Goal: Task Accomplishment & Management: Complete application form

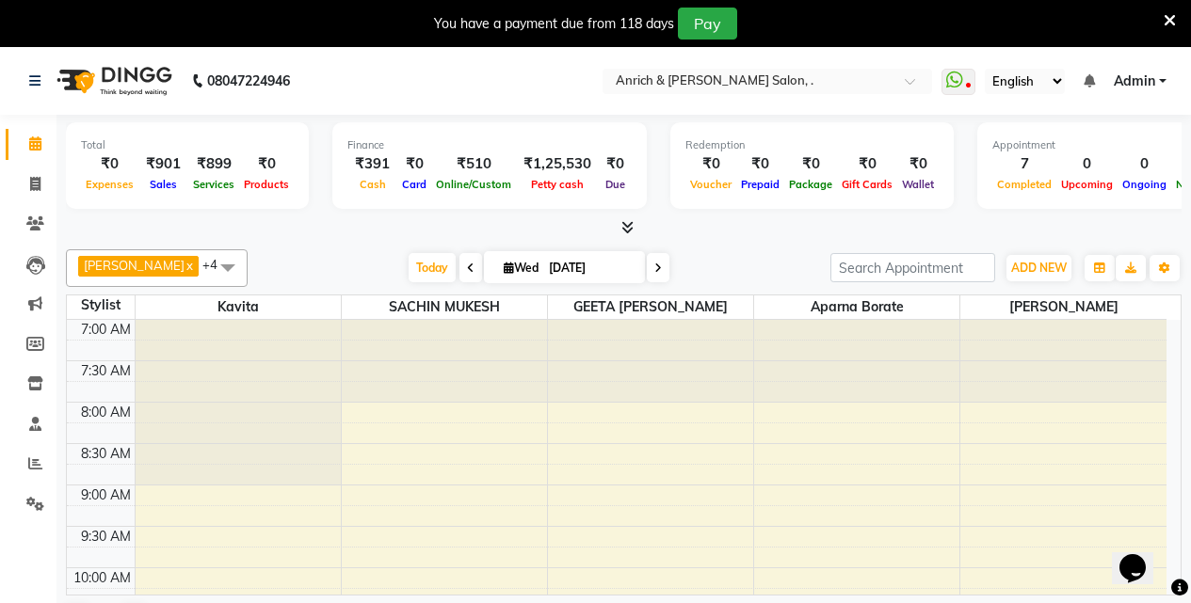
click at [1170, 23] on icon at bounding box center [1170, 20] width 12 height 17
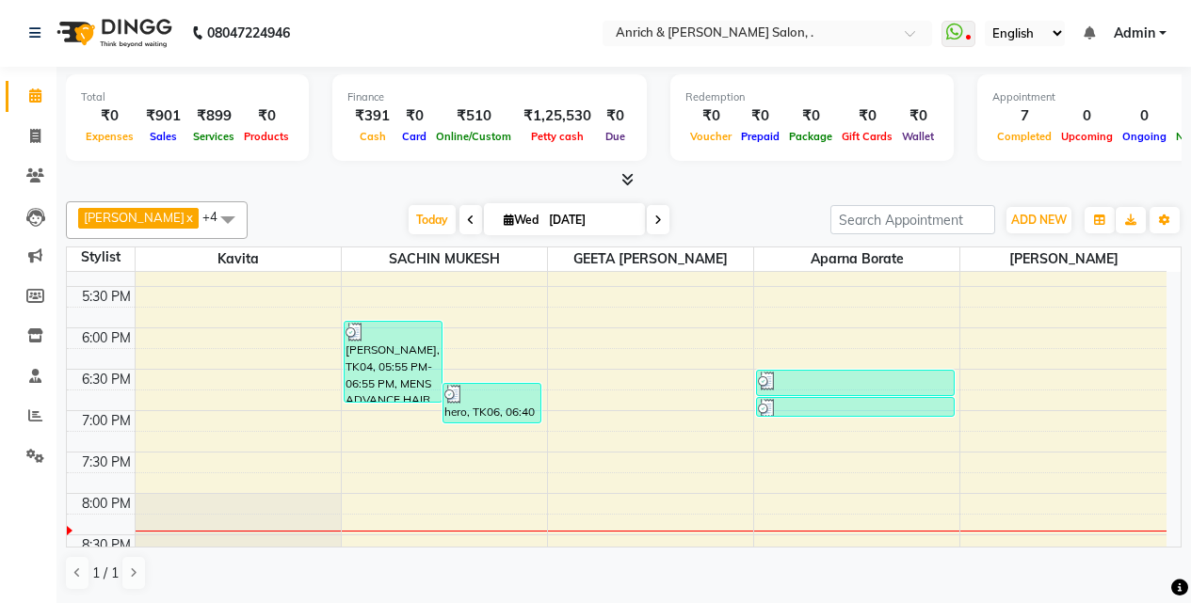
scroll to position [850, 0]
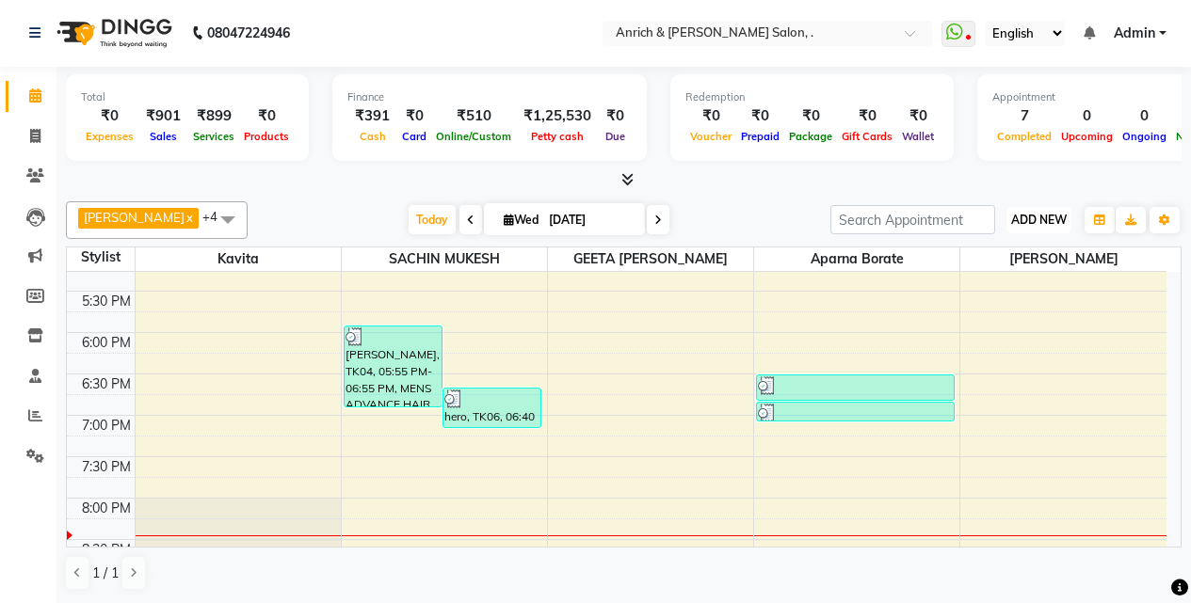
click at [1026, 219] on span "ADD NEW" at bounding box center [1039, 220] width 56 height 14
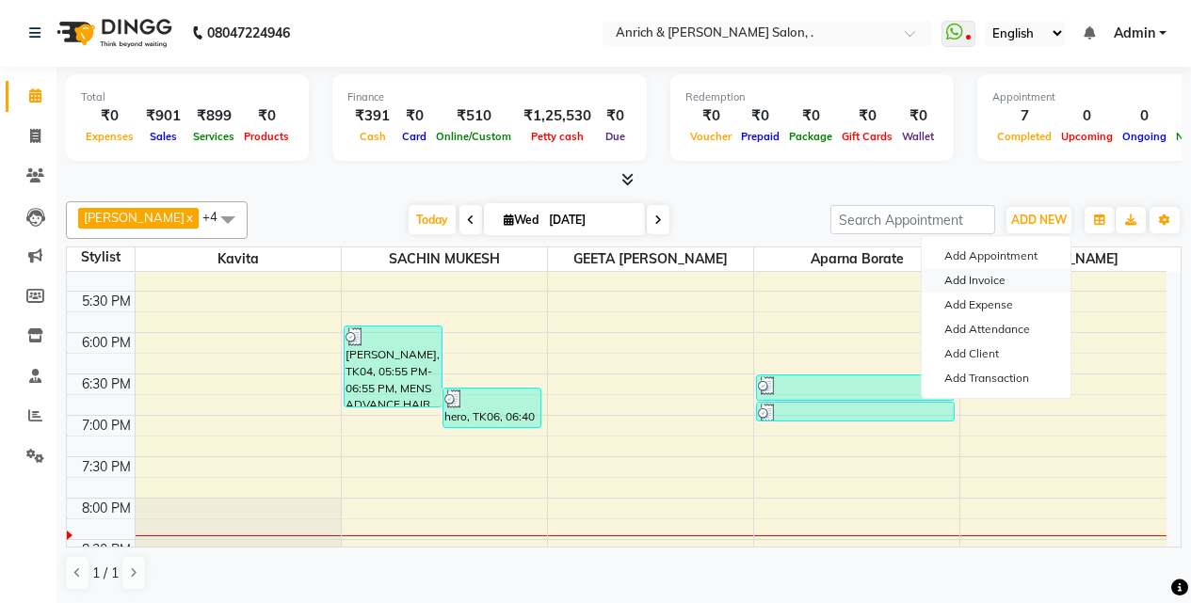
click at [988, 273] on link "Add Invoice" at bounding box center [996, 280] width 149 height 24
select select "5924"
select select "service"
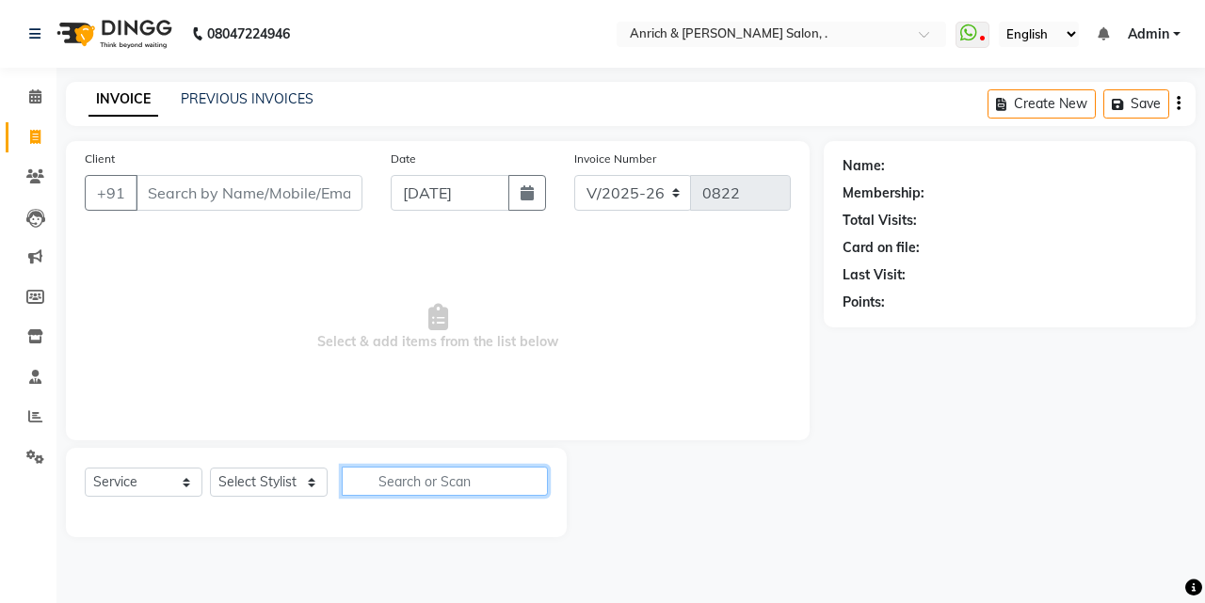
click at [432, 473] on input "text" at bounding box center [445, 481] width 206 height 29
type input "face wax"
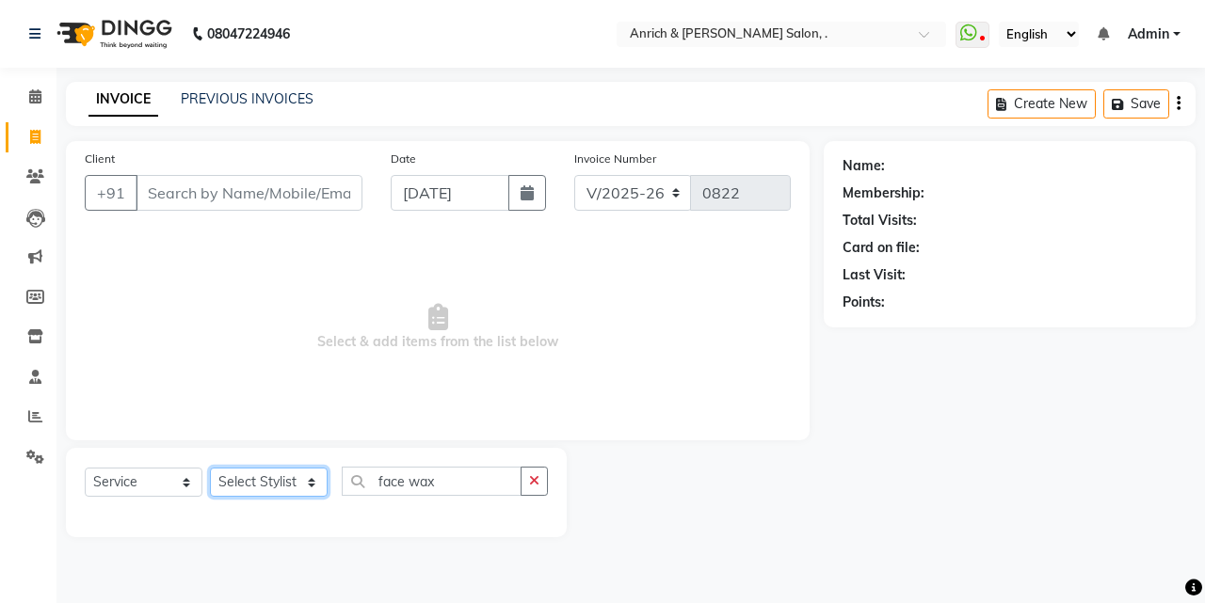
click at [295, 484] on select "Select Stylist [PERSON_NAME] Aparna borate GEETA [PERSON_NAME] [PERSON_NAME] SA…" at bounding box center [269, 482] width 118 height 29
select select "88948"
click at [210, 468] on select "Select Stylist [PERSON_NAME] Aparna borate GEETA [PERSON_NAME] [PERSON_NAME] SA…" at bounding box center [269, 482] width 118 height 29
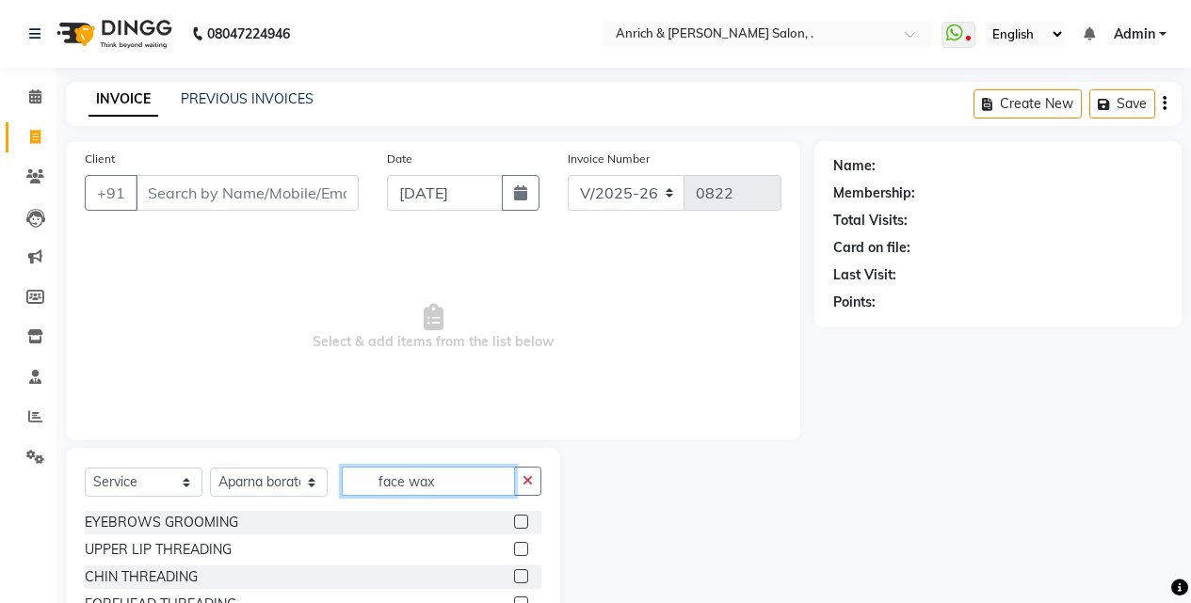
click at [474, 485] on input "face wax" at bounding box center [428, 481] width 173 height 29
type input "face w"
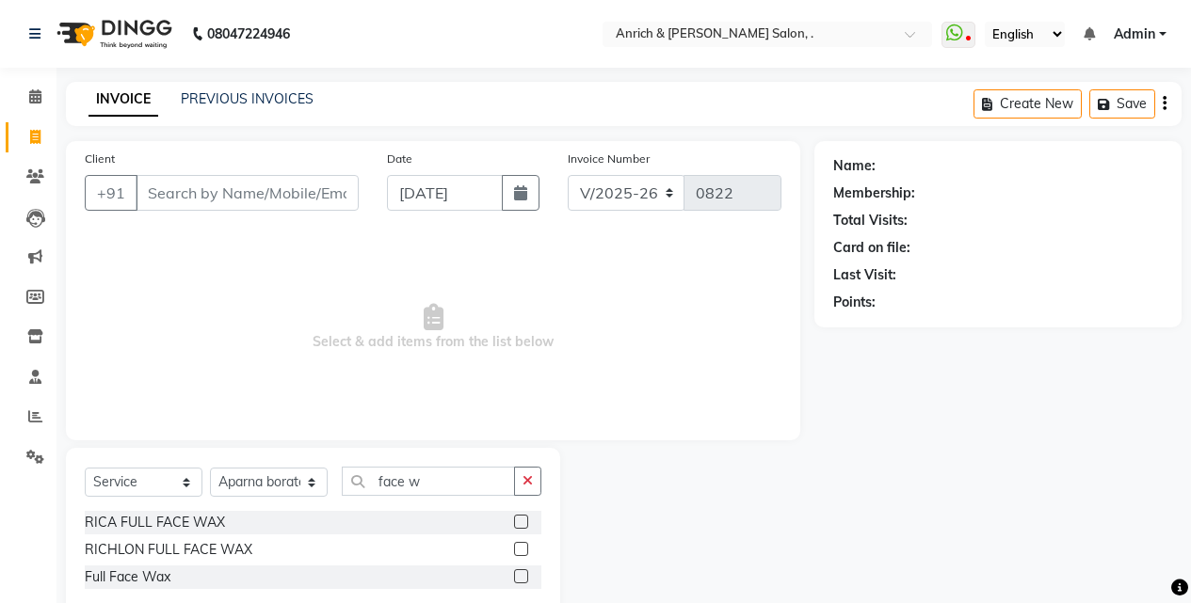
click at [521, 578] on label at bounding box center [521, 577] width 14 height 14
click at [521, 578] on input "checkbox" at bounding box center [520, 577] width 12 height 12
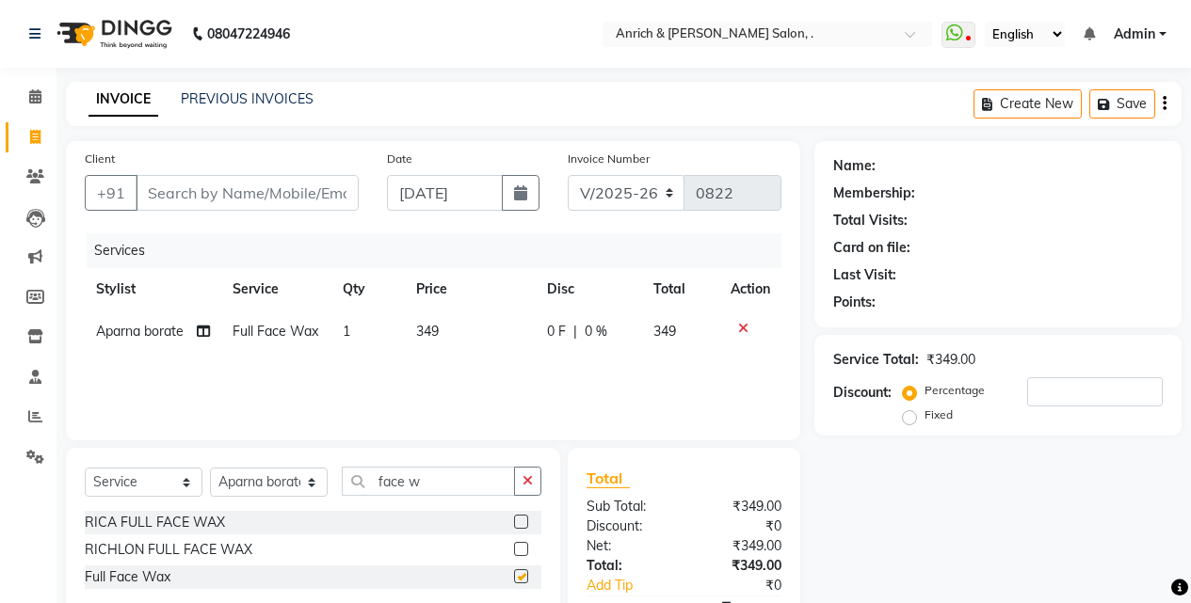
checkbox input "false"
click at [433, 332] on span "349" at bounding box center [427, 331] width 23 height 17
select select "88948"
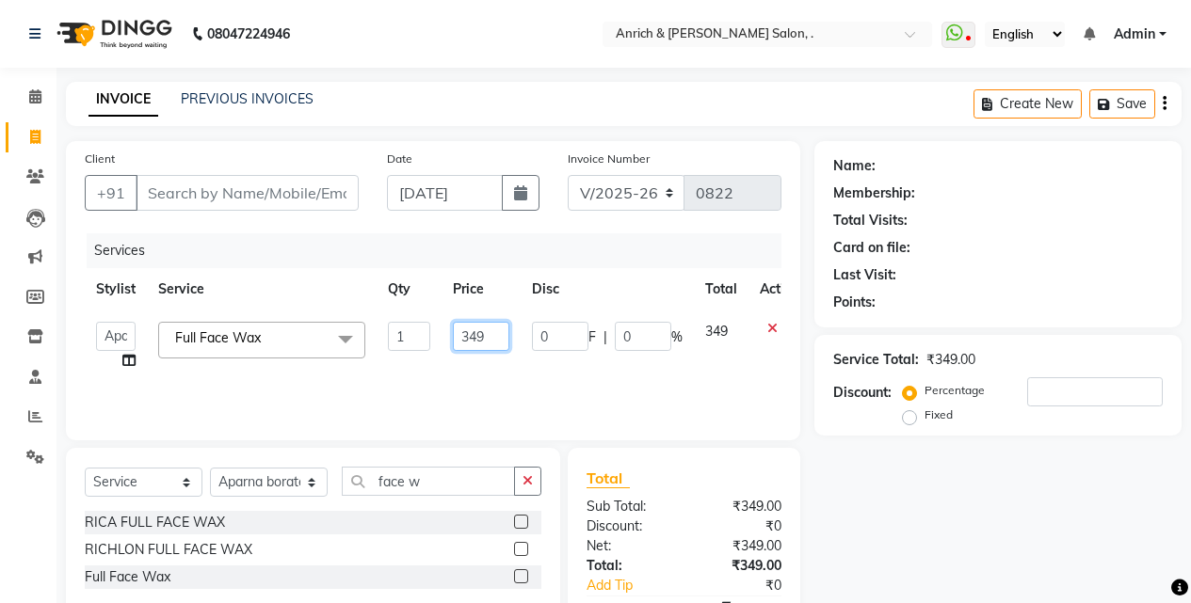
click at [470, 337] on input "349" at bounding box center [481, 336] width 56 height 29
type input "549"
click at [486, 393] on div "Services Stylist Service Qty Price Disc Total Action [PERSON_NAME] Aparna borat…" at bounding box center [433, 327] width 697 height 188
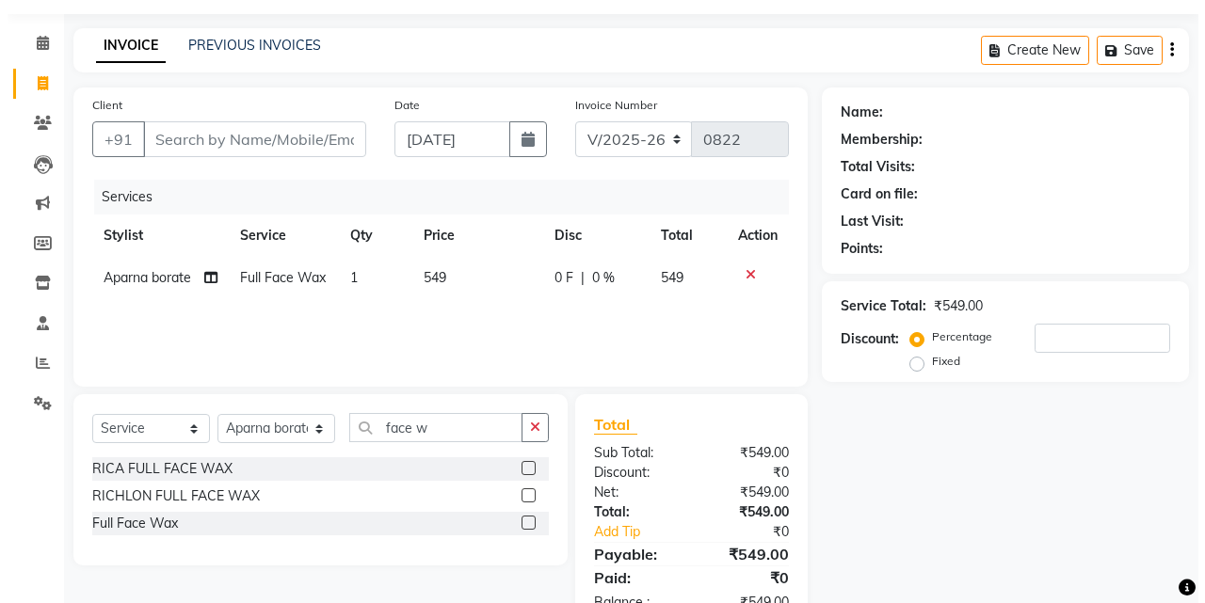
scroll to position [94, 0]
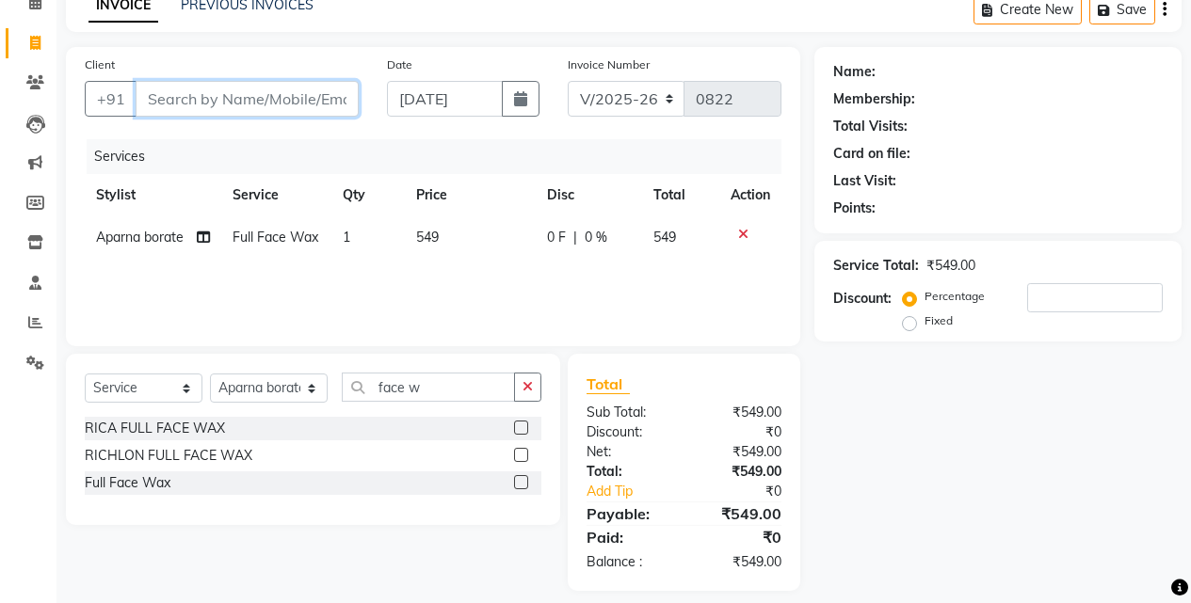
click at [224, 97] on input "Client" at bounding box center [247, 99] width 223 height 36
type input "8"
type input "0"
type input "8530252726"
click at [309, 92] on span "Add Client" at bounding box center [310, 98] width 74 height 19
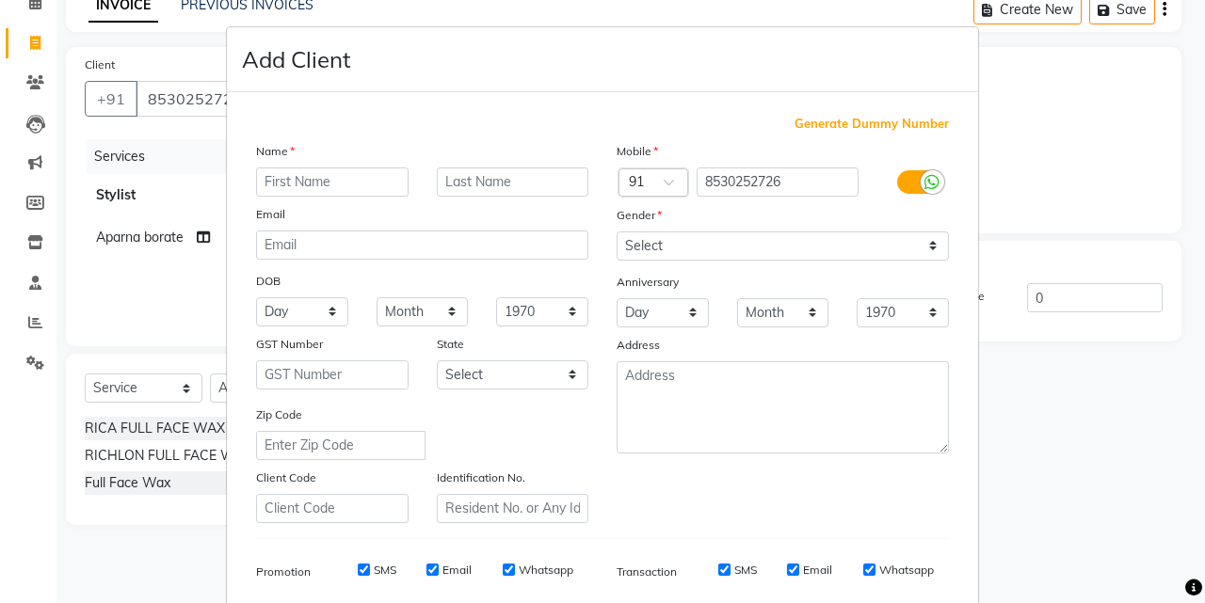
click at [305, 175] on input "text" at bounding box center [332, 182] width 152 height 29
type input "Archana"
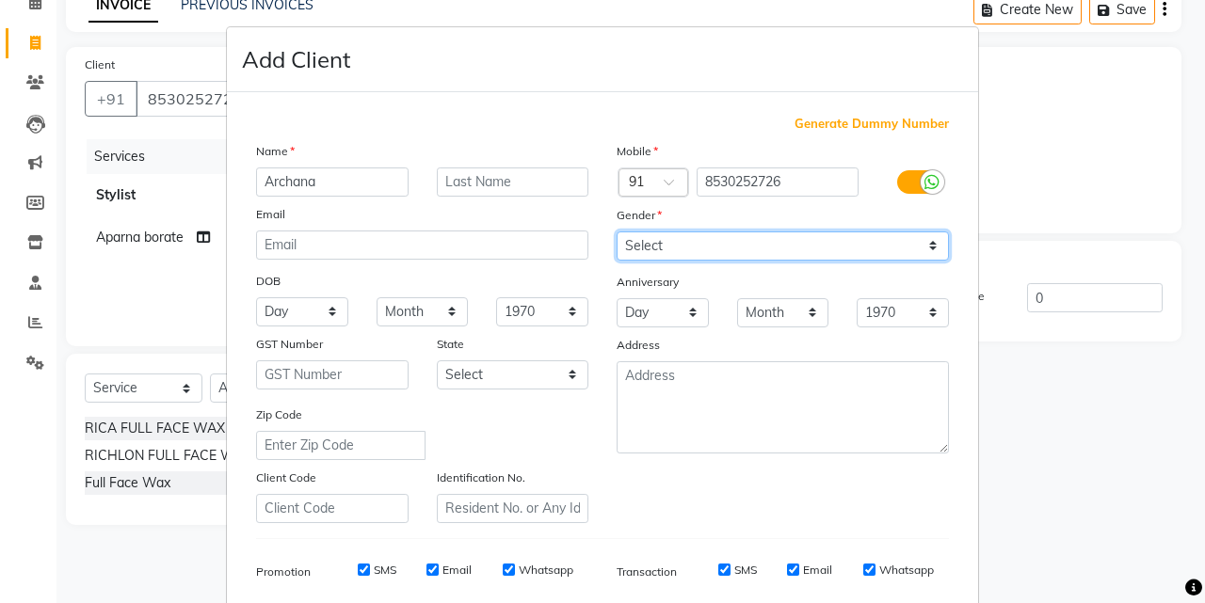
click at [651, 245] on select "Select [DEMOGRAPHIC_DATA] [DEMOGRAPHIC_DATA] Other Prefer Not To Say" at bounding box center [783, 246] width 332 height 29
select select "[DEMOGRAPHIC_DATA]"
click at [617, 232] on select "Select [DEMOGRAPHIC_DATA] [DEMOGRAPHIC_DATA] Other Prefer Not To Say" at bounding box center [783, 246] width 332 height 29
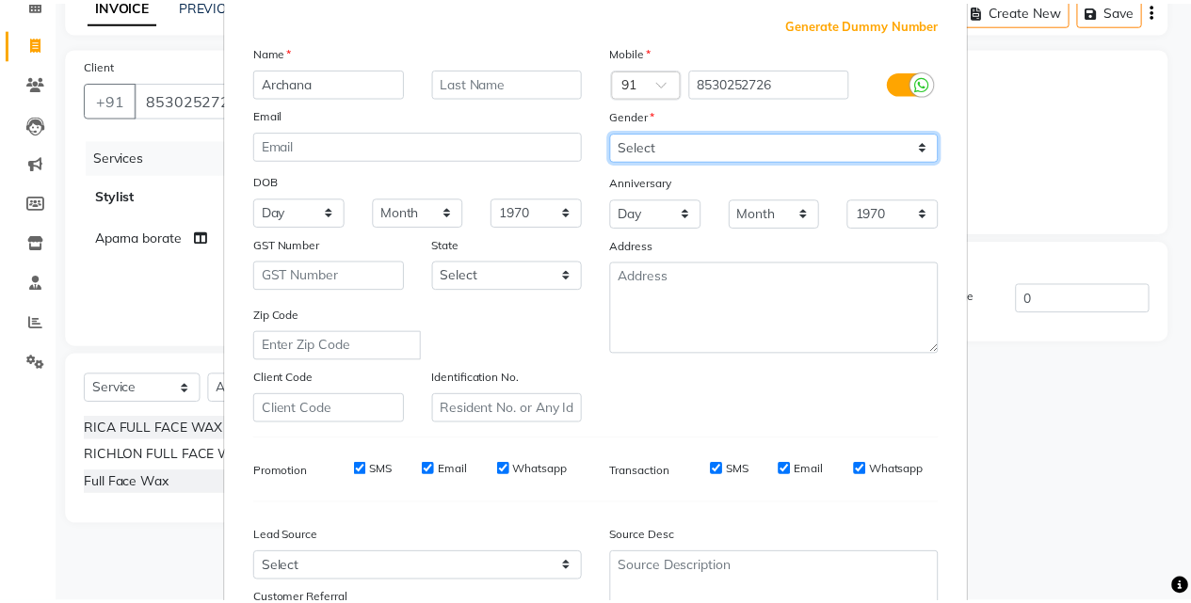
scroll to position [265, 0]
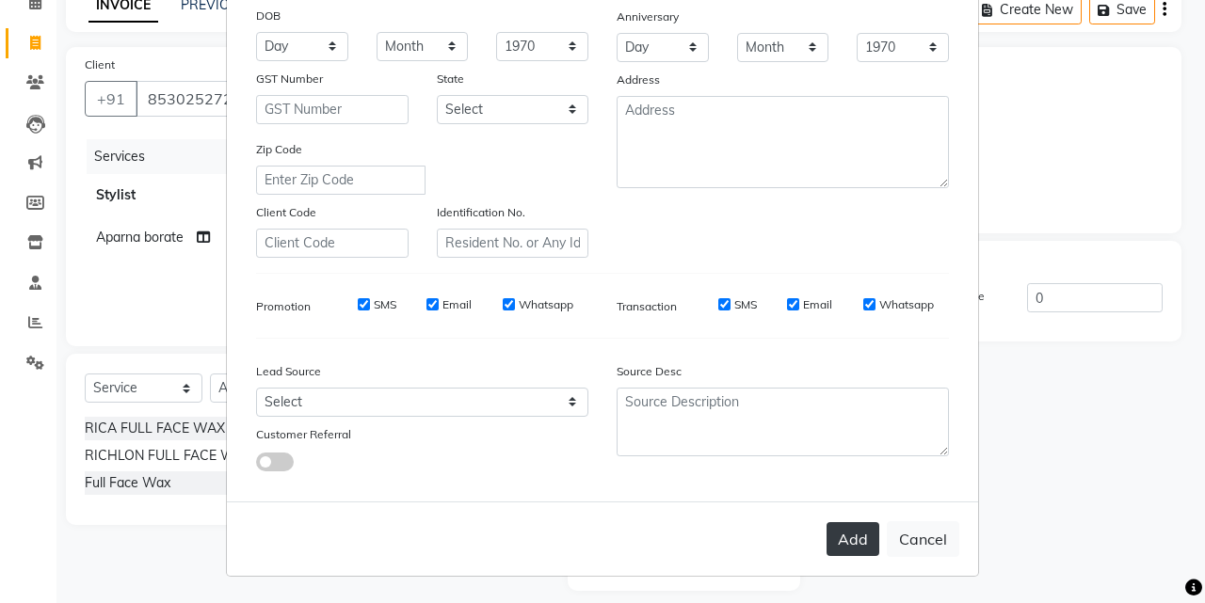
click at [853, 541] on button "Add" at bounding box center [853, 539] width 53 height 34
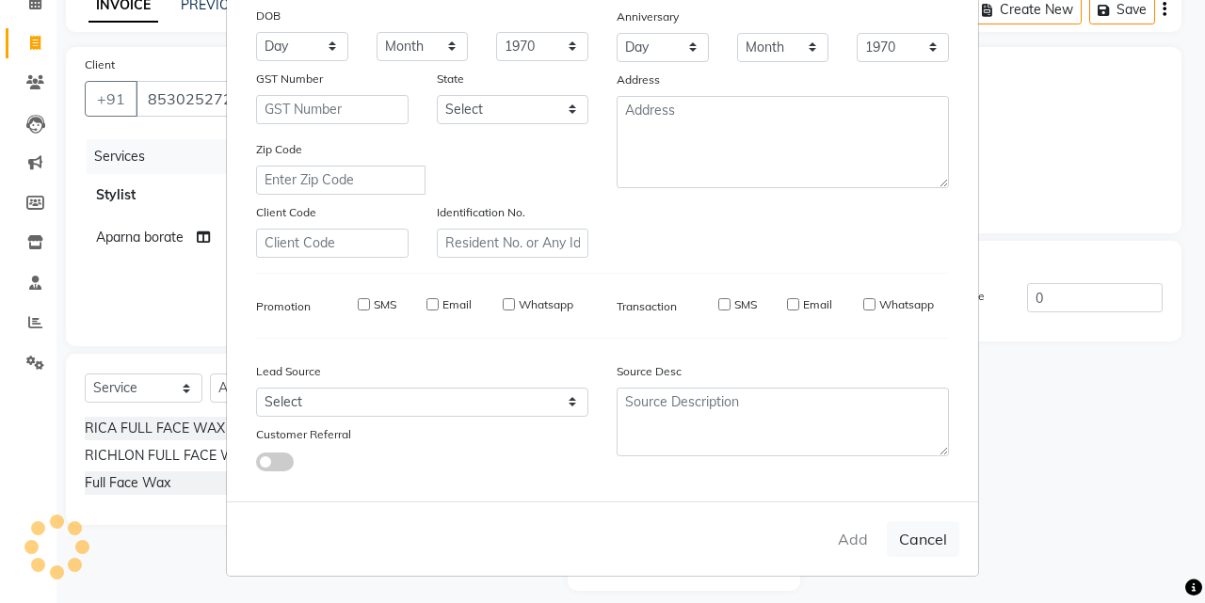
select select
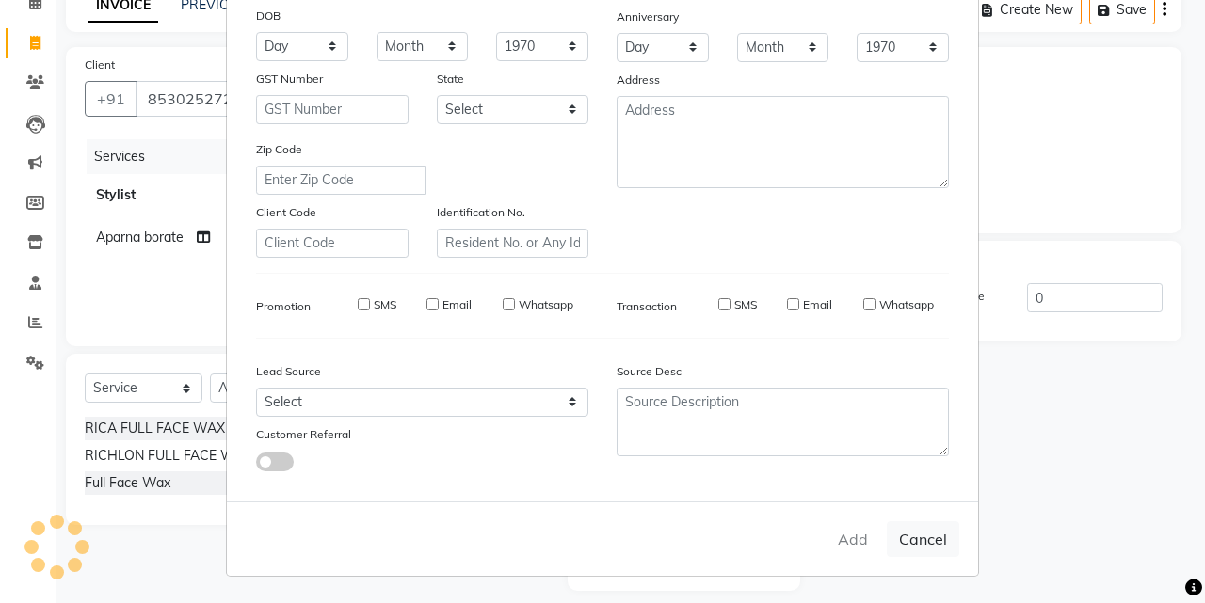
select select
checkbox input "false"
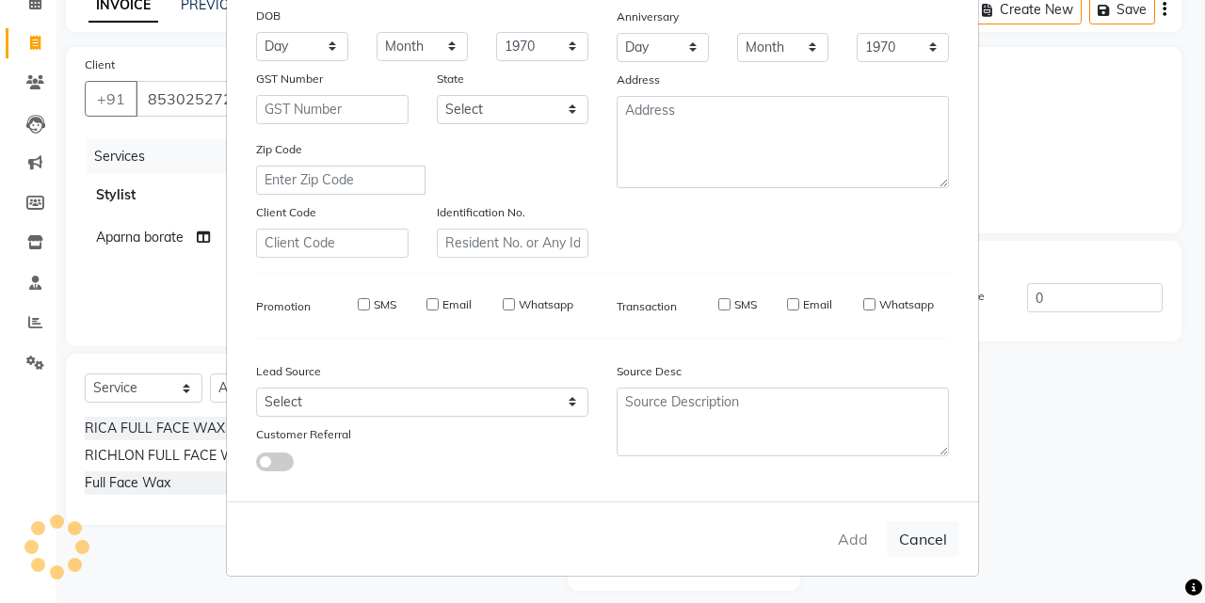
checkbox input "false"
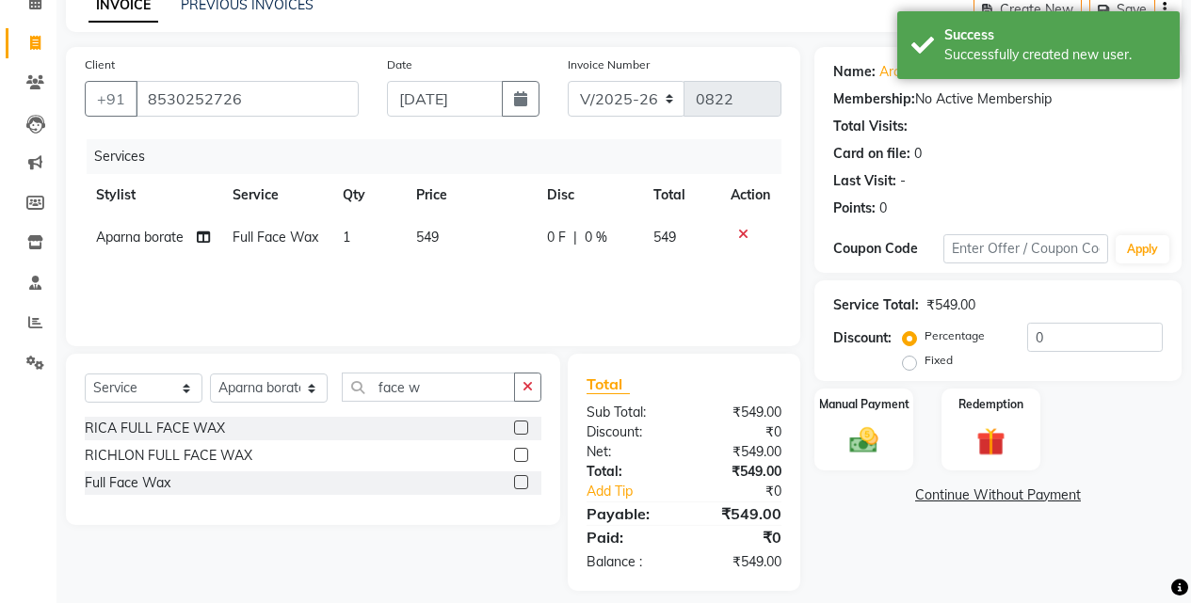
click at [452, 240] on td "549" at bounding box center [470, 238] width 131 height 42
select select "88948"
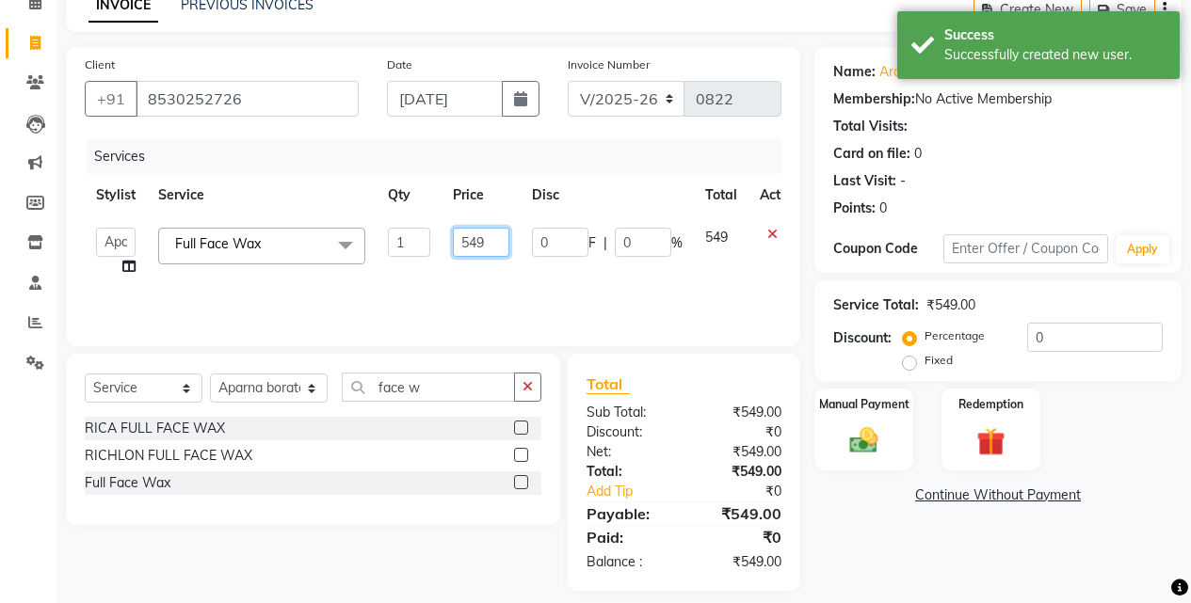
click at [500, 237] on input "549" at bounding box center [481, 242] width 56 height 29
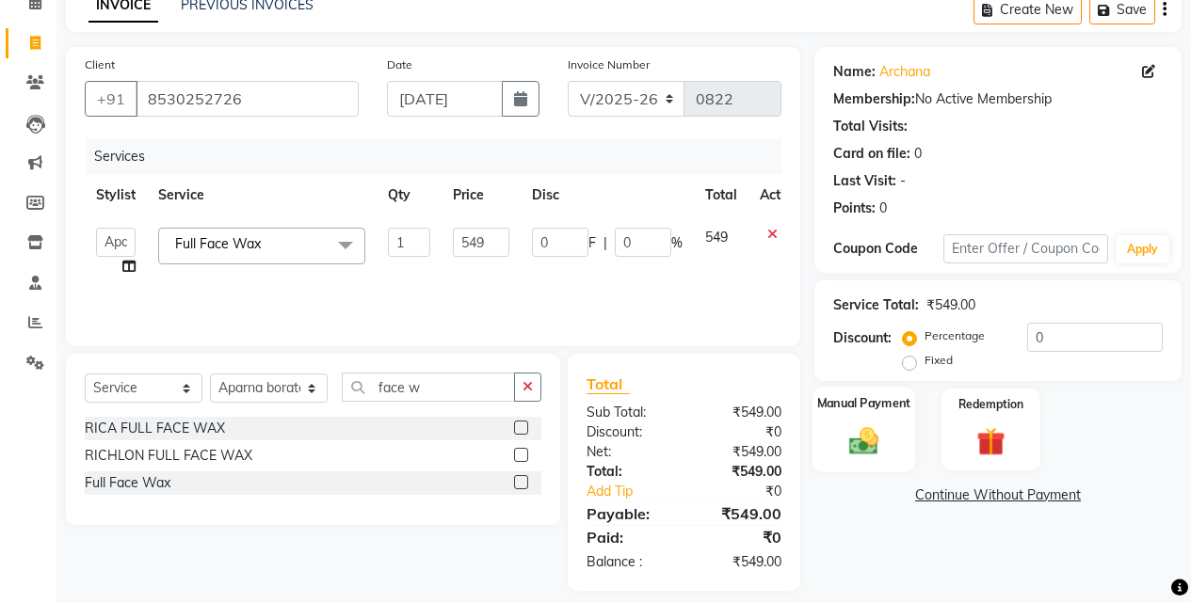
click at [868, 436] on img at bounding box center [864, 441] width 48 height 34
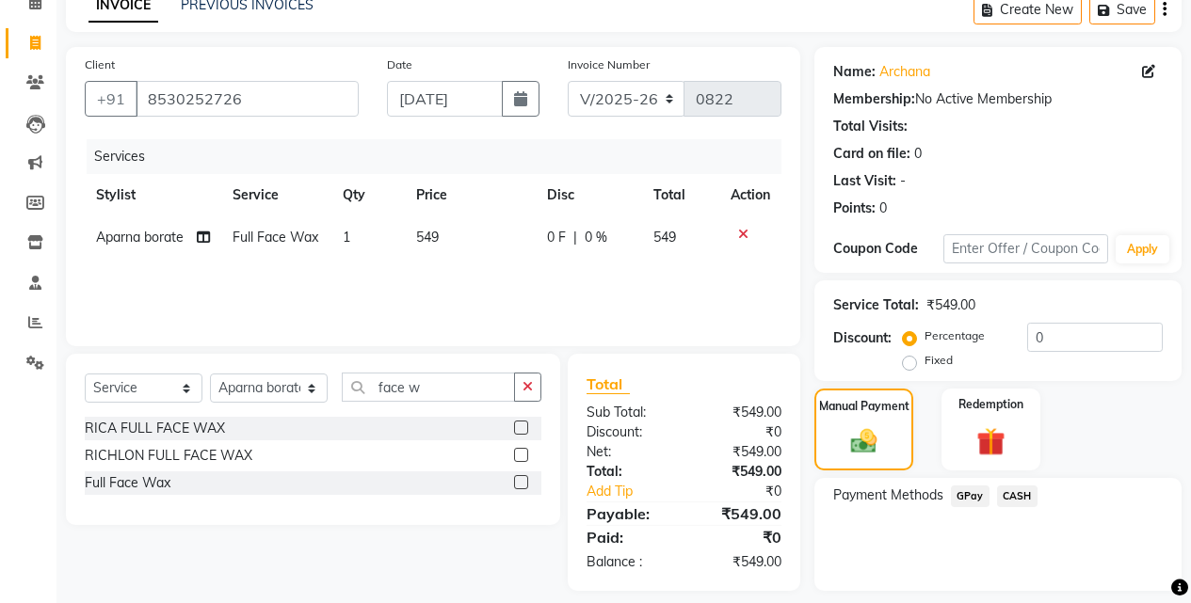
click at [959, 493] on span "GPay" at bounding box center [970, 497] width 39 height 22
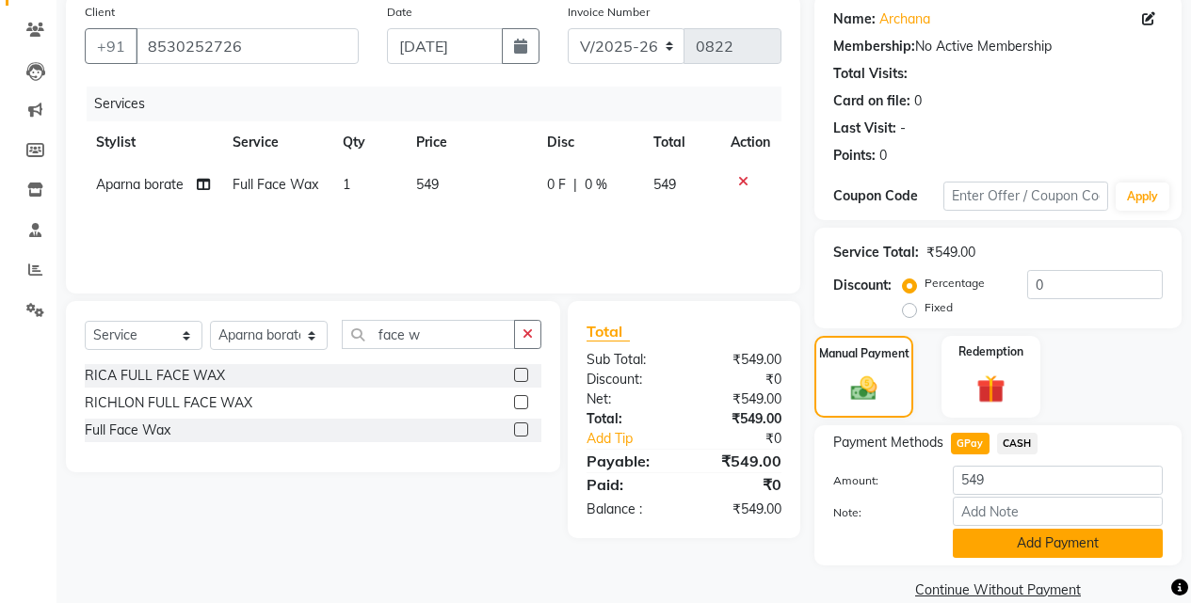
scroll to position [176, 0]
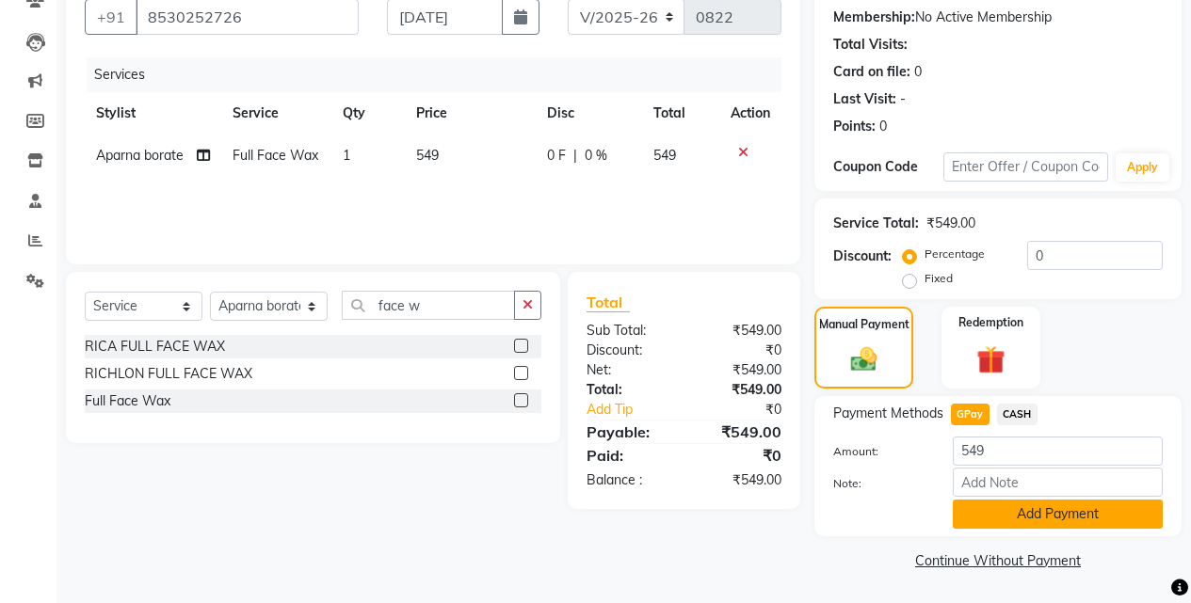
click at [1011, 512] on button "Add Payment" at bounding box center [1058, 514] width 210 height 29
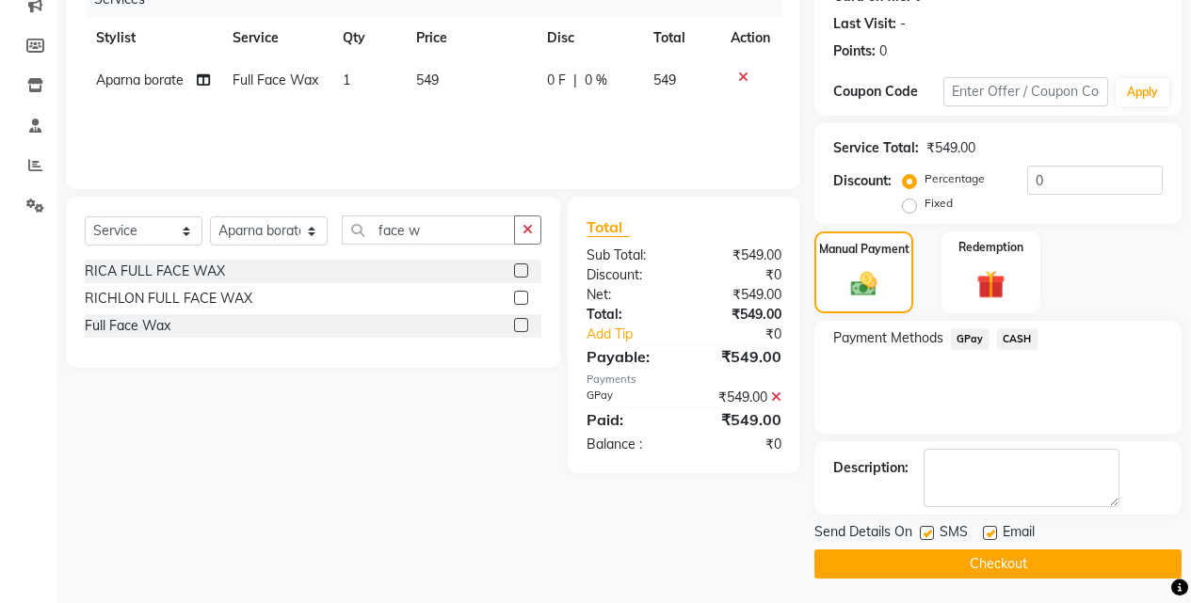
scroll to position [255, 0]
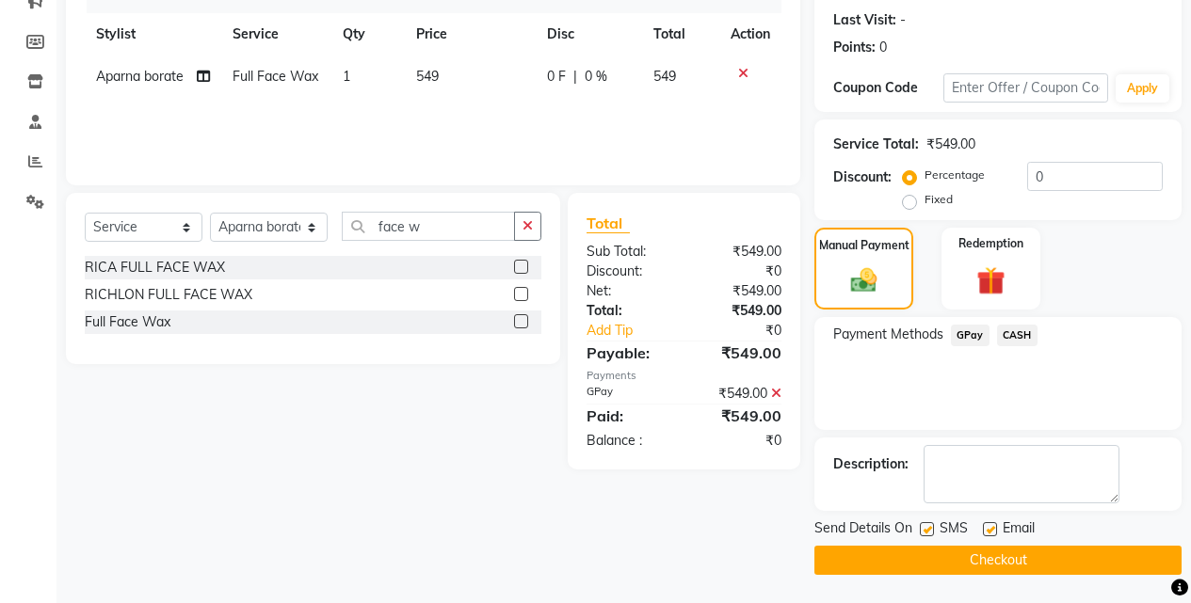
click at [981, 571] on button "Checkout" at bounding box center [997, 560] width 367 height 29
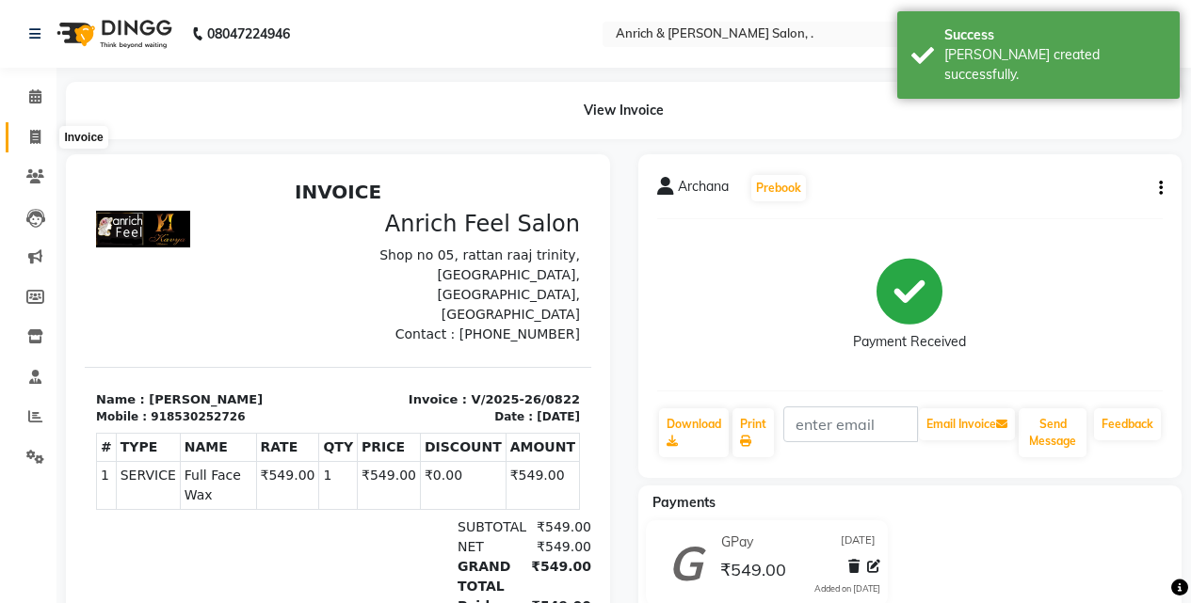
click at [32, 138] on icon at bounding box center [35, 137] width 10 height 14
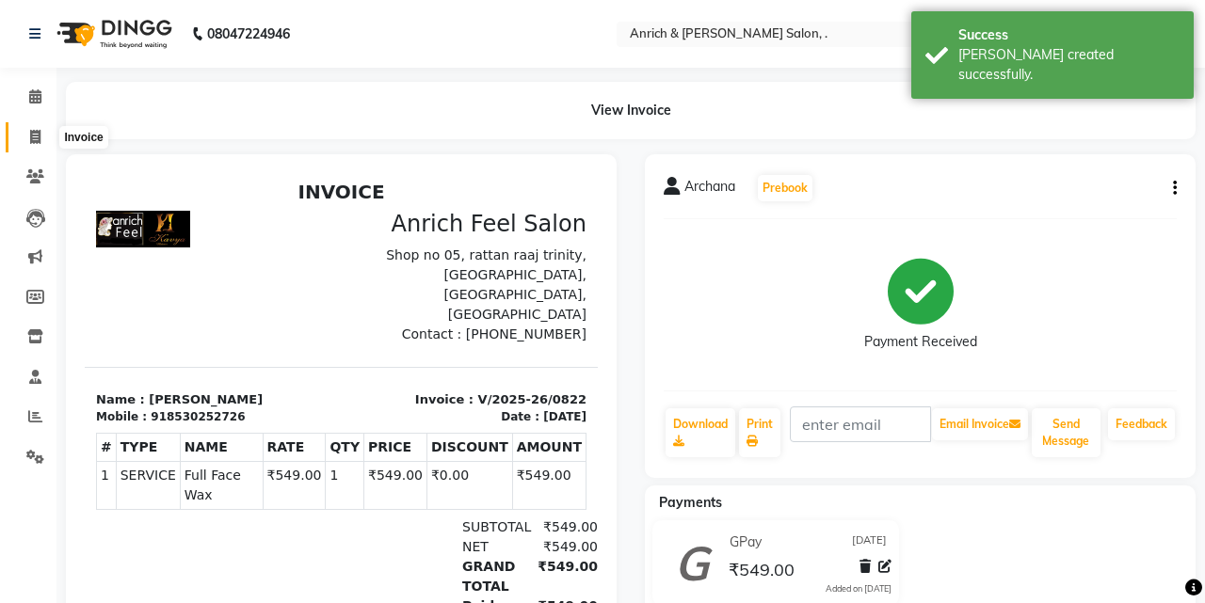
select select "5924"
select select "service"
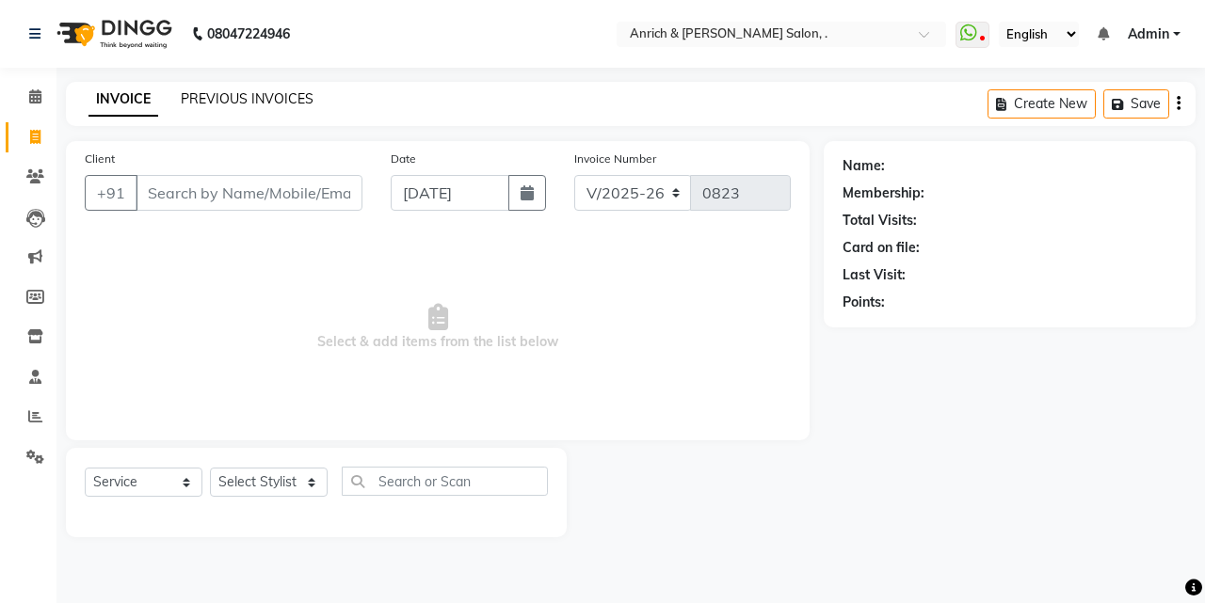
click at [250, 92] on link "PREVIOUS INVOICES" at bounding box center [247, 98] width 133 height 17
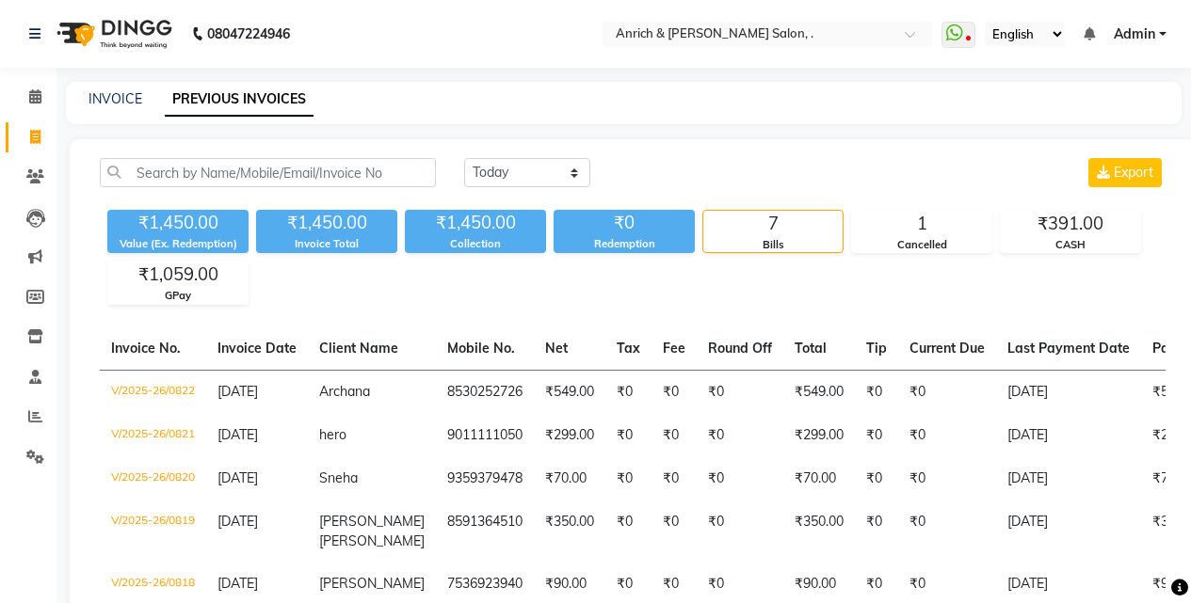
click at [999, 48] on nav "08047224946 Select Location × Anrich & [PERSON_NAME] Salon, . WhatsApp Status ✕…" at bounding box center [595, 34] width 1191 height 68
click at [972, 40] on span at bounding box center [958, 35] width 34 height 26
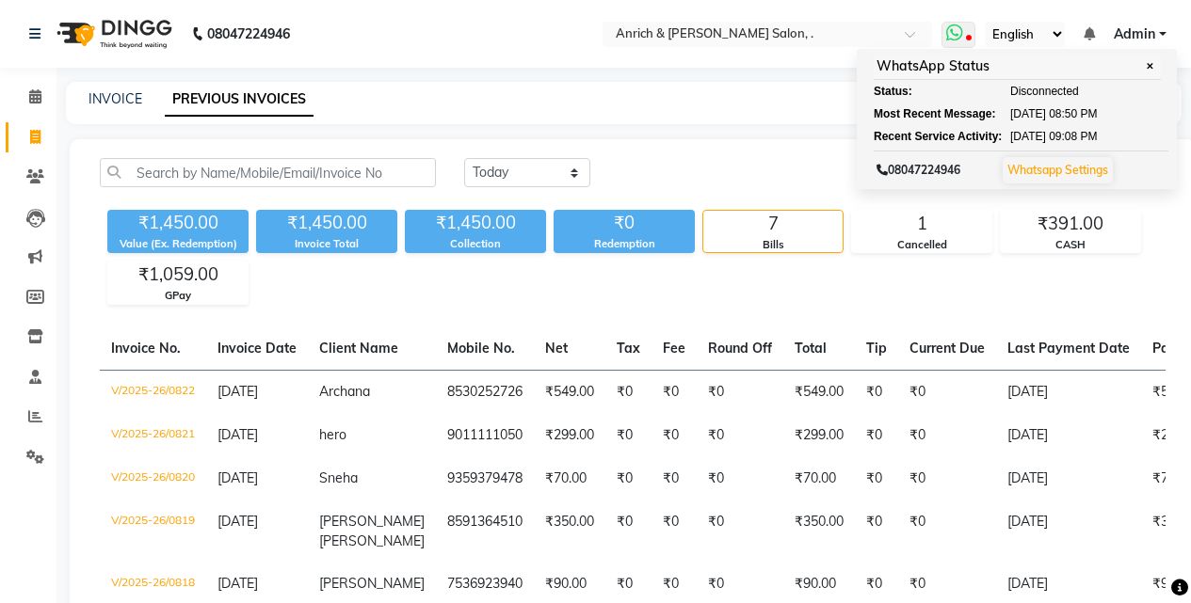
click at [1036, 169] on link "Whatsapp Settings" at bounding box center [1057, 170] width 101 height 14
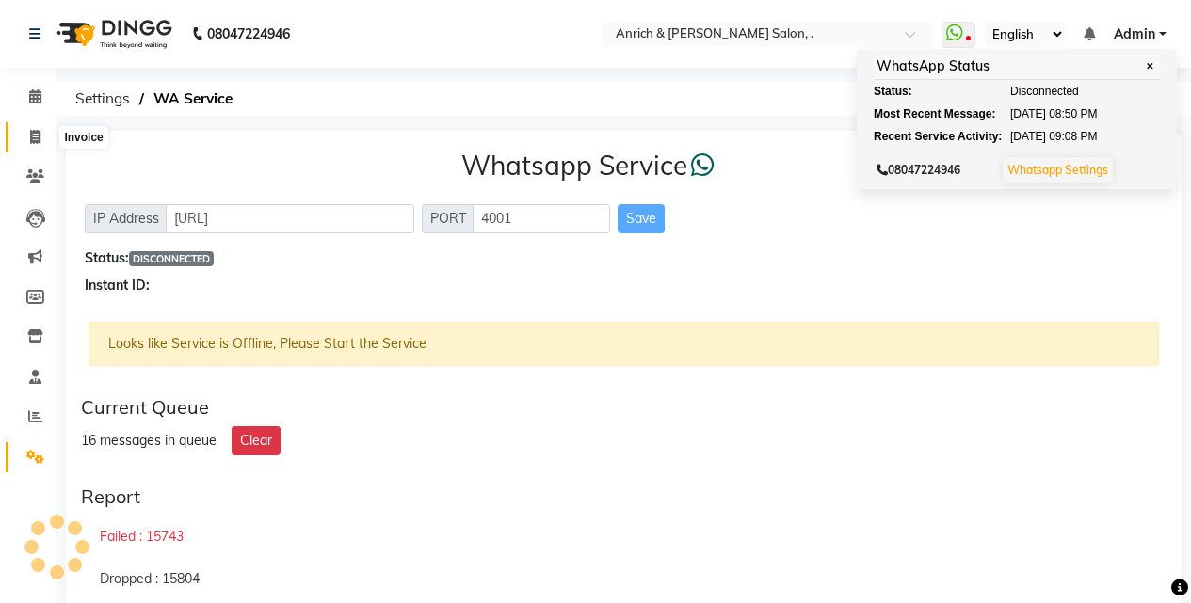
click at [38, 138] on icon at bounding box center [35, 137] width 10 height 14
select select "5924"
select select "service"
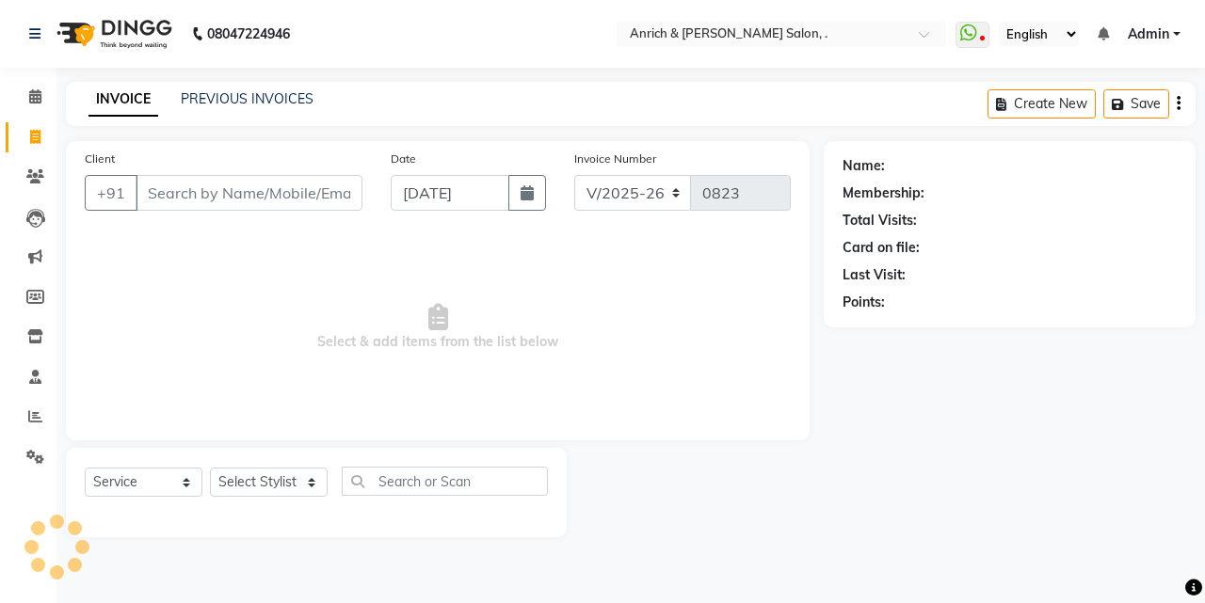
click at [210, 198] on input "Client" at bounding box center [249, 193] width 227 height 36
type input "9049730400"
click at [320, 204] on button "Add Client" at bounding box center [313, 193] width 97 height 36
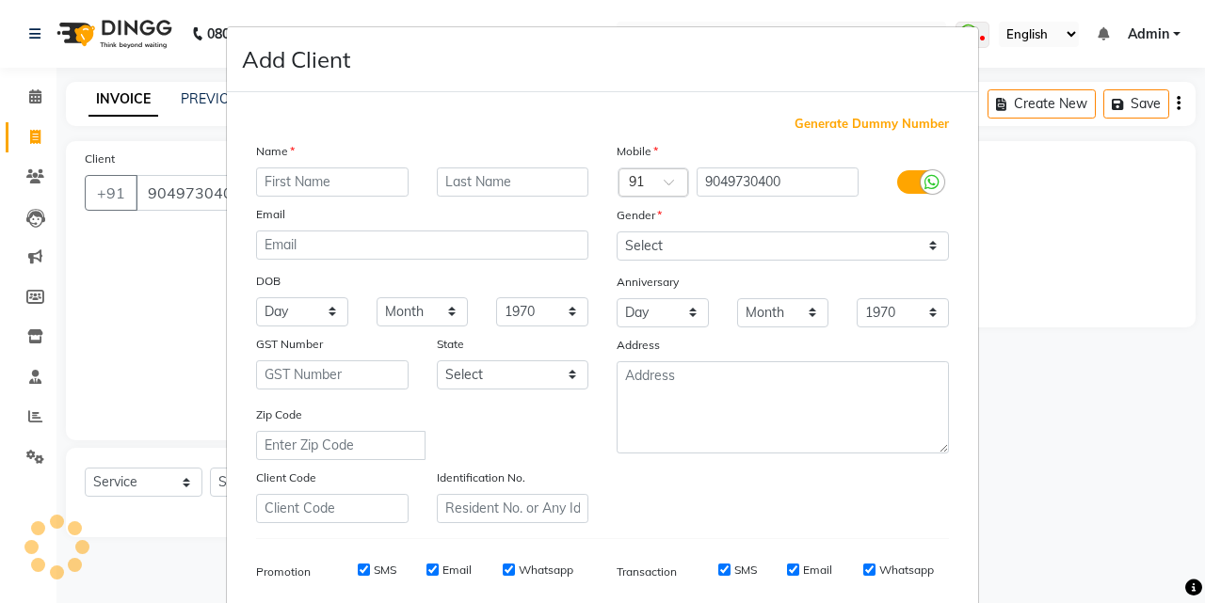
click at [346, 187] on input "text" at bounding box center [332, 182] width 152 height 29
click at [345, 182] on input "[PERSON_NAME]" at bounding box center [332, 182] width 152 height 29
type input "r"
type input "[PERSON_NAME]"
click at [518, 171] on input "text" at bounding box center [513, 182] width 152 height 29
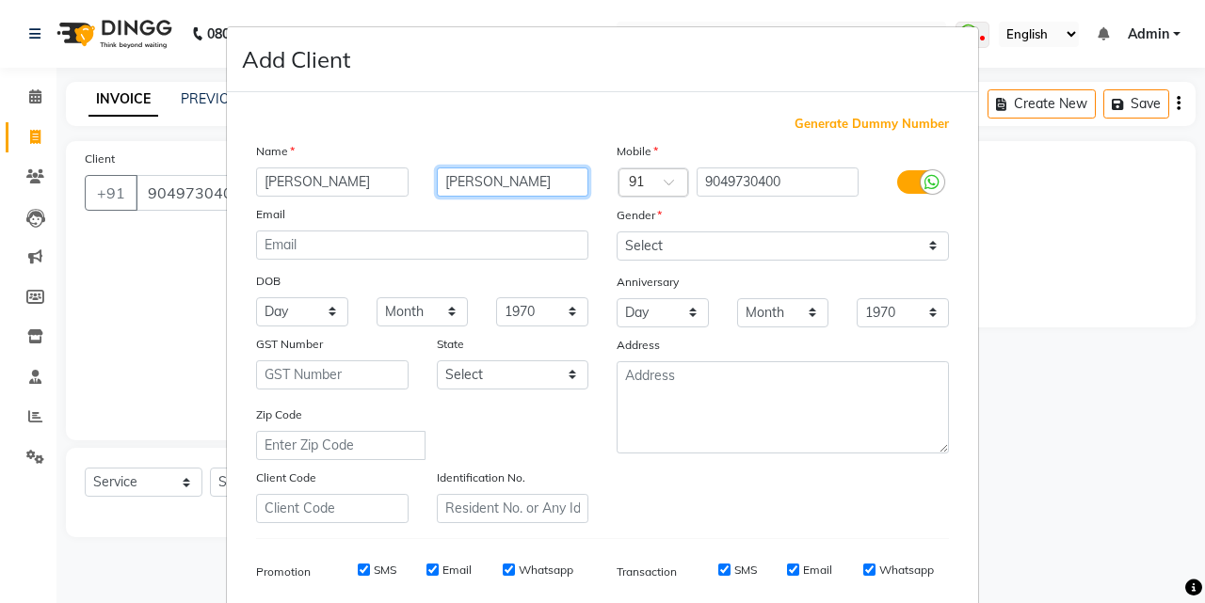
type input "[PERSON_NAME]"
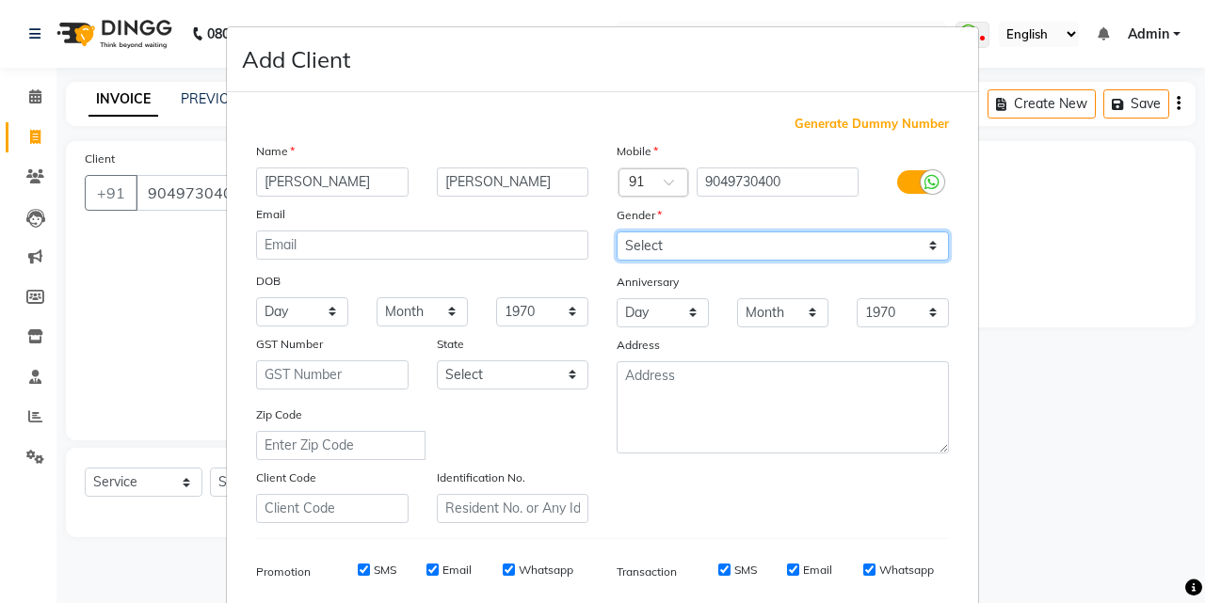
click at [922, 253] on select "Select [DEMOGRAPHIC_DATA] [DEMOGRAPHIC_DATA] Other Prefer Not To Say" at bounding box center [783, 246] width 332 height 29
select select "[DEMOGRAPHIC_DATA]"
click at [617, 232] on select "Select [DEMOGRAPHIC_DATA] [DEMOGRAPHIC_DATA] Other Prefer Not To Say" at bounding box center [783, 246] width 332 height 29
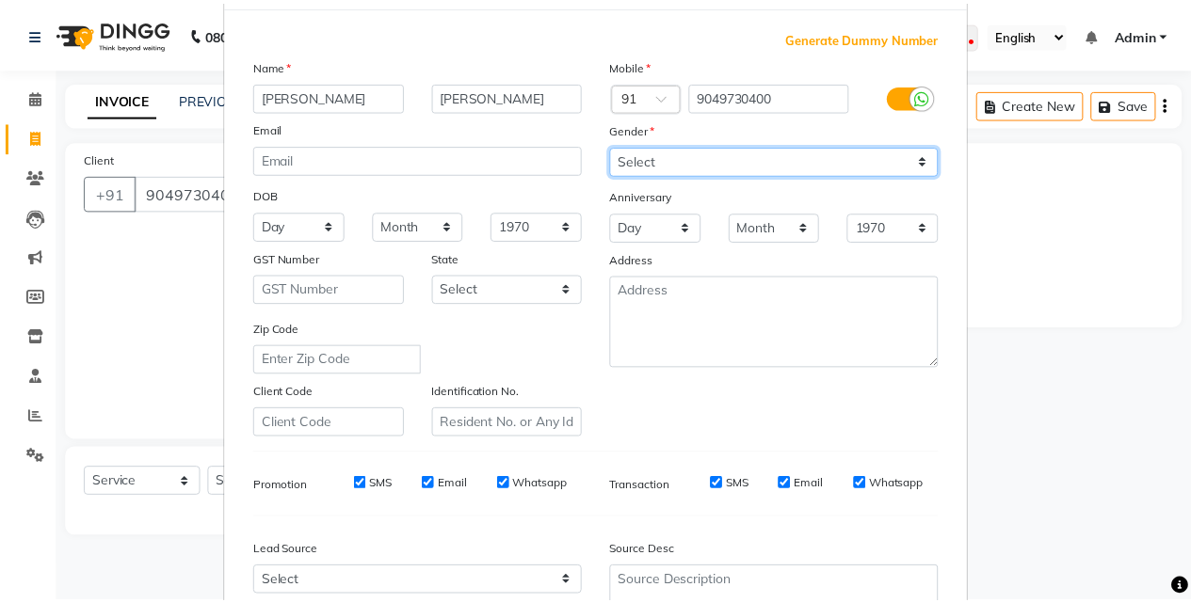
scroll to position [265, 0]
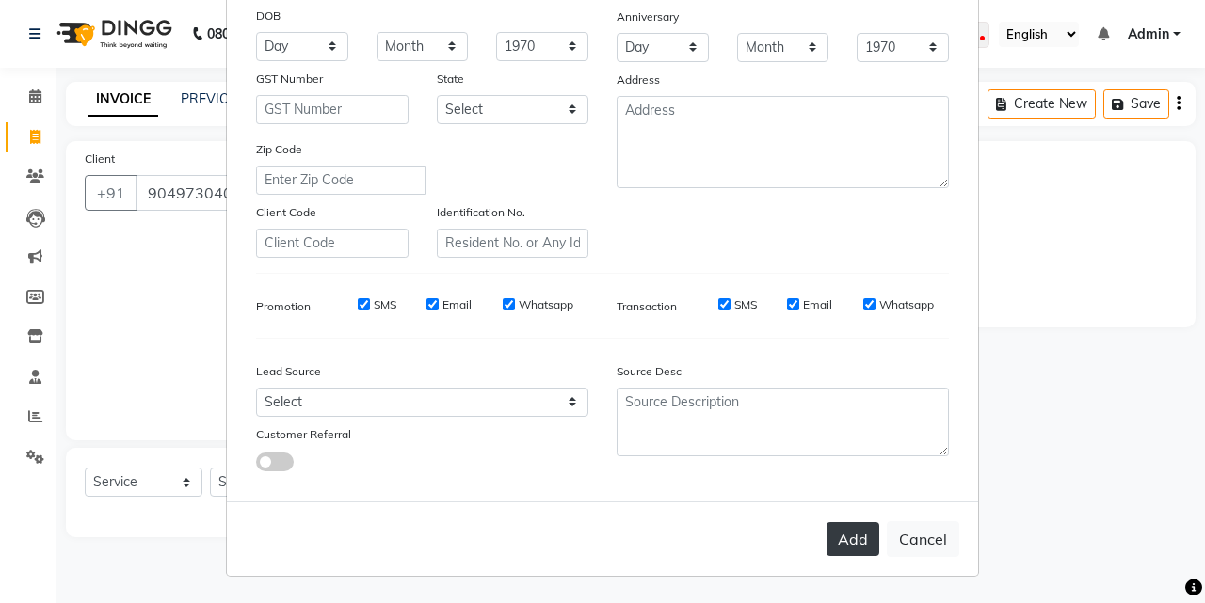
click at [848, 530] on button "Add" at bounding box center [853, 539] width 53 height 34
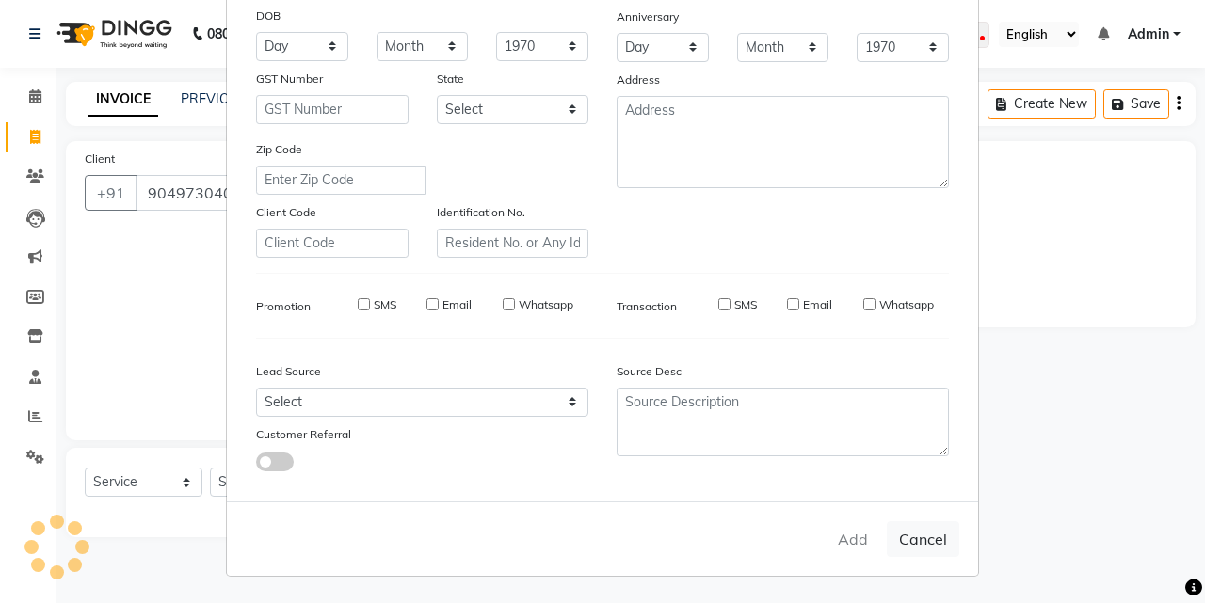
select select
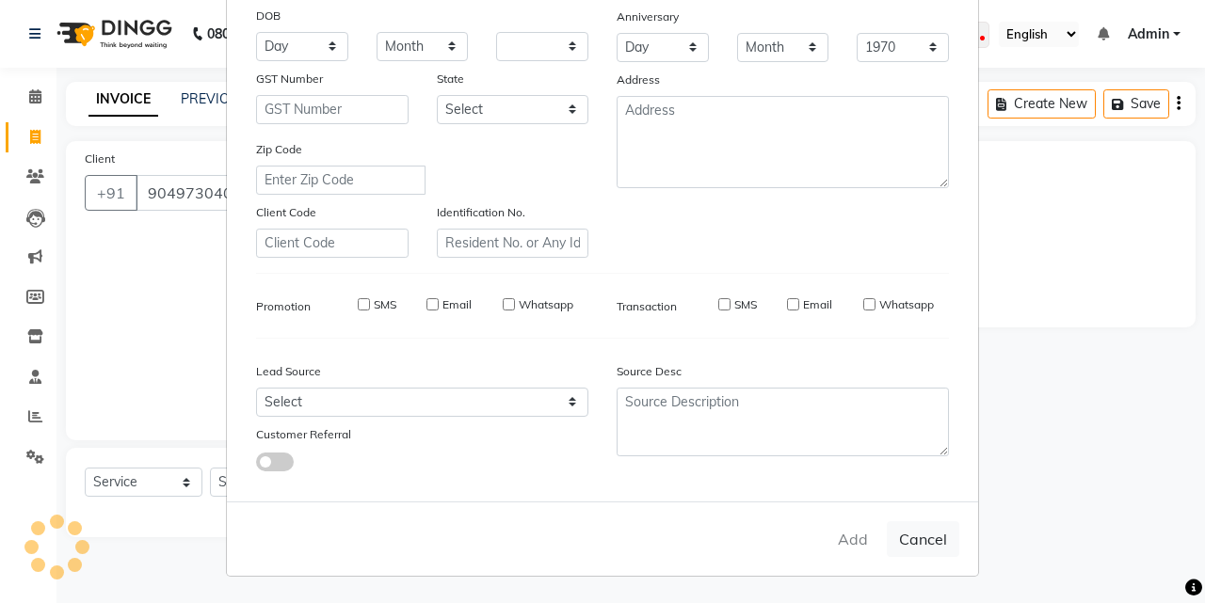
select select
checkbox input "false"
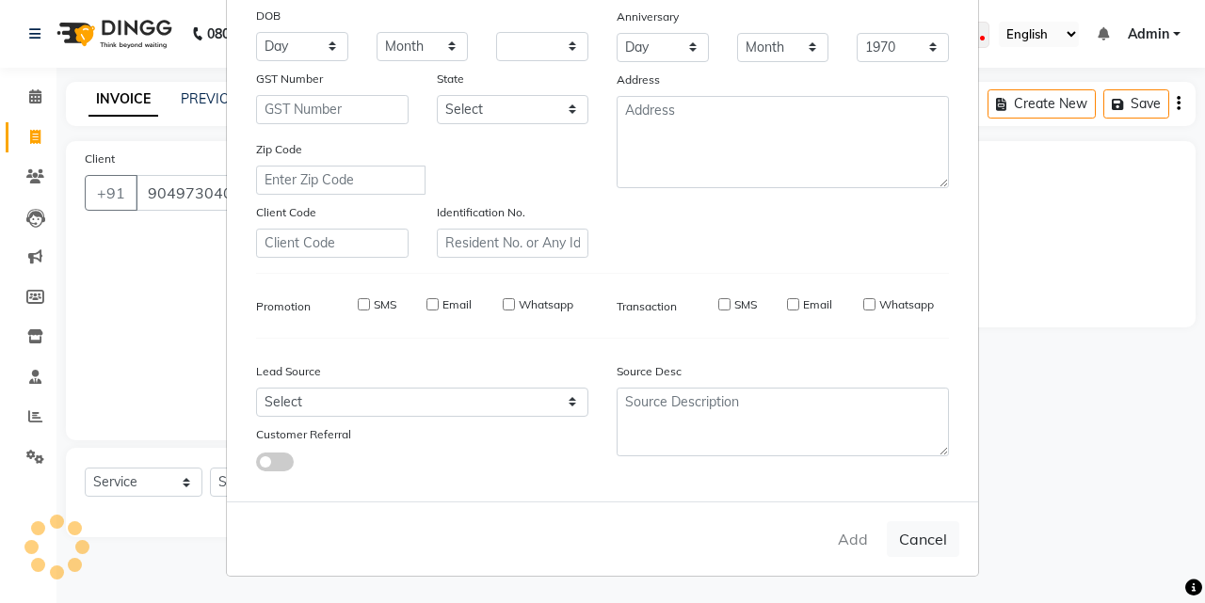
checkbox input "false"
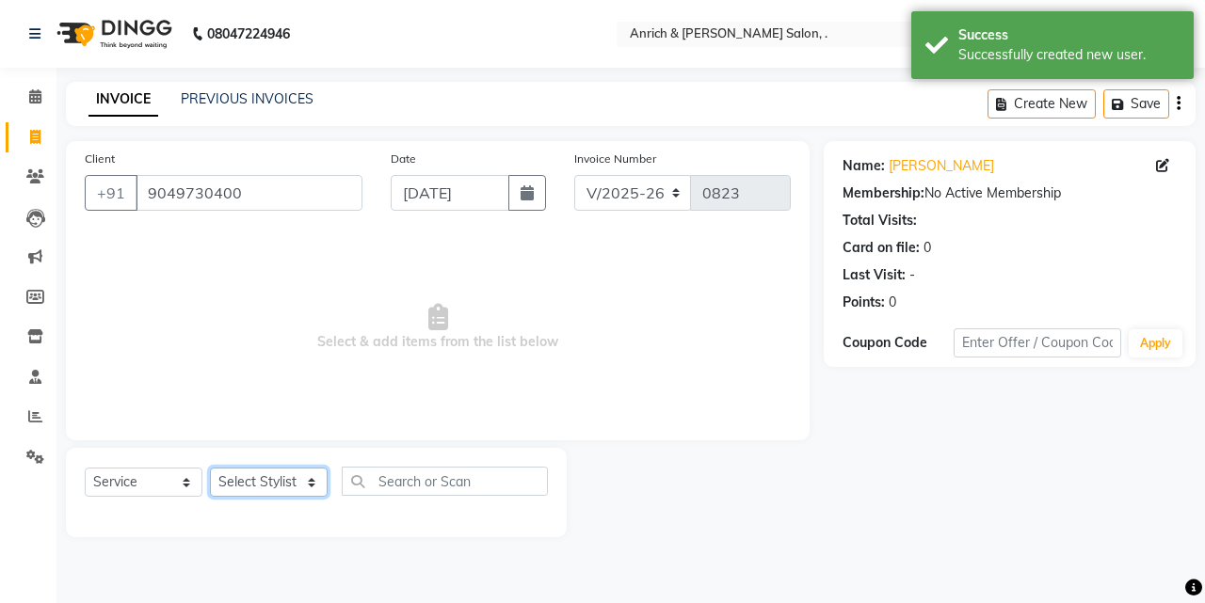
click at [237, 475] on select "Select Stylist [PERSON_NAME] Aparna borate GEETA [PERSON_NAME] [PERSON_NAME] SA…" at bounding box center [269, 482] width 118 height 29
select select "58402"
click at [210, 468] on select "Select Stylist [PERSON_NAME] Aparna borate GEETA [PERSON_NAME] [PERSON_NAME] SA…" at bounding box center [269, 482] width 118 height 29
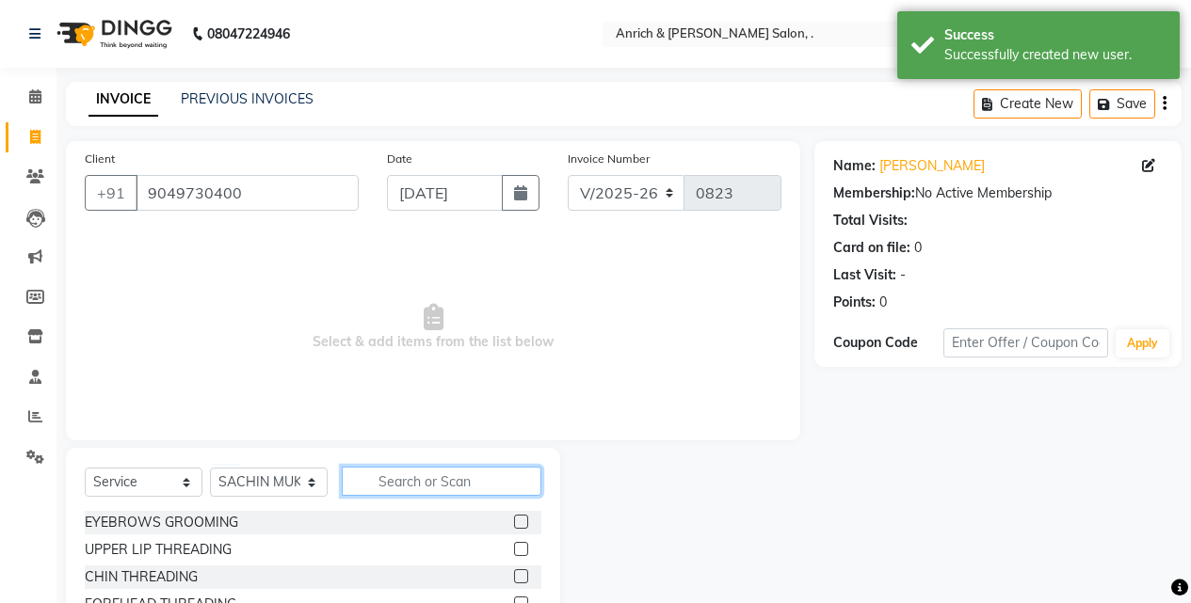
click at [407, 476] on input "text" at bounding box center [442, 481] width 200 height 29
type input "cut"
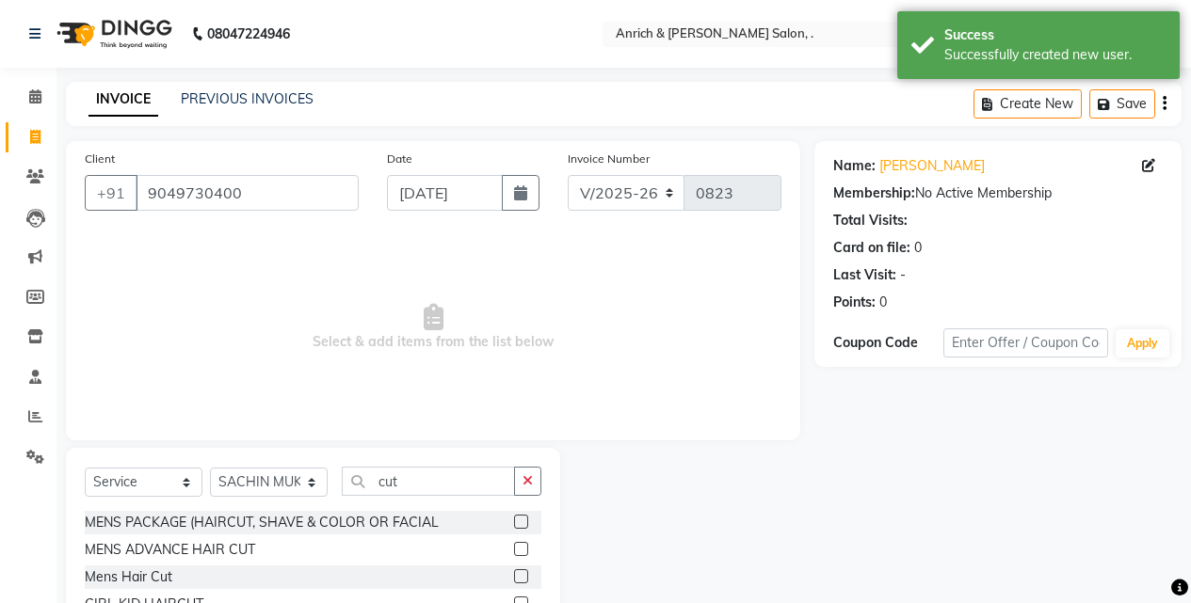
click at [514, 547] on label at bounding box center [521, 549] width 14 height 14
click at [514, 547] on input "checkbox" at bounding box center [520, 550] width 12 height 12
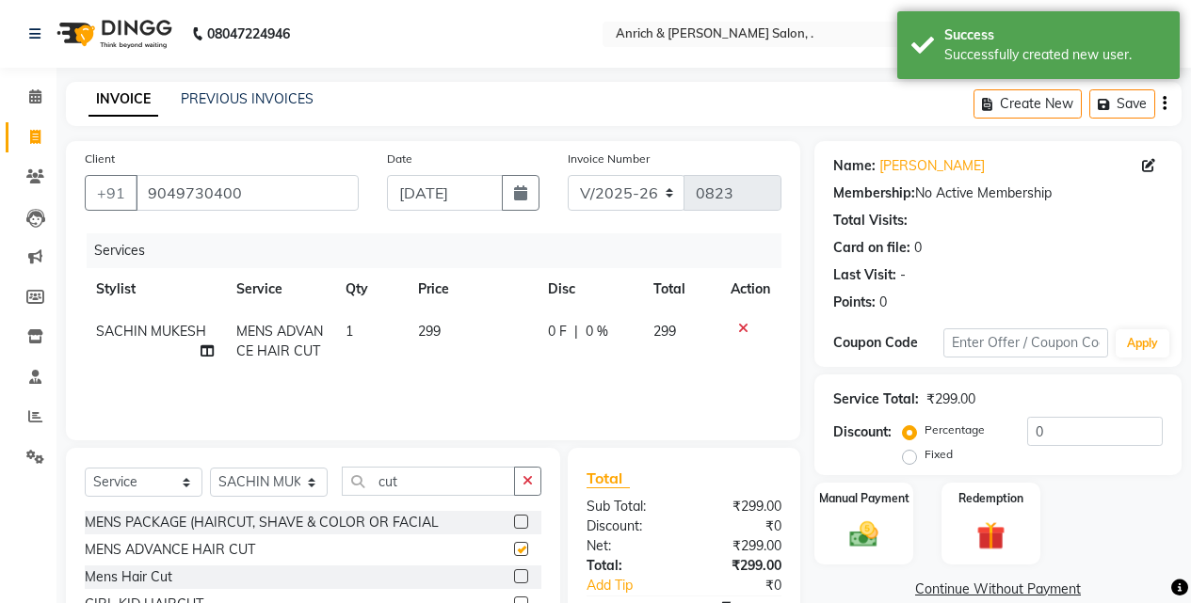
checkbox input "false"
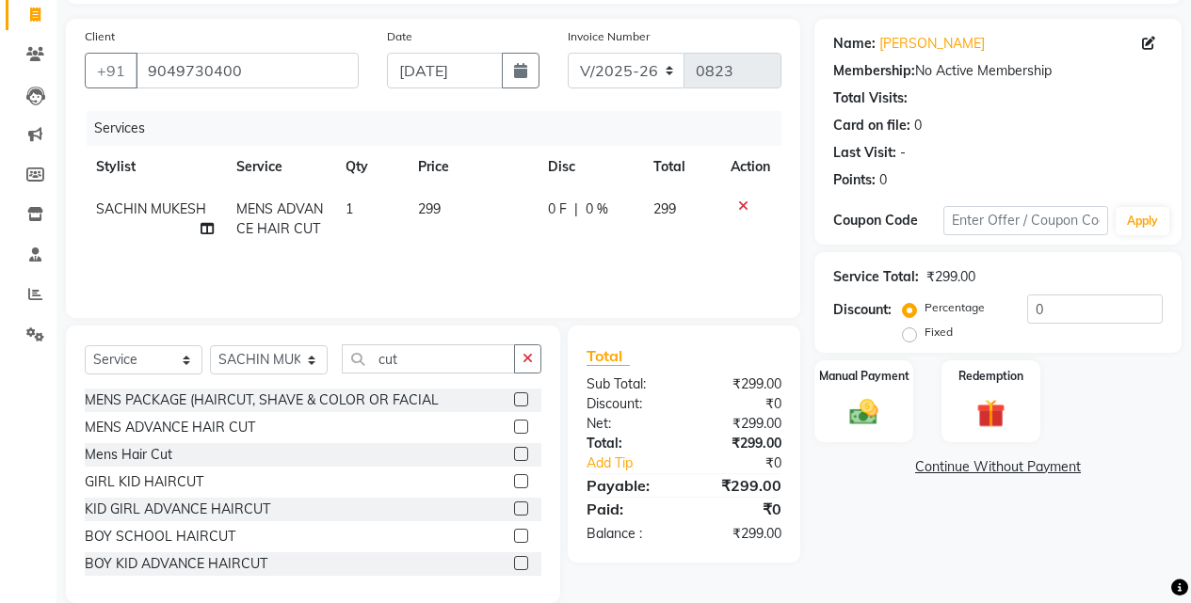
scroll to position [151, 0]
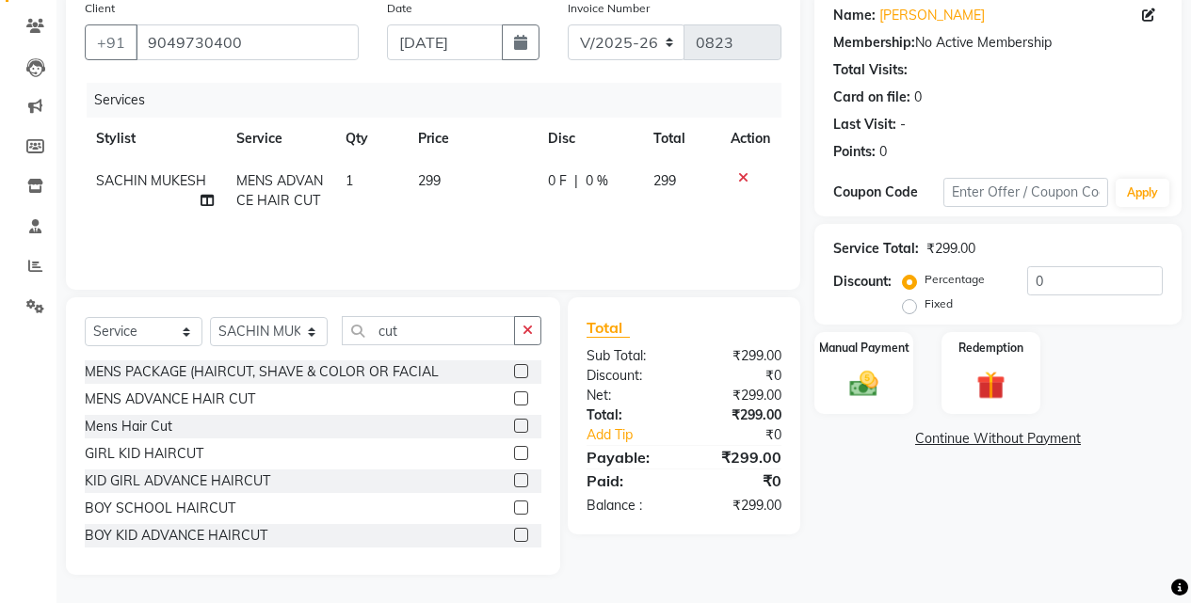
click at [514, 423] on label at bounding box center [521, 426] width 14 height 14
click at [514, 423] on input "checkbox" at bounding box center [520, 427] width 12 height 12
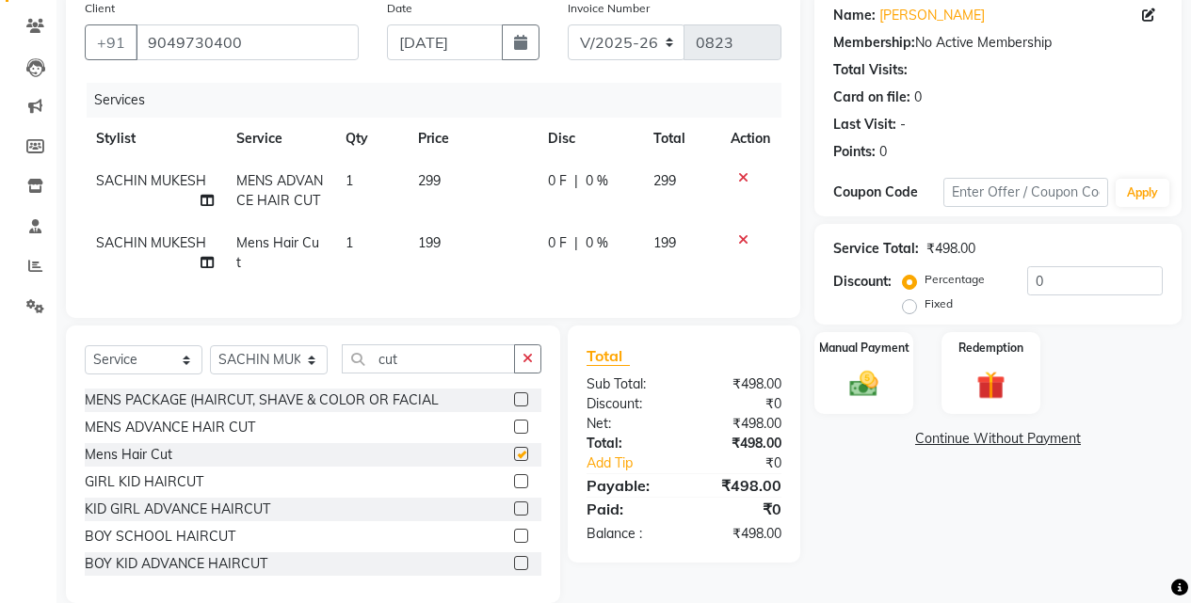
checkbox input "false"
click at [744, 171] on icon at bounding box center [743, 177] width 10 height 13
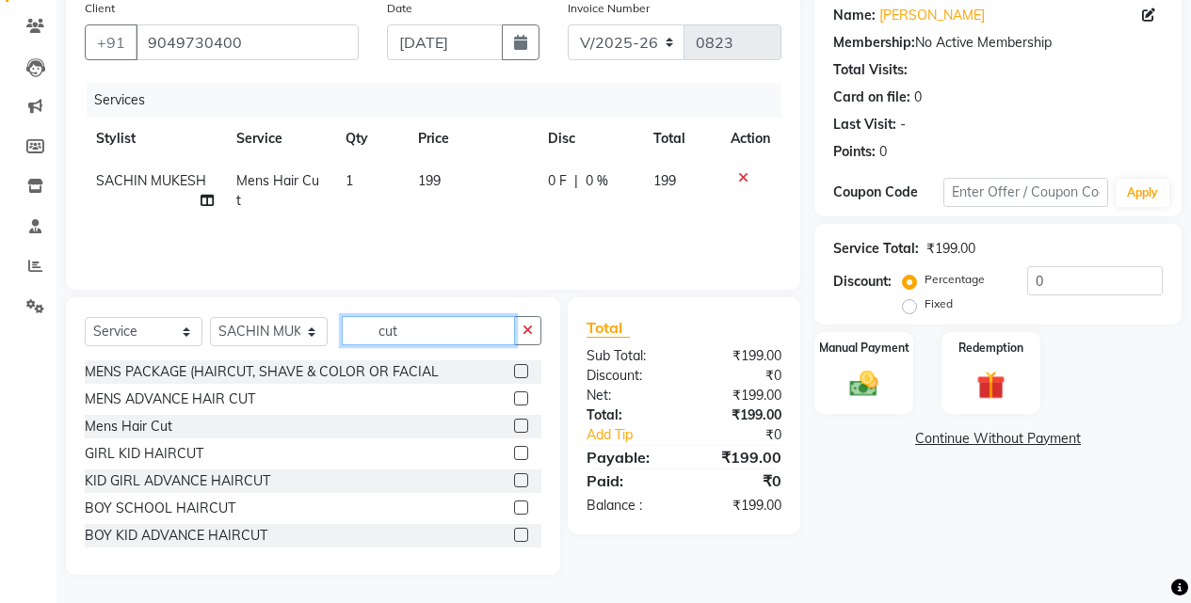
click at [475, 326] on input "cut" at bounding box center [428, 330] width 173 height 29
type input "c"
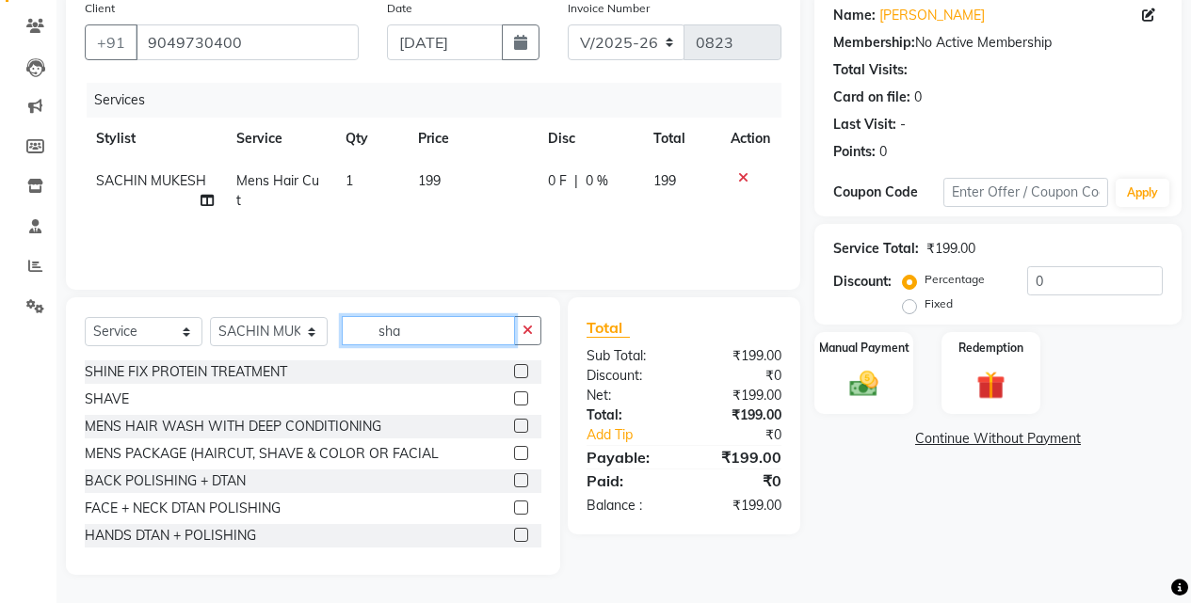
scroll to position [110, 0]
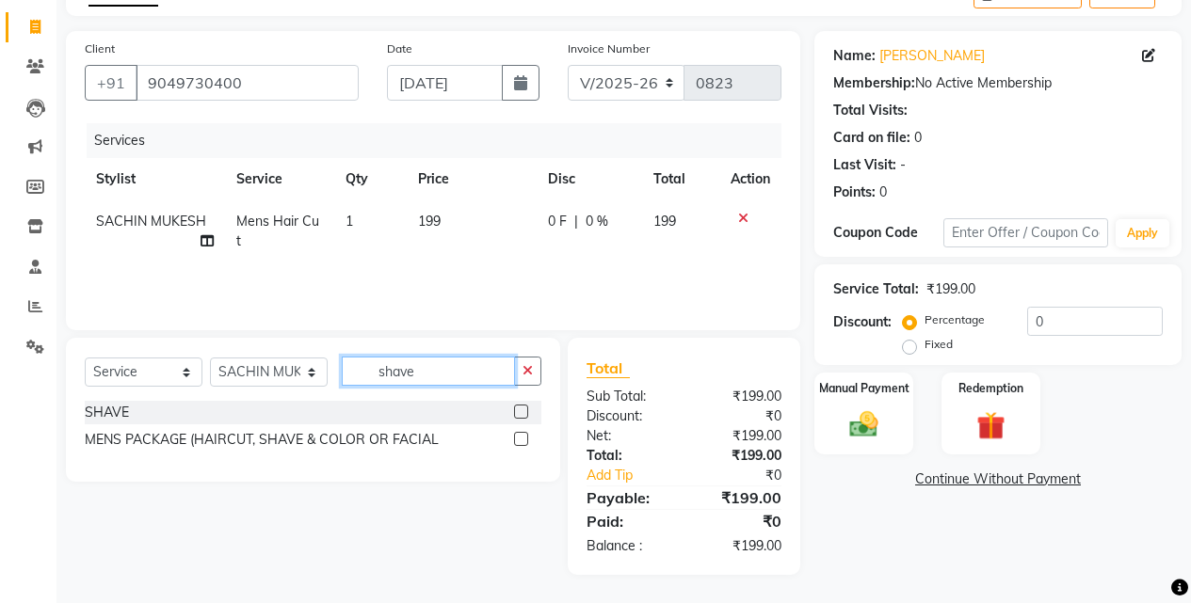
type input "shave"
click at [522, 408] on label at bounding box center [521, 412] width 14 height 14
click at [522, 408] on input "checkbox" at bounding box center [520, 413] width 12 height 12
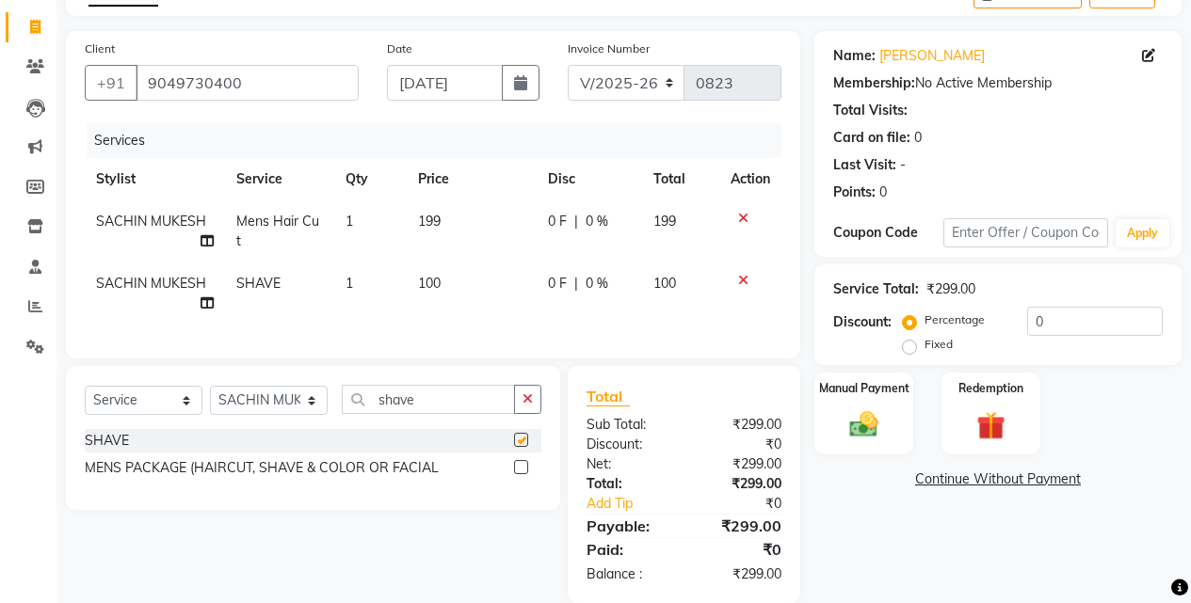
checkbox input "false"
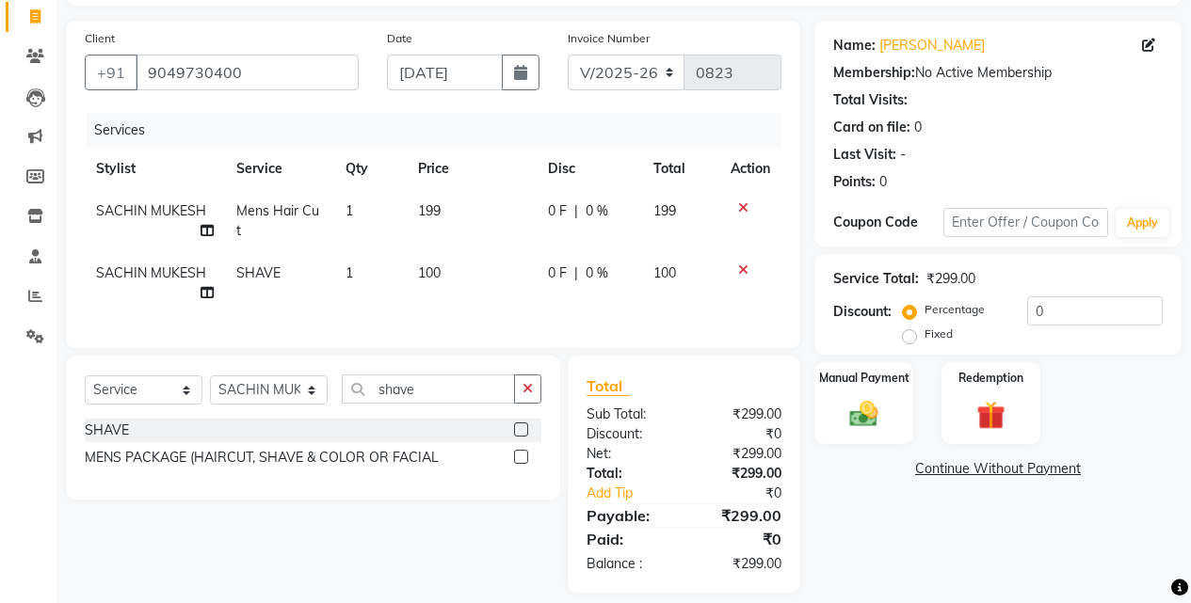
scroll to position [152, 0]
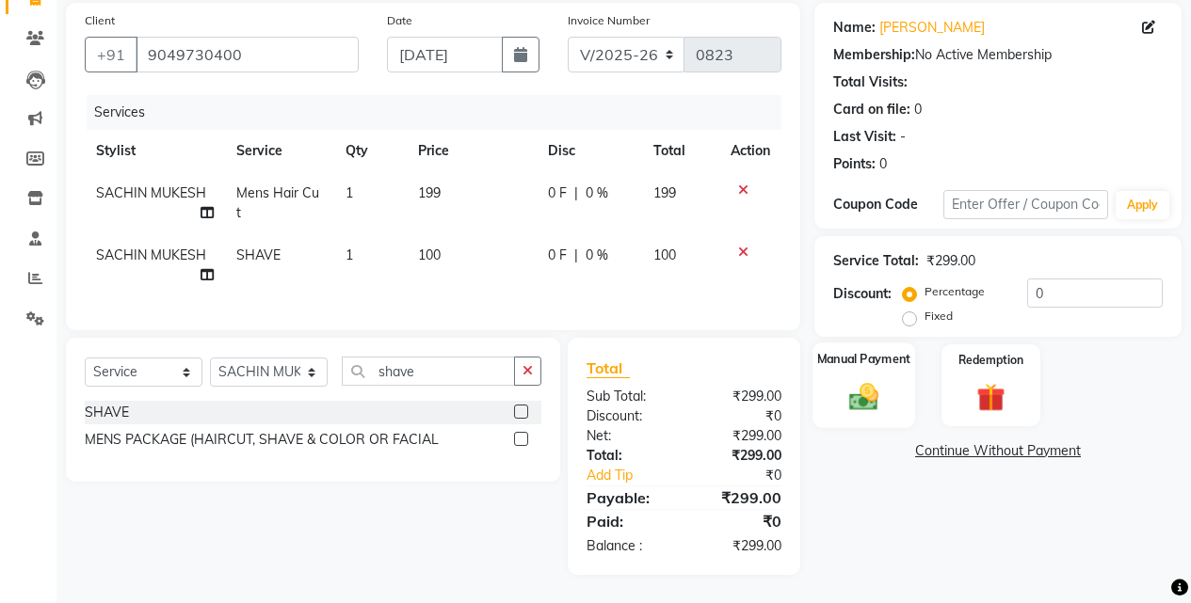
click at [865, 384] on img at bounding box center [864, 396] width 48 height 34
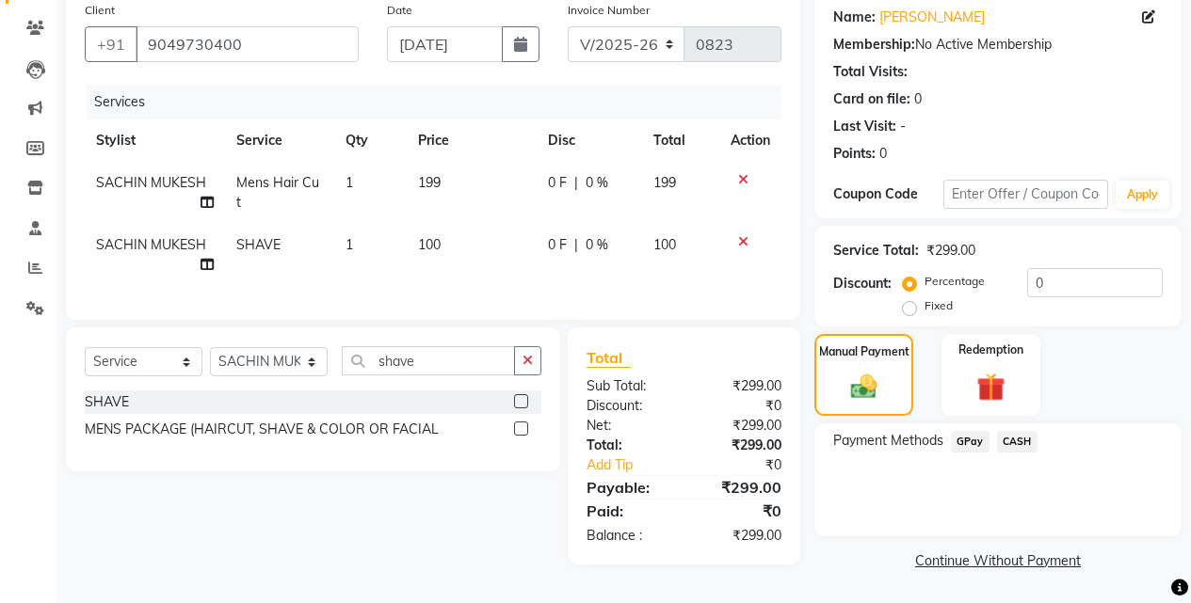
click at [964, 436] on span "GPay" at bounding box center [970, 442] width 39 height 22
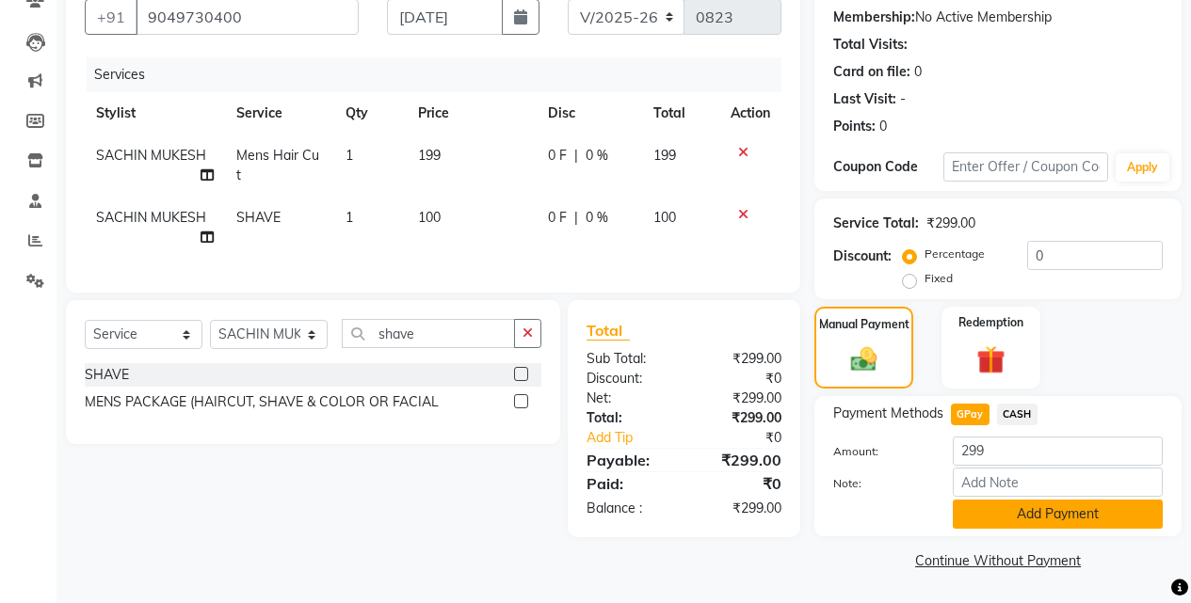
click at [1031, 513] on button "Add Payment" at bounding box center [1058, 514] width 210 height 29
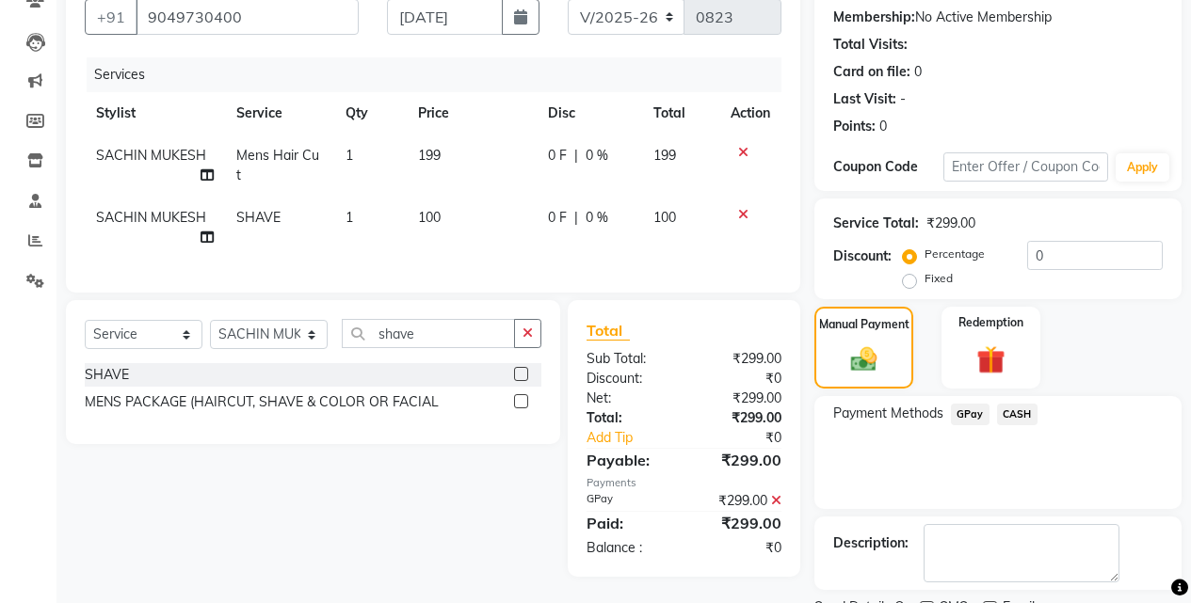
scroll to position [255, 0]
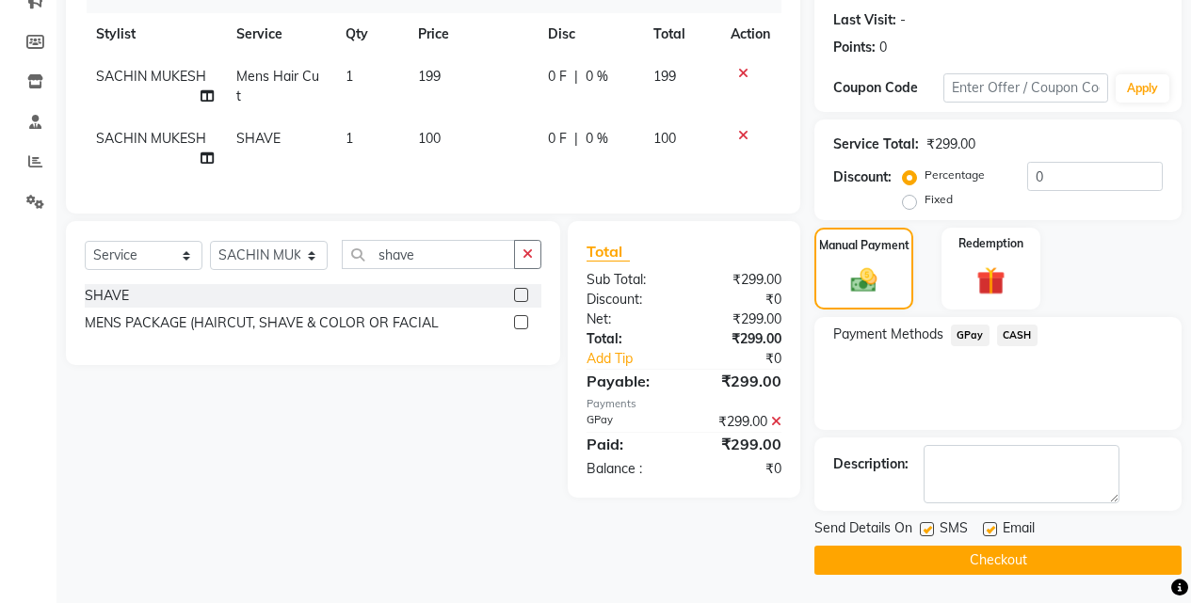
click at [1037, 567] on button "Checkout" at bounding box center [997, 560] width 367 height 29
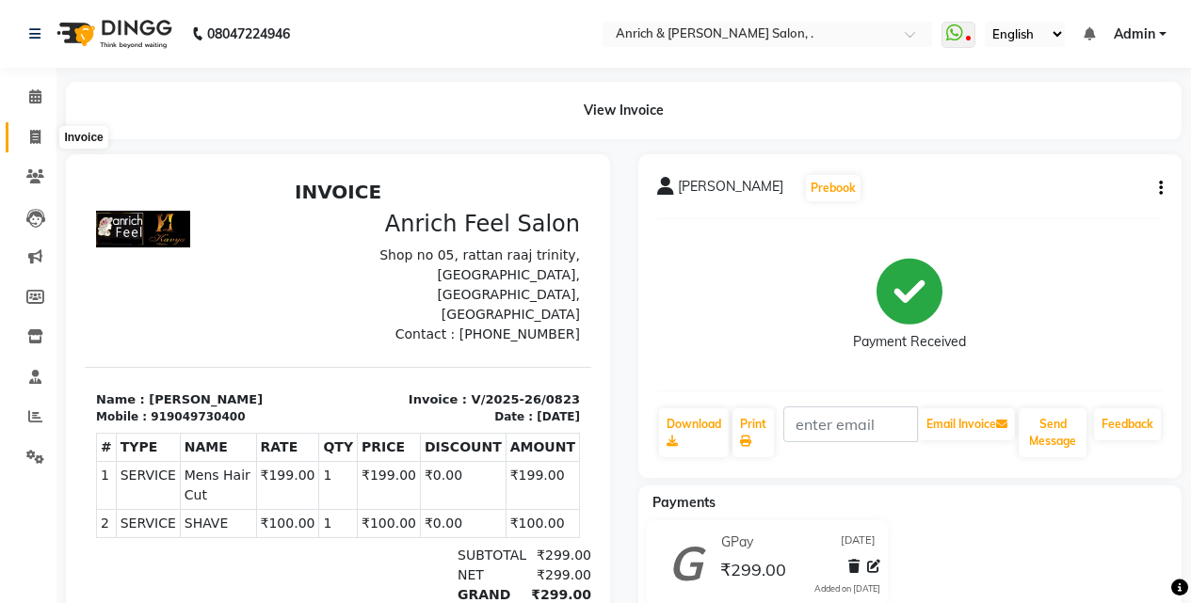
click at [27, 140] on span at bounding box center [35, 138] width 33 height 22
select select "5924"
select select "service"
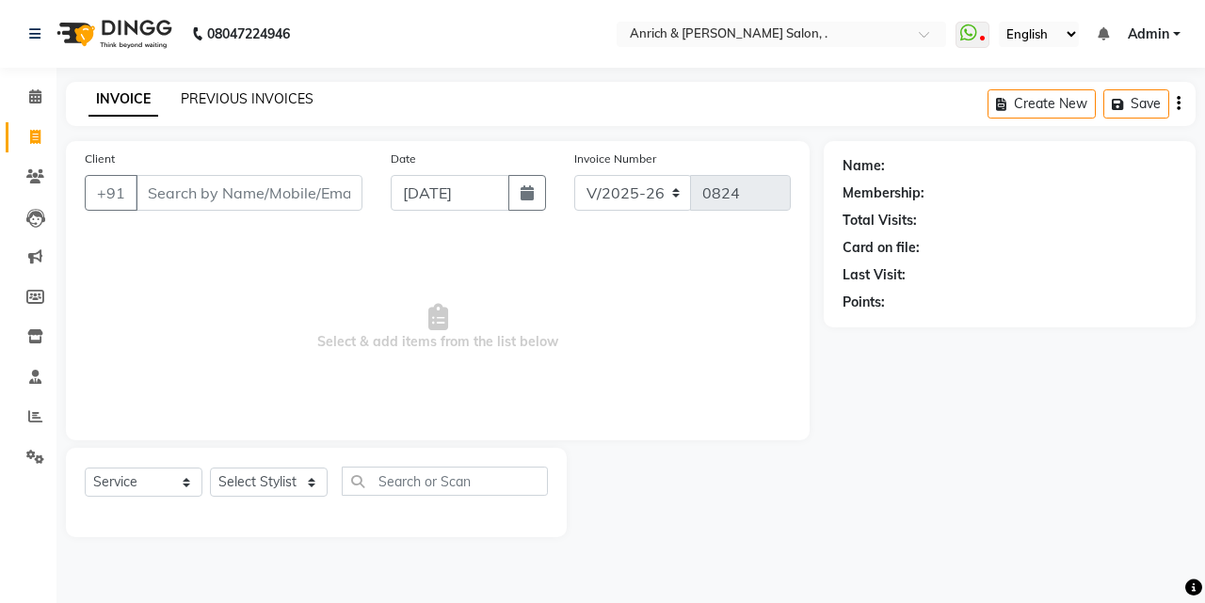
click at [225, 103] on link "PREVIOUS INVOICES" at bounding box center [247, 98] width 133 height 17
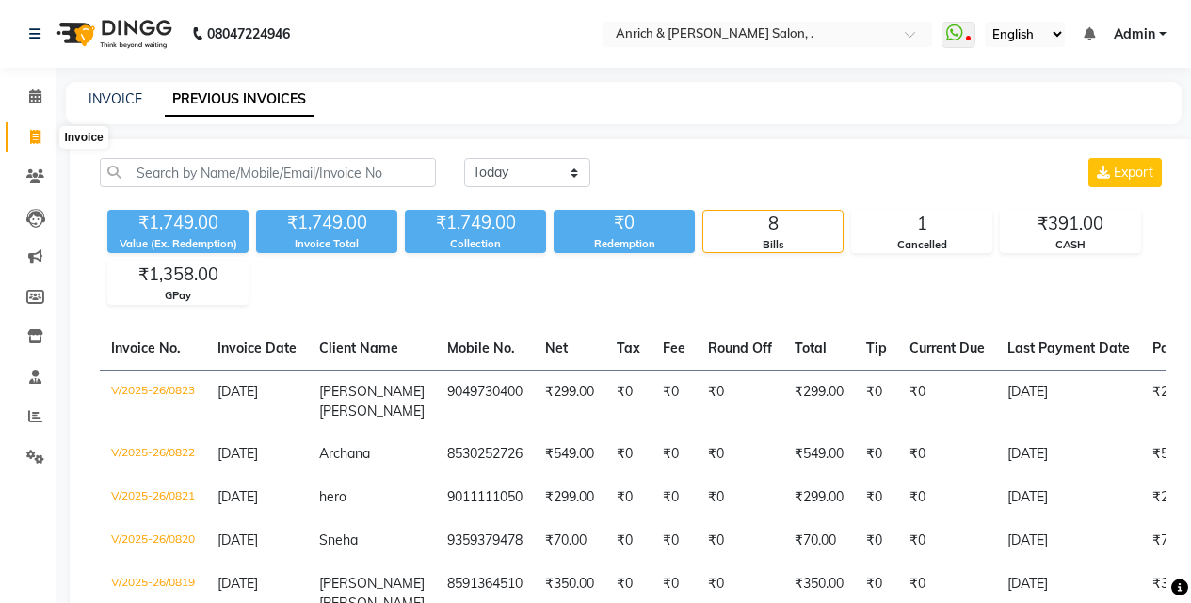
click at [32, 131] on icon at bounding box center [35, 137] width 10 height 14
select select "5924"
select select "service"
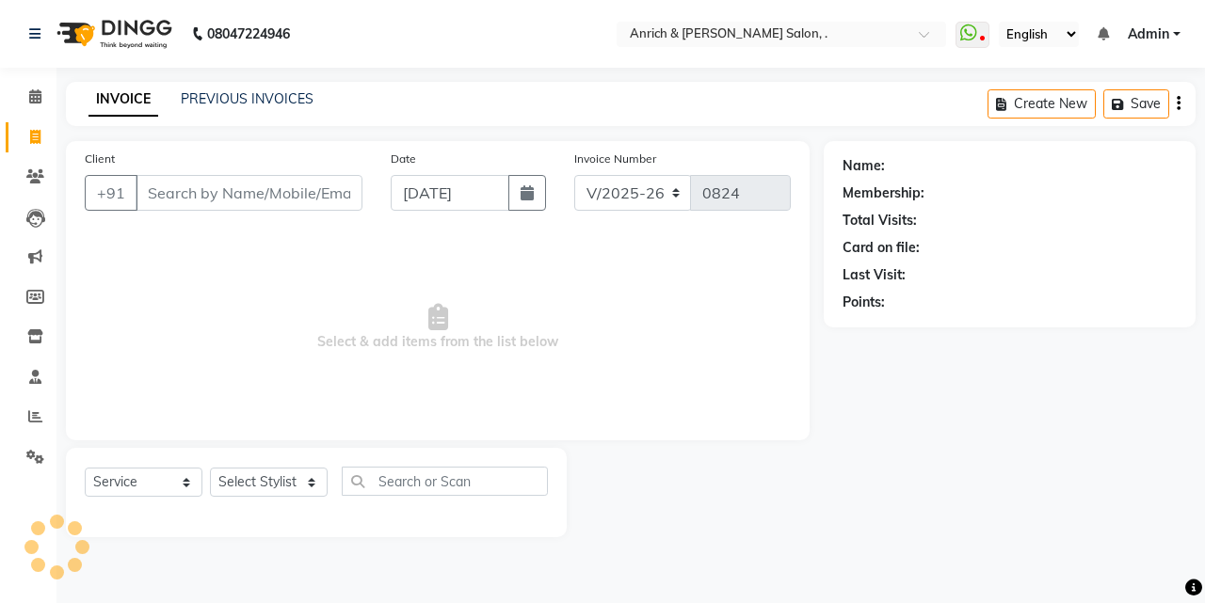
click at [247, 197] on input "Client" at bounding box center [249, 193] width 227 height 36
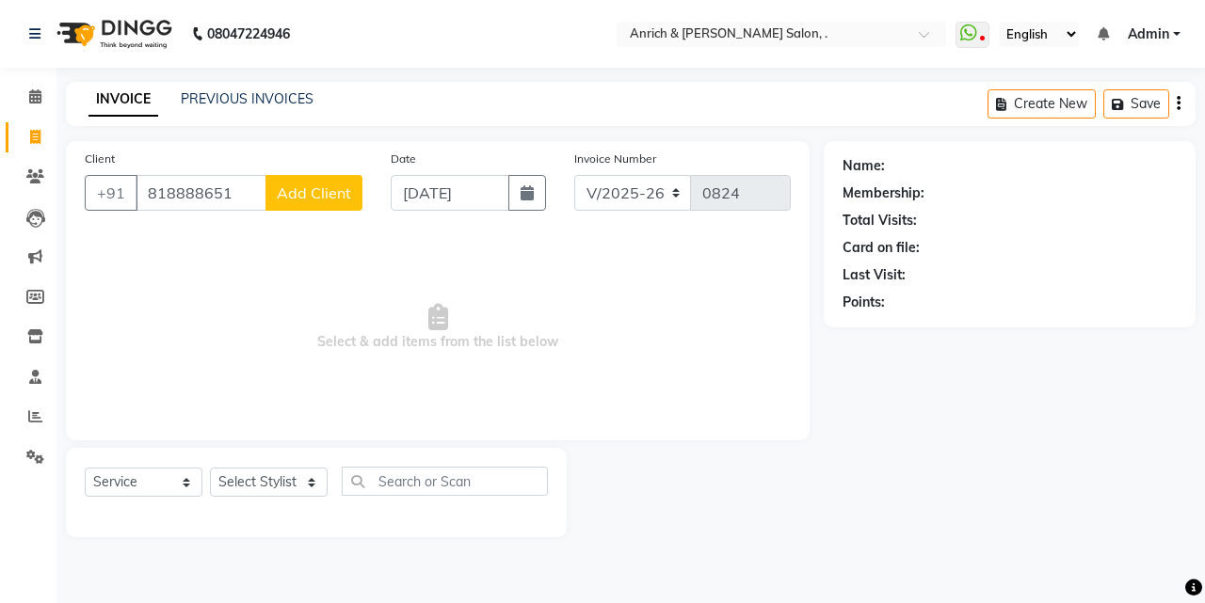
type input "818888651"
click at [289, 195] on span "Add Client" at bounding box center [314, 193] width 74 height 19
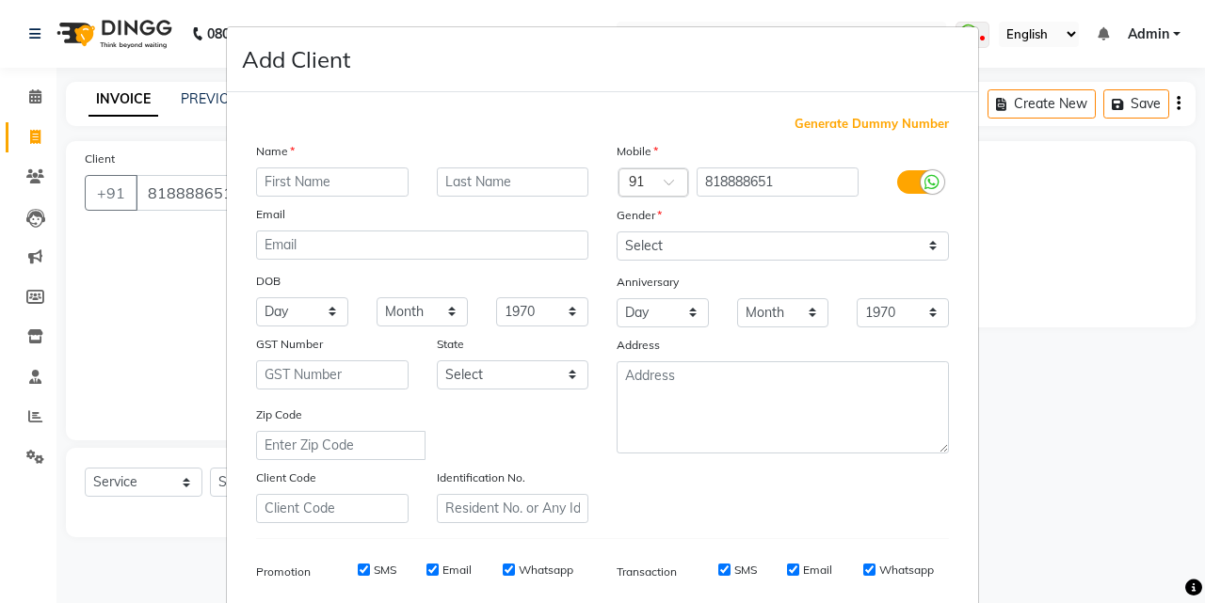
click at [305, 186] on input "text" at bounding box center [332, 182] width 152 height 29
type input "[PERSON_NAME]"
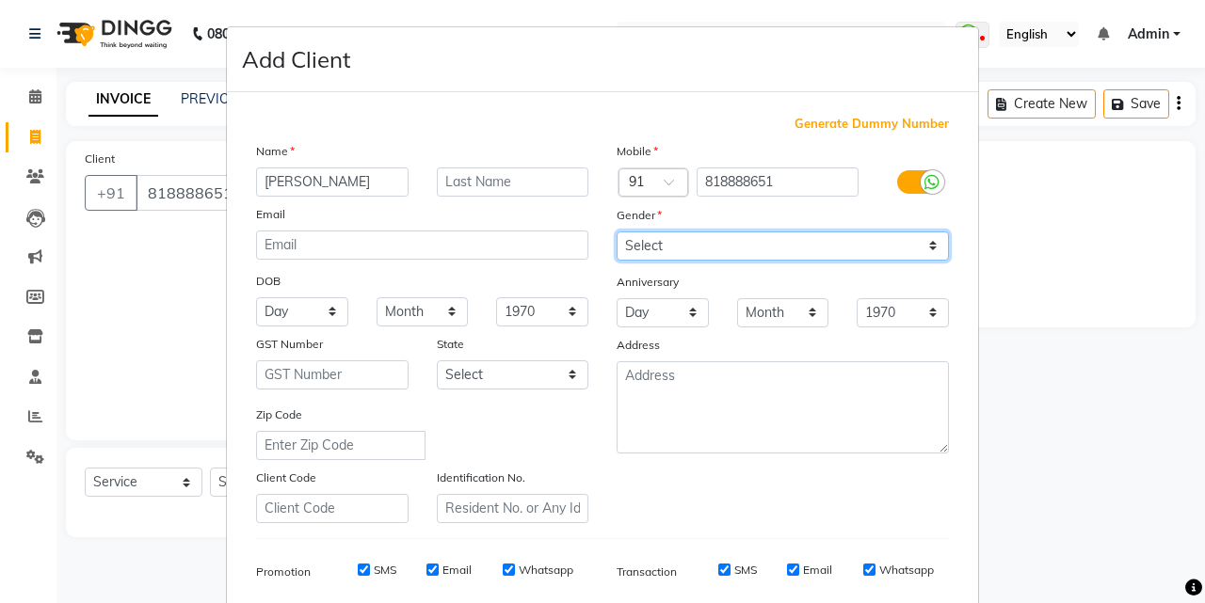
click at [927, 244] on select "Select [DEMOGRAPHIC_DATA] [DEMOGRAPHIC_DATA] Other Prefer Not To Say" at bounding box center [783, 246] width 332 height 29
select select "[DEMOGRAPHIC_DATA]"
click at [617, 232] on select "Select [DEMOGRAPHIC_DATA] [DEMOGRAPHIC_DATA] Other Prefer Not To Say" at bounding box center [783, 246] width 332 height 29
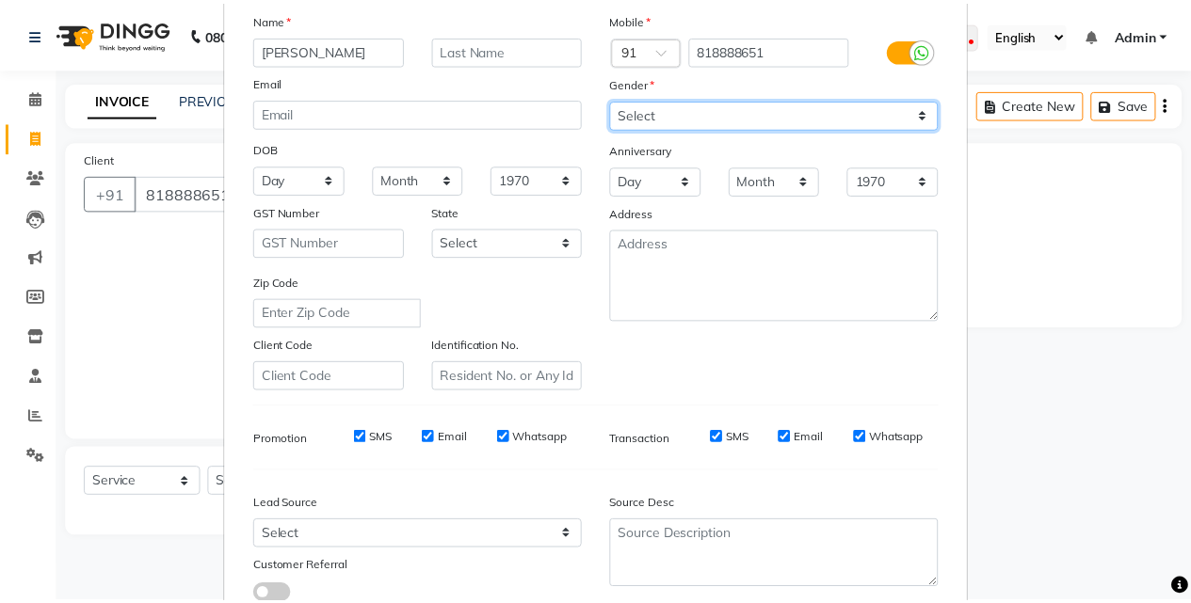
scroll to position [265, 0]
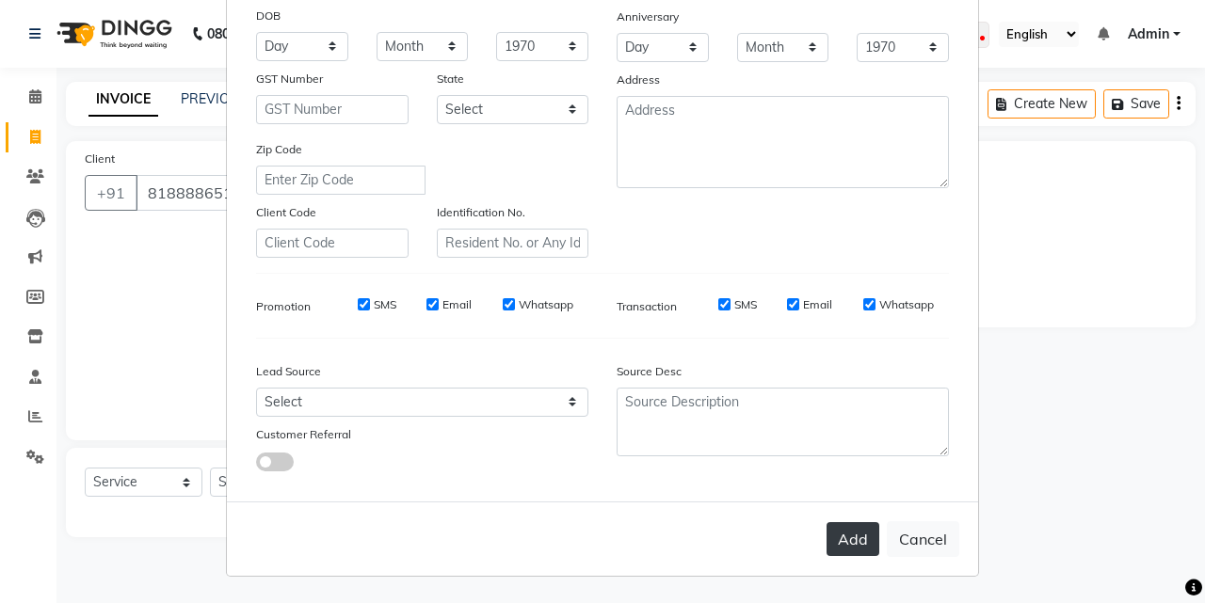
click at [842, 538] on button "Add" at bounding box center [853, 539] width 53 height 34
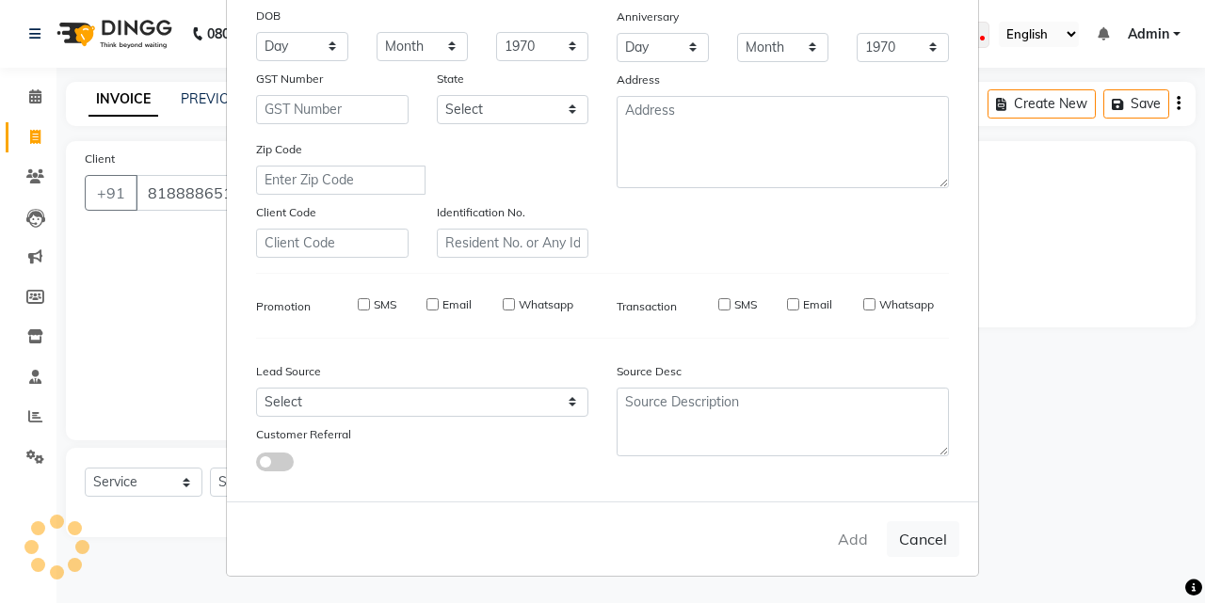
select select
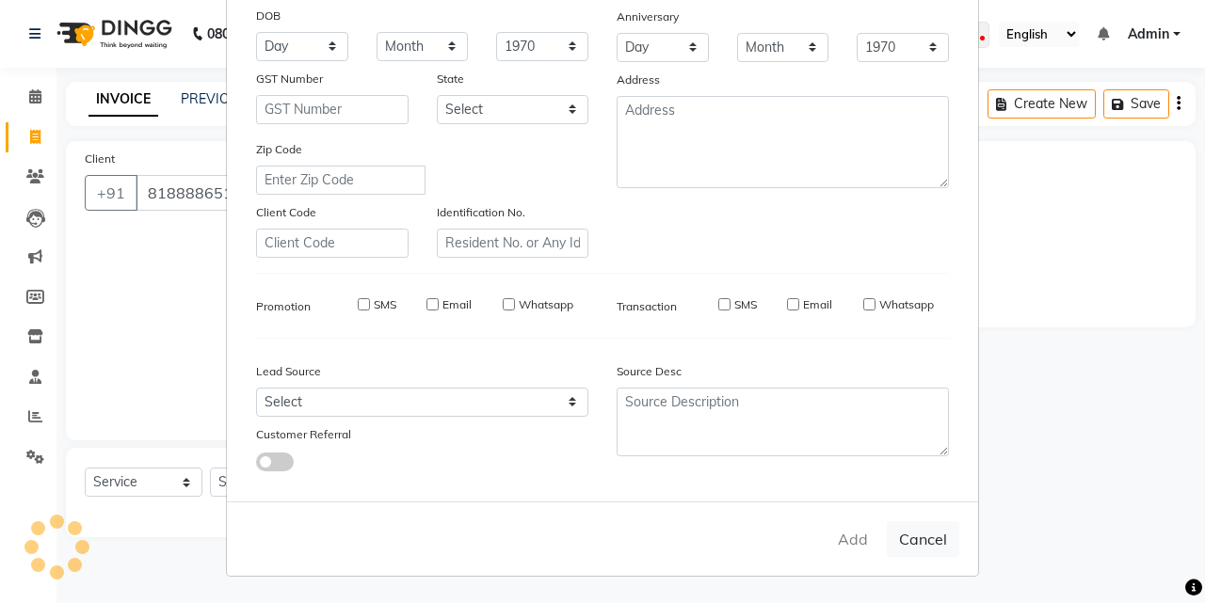
select select
checkbox input "false"
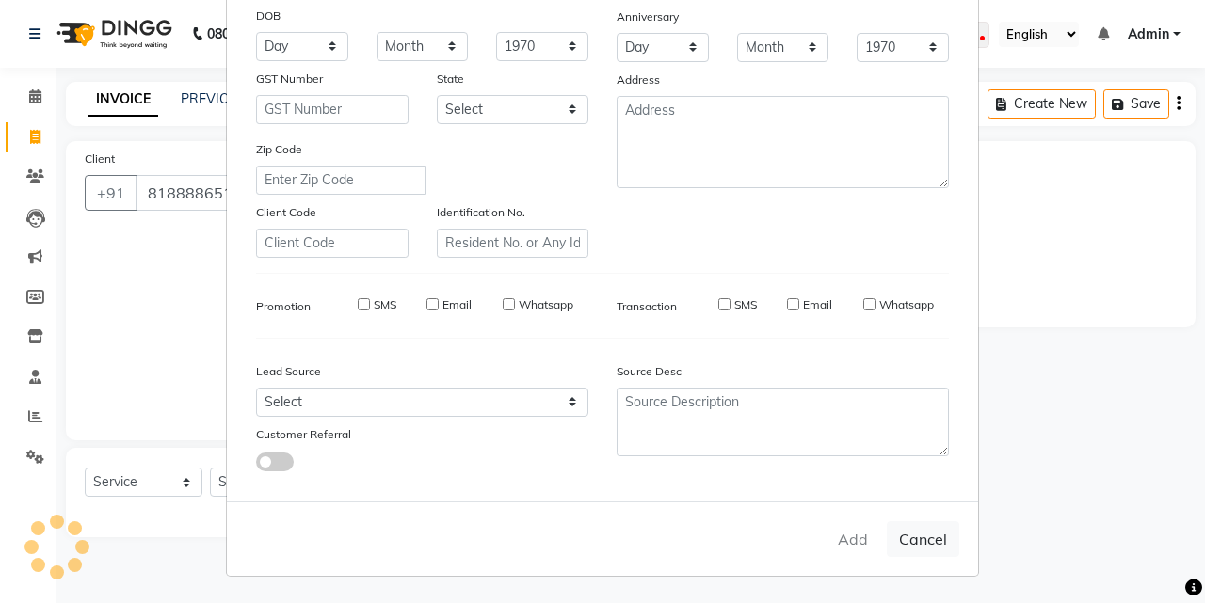
checkbox input "false"
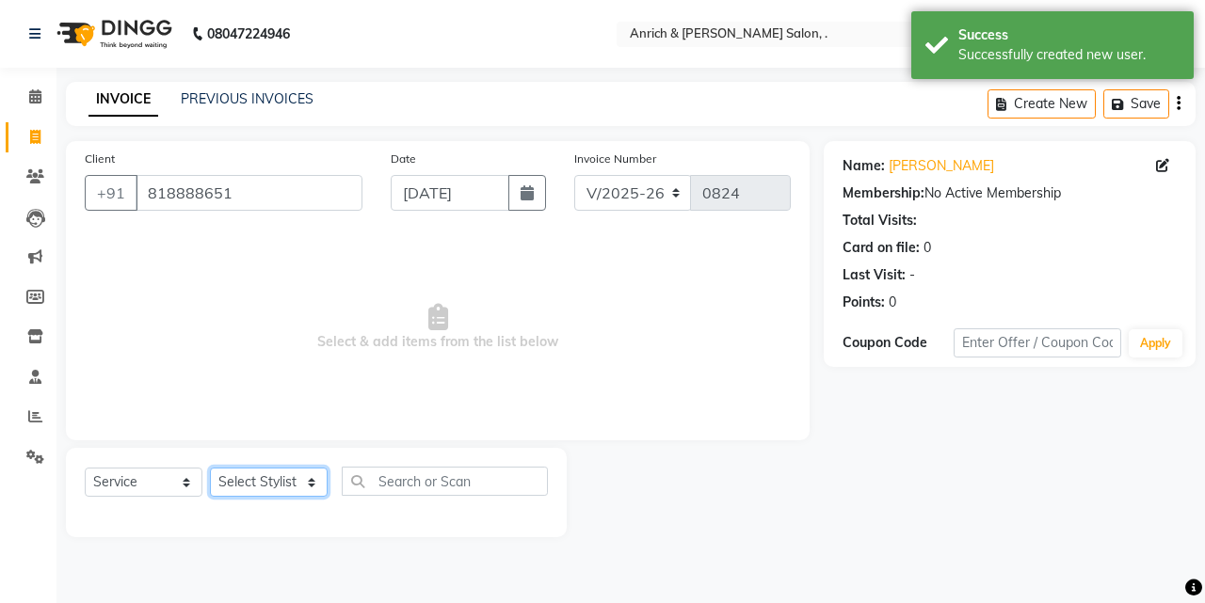
click at [255, 483] on select "Select Stylist [PERSON_NAME] Aparna borate GEETA [PERSON_NAME] [PERSON_NAME] SA…" at bounding box center [269, 482] width 118 height 29
select select "88948"
click at [210, 468] on select "Select Stylist [PERSON_NAME] Aparna borate GEETA [PERSON_NAME] [PERSON_NAME] SA…" at bounding box center [269, 482] width 118 height 29
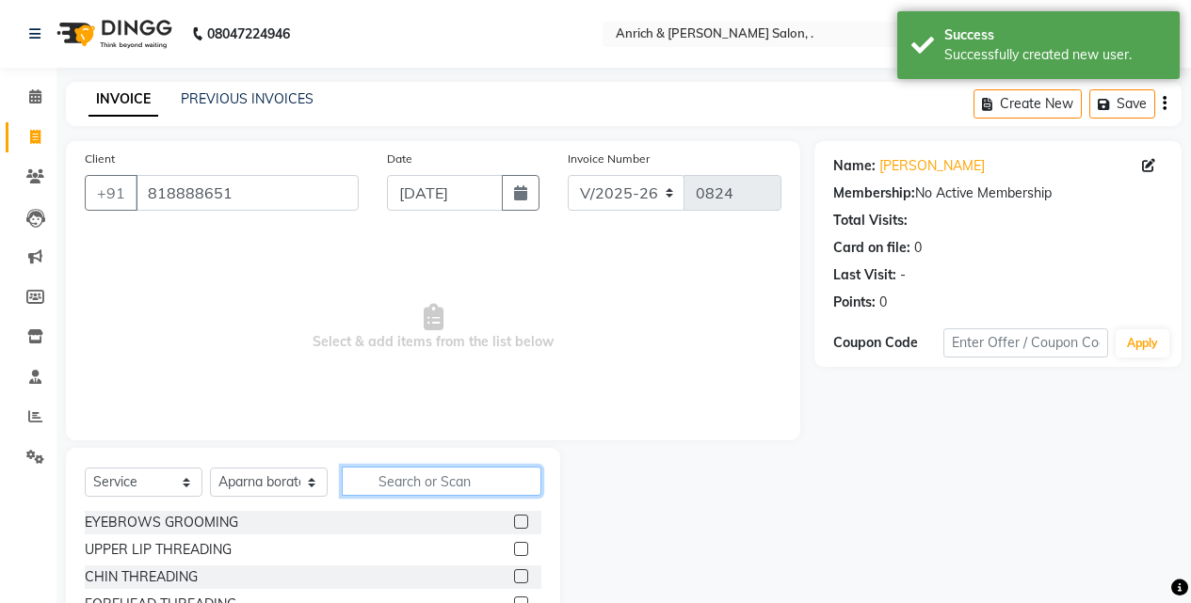
click at [401, 473] on input "text" at bounding box center [442, 481] width 200 height 29
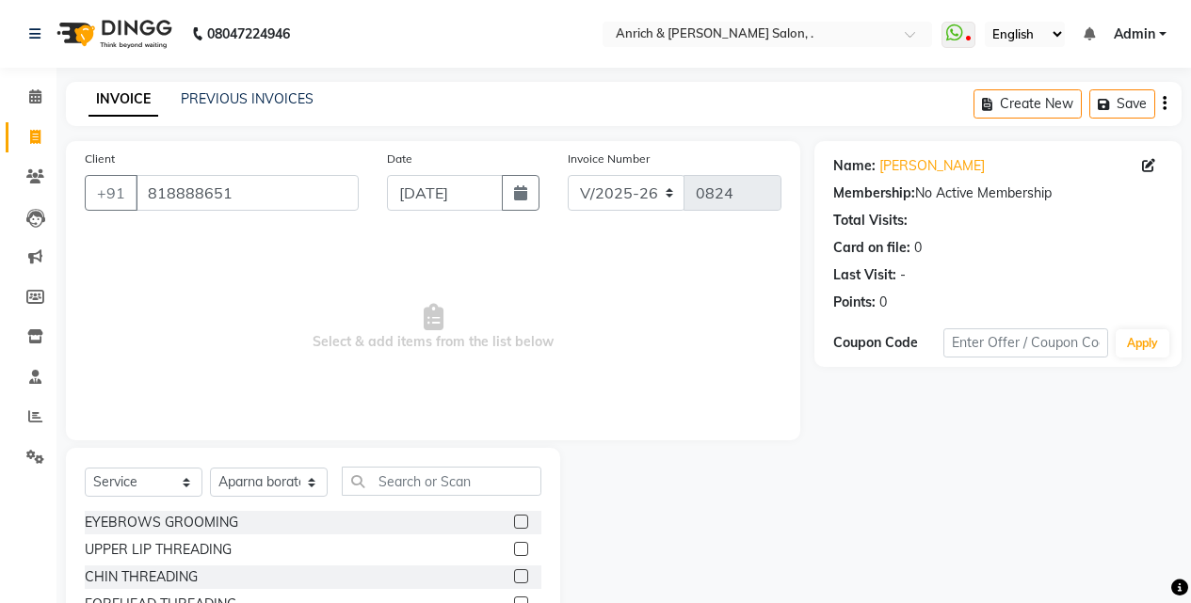
click at [514, 516] on label at bounding box center [521, 522] width 14 height 14
click at [514, 517] on input "checkbox" at bounding box center [520, 523] width 12 height 12
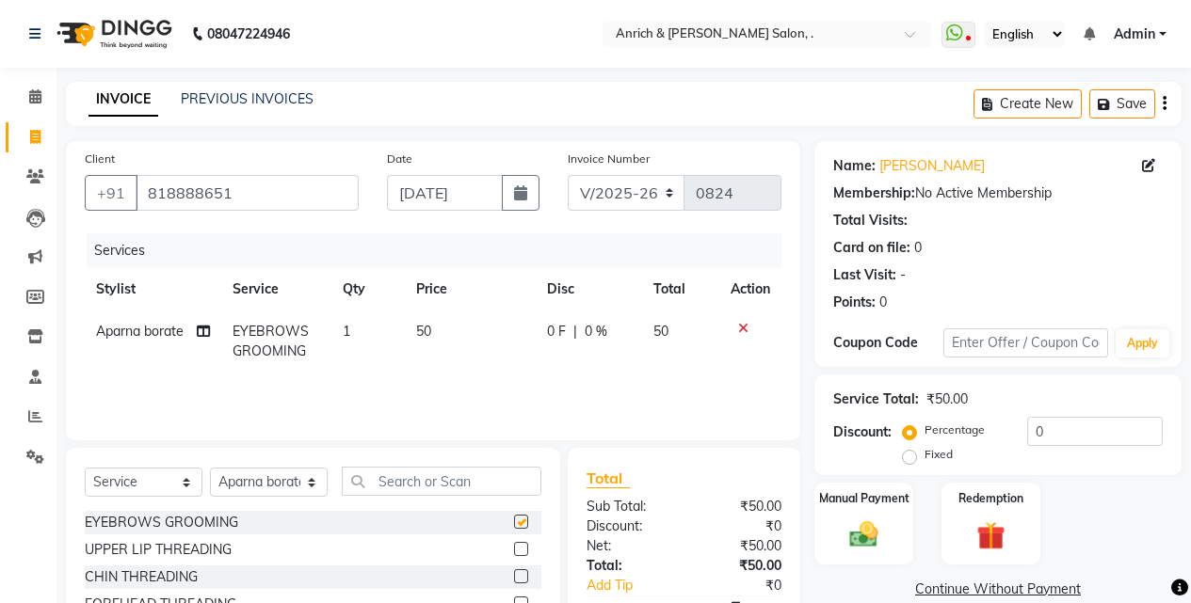
checkbox input "false"
click at [514, 548] on label at bounding box center [521, 549] width 14 height 14
click at [514, 548] on input "checkbox" at bounding box center [520, 550] width 12 height 12
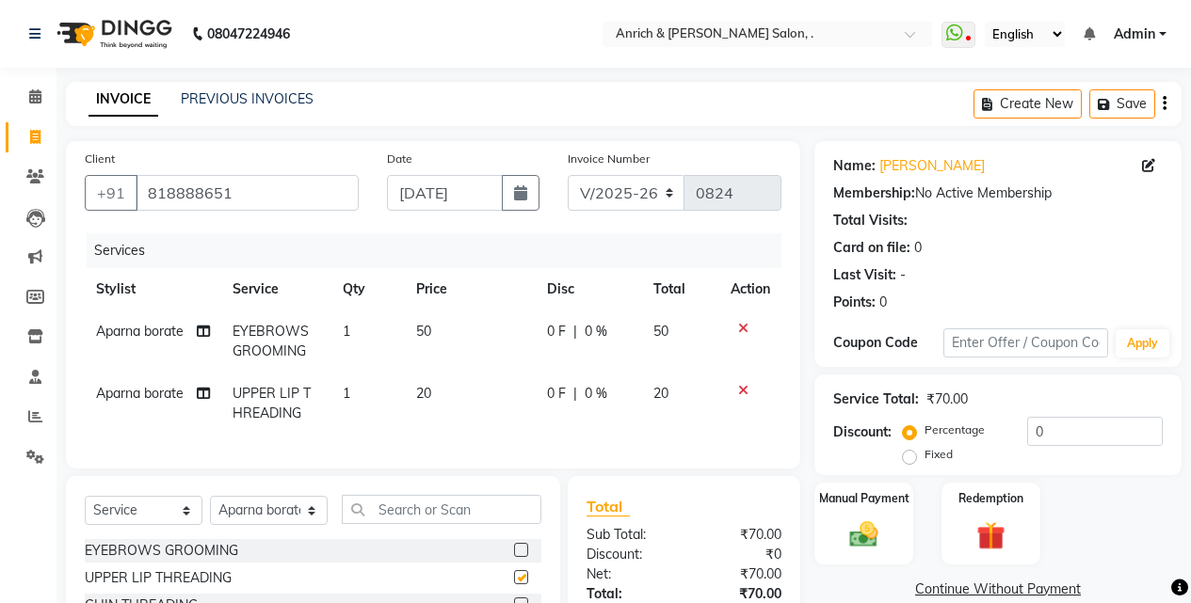
checkbox input "false"
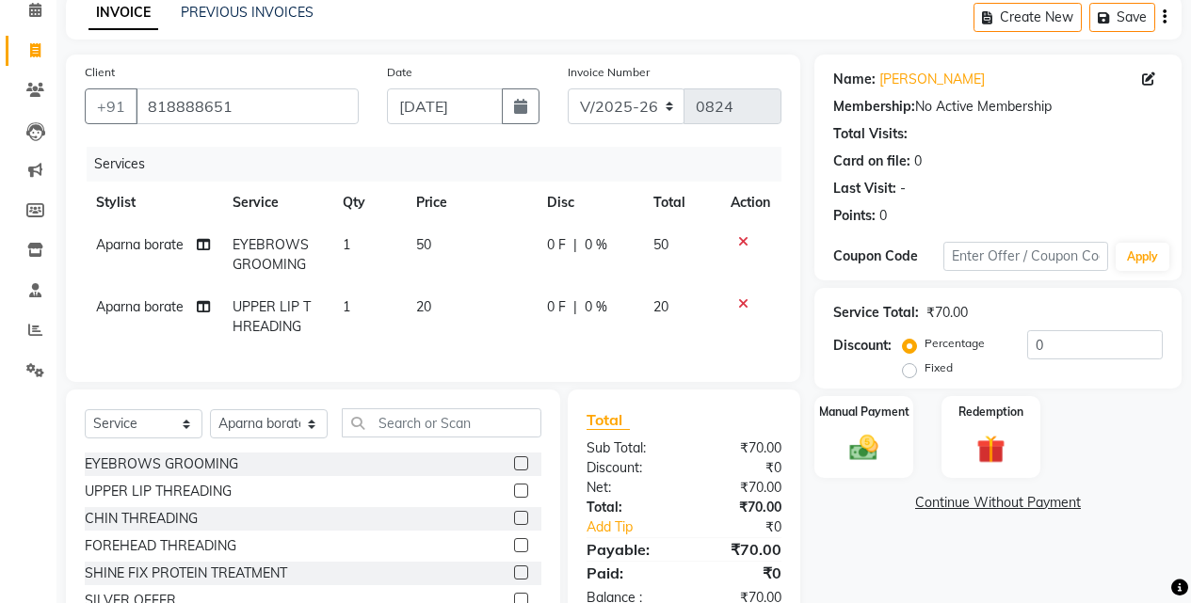
scroll to position [193, 0]
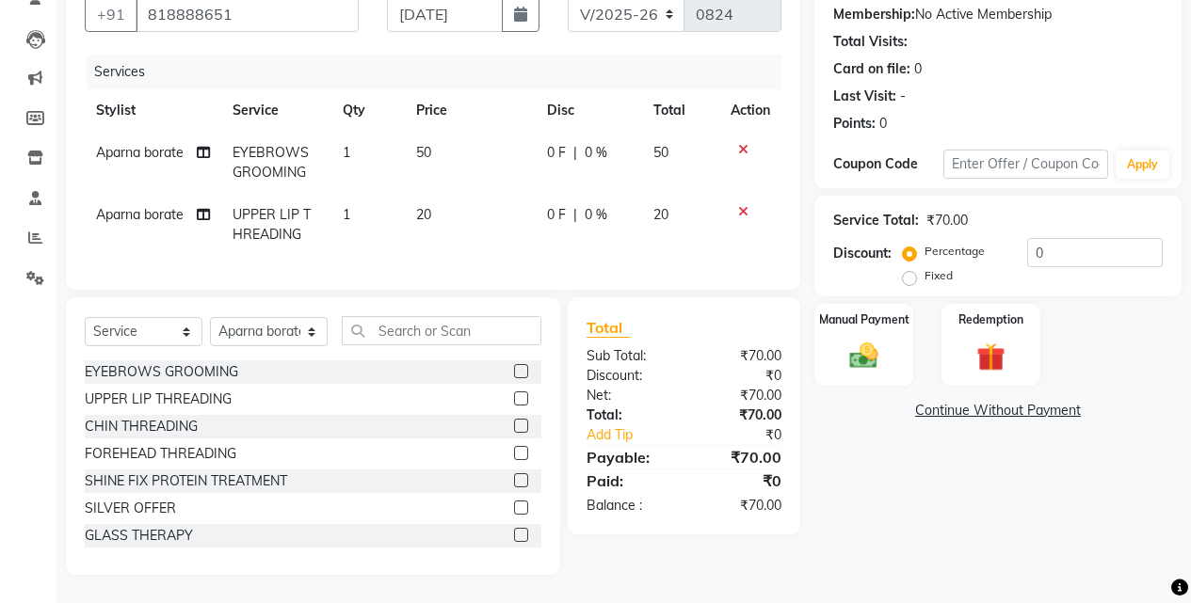
click at [514, 454] on label at bounding box center [521, 453] width 14 height 14
click at [514, 454] on input "checkbox" at bounding box center [520, 454] width 12 height 12
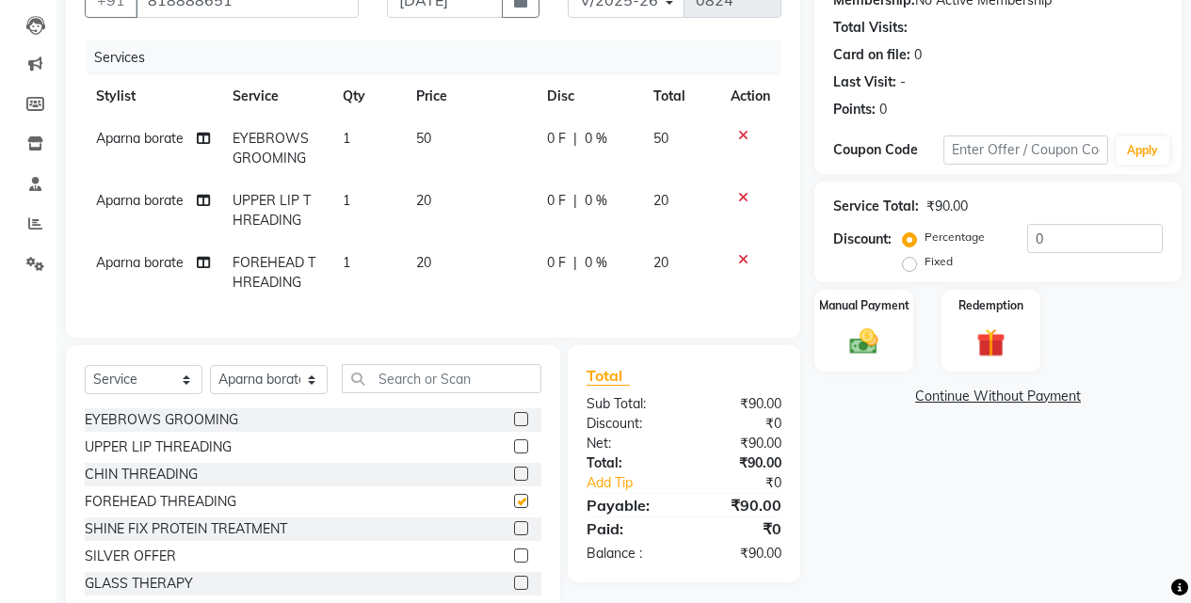
checkbox input "false"
drag, startPoint x: 745, startPoint y: 193, endPoint x: 676, endPoint y: 251, distance: 90.2
click at [745, 194] on icon at bounding box center [743, 197] width 10 height 13
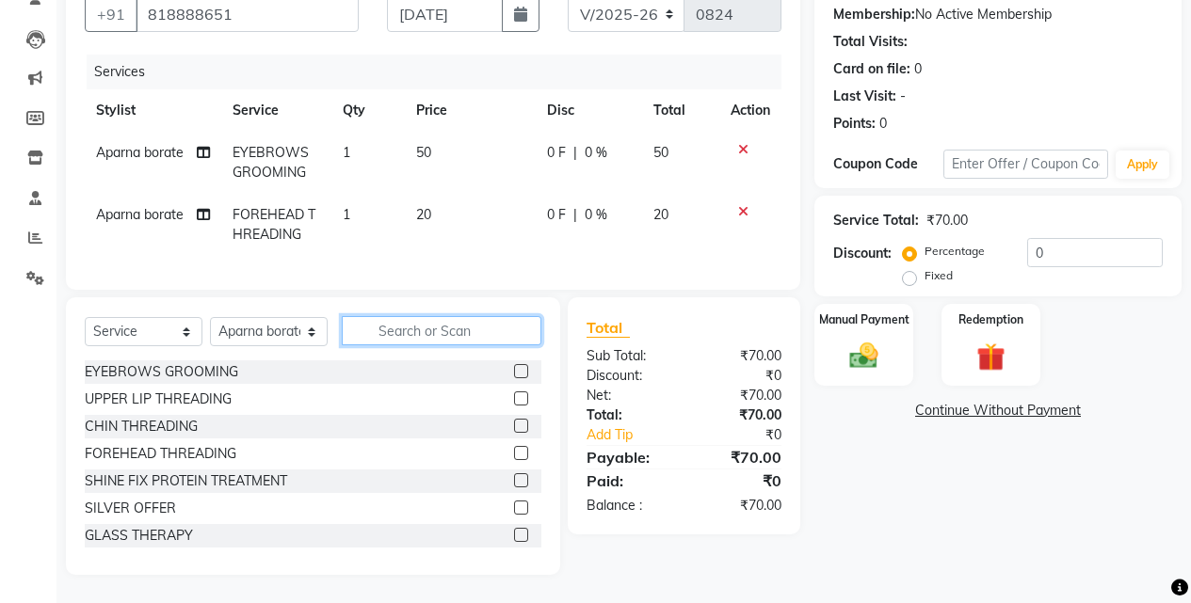
click at [452, 333] on input "text" at bounding box center [442, 330] width 200 height 29
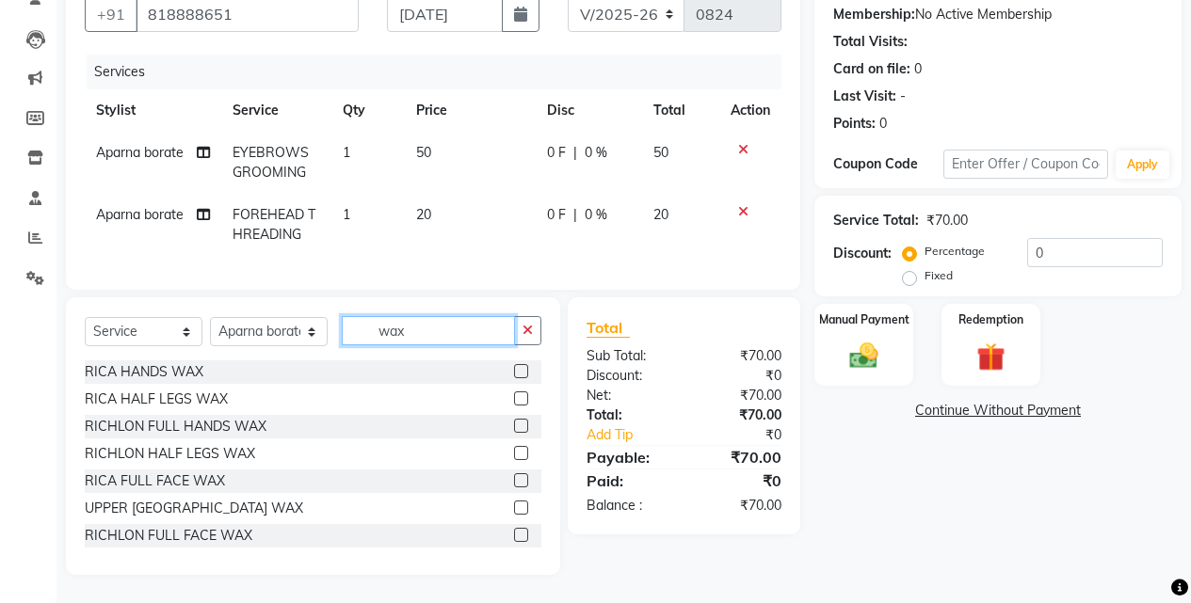
type input "wax"
click at [514, 504] on label at bounding box center [521, 508] width 14 height 14
click at [514, 504] on input "checkbox" at bounding box center [520, 509] width 12 height 12
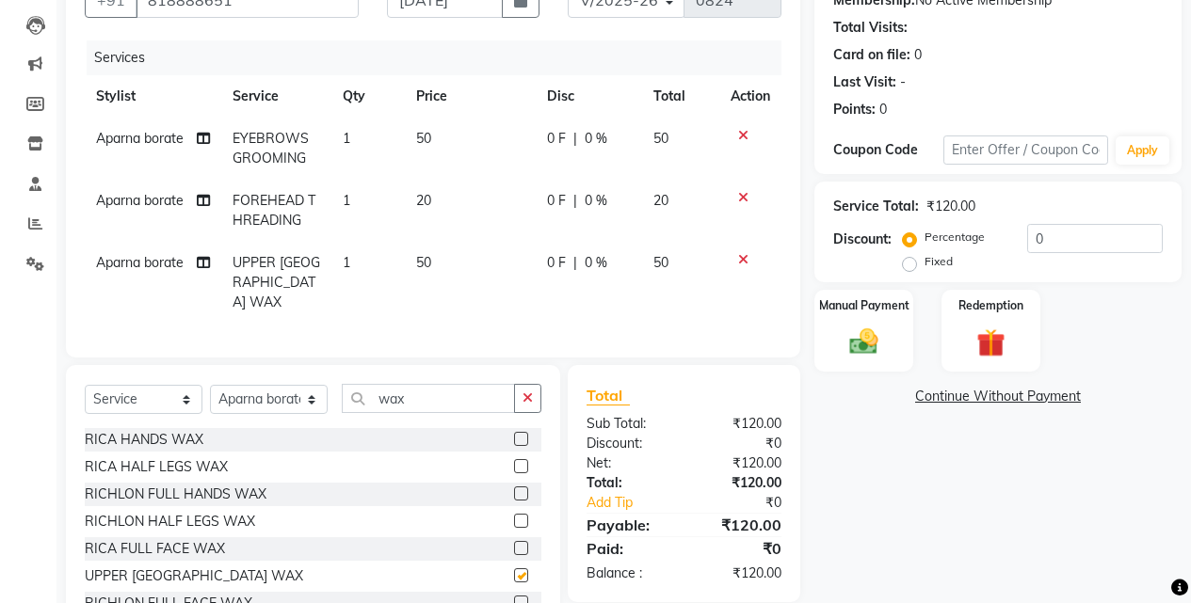
checkbox input "false"
click at [856, 341] on img at bounding box center [864, 342] width 48 height 34
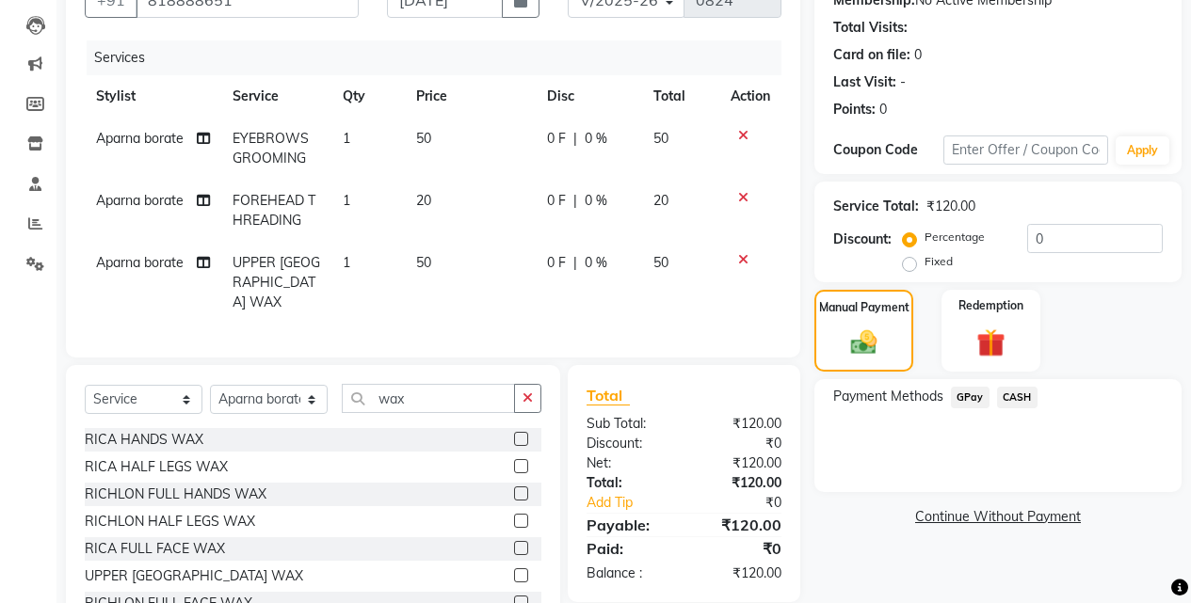
click at [958, 395] on span "GPay" at bounding box center [970, 398] width 39 height 22
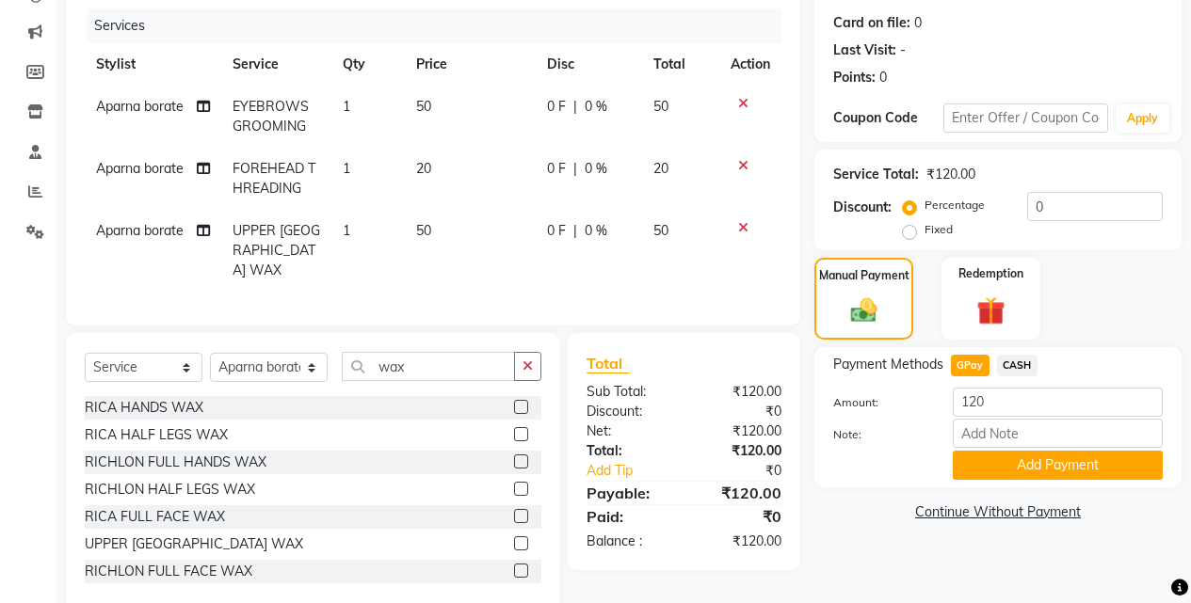
scroll to position [255, 0]
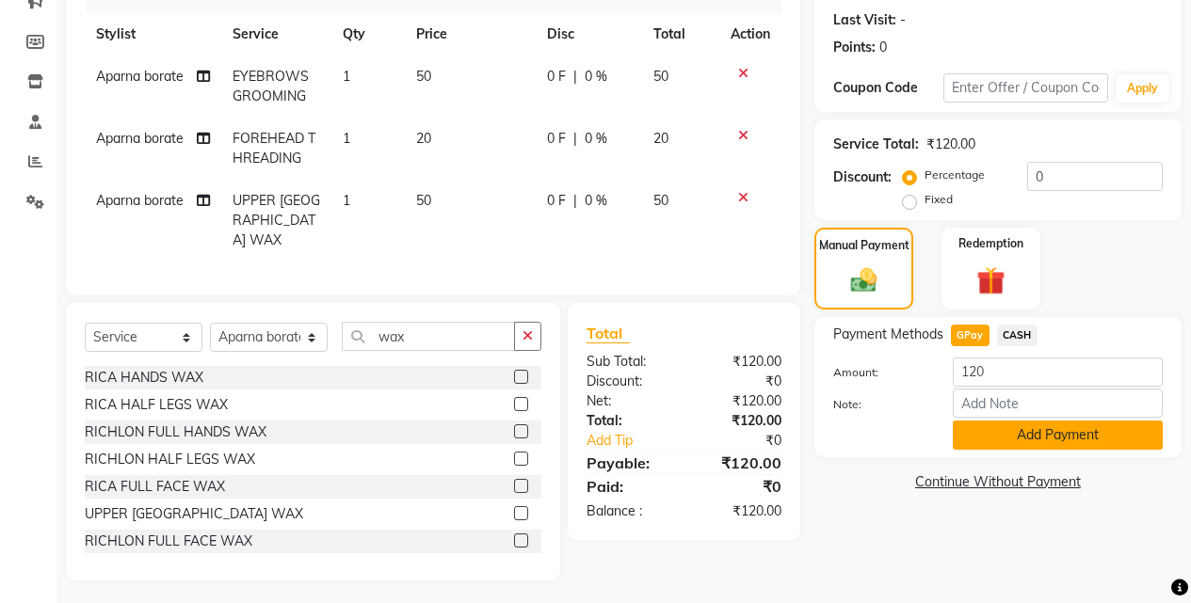
click at [1051, 441] on button "Add Payment" at bounding box center [1058, 435] width 210 height 29
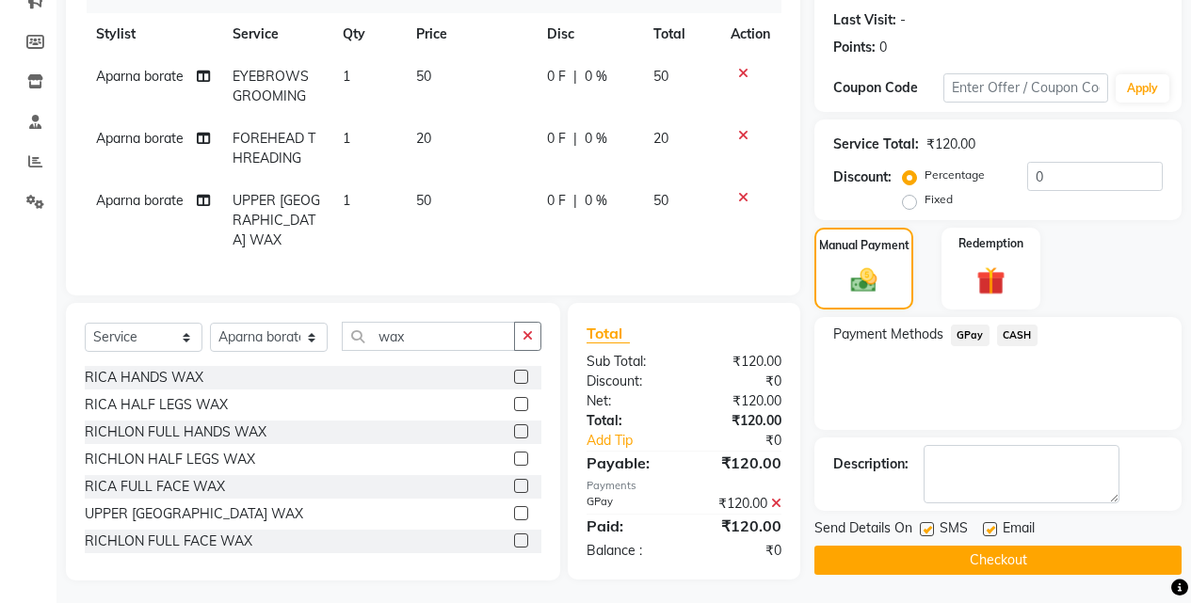
click at [1058, 562] on button "Checkout" at bounding box center [997, 560] width 367 height 29
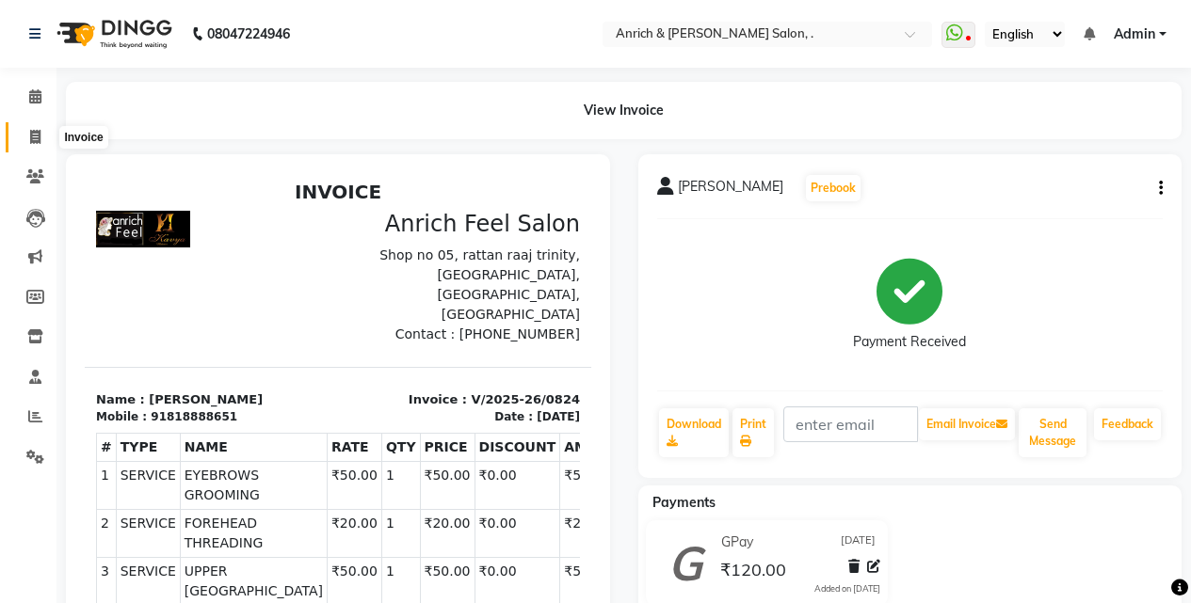
drag, startPoint x: 40, startPoint y: 133, endPoint x: 53, endPoint y: 127, distance: 13.5
click at [40, 132] on icon at bounding box center [35, 137] width 10 height 14
select select "5924"
select select "service"
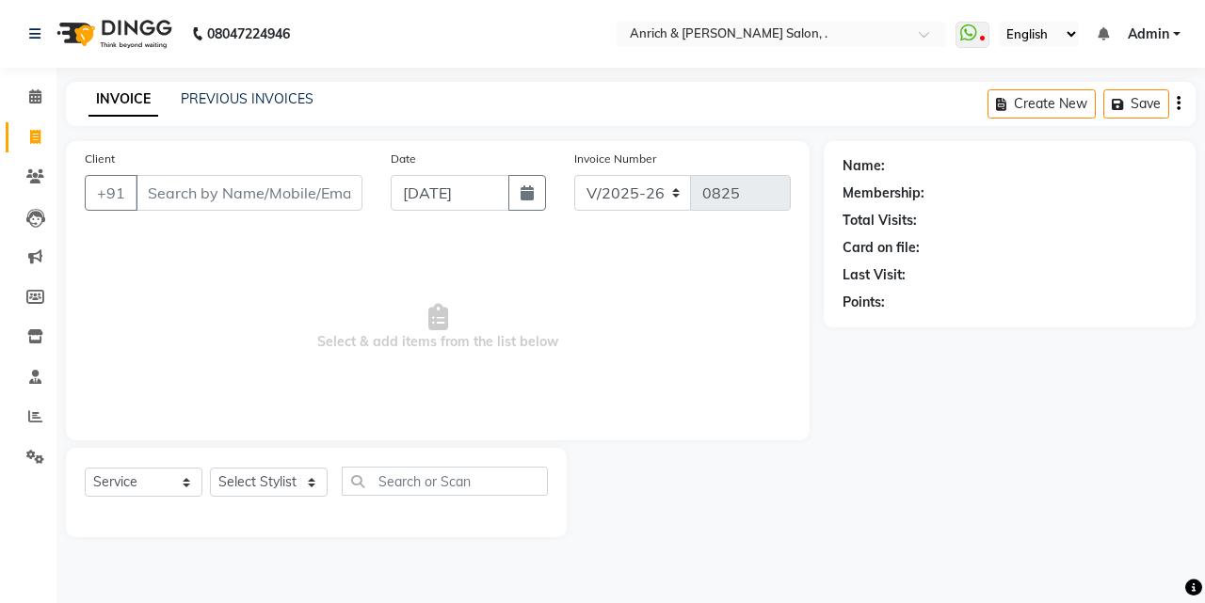
click at [227, 193] on input "Client" at bounding box center [249, 193] width 227 height 36
type input "8793506605"
click at [316, 196] on span "Add Client" at bounding box center [314, 193] width 74 height 19
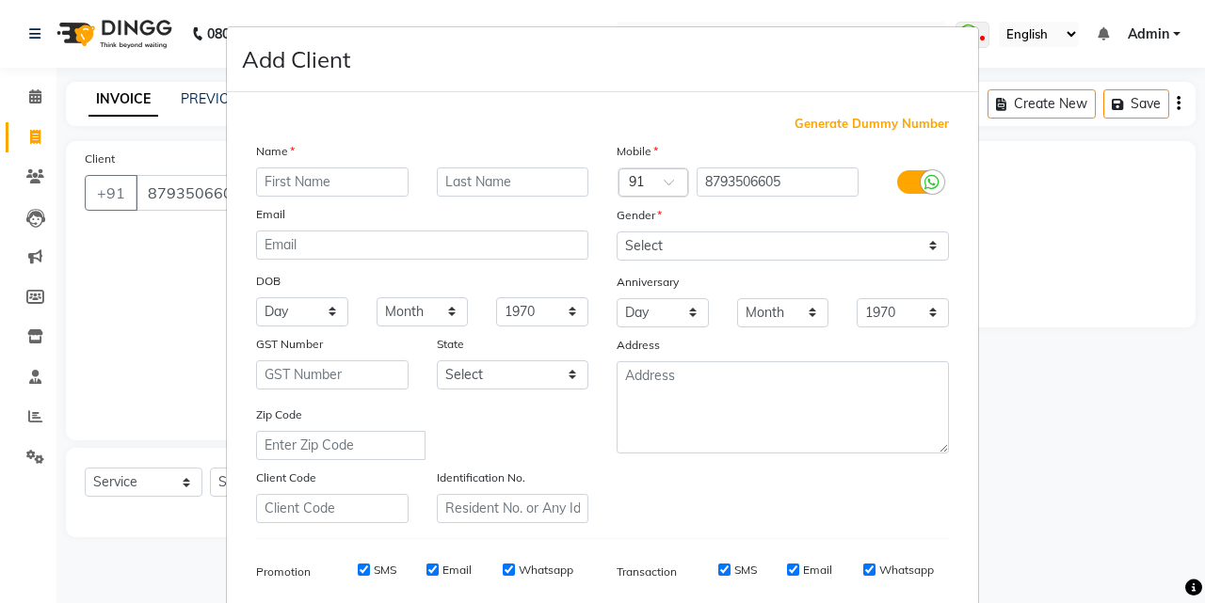
click at [292, 181] on input "text" at bounding box center [332, 182] width 152 height 29
type input "[PERSON_NAME]"
click at [509, 186] on input "text" at bounding box center [513, 182] width 152 height 29
type input "singh"
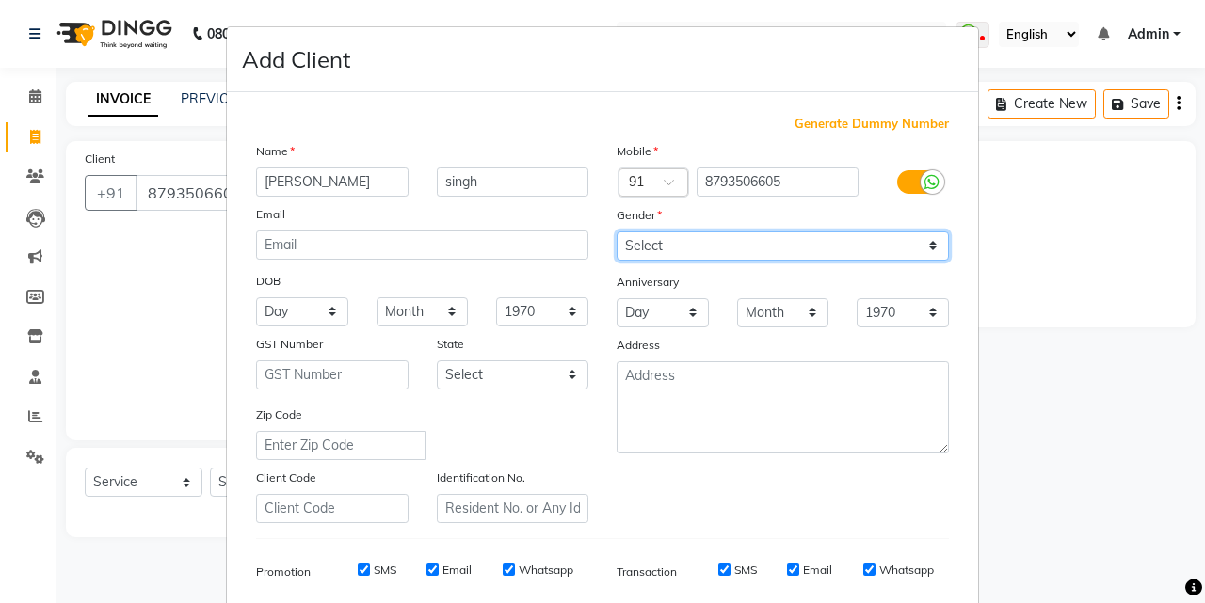
click at [930, 240] on select "Select [DEMOGRAPHIC_DATA] [DEMOGRAPHIC_DATA] Other Prefer Not To Say" at bounding box center [783, 246] width 332 height 29
select select "[DEMOGRAPHIC_DATA]"
click at [617, 232] on select "Select [DEMOGRAPHIC_DATA] [DEMOGRAPHIC_DATA] Other Prefer Not To Say" at bounding box center [783, 246] width 332 height 29
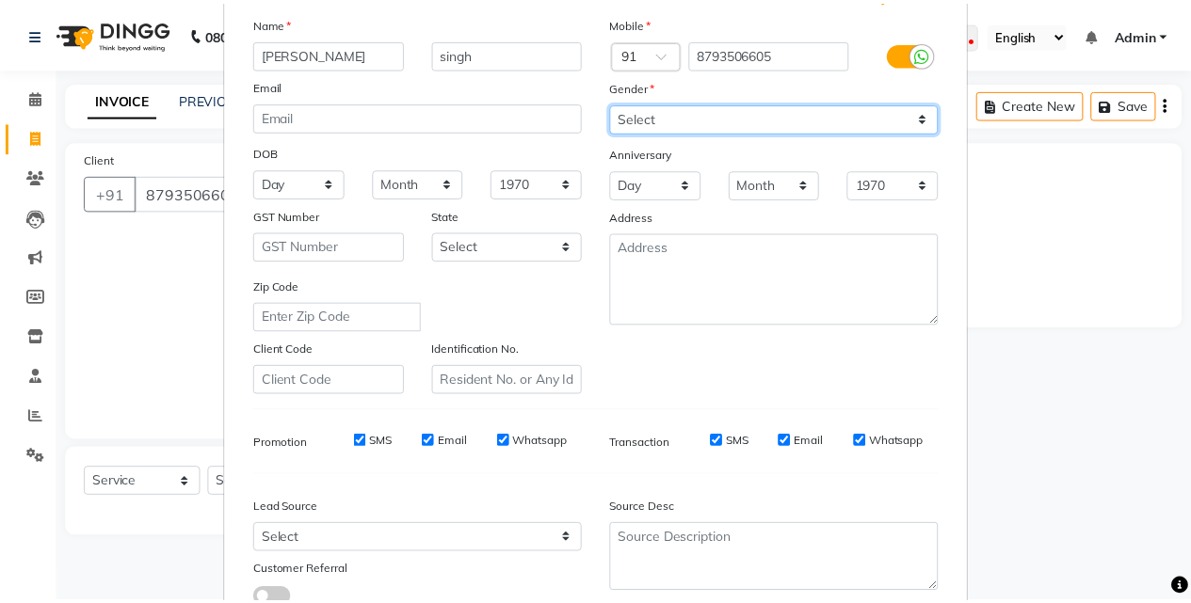
scroll to position [265, 0]
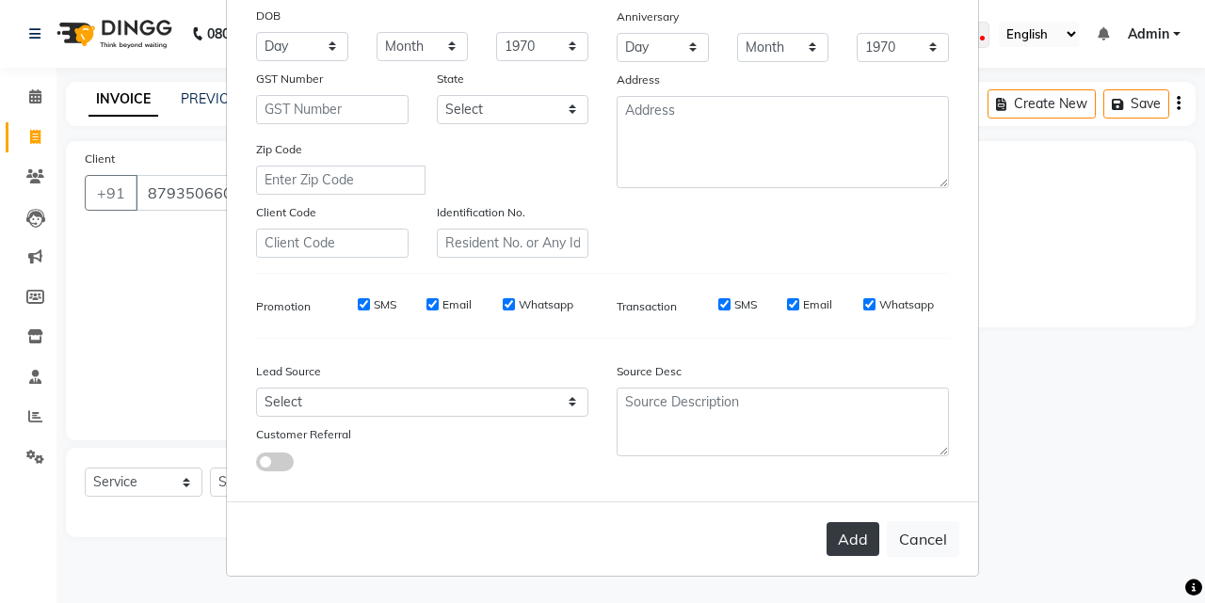
click at [854, 541] on button "Add" at bounding box center [853, 539] width 53 height 34
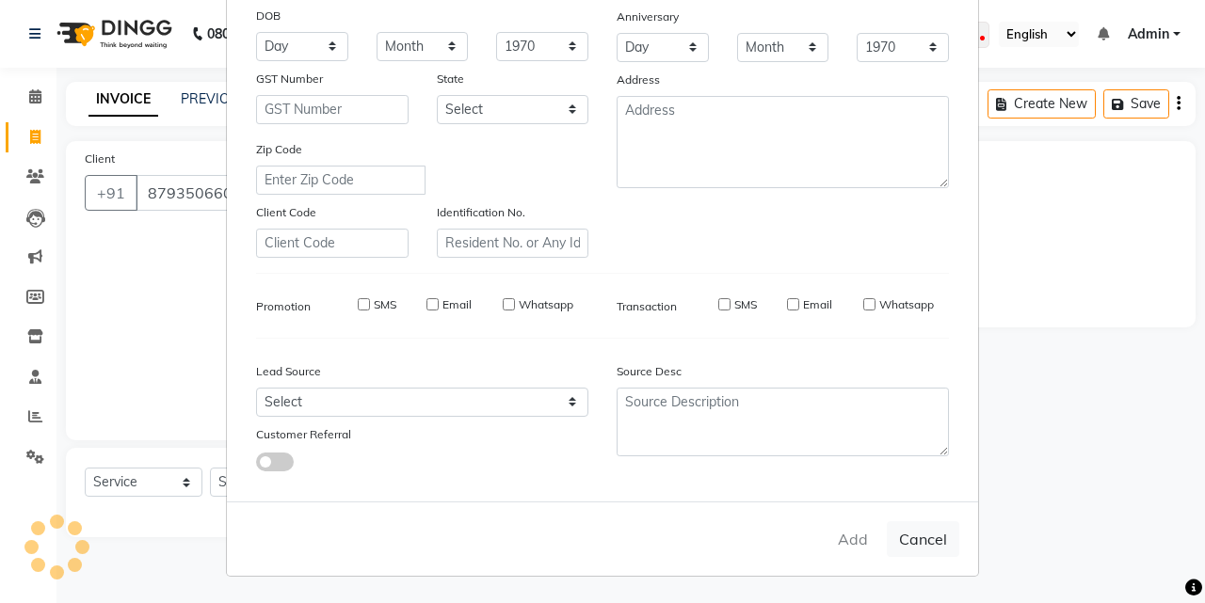
select select
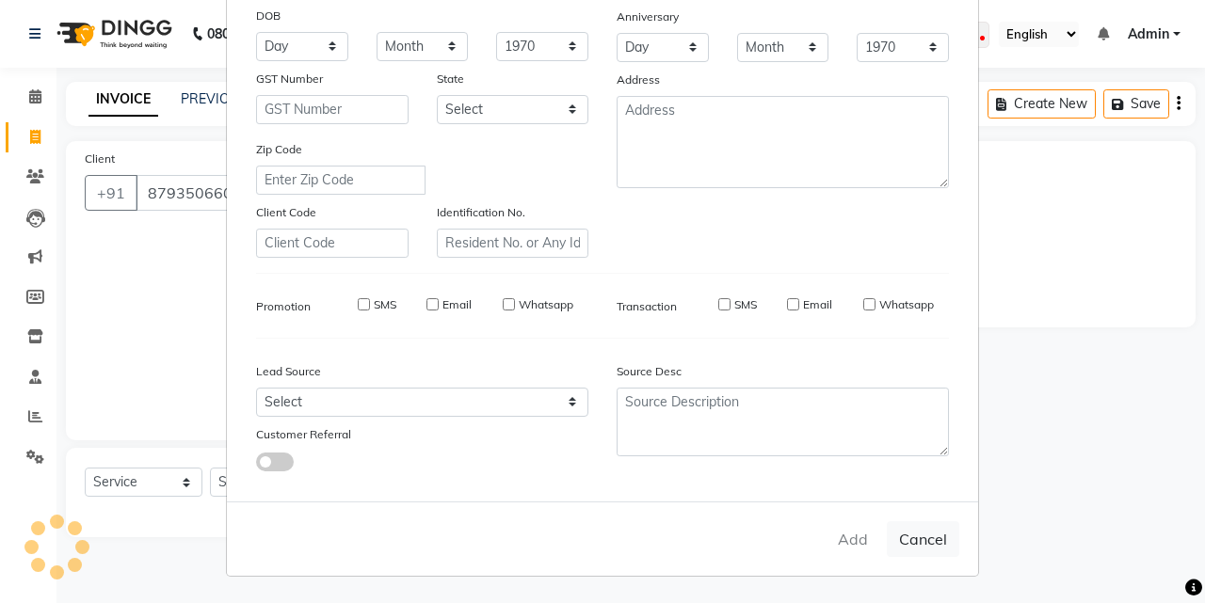
select select
checkbox input "false"
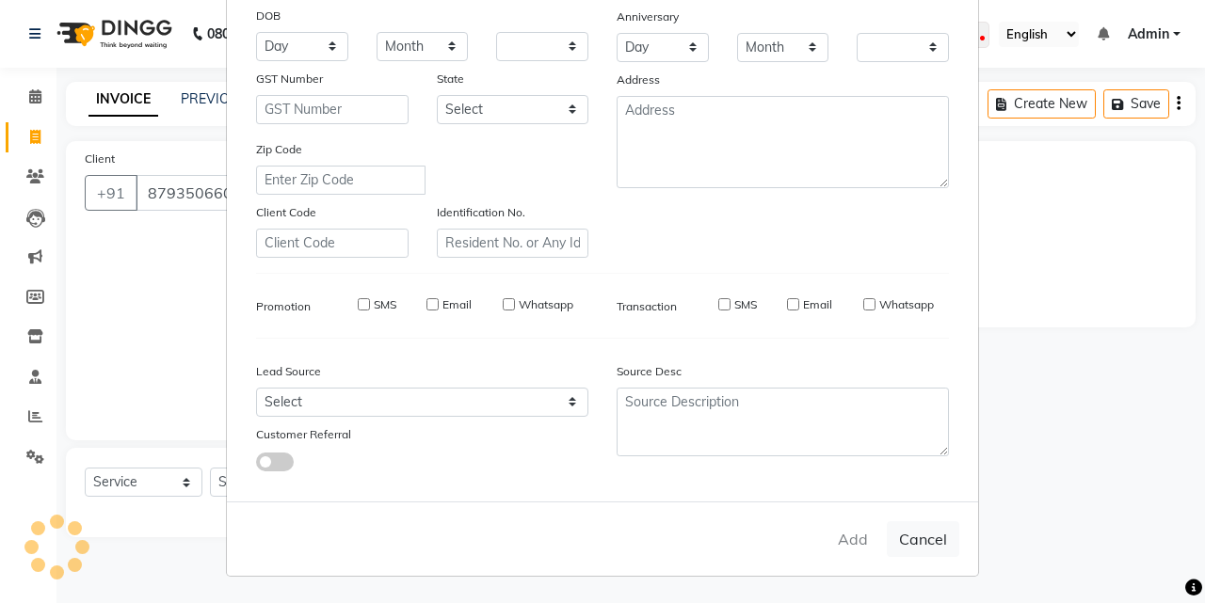
checkbox input "false"
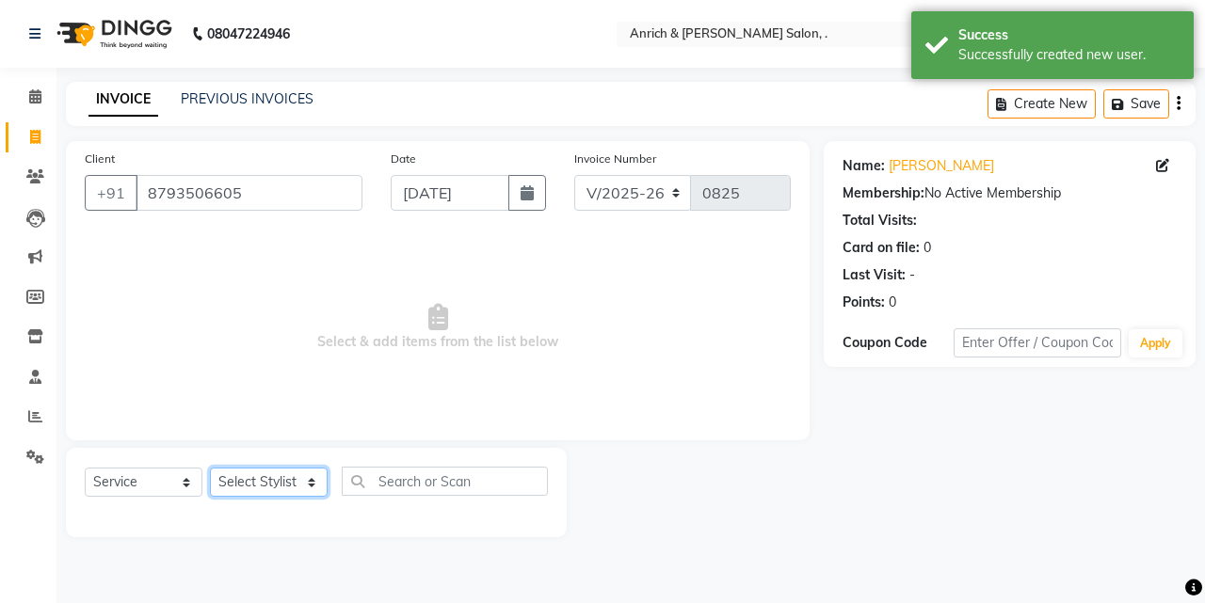
click at [266, 475] on select "Select Stylist [PERSON_NAME] Aparna borate GEETA [PERSON_NAME] [PERSON_NAME] SA…" at bounding box center [269, 482] width 118 height 29
select select "58402"
click at [210, 468] on select "Select Stylist [PERSON_NAME] Aparna borate GEETA [PERSON_NAME] [PERSON_NAME] SA…" at bounding box center [269, 482] width 118 height 29
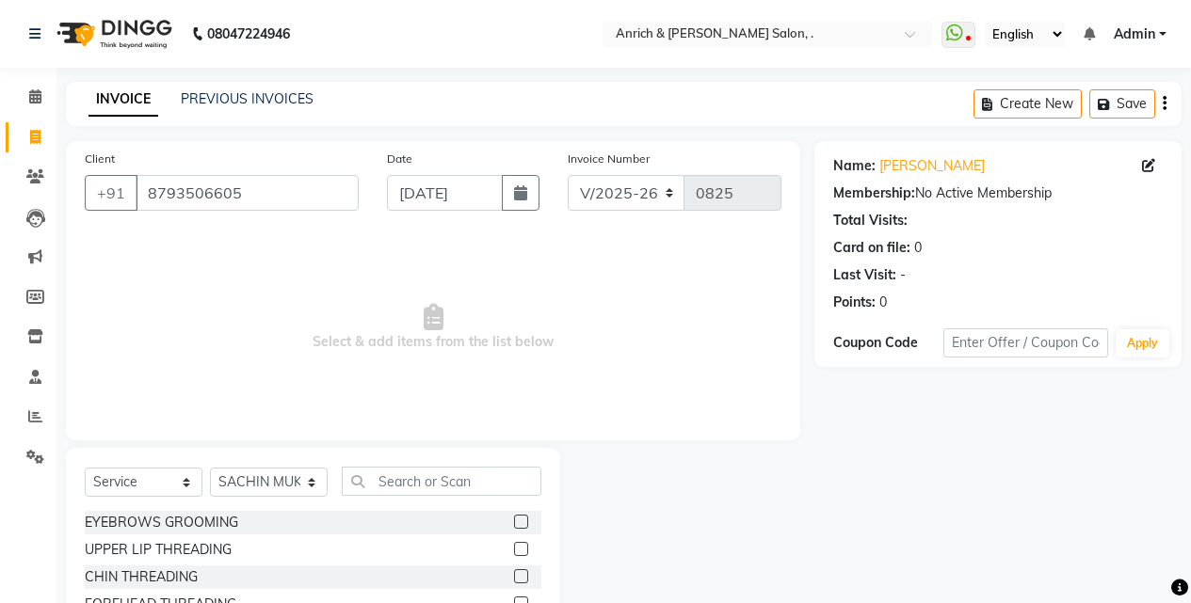
click at [514, 522] on label at bounding box center [521, 522] width 14 height 14
click at [514, 522] on input "checkbox" at bounding box center [520, 523] width 12 height 12
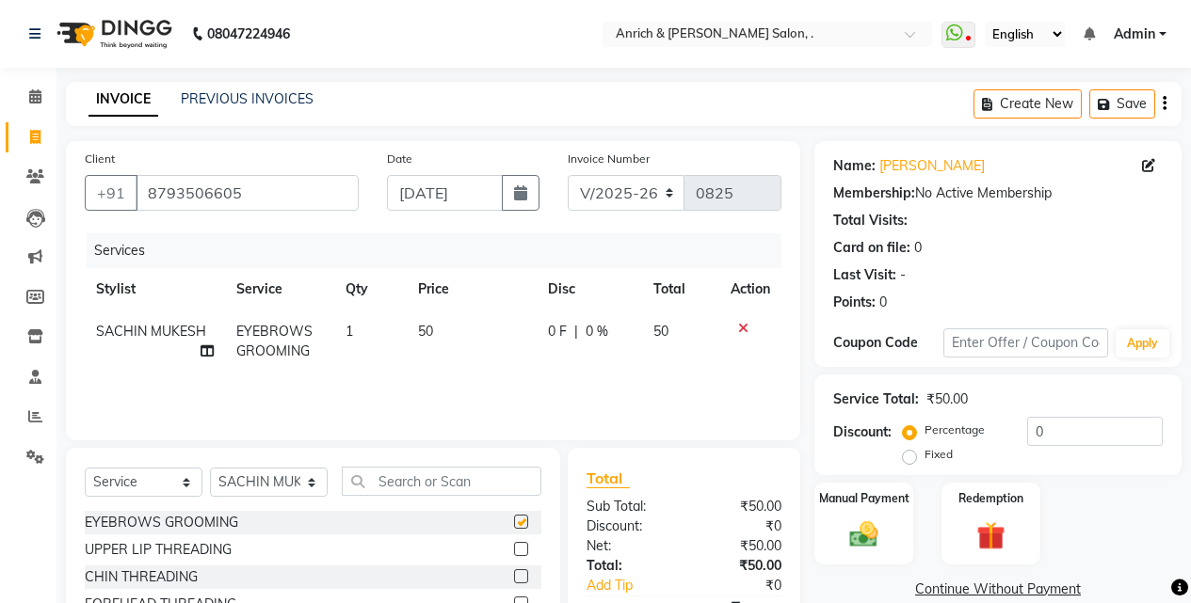
checkbox input "false"
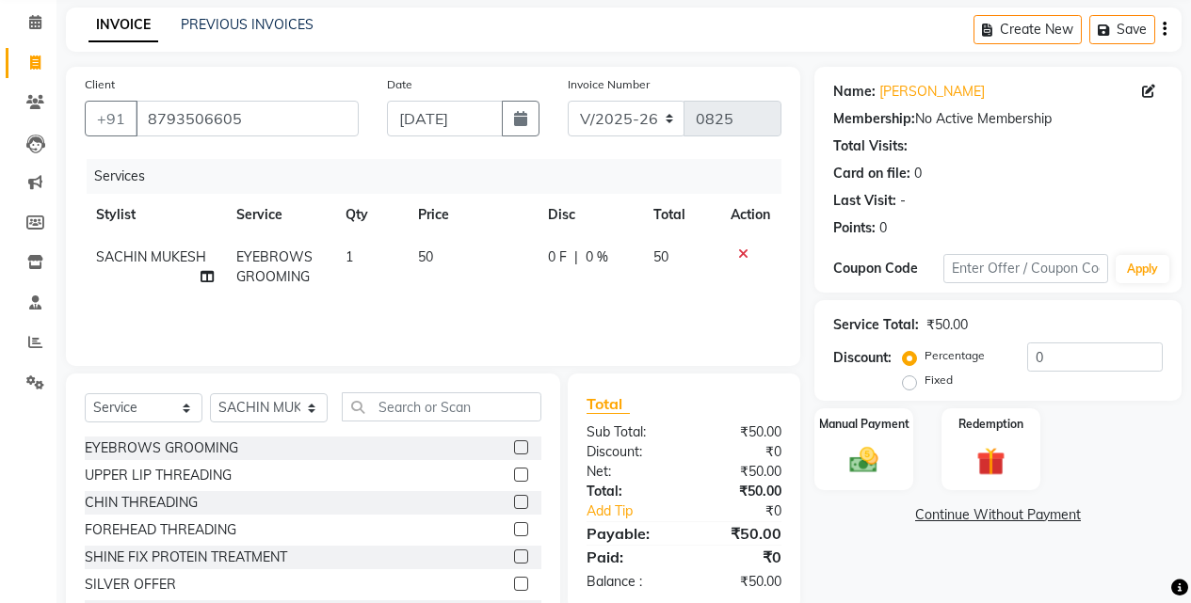
scroll to position [97, 0]
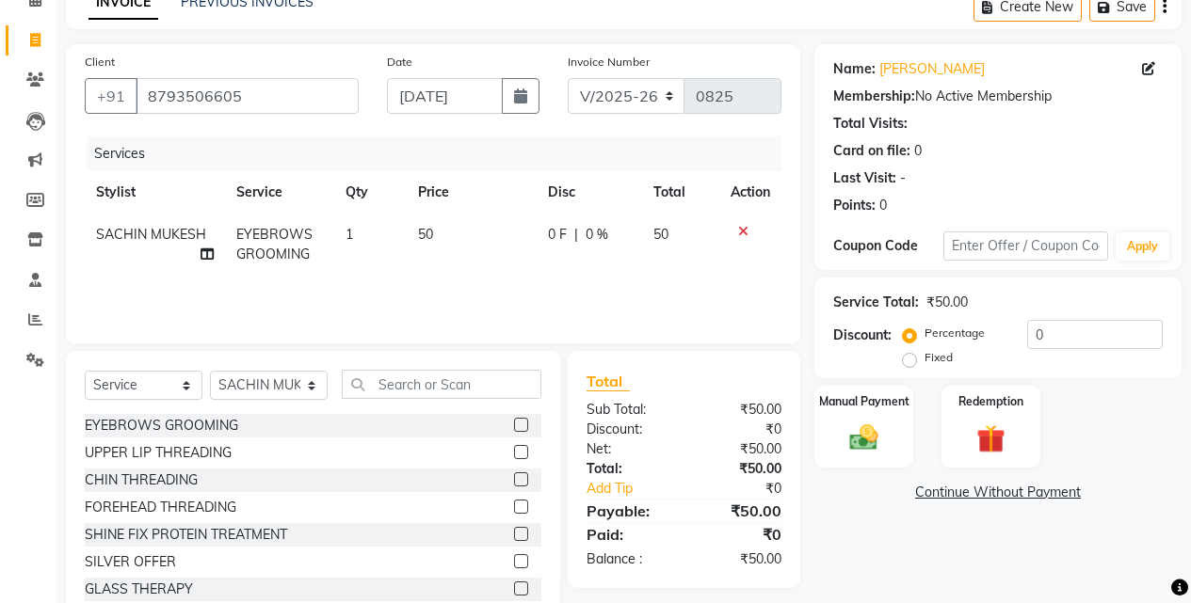
click at [514, 506] on label at bounding box center [521, 507] width 14 height 14
click at [514, 506] on input "checkbox" at bounding box center [520, 508] width 12 height 12
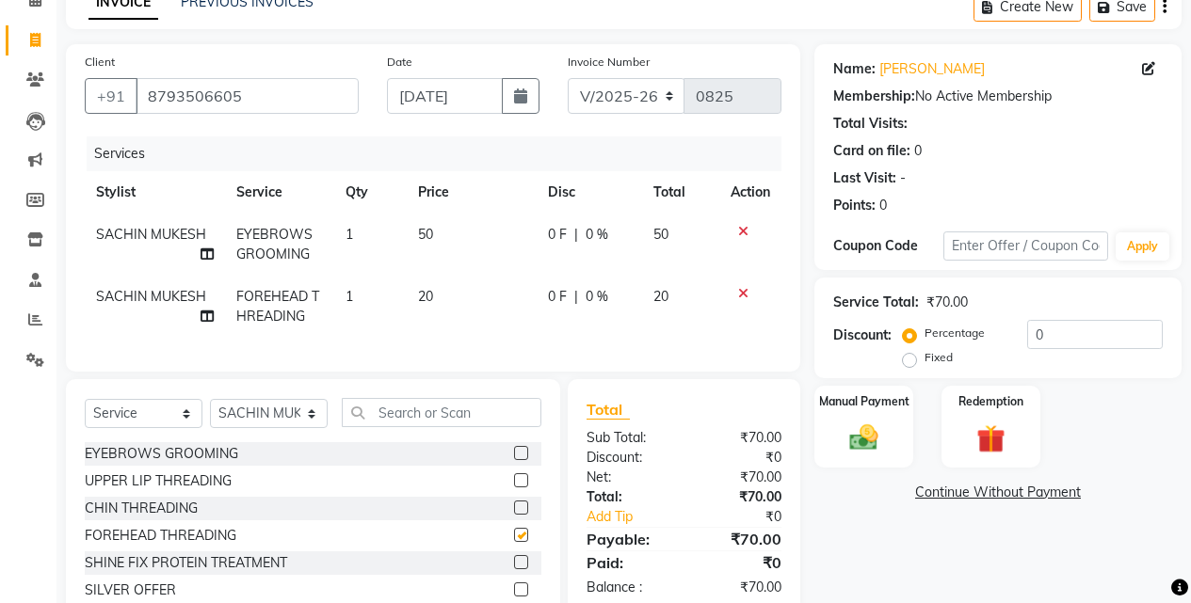
checkbox input "false"
click at [852, 419] on div "Manual Payment" at bounding box center [863, 427] width 103 height 86
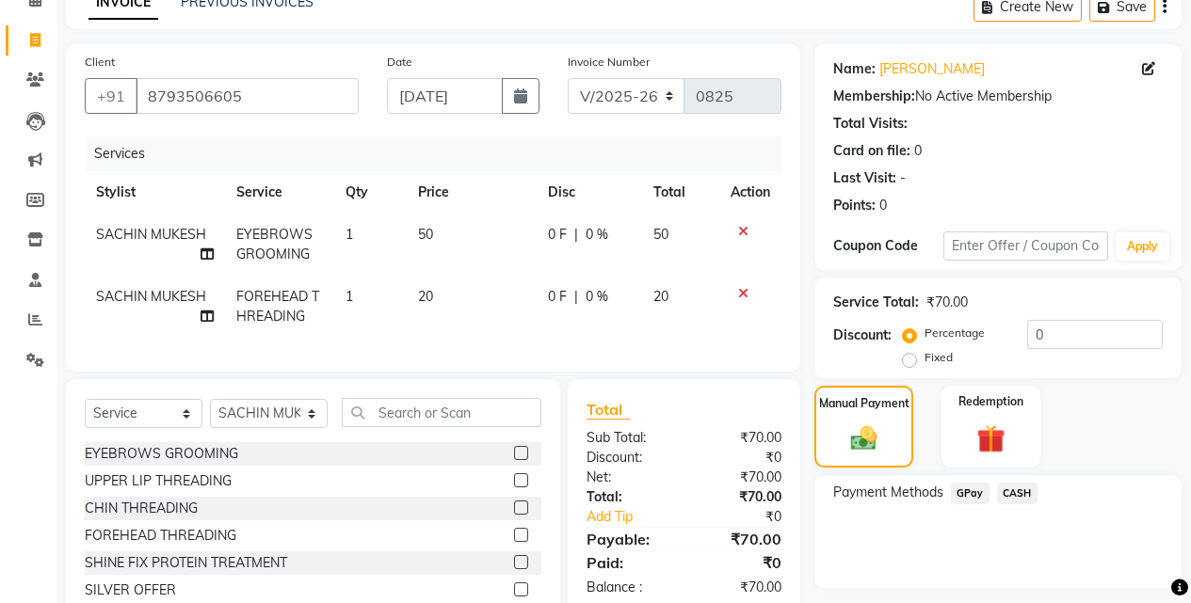
click at [975, 490] on span "GPay" at bounding box center [970, 494] width 39 height 22
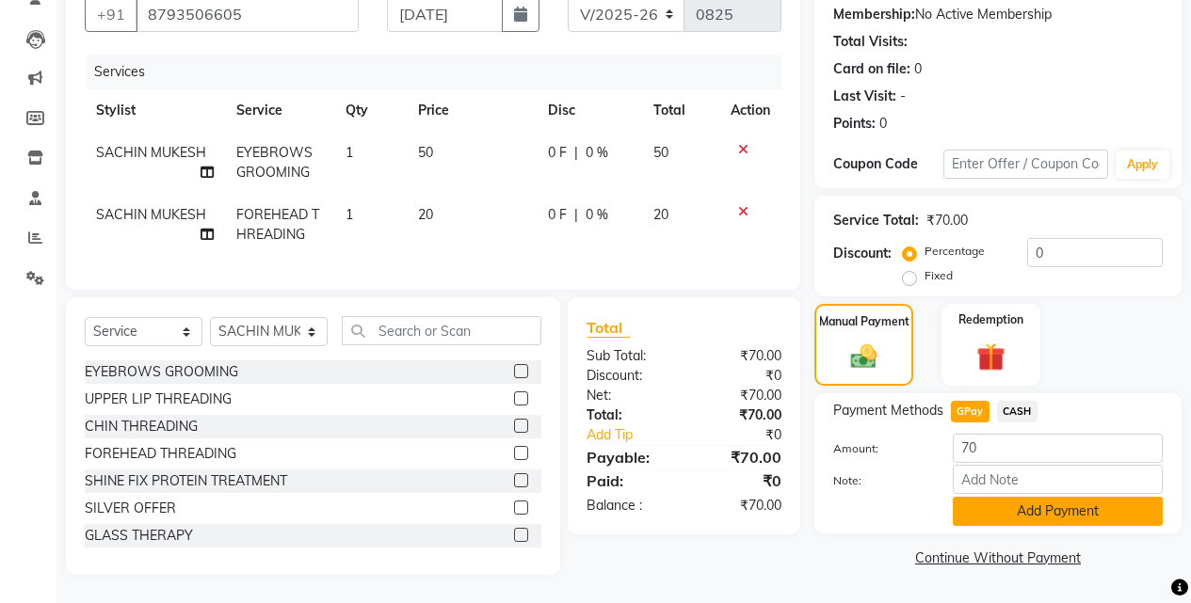
click at [1040, 500] on button "Add Payment" at bounding box center [1058, 511] width 210 height 29
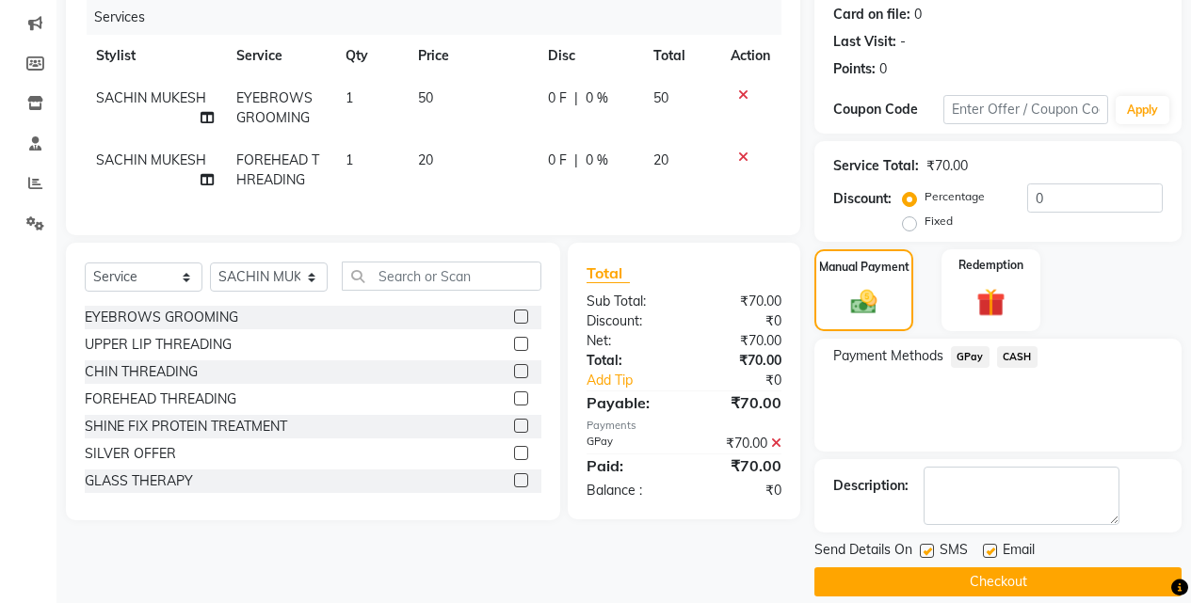
scroll to position [255, 0]
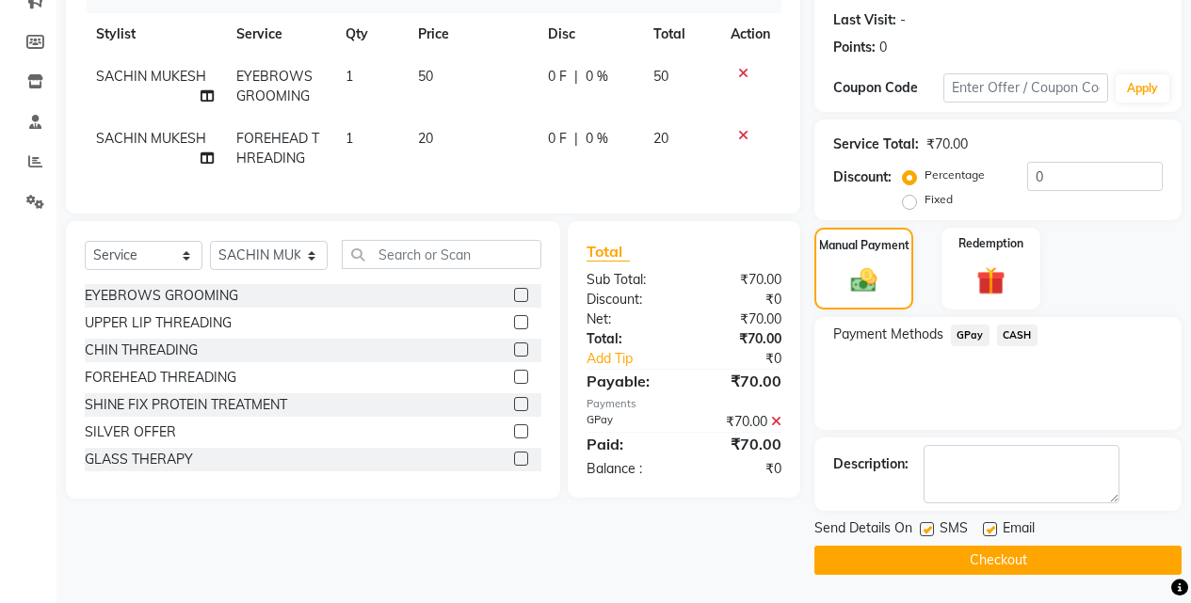
click at [1046, 554] on button "Checkout" at bounding box center [997, 560] width 367 height 29
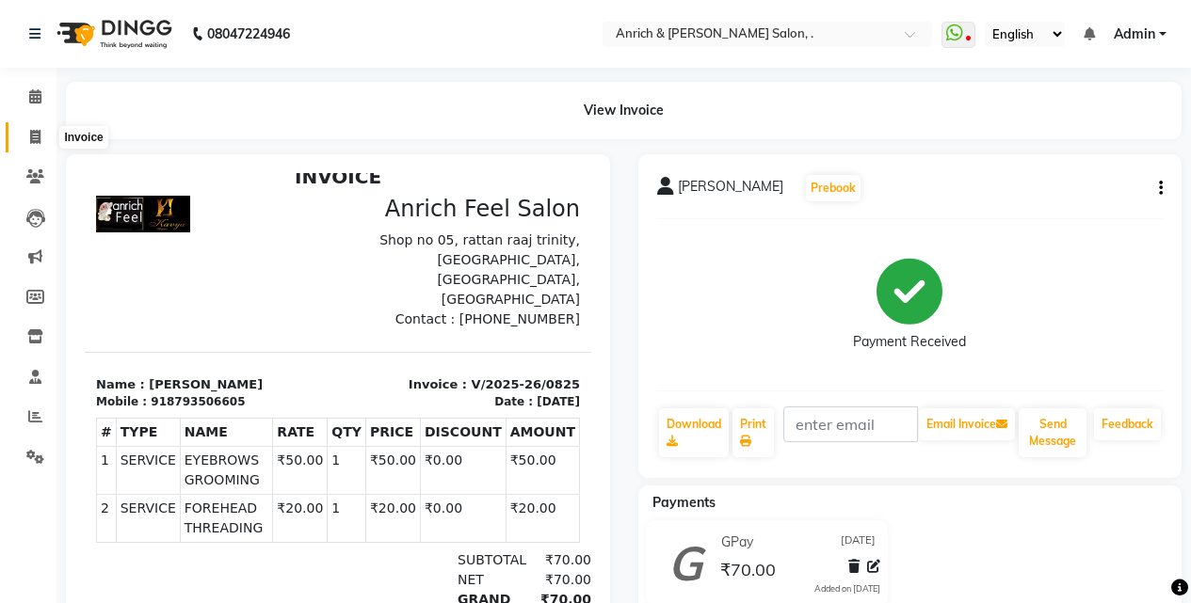
click at [35, 141] on icon at bounding box center [35, 137] width 10 height 14
select select "service"
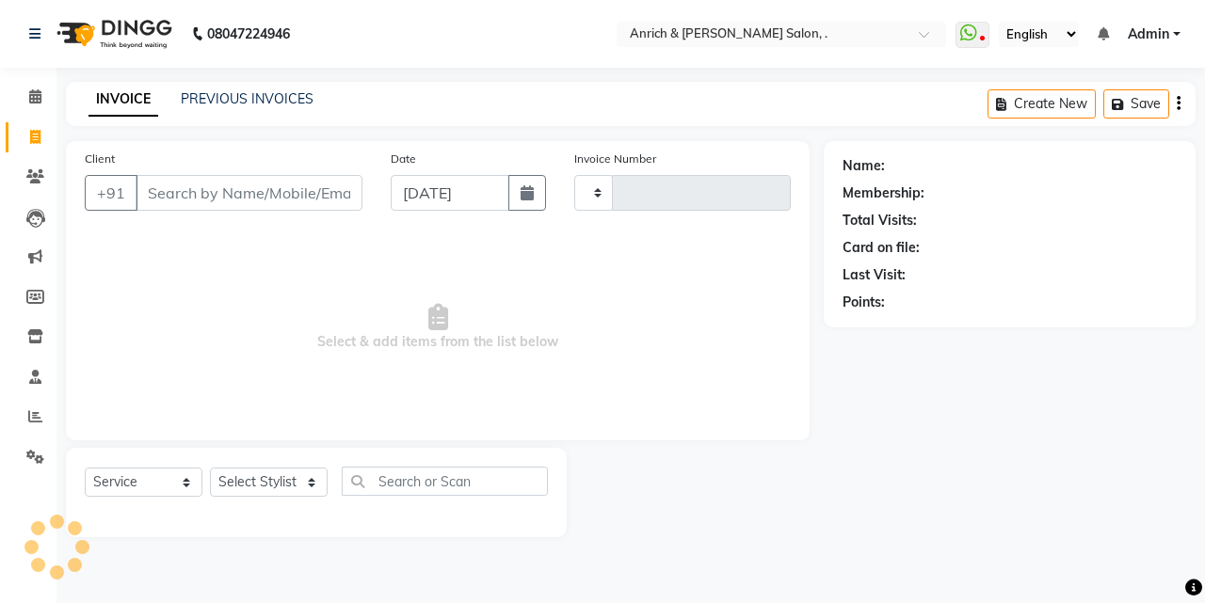
type input "0826"
select select "5924"
click at [173, 200] on input "Client" at bounding box center [249, 193] width 227 height 36
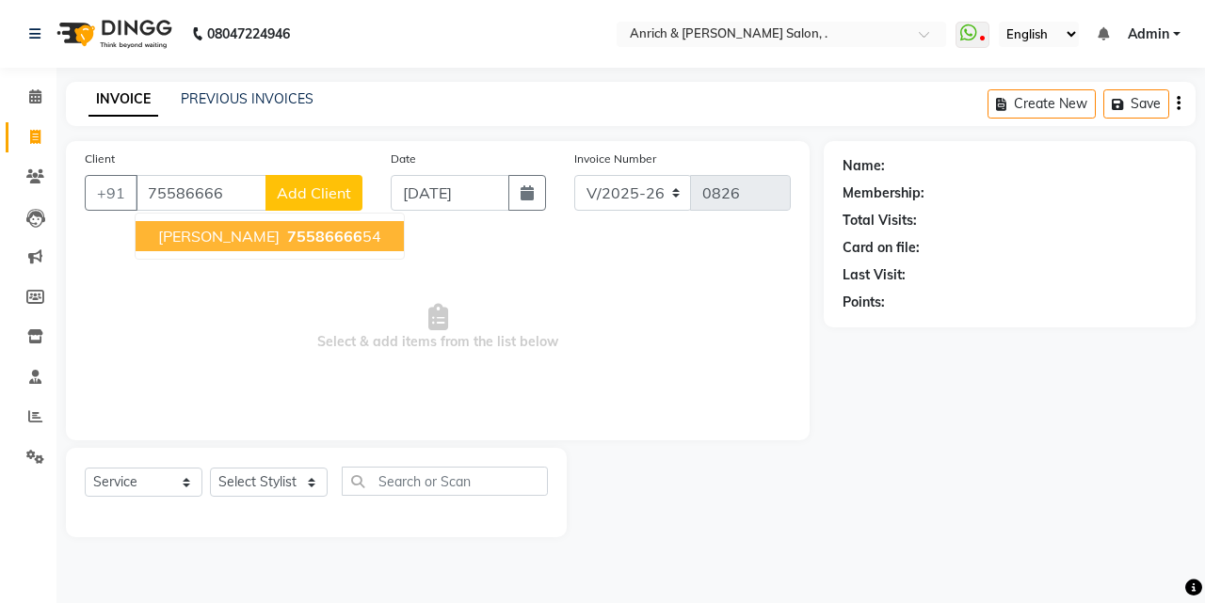
click at [287, 234] on span "75586666" at bounding box center [324, 236] width 75 height 19
type input "7558666654"
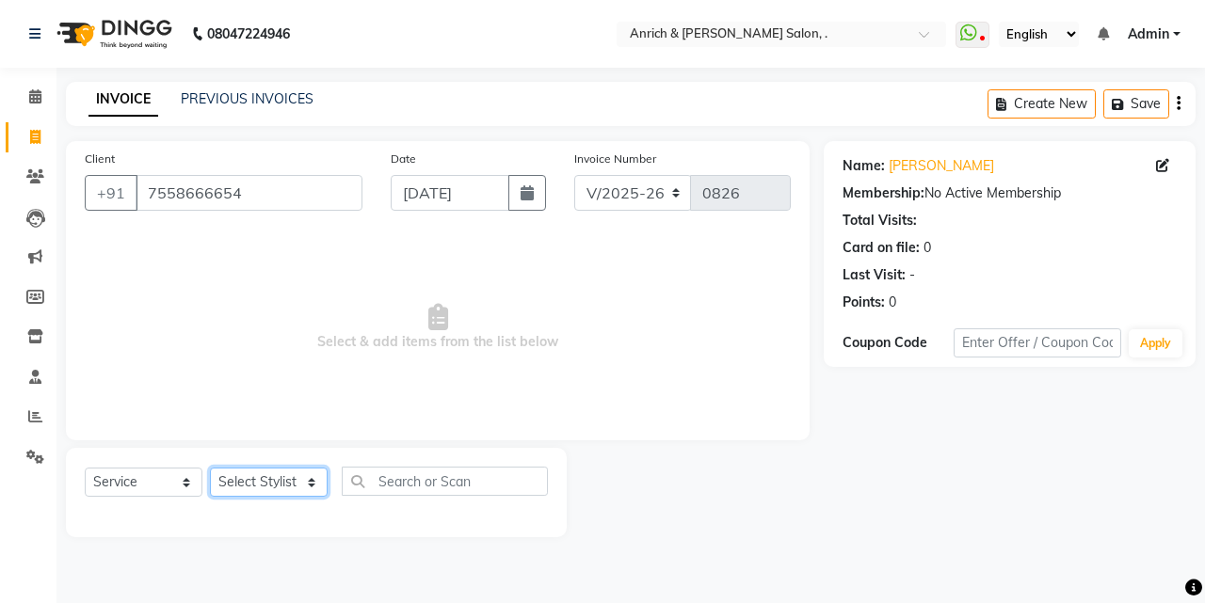
click at [294, 481] on select "Select Stylist [PERSON_NAME] Aparna borate GEETA [PERSON_NAME] [PERSON_NAME] SA…" at bounding box center [269, 482] width 118 height 29
select select "88948"
click at [210, 468] on select "Select Stylist [PERSON_NAME] Aparna borate GEETA [PERSON_NAME] [PERSON_NAME] SA…" at bounding box center [269, 482] width 118 height 29
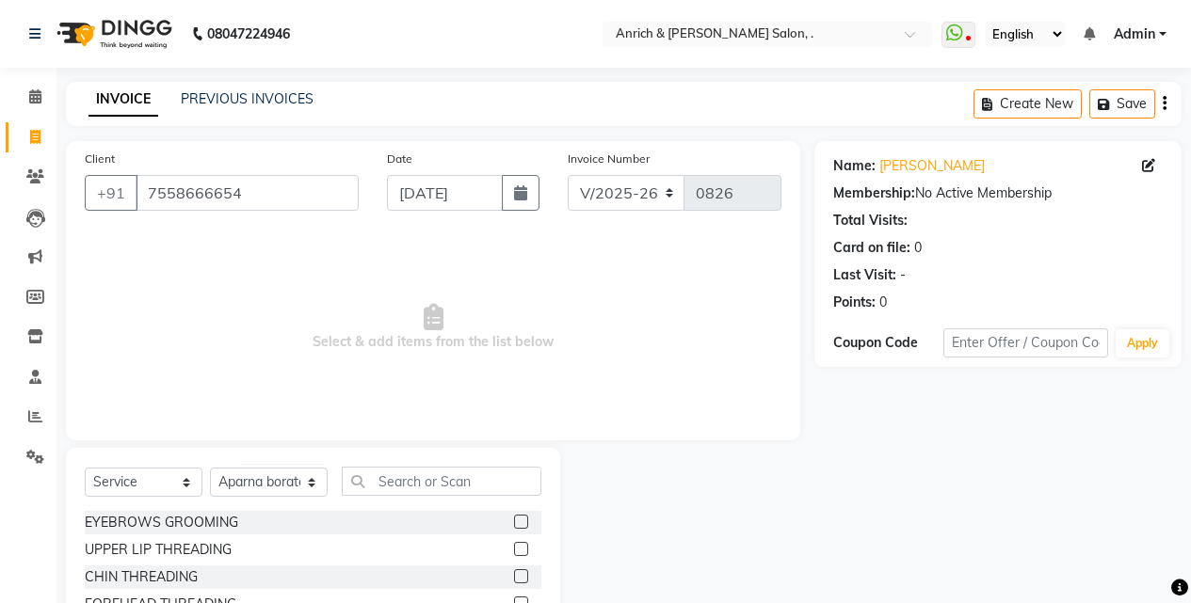
click at [514, 522] on label at bounding box center [521, 522] width 14 height 14
click at [514, 522] on input "checkbox" at bounding box center [520, 523] width 12 height 12
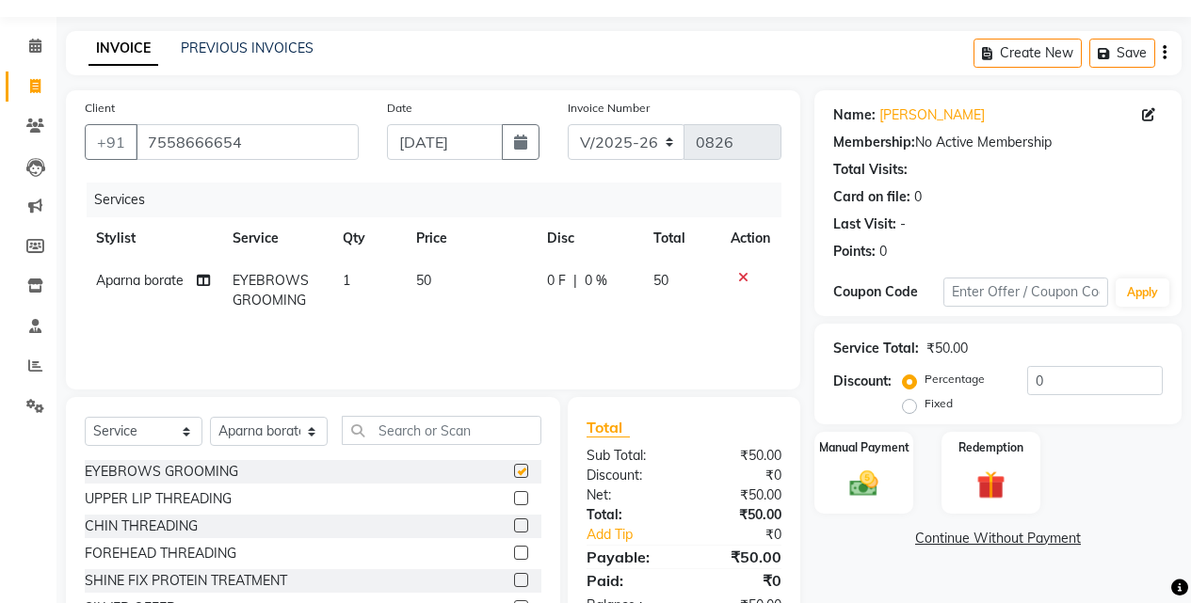
checkbox input "false"
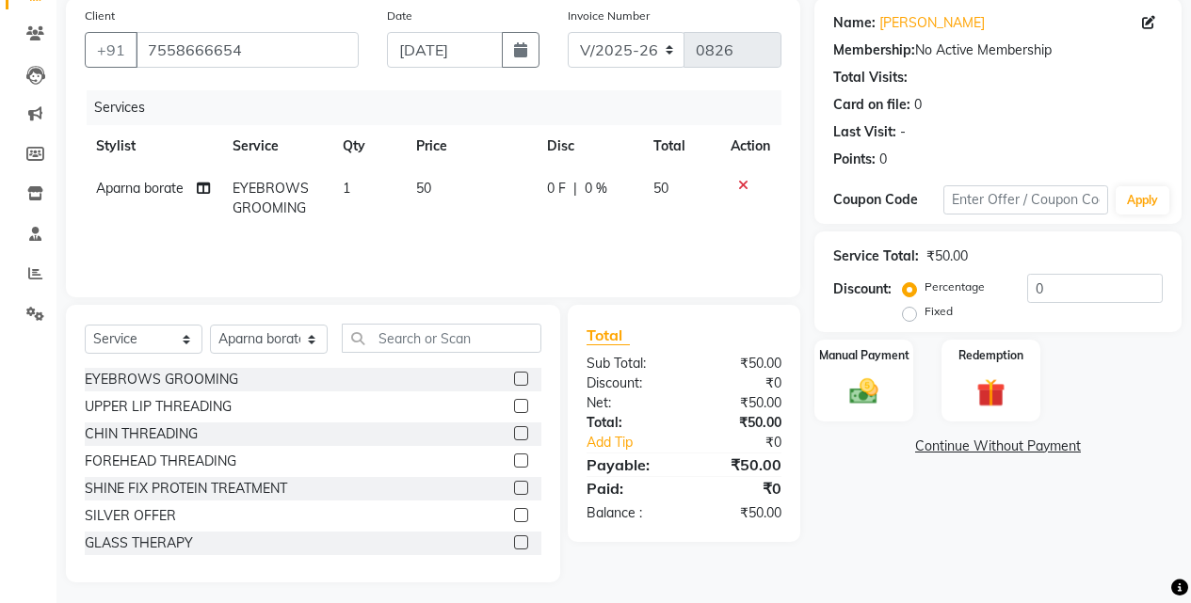
scroll to position [151, 0]
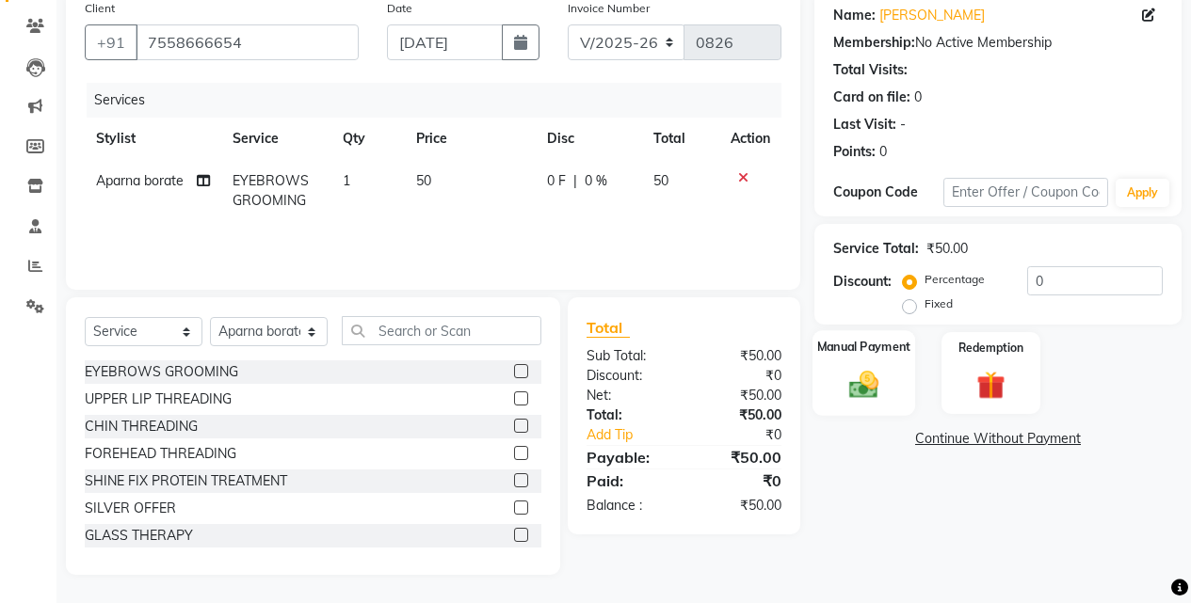
click at [865, 365] on div "Manual Payment" at bounding box center [863, 373] width 103 height 86
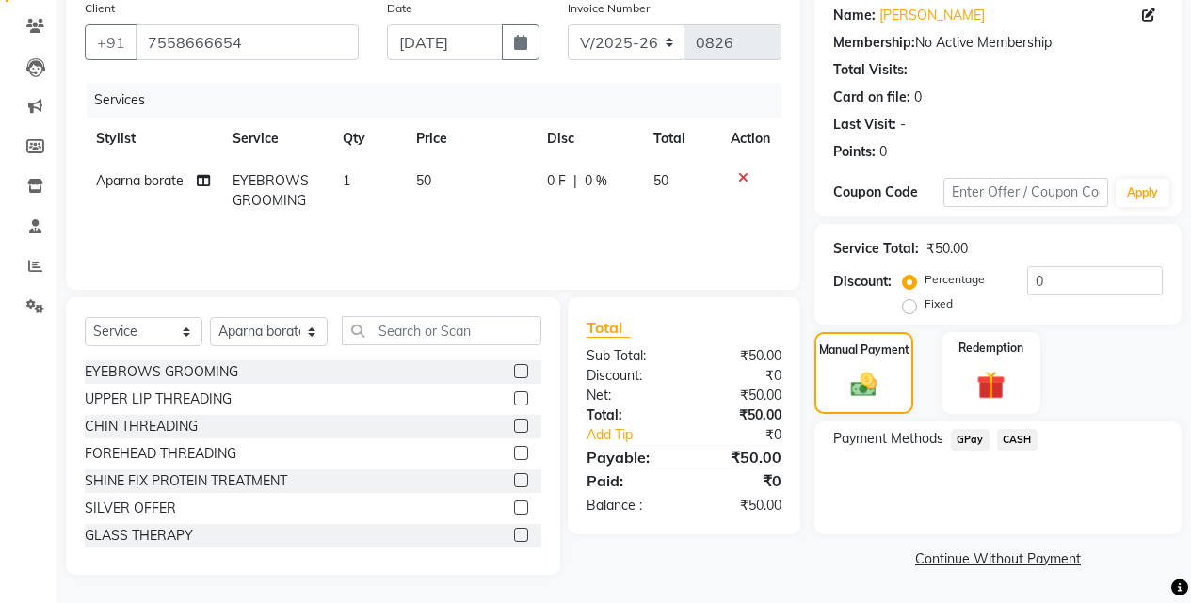
click at [1016, 438] on span "CASH" at bounding box center [1017, 440] width 40 height 22
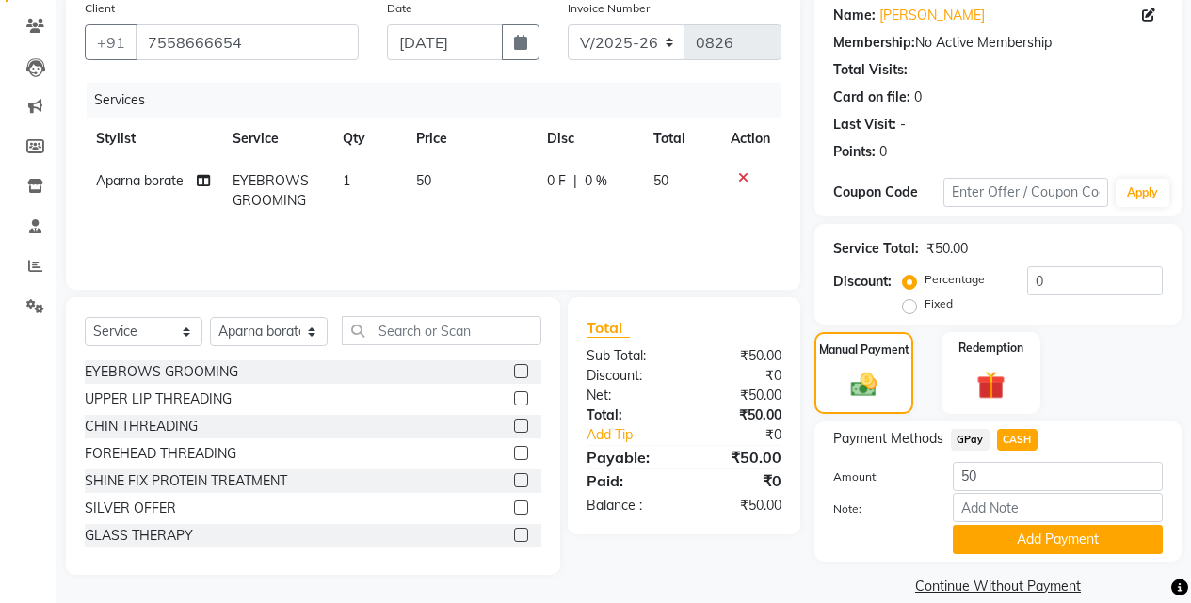
scroll to position [176, 0]
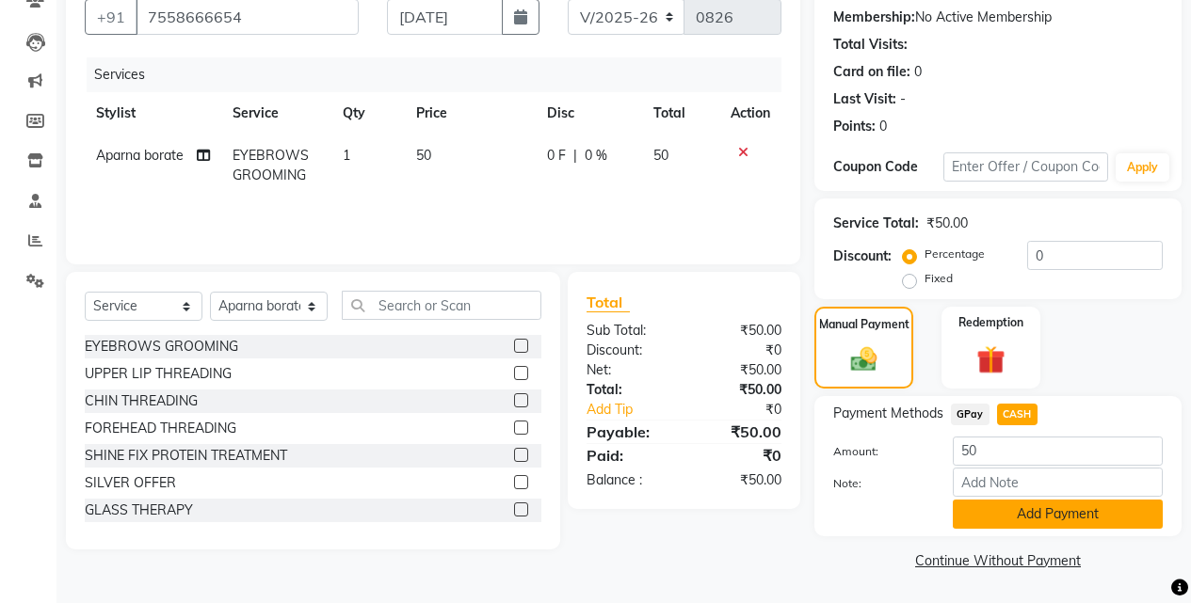
click at [1051, 519] on button "Add Payment" at bounding box center [1058, 514] width 210 height 29
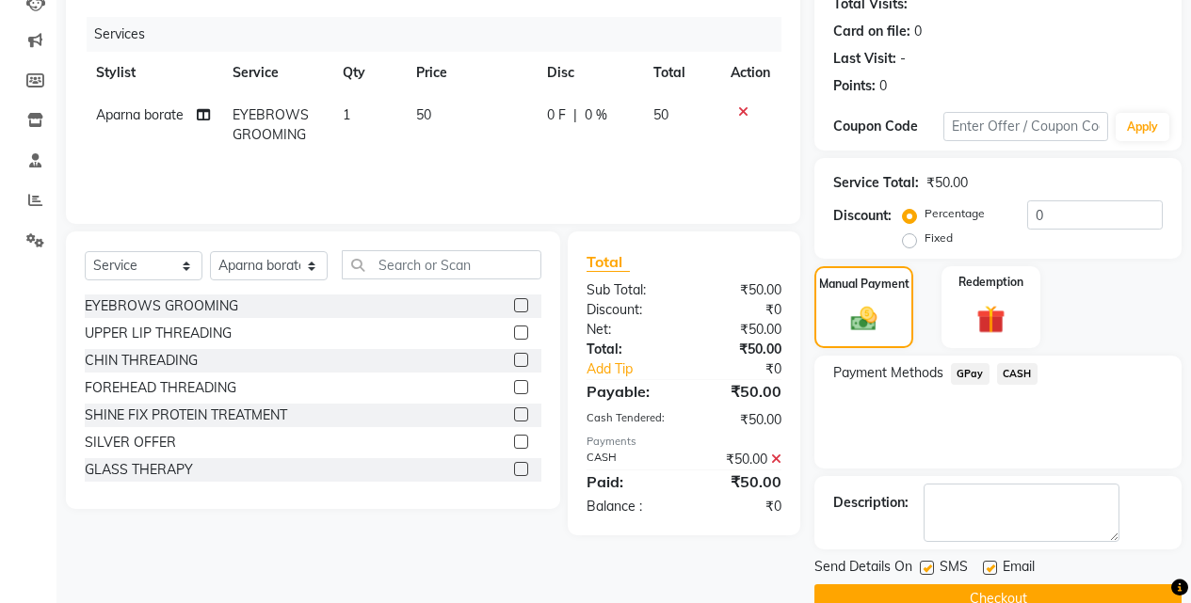
scroll to position [255, 0]
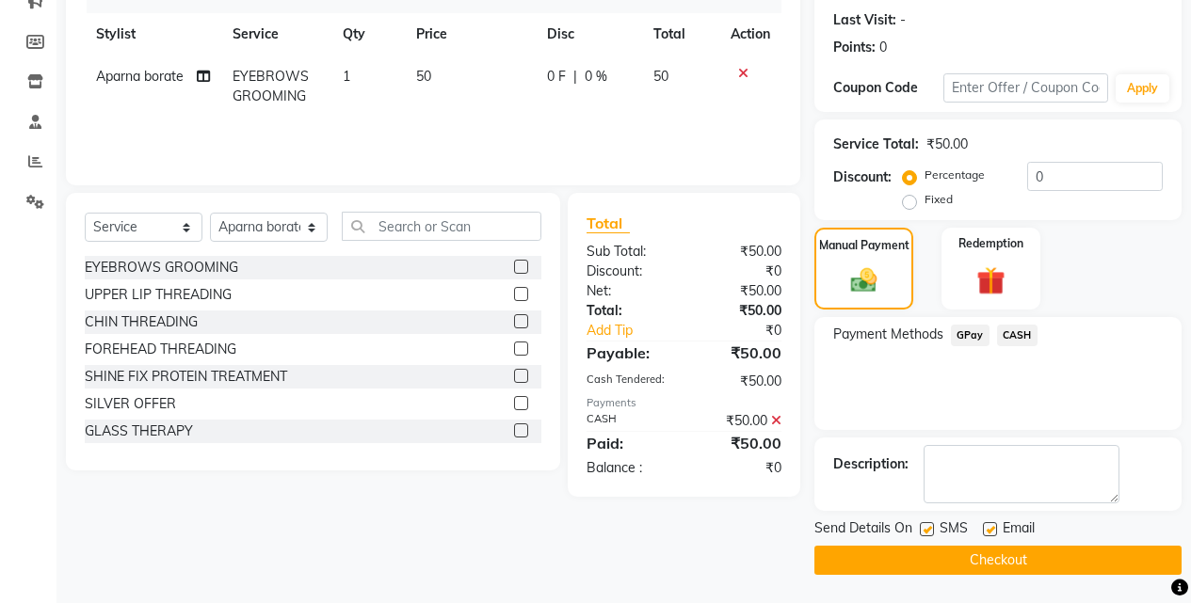
click at [1030, 562] on button "Checkout" at bounding box center [997, 560] width 367 height 29
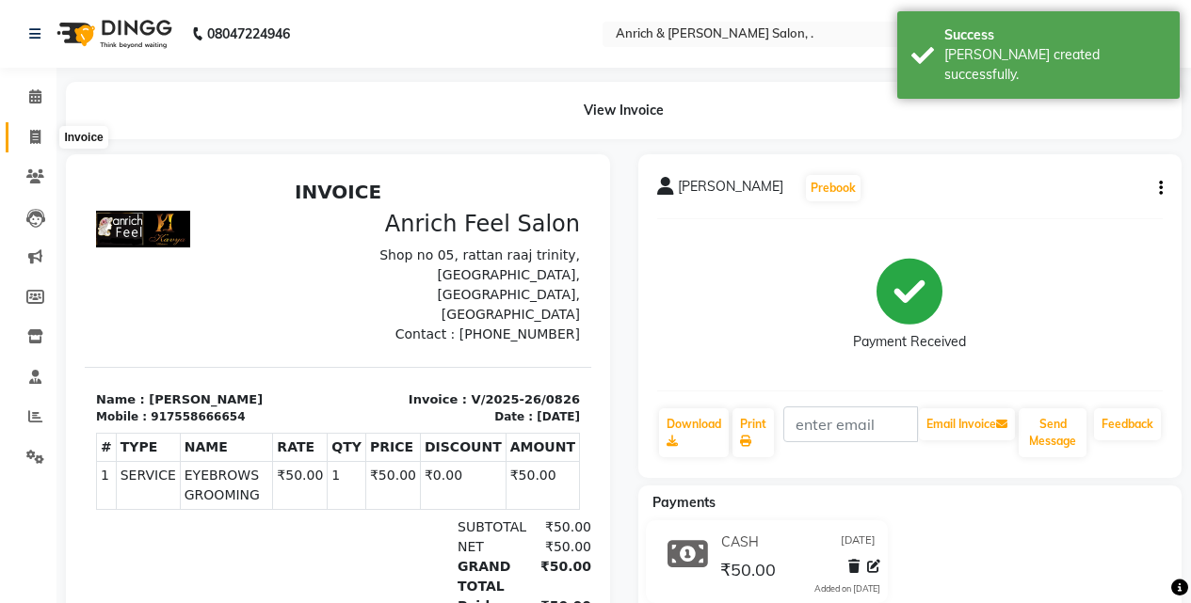
click at [30, 137] on icon at bounding box center [35, 137] width 10 height 14
select select "service"
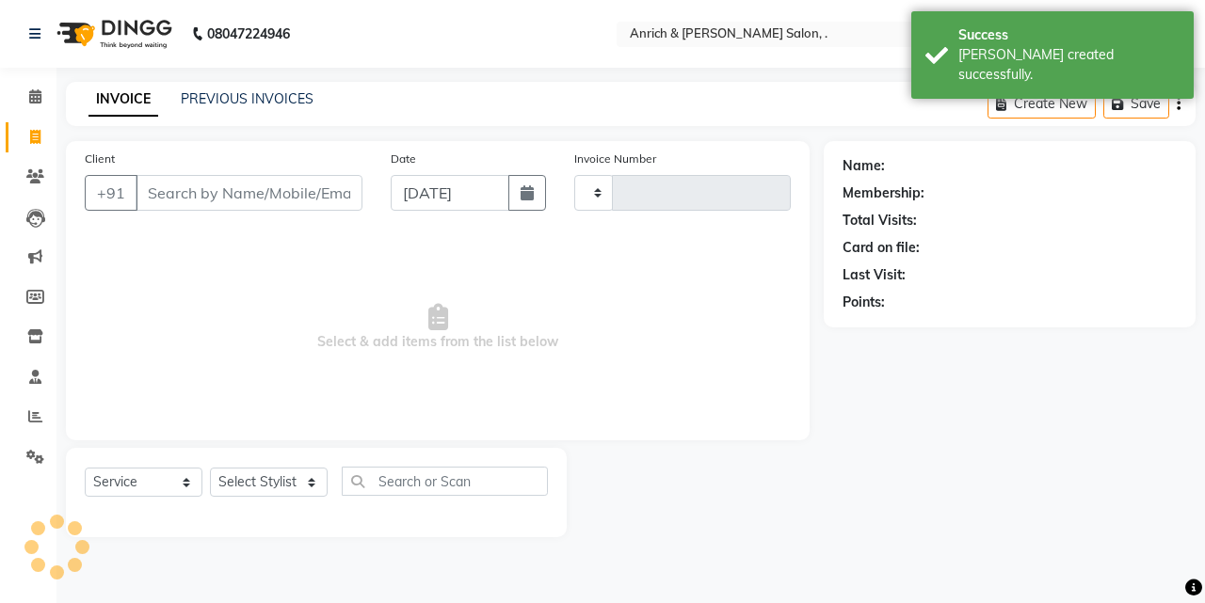
type input "0827"
select select "5924"
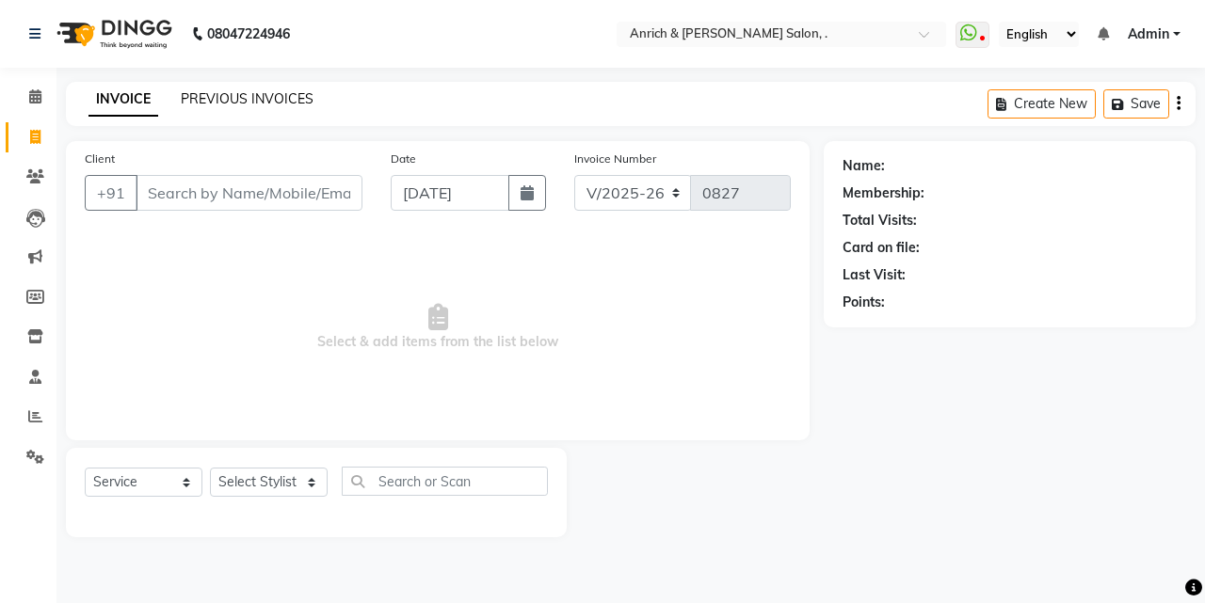
click at [270, 104] on link "PREVIOUS INVOICES" at bounding box center [247, 98] width 133 height 17
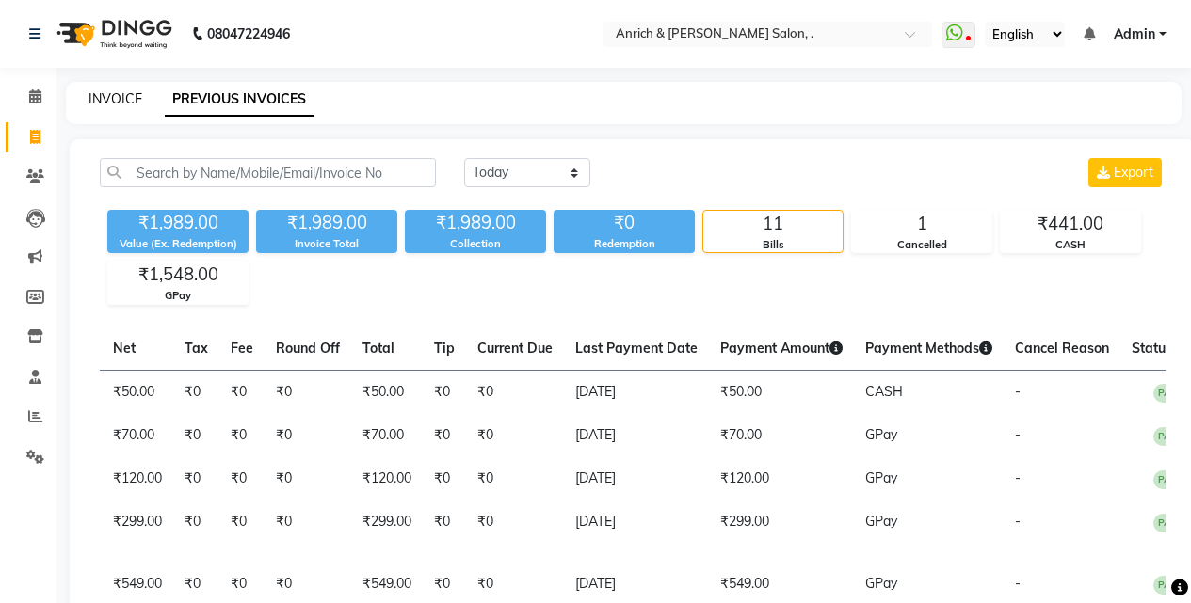
click at [114, 95] on link "INVOICE" at bounding box center [115, 98] width 54 height 17
select select "5924"
select select "service"
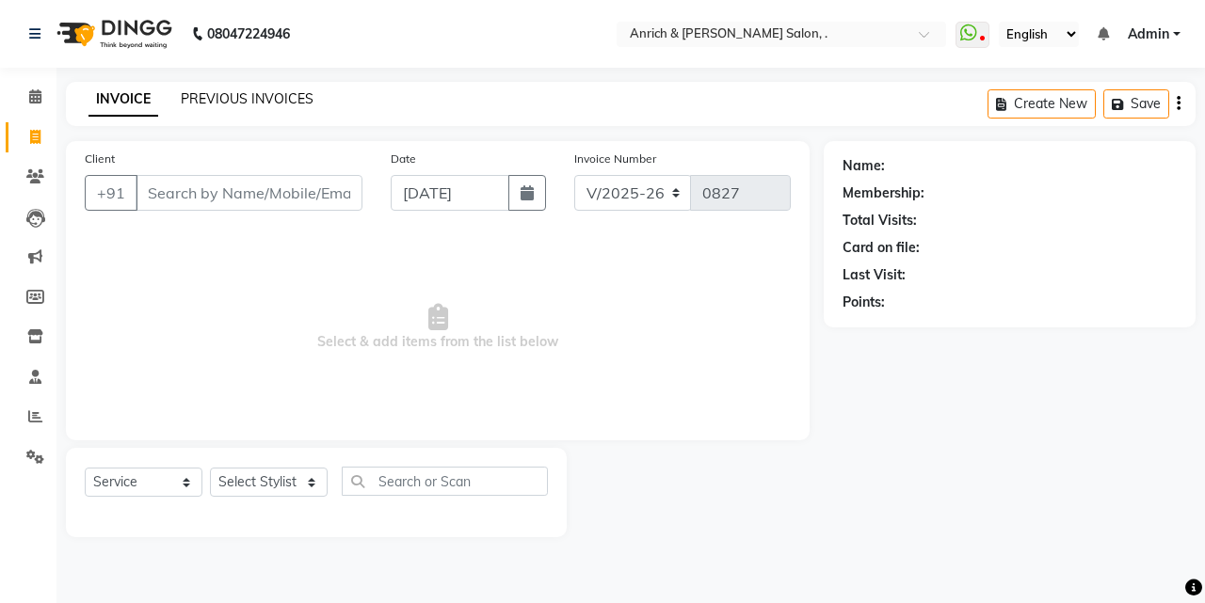
click at [245, 100] on link "PREVIOUS INVOICES" at bounding box center [247, 98] width 133 height 17
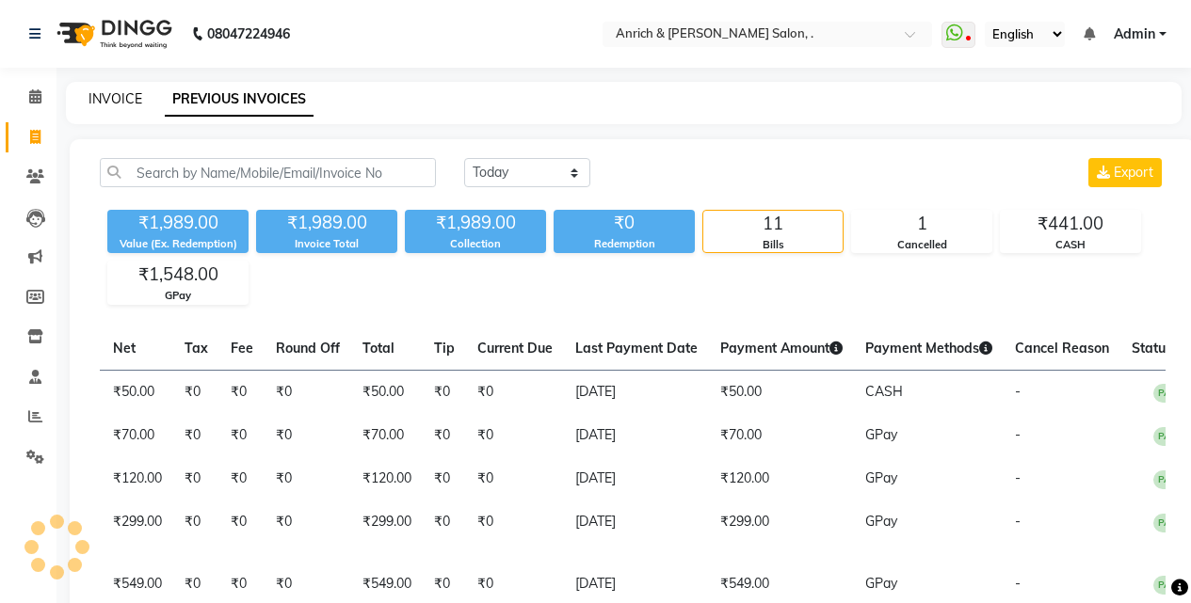
click at [123, 93] on link "INVOICE" at bounding box center [115, 98] width 54 height 17
select select "5924"
select select "service"
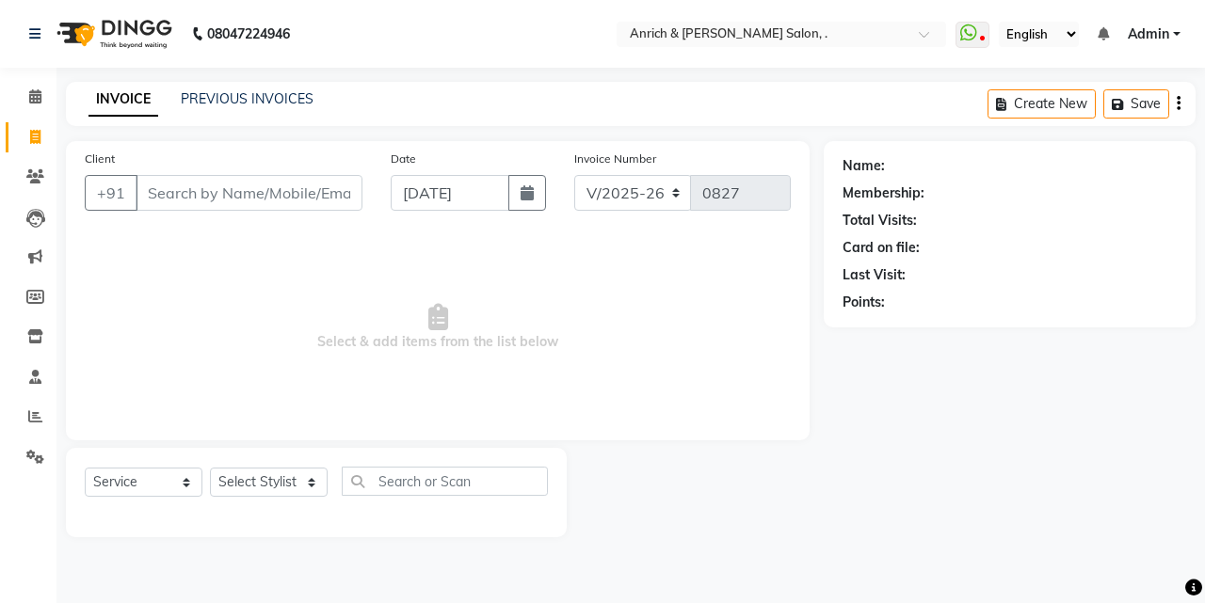
click at [265, 198] on input "Client" at bounding box center [249, 193] width 227 height 36
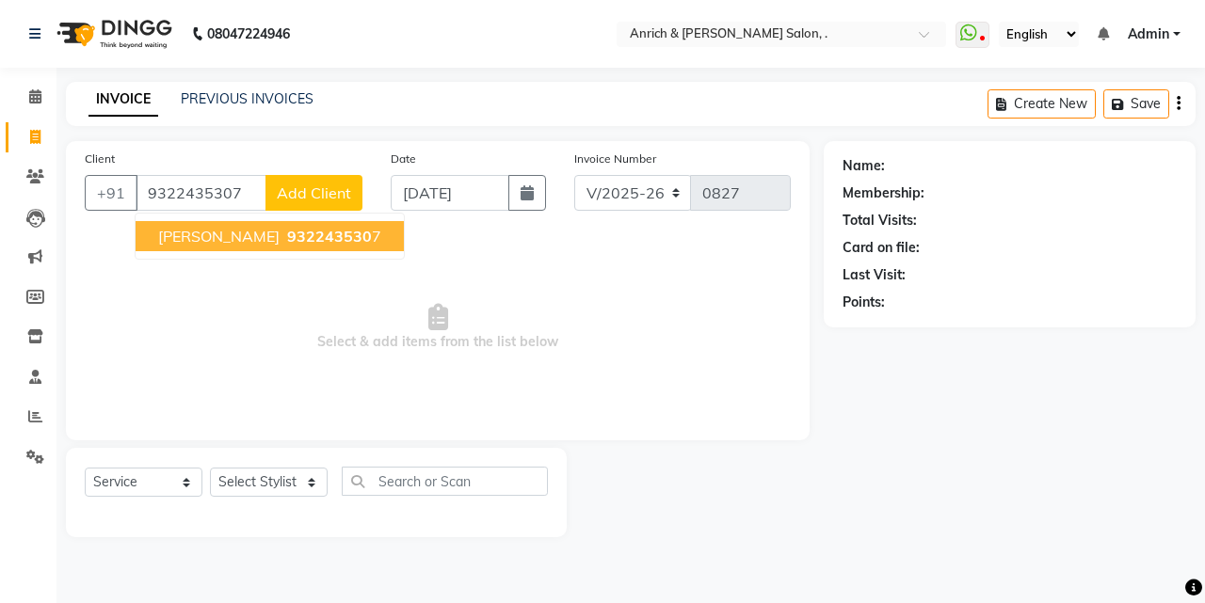
type input "9322435307"
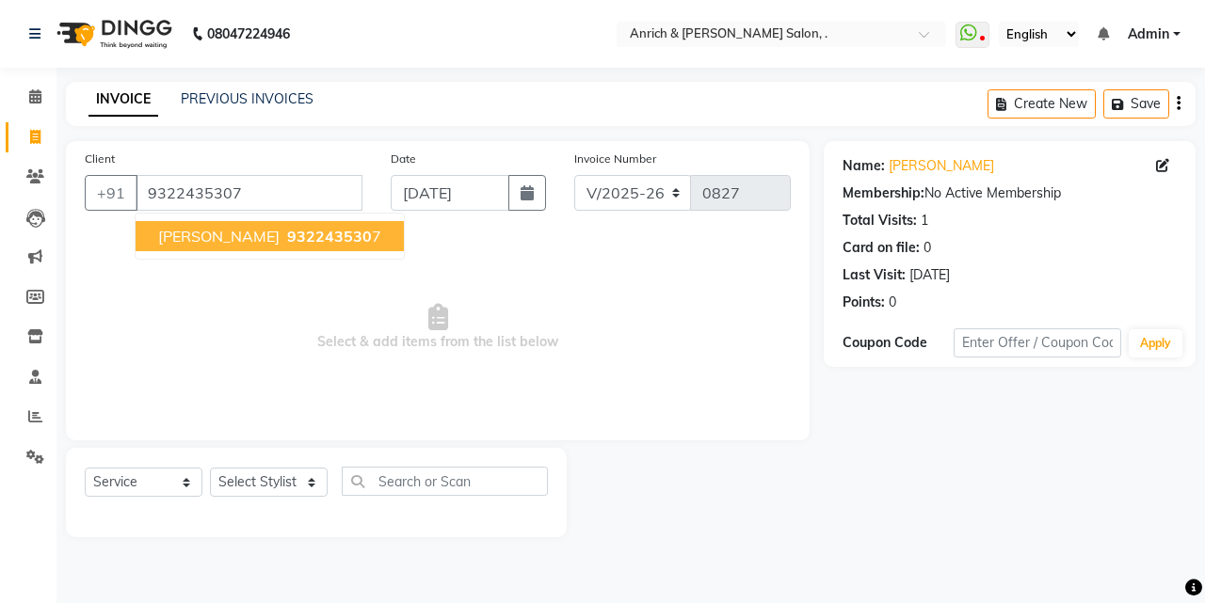
click at [275, 231] on span "[PERSON_NAME]" at bounding box center [218, 236] width 121 height 19
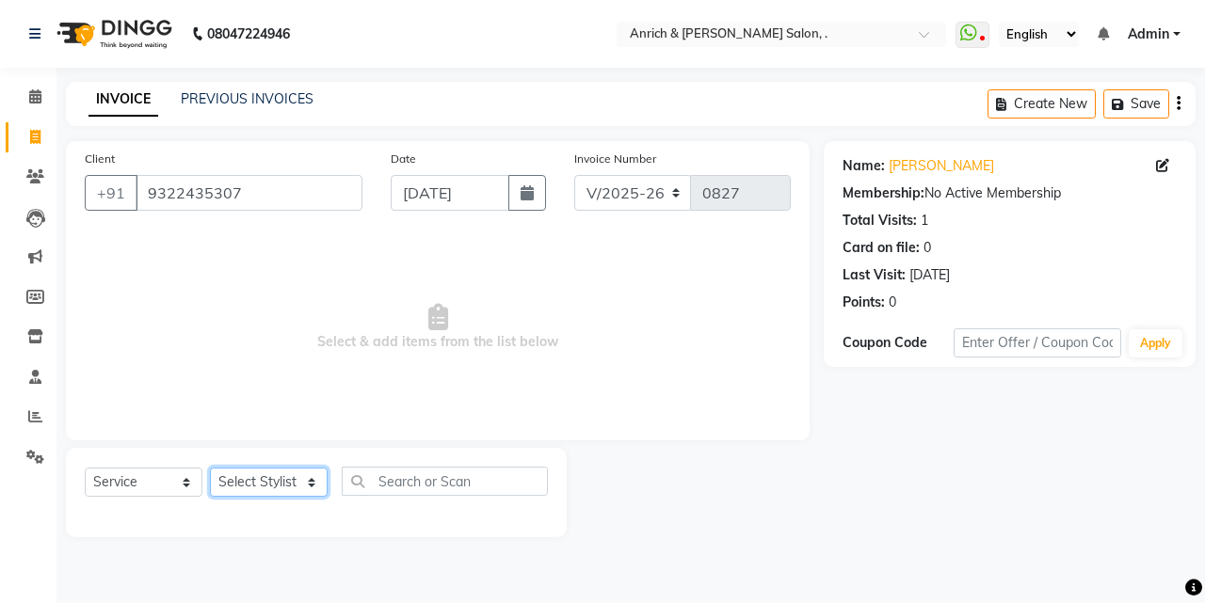
click at [281, 485] on select "Select Stylist [PERSON_NAME] Aparna borate GEETA [PERSON_NAME] [PERSON_NAME] SA…" at bounding box center [269, 482] width 118 height 29
select select "58402"
click at [210, 468] on select "Select Stylist [PERSON_NAME] Aparna borate GEETA [PERSON_NAME] [PERSON_NAME] SA…" at bounding box center [269, 482] width 118 height 29
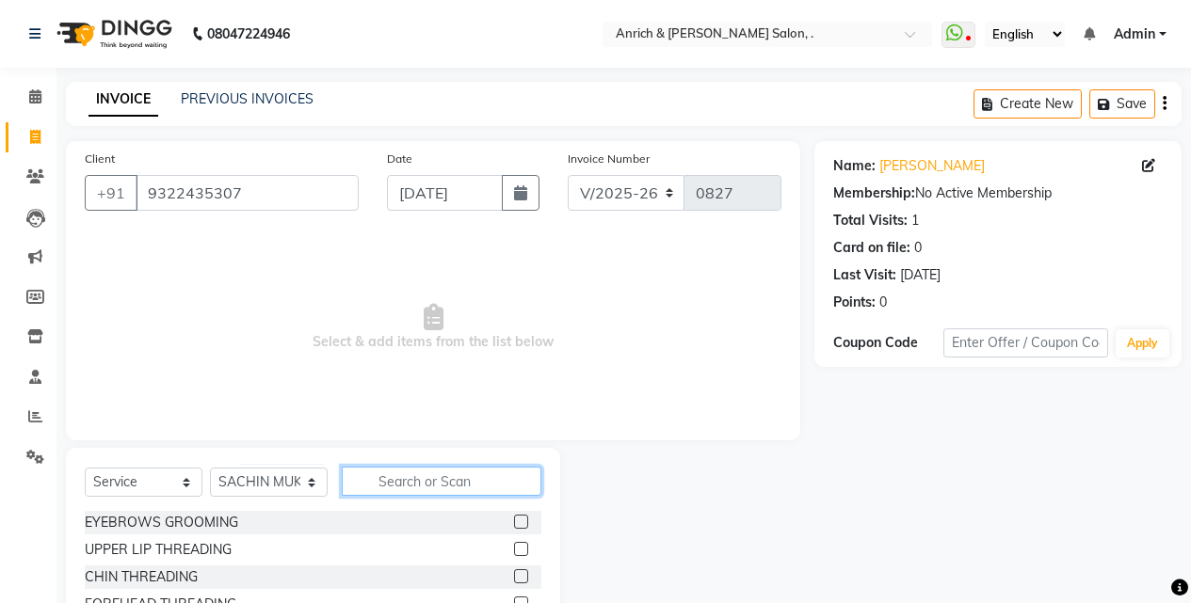
click at [377, 475] on input "text" at bounding box center [442, 481] width 200 height 29
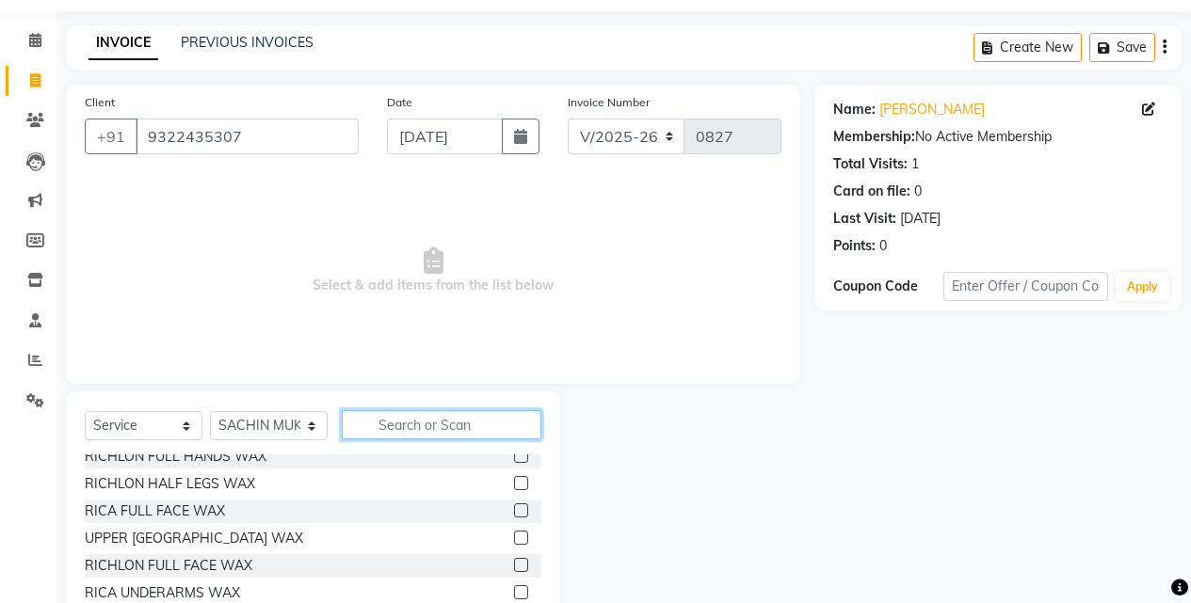
scroll to position [151, 0]
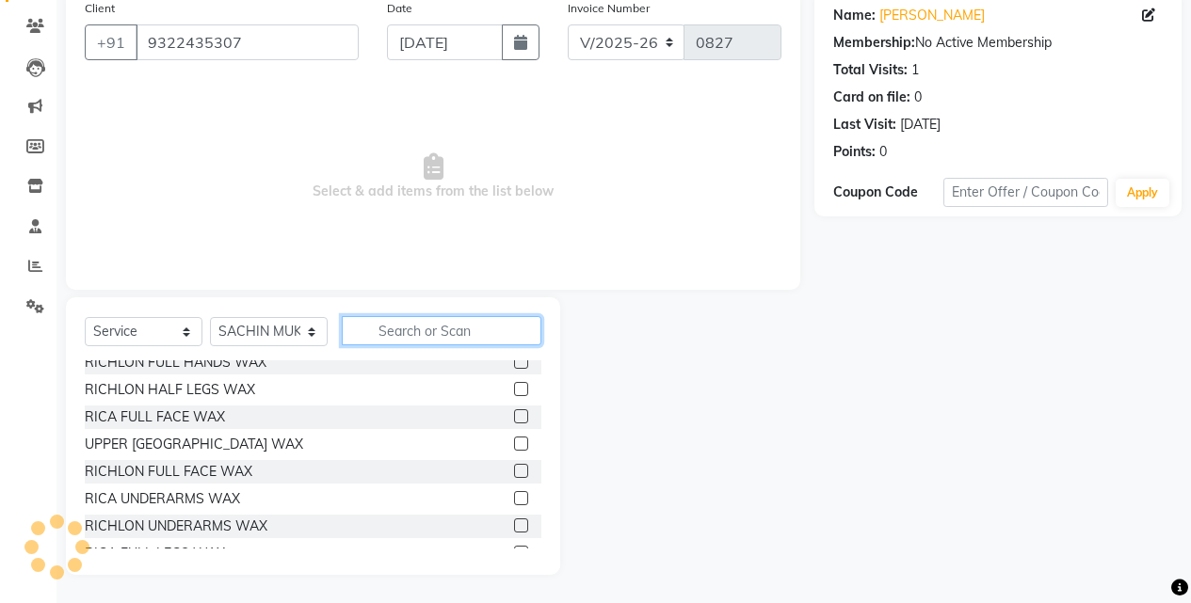
click at [394, 329] on input "text" at bounding box center [442, 330] width 200 height 29
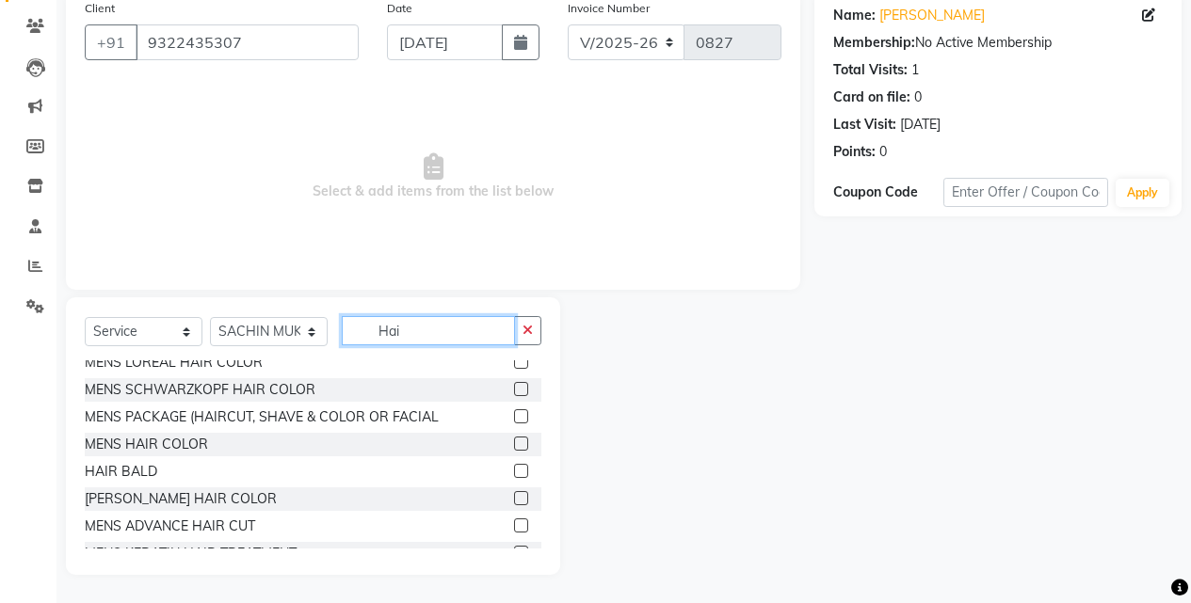
scroll to position [0, 0]
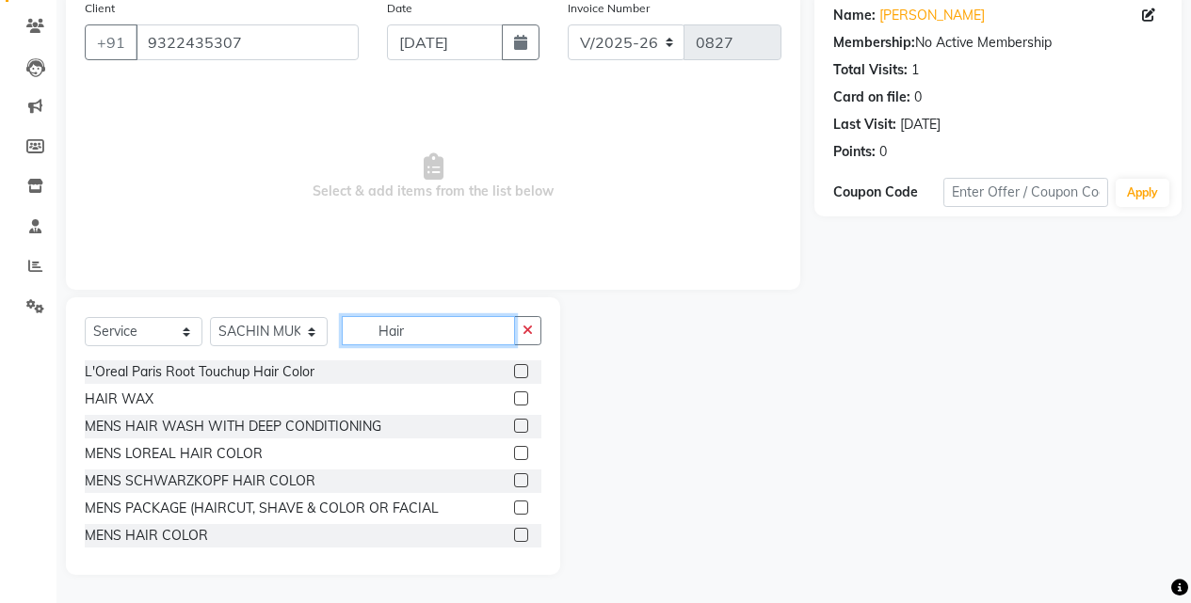
click at [411, 327] on input "Hair" at bounding box center [428, 330] width 173 height 29
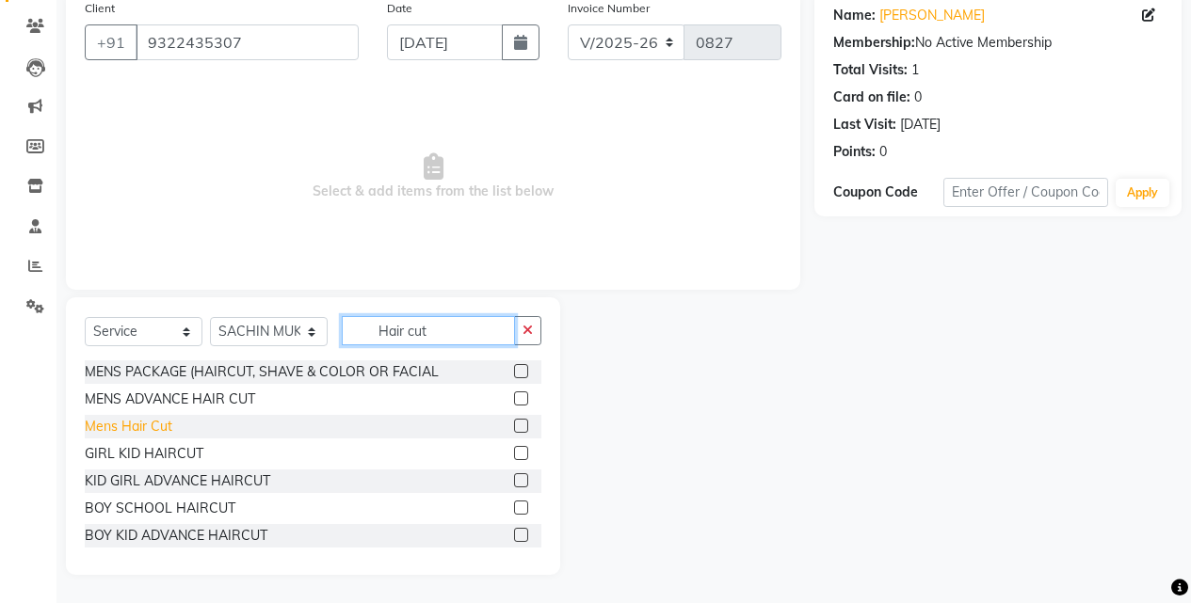
type input "Hair cut"
click at [169, 428] on div "Mens Hair Cut" at bounding box center [129, 427] width 88 height 20
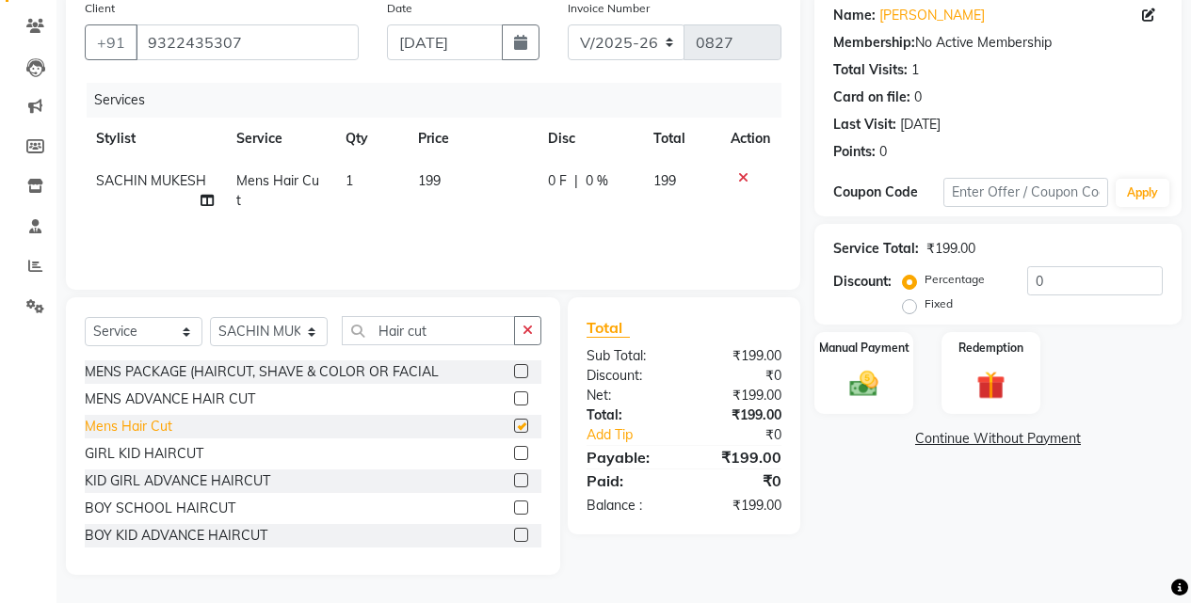
checkbox input "false"
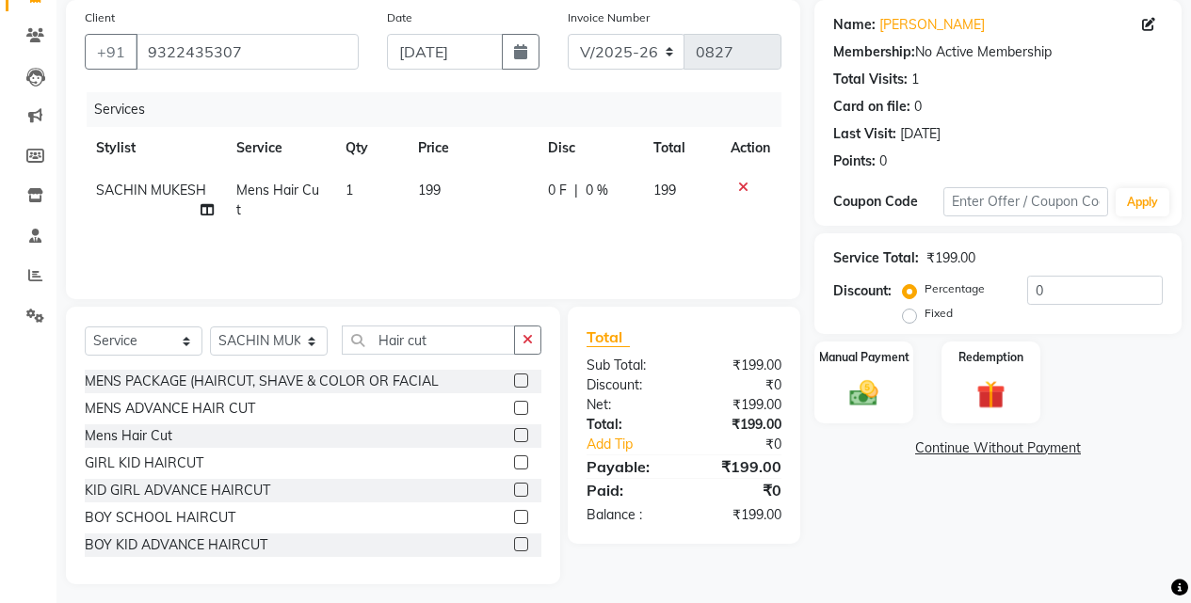
scroll to position [151, 0]
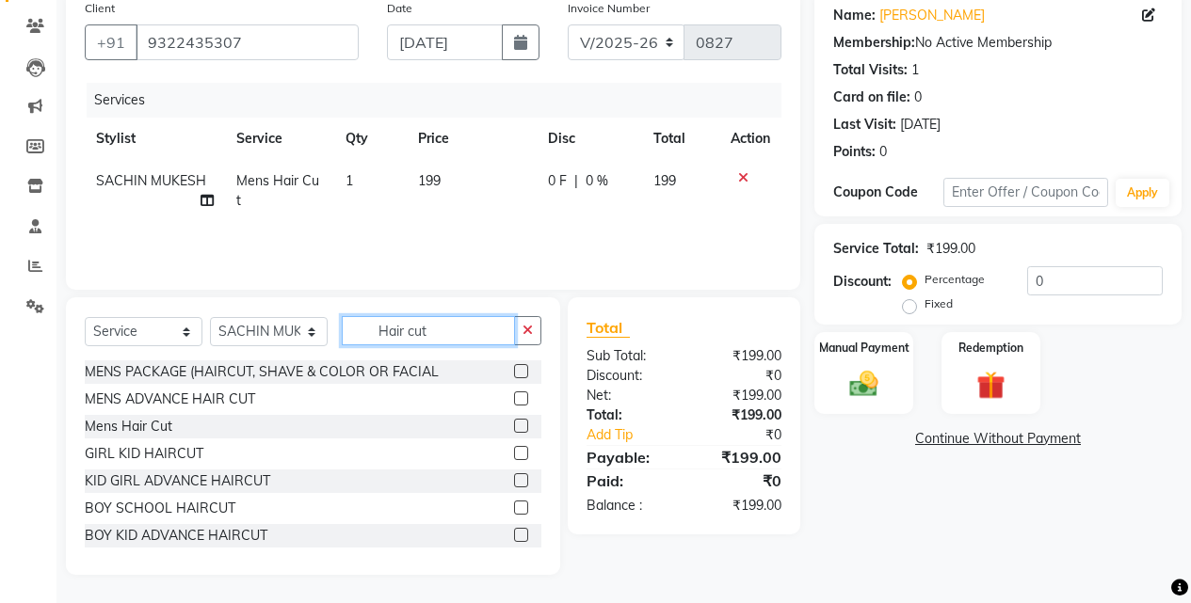
click at [456, 323] on input "Hair cut" at bounding box center [428, 330] width 173 height 29
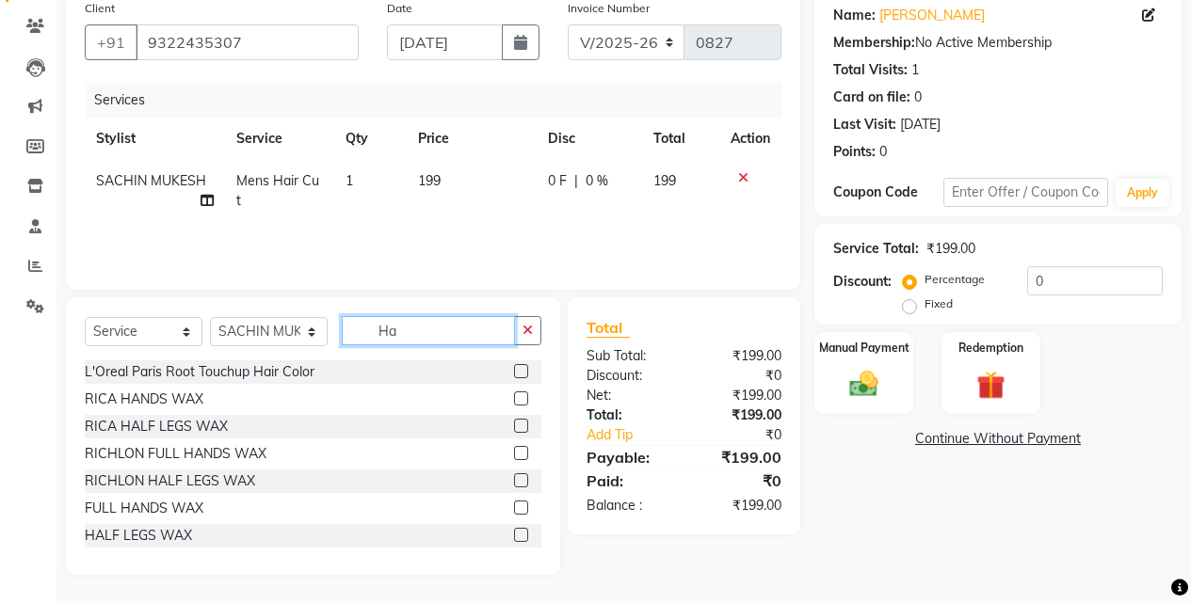
type input "H"
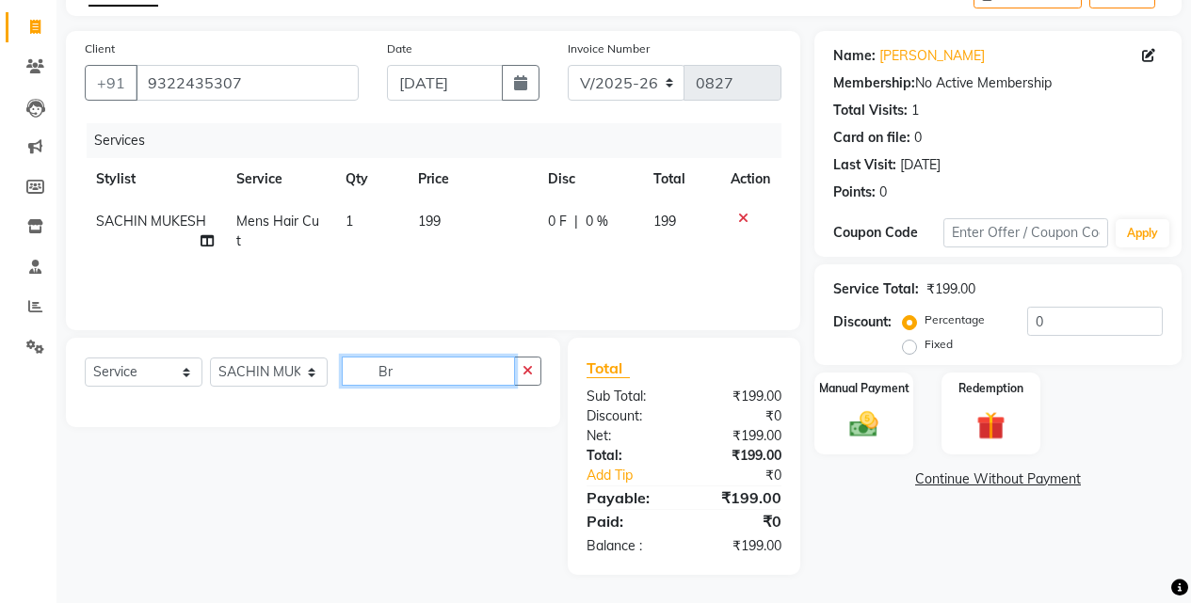
type input "B"
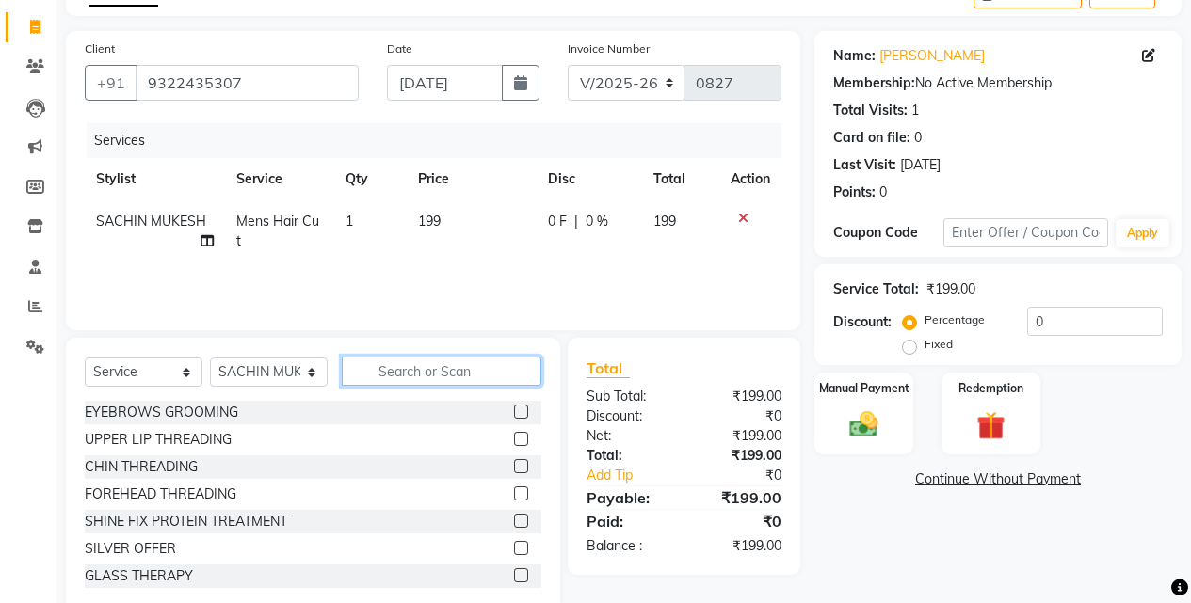
scroll to position [151, 0]
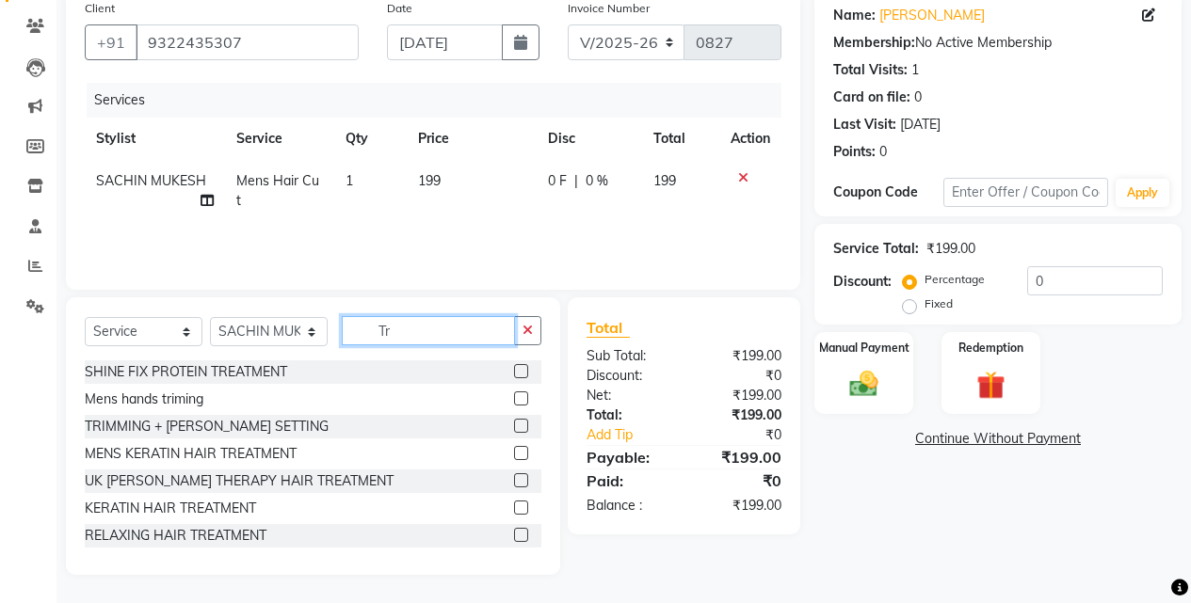
type input "Tr"
click at [514, 428] on label at bounding box center [521, 426] width 14 height 14
click at [514, 428] on input "checkbox" at bounding box center [520, 427] width 12 height 12
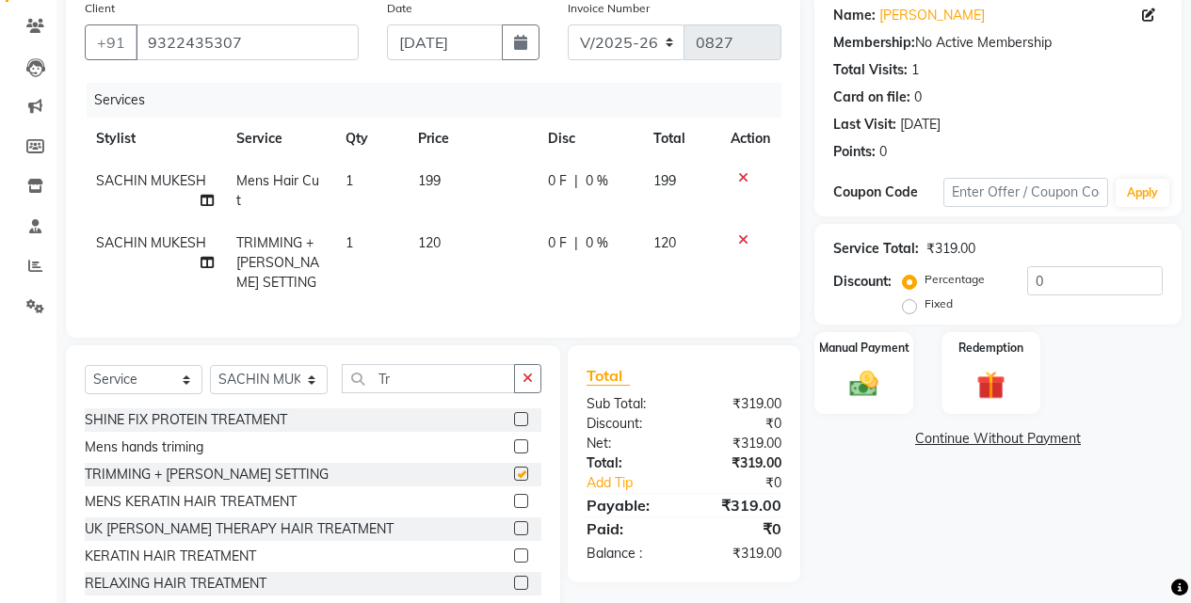
checkbox input "false"
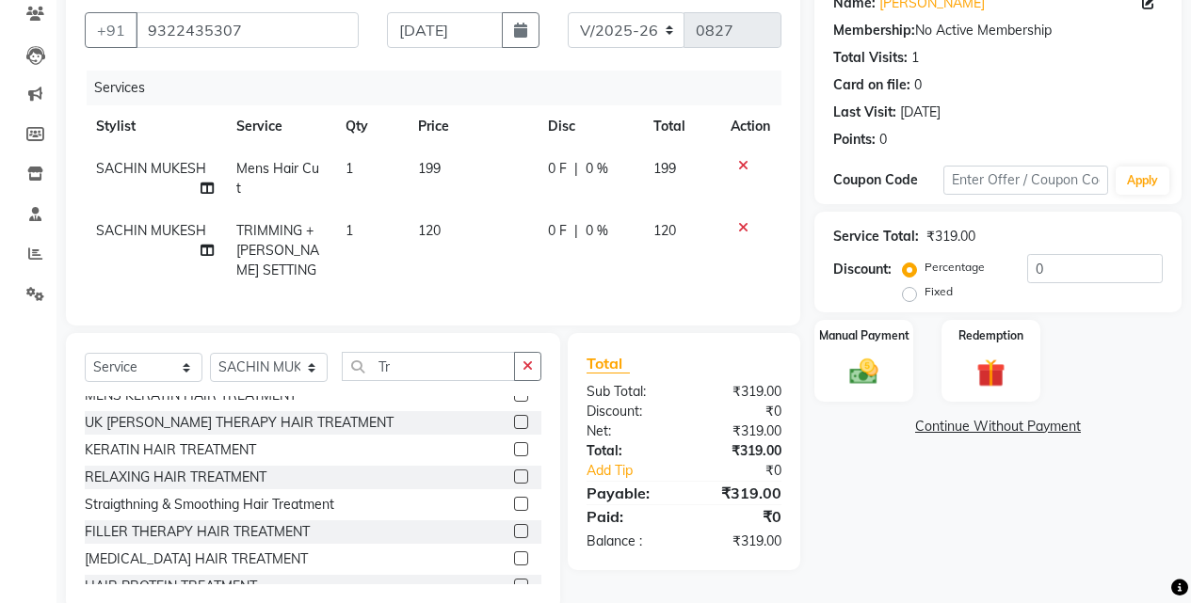
scroll to position [119, 0]
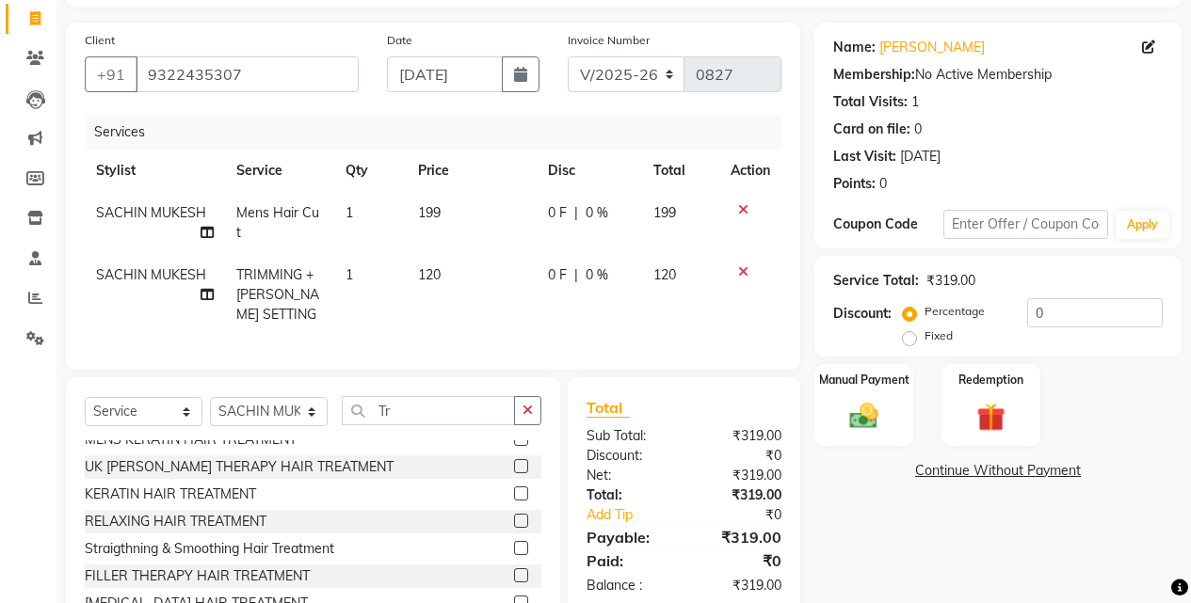
click at [435, 284] on td "120" at bounding box center [471, 295] width 129 height 82
select select "58402"
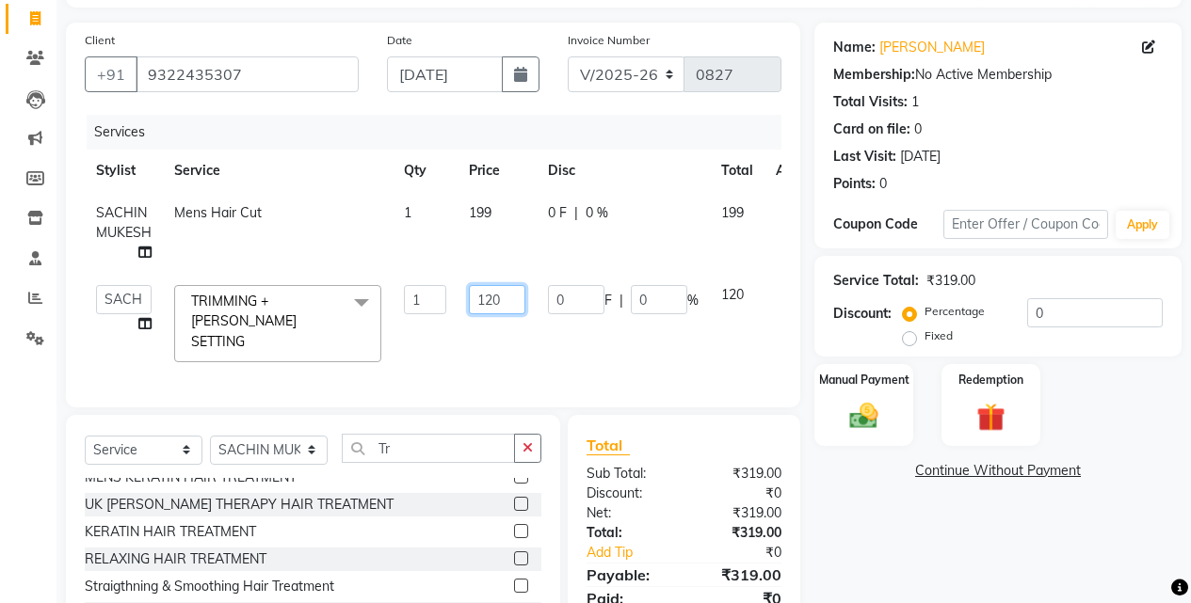
click at [509, 293] on input "120" at bounding box center [497, 299] width 56 height 29
type input "100"
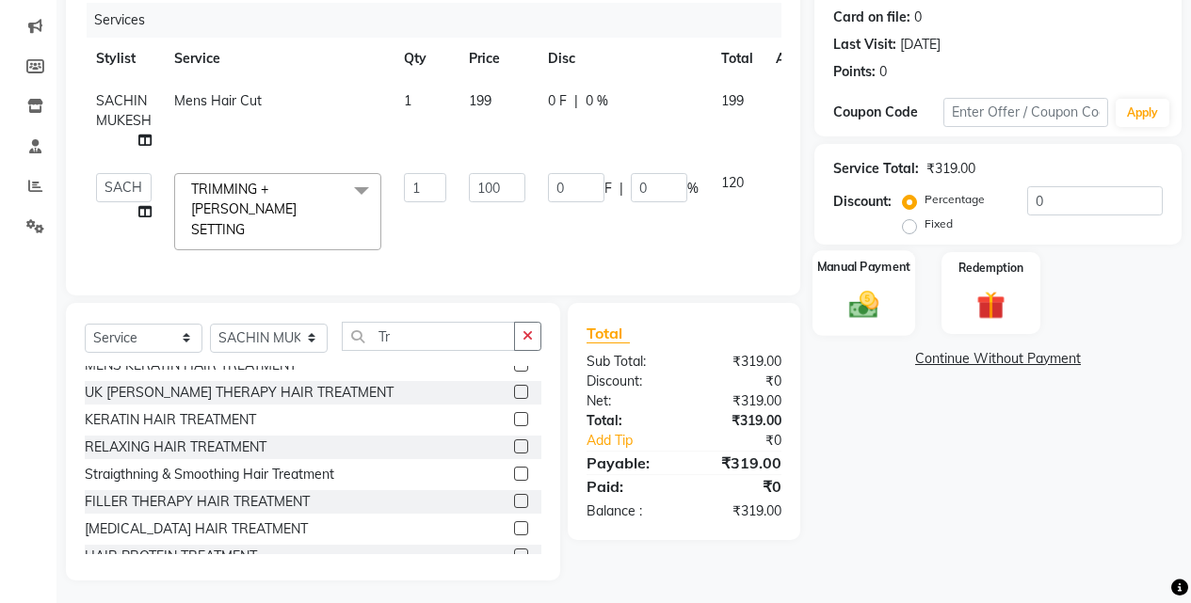
scroll to position [213, 0]
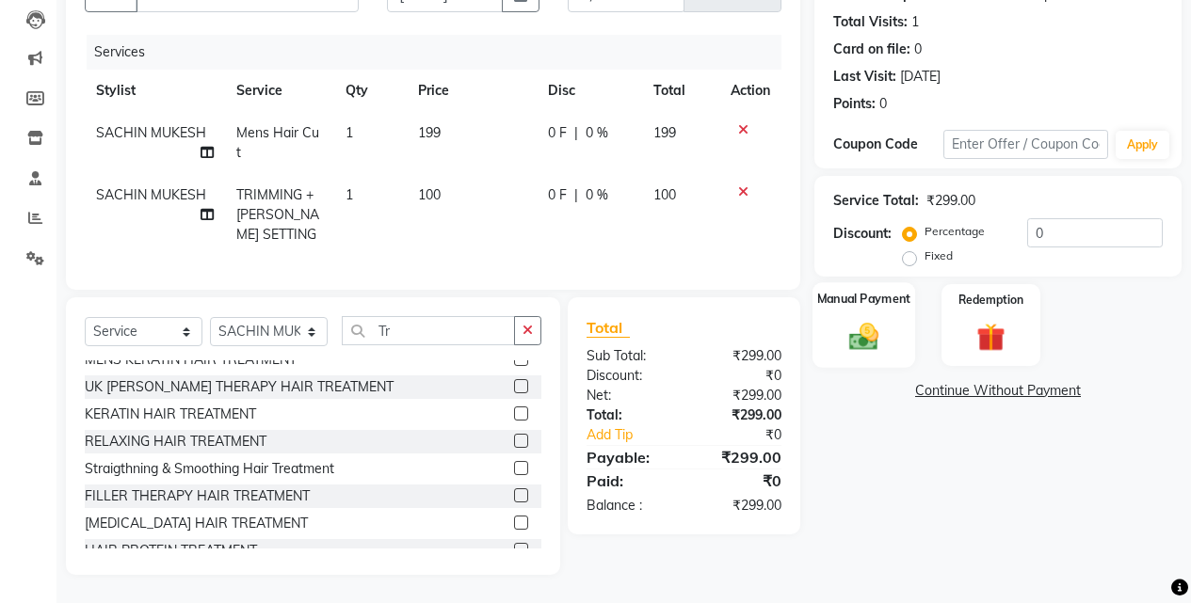
click at [867, 301] on div "Manual Payment" at bounding box center [863, 325] width 103 height 86
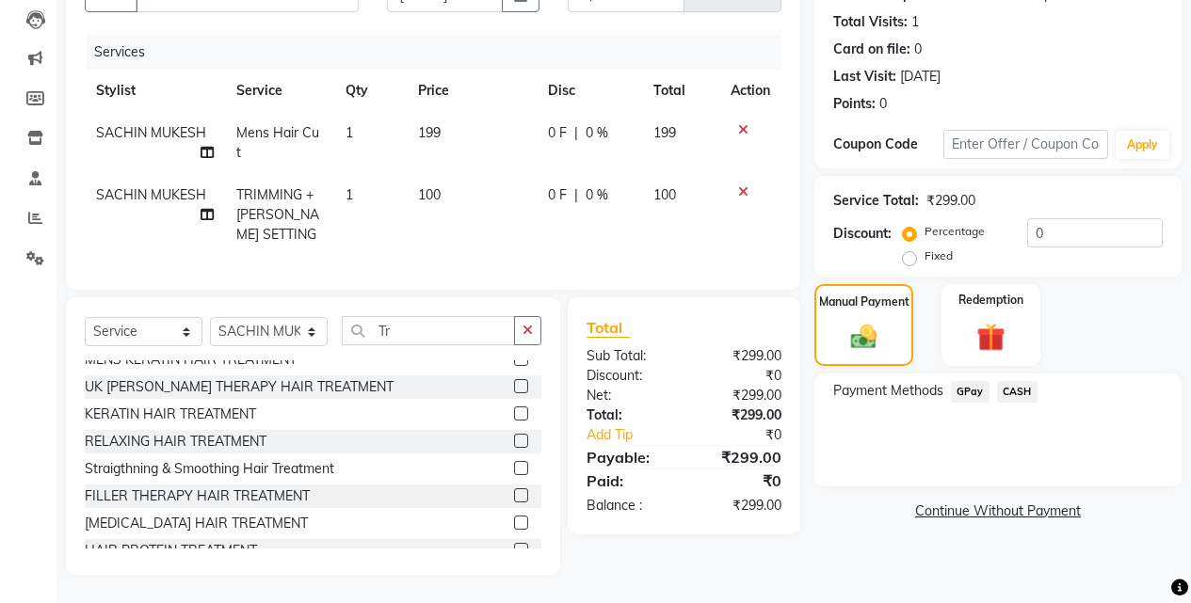
click at [1022, 381] on span "CASH" at bounding box center [1017, 392] width 40 height 22
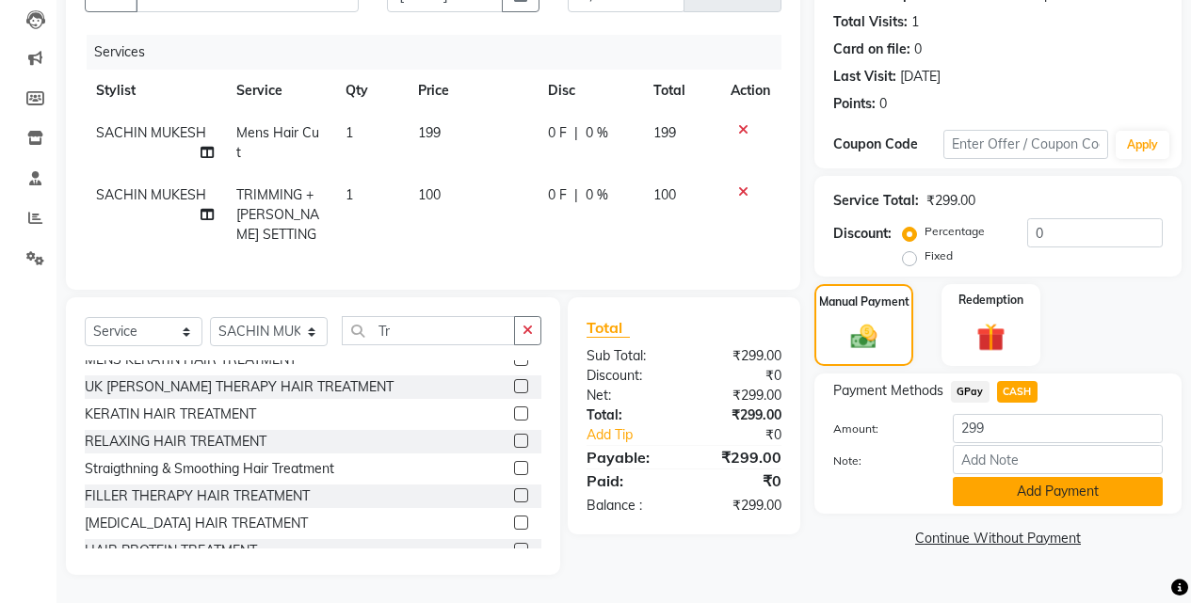
click at [1043, 477] on button "Add Payment" at bounding box center [1058, 491] width 210 height 29
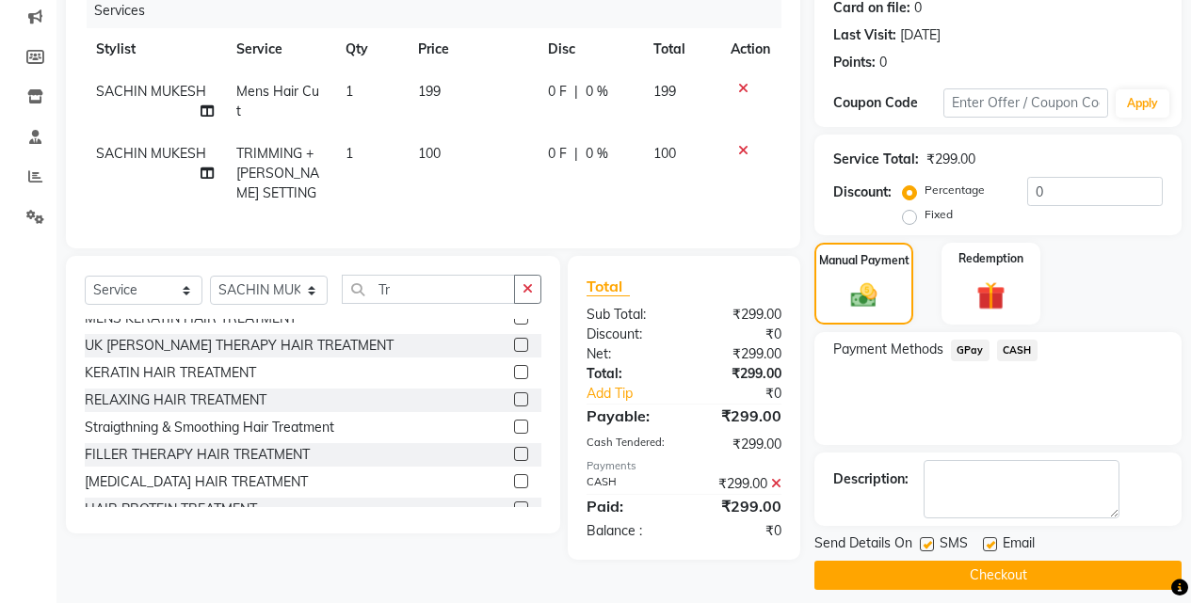
scroll to position [255, 0]
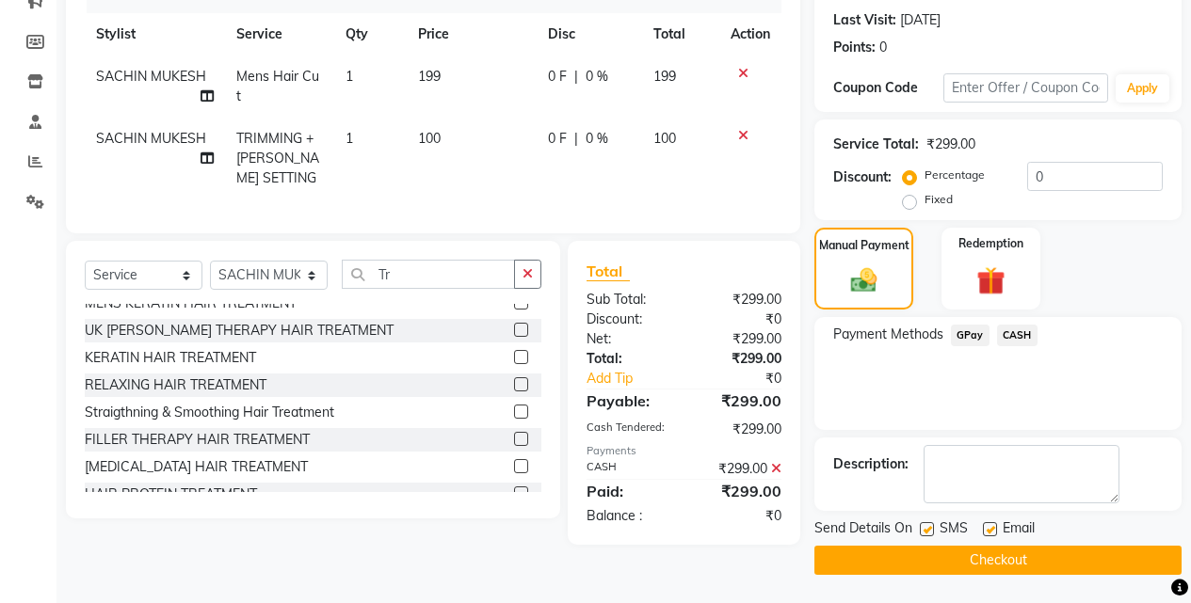
click at [991, 559] on button "Checkout" at bounding box center [997, 560] width 367 height 29
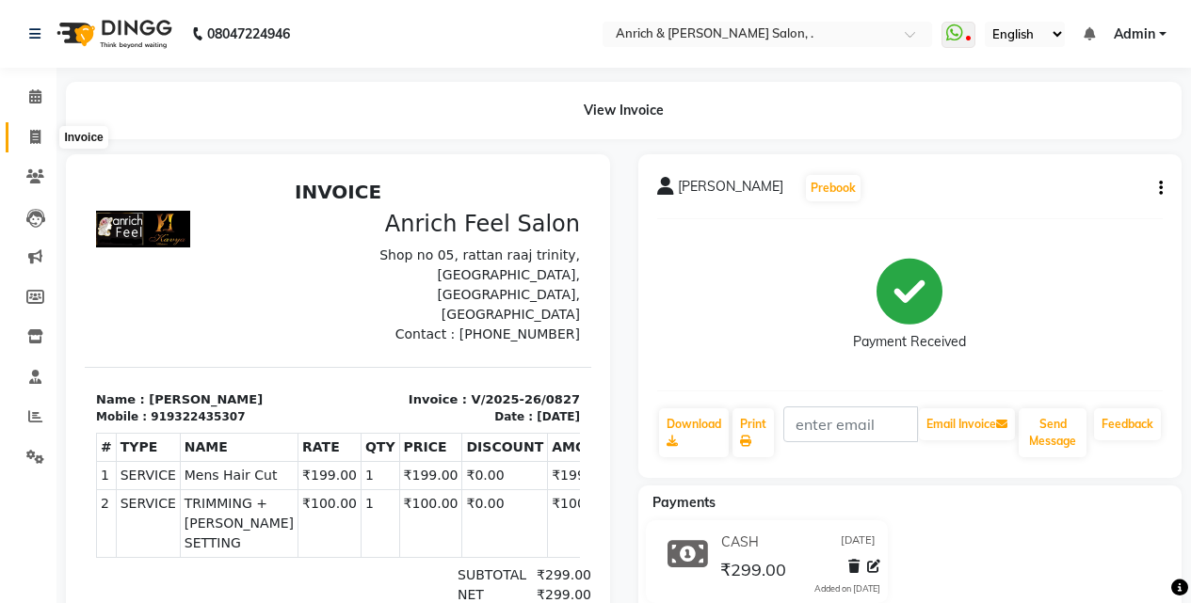
click at [36, 141] on icon at bounding box center [35, 137] width 10 height 14
select select "5924"
select select "service"
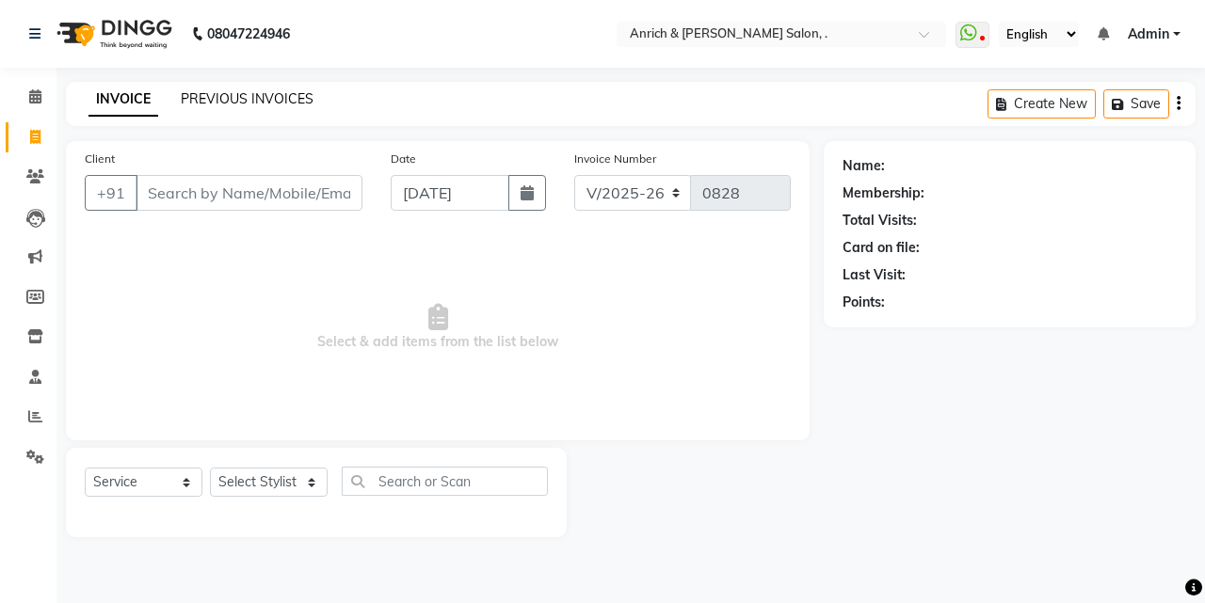
click at [257, 95] on link "PREVIOUS INVOICES" at bounding box center [247, 98] width 133 height 17
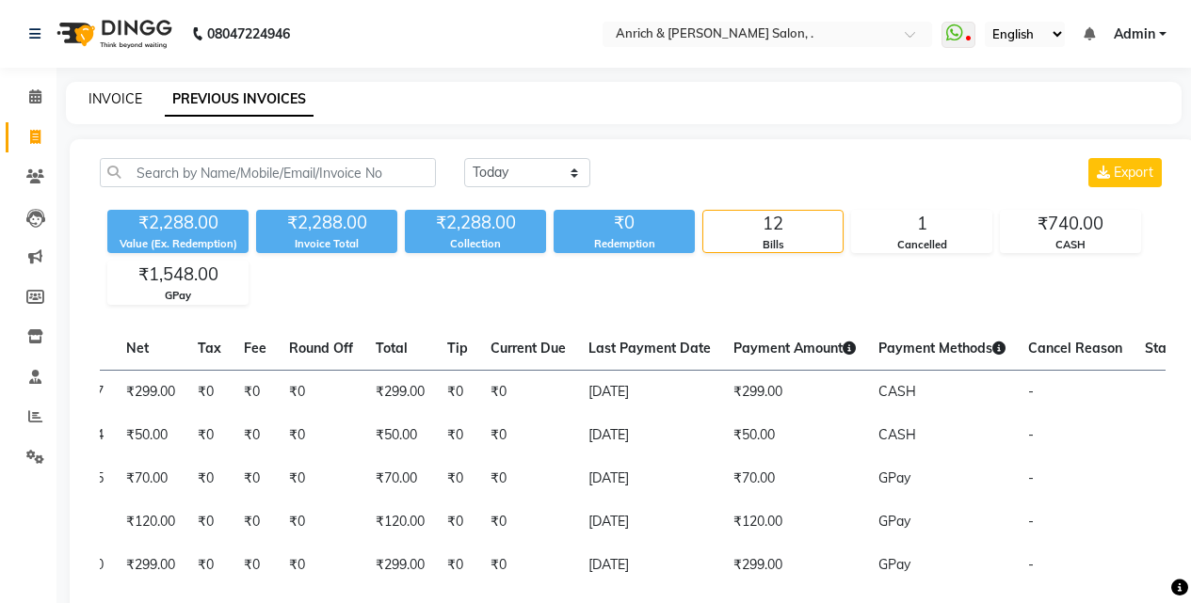
click at [122, 97] on link "INVOICE" at bounding box center [115, 98] width 54 height 17
select select "5924"
select select "service"
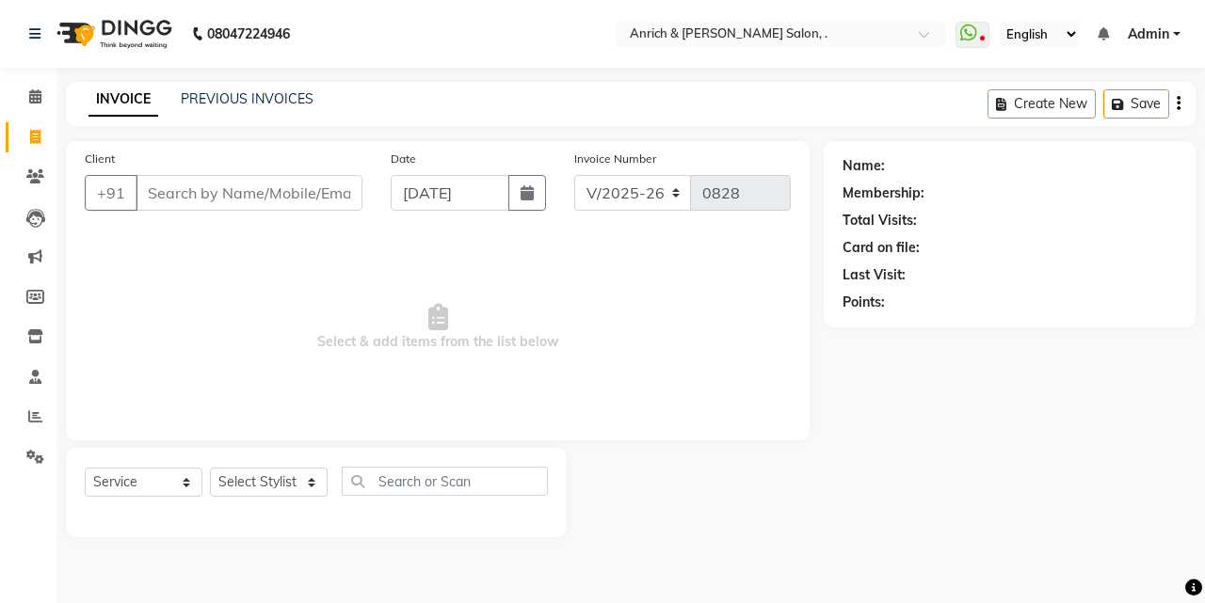
click at [247, 188] on input "Client" at bounding box center [249, 193] width 227 height 36
type input "7021123972"
click at [303, 202] on button "Add Client" at bounding box center [313, 193] width 97 height 36
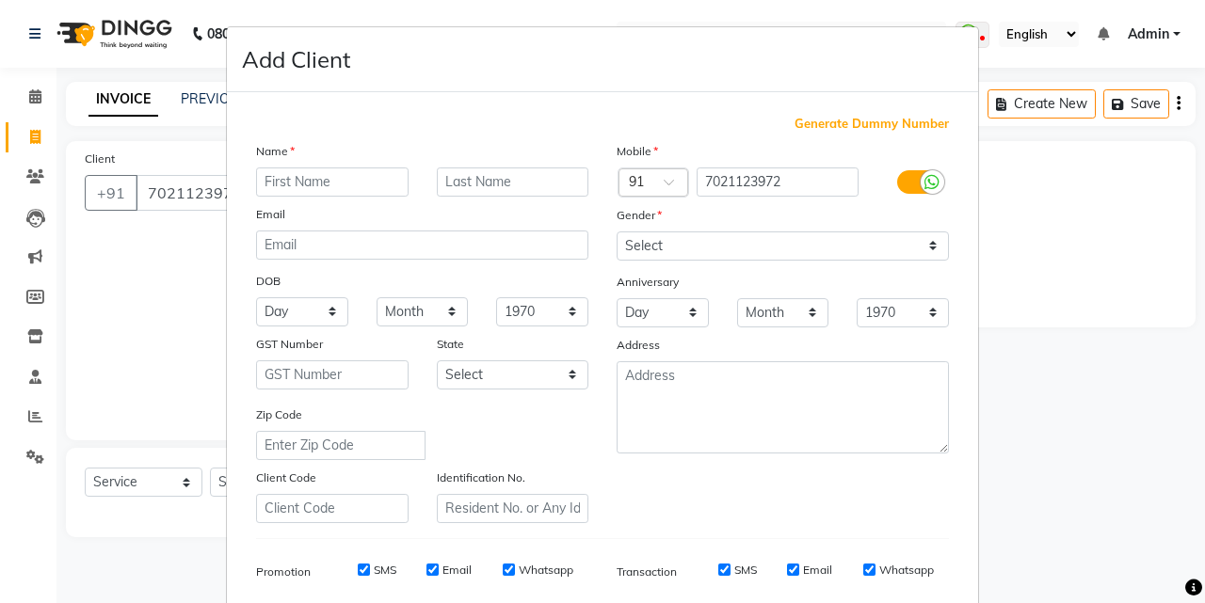
click at [281, 186] on input "text" at bounding box center [332, 182] width 152 height 29
type input "nitin"
click at [508, 177] on input "text" at bounding box center [513, 182] width 152 height 29
type input "[PERSON_NAME]"
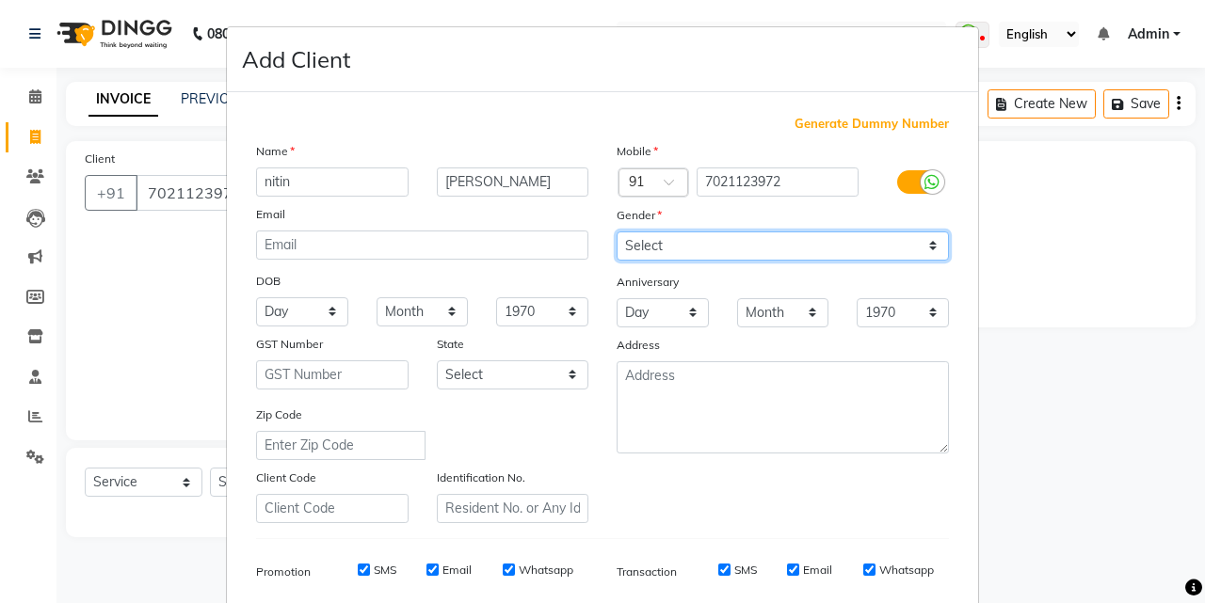
click at [922, 240] on select "Select [DEMOGRAPHIC_DATA] [DEMOGRAPHIC_DATA] Other Prefer Not To Say" at bounding box center [783, 246] width 332 height 29
select select "[DEMOGRAPHIC_DATA]"
click at [617, 232] on select "Select [DEMOGRAPHIC_DATA] [DEMOGRAPHIC_DATA] Other Prefer Not To Say" at bounding box center [783, 246] width 332 height 29
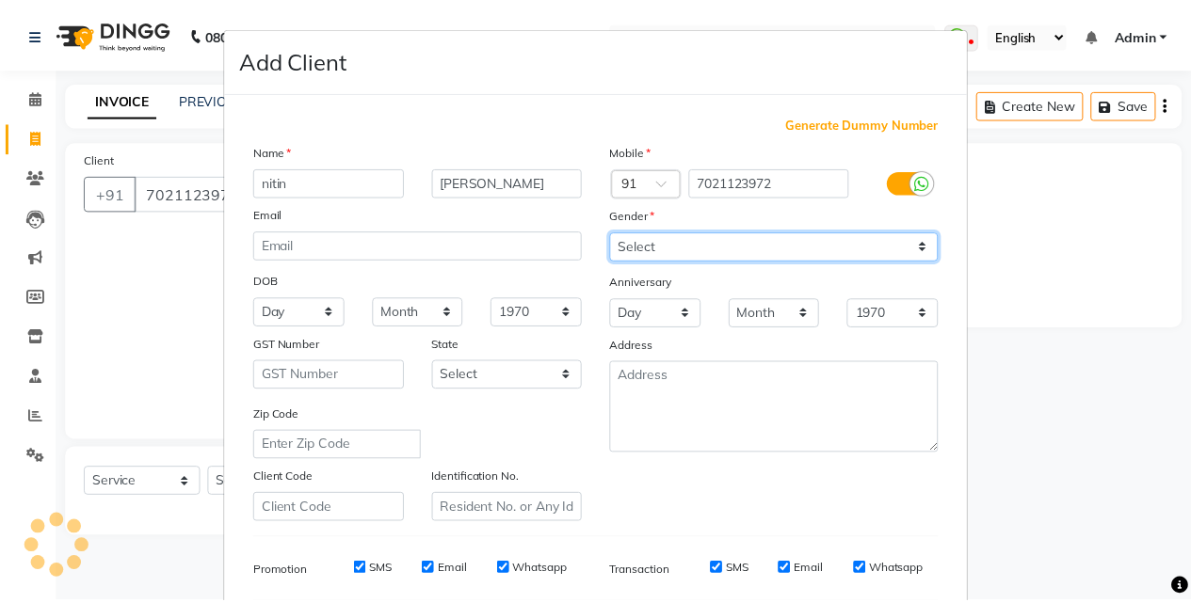
scroll to position [265, 0]
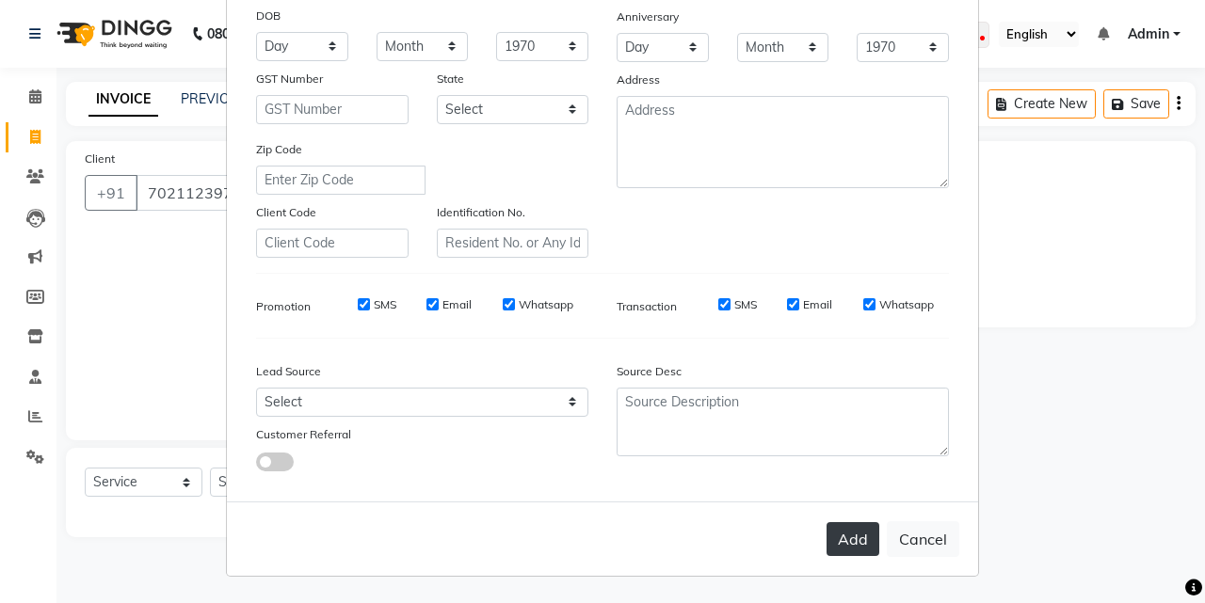
click at [838, 552] on button "Add" at bounding box center [853, 539] width 53 height 34
select select
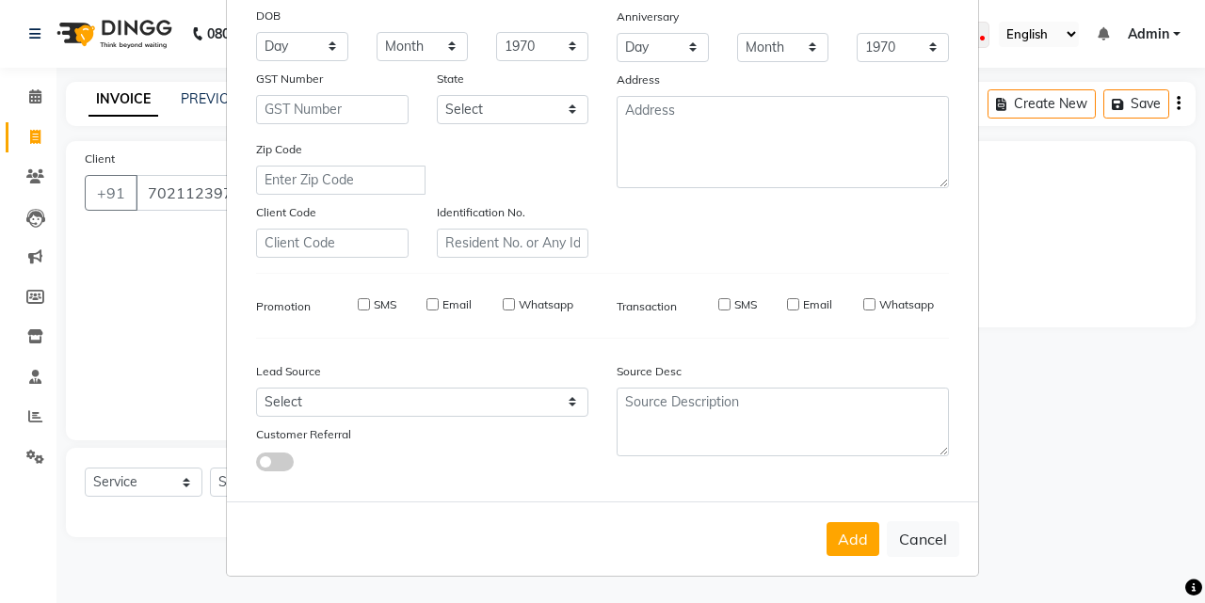
select select
checkbox input "false"
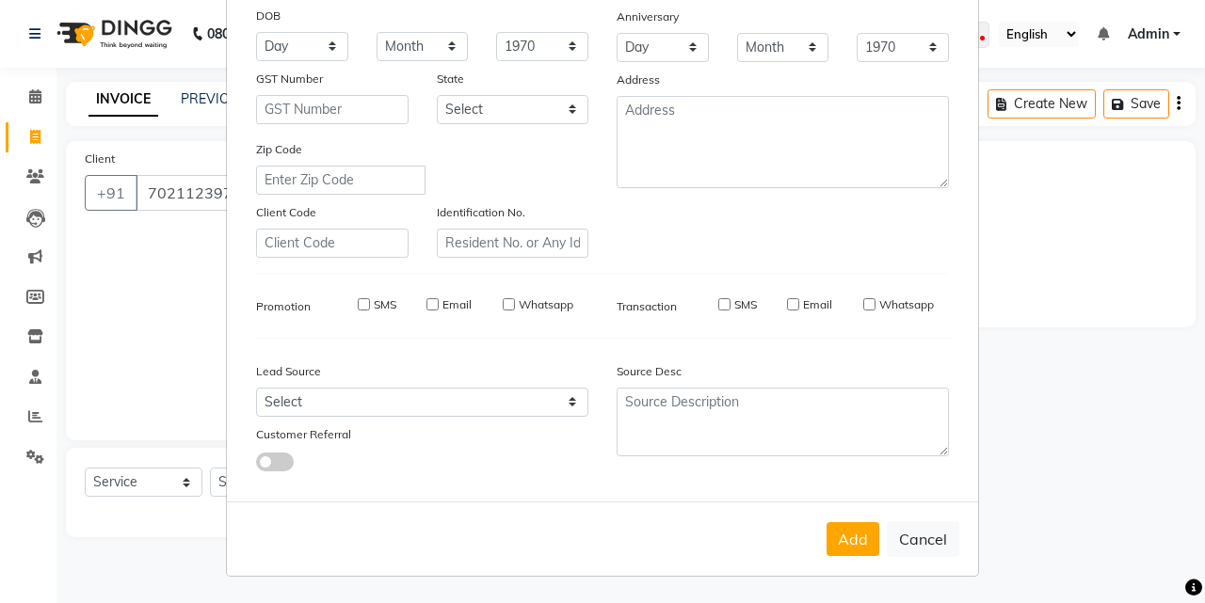
checkbox input "false"
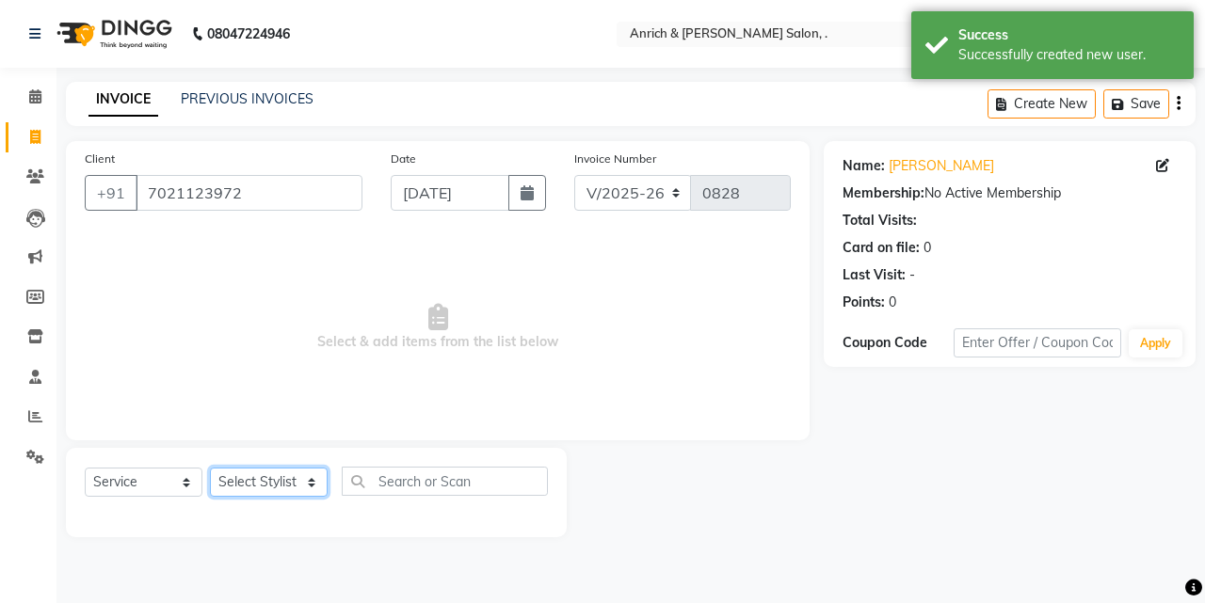
click at [265, 475] on select "Select Stylist [PERSON_NAME] Aparna borate GEETA [PERSON_NAME] [PERSON_NAME] SA…" at bounding box center [269, 482] width 118 height 29
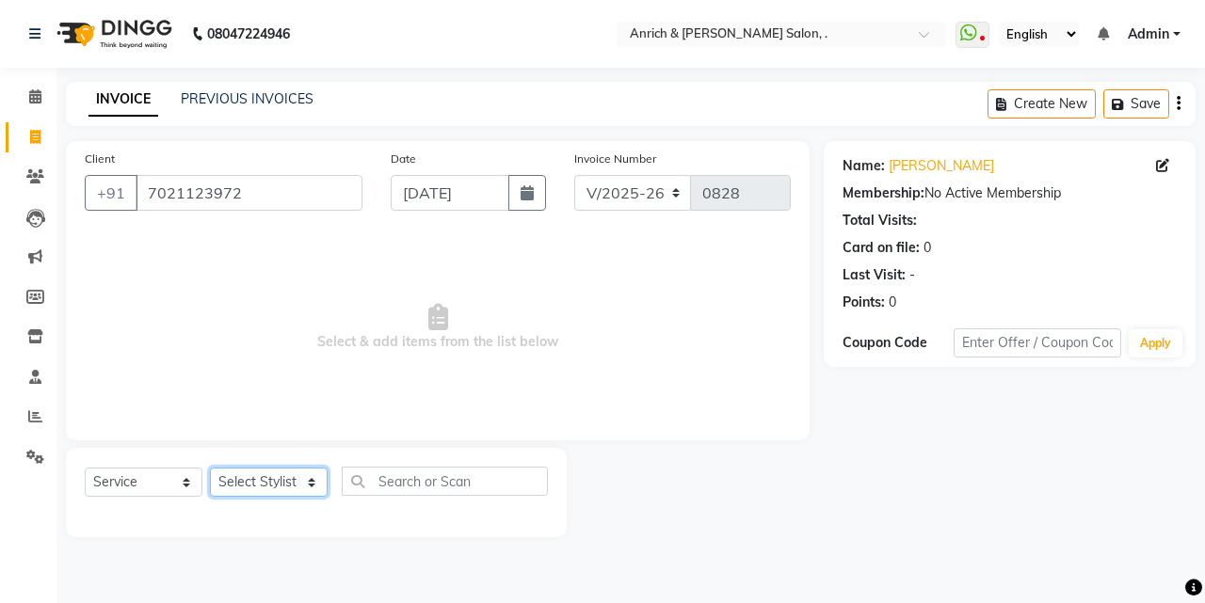
select select "58402"
click at [210, 468] on select "Select Stylist [PERSON_NAME] Aparna borate GEETA [PERSON_NAME] [PERSON_NAME] SA…" at bounding box center [269, 482] width 118 height 29
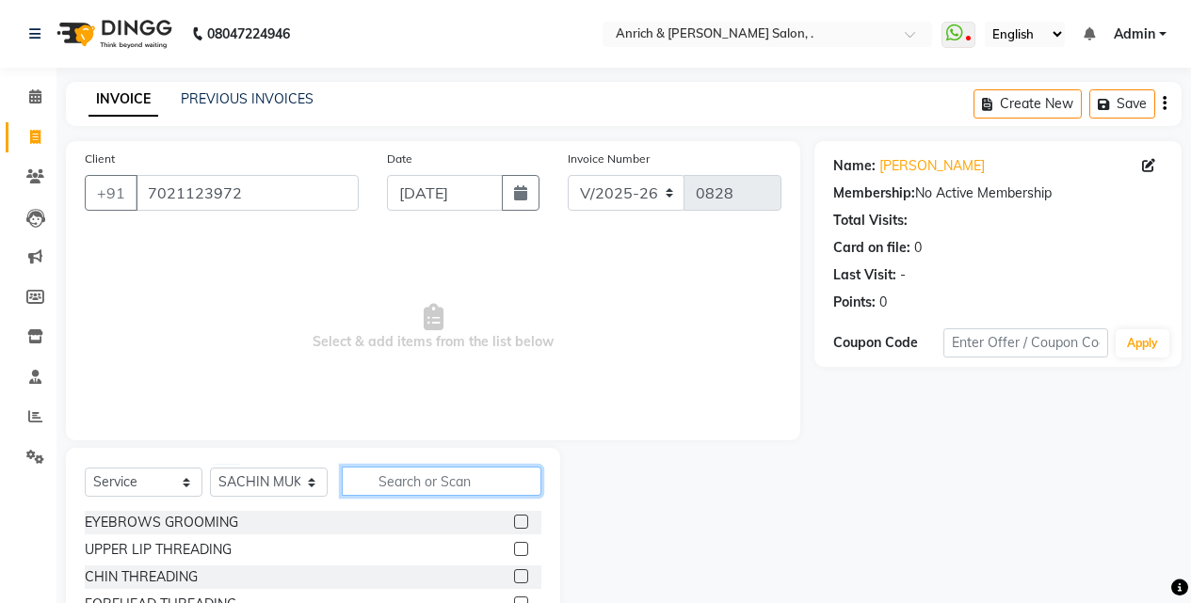
click at [436, 488] on input "text" at bounding box center [442, 481] width 200 height 29
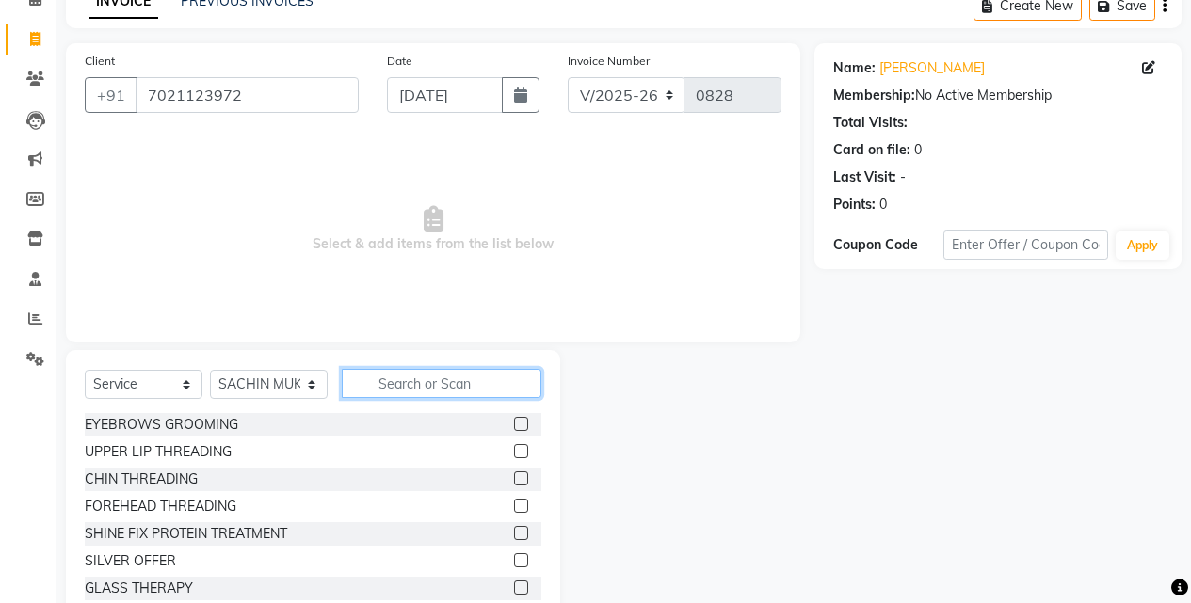
scroll to position [104, 0]
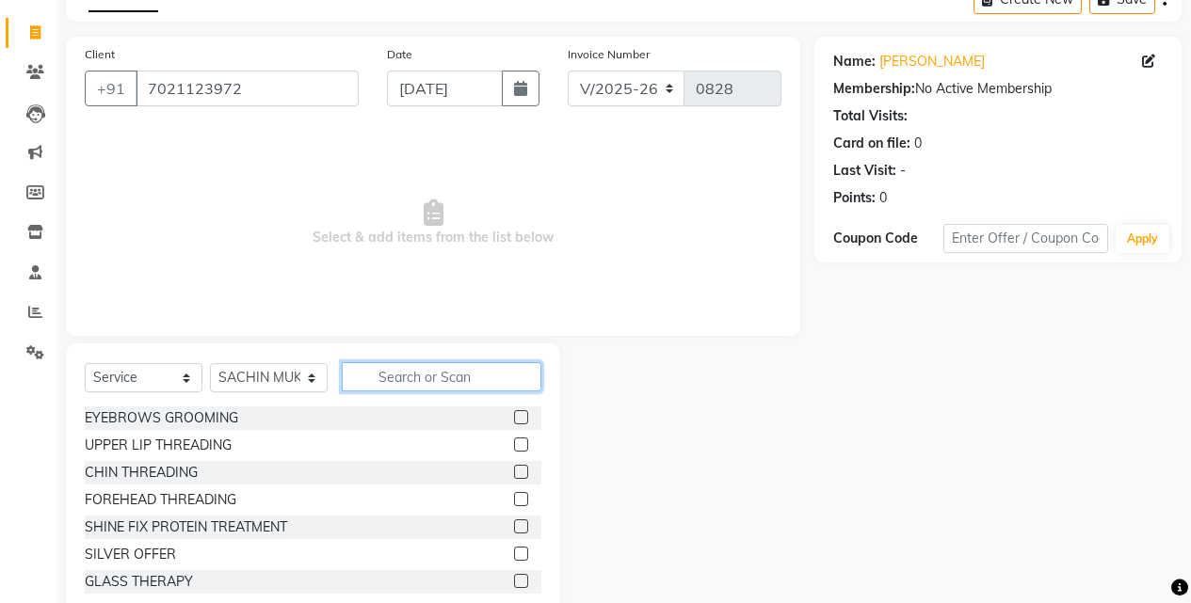
click at [413, 376] on input "text" at bounding box center [442, 376] width 200 height 29
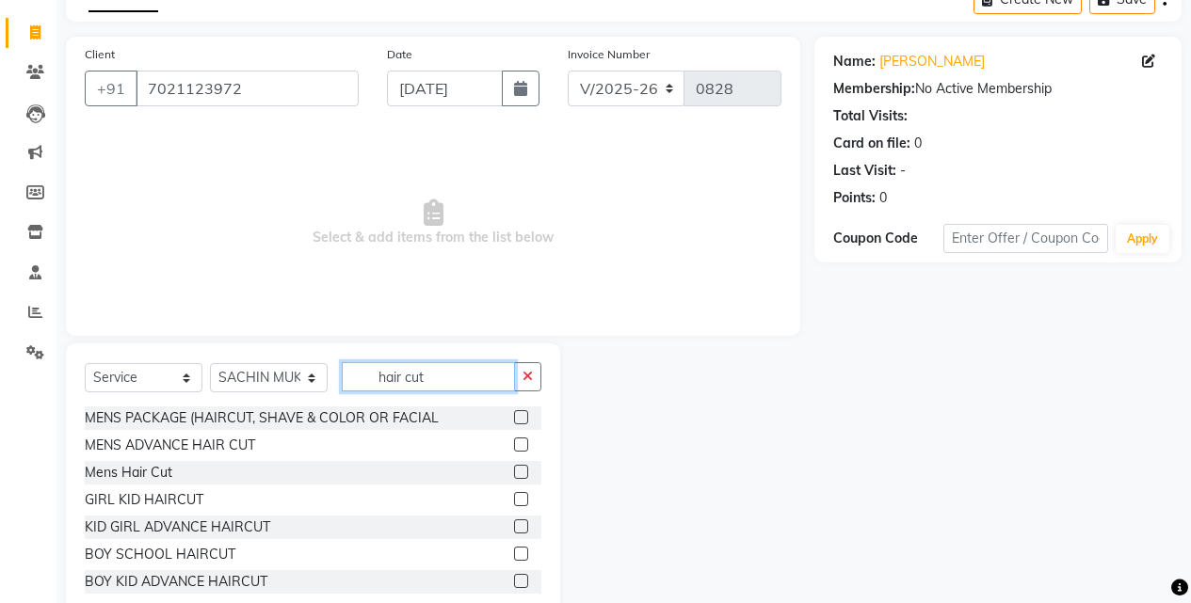
type input "hair cut"
click at [514, 472] on label at bounding box center [521, 472] width 14 height 14
click at [514, 472] on input "checkbox" at bounding box center [520, 473] width 12 height 12
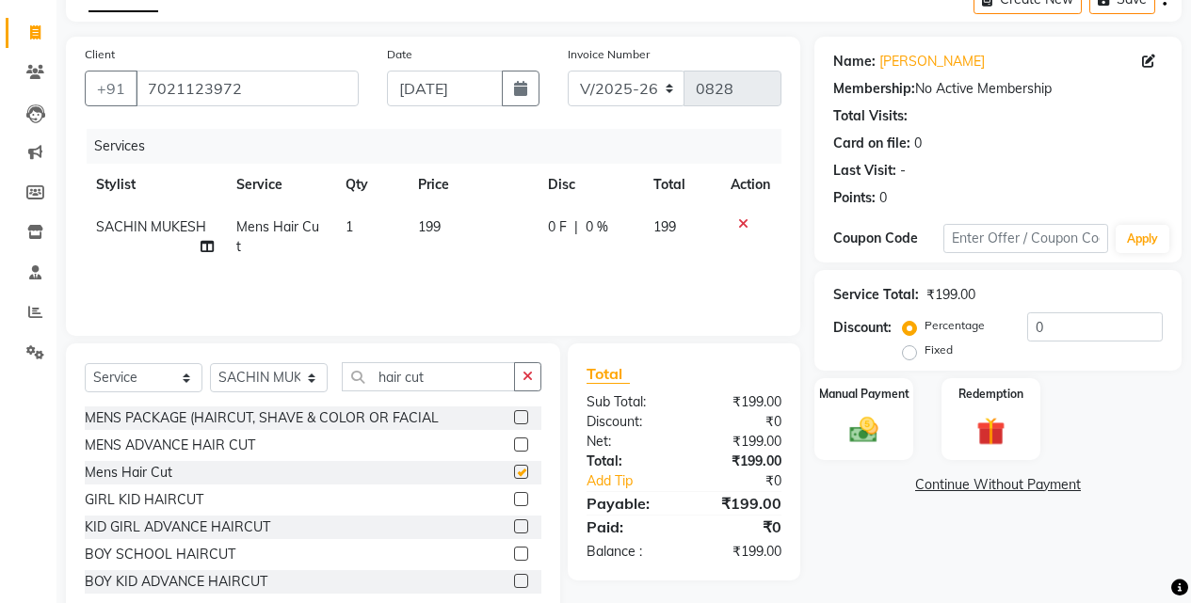
checkbox input "false"
click at [468, 377] on input "hair cut" at bounding box center [428, 376] width 173 height 29
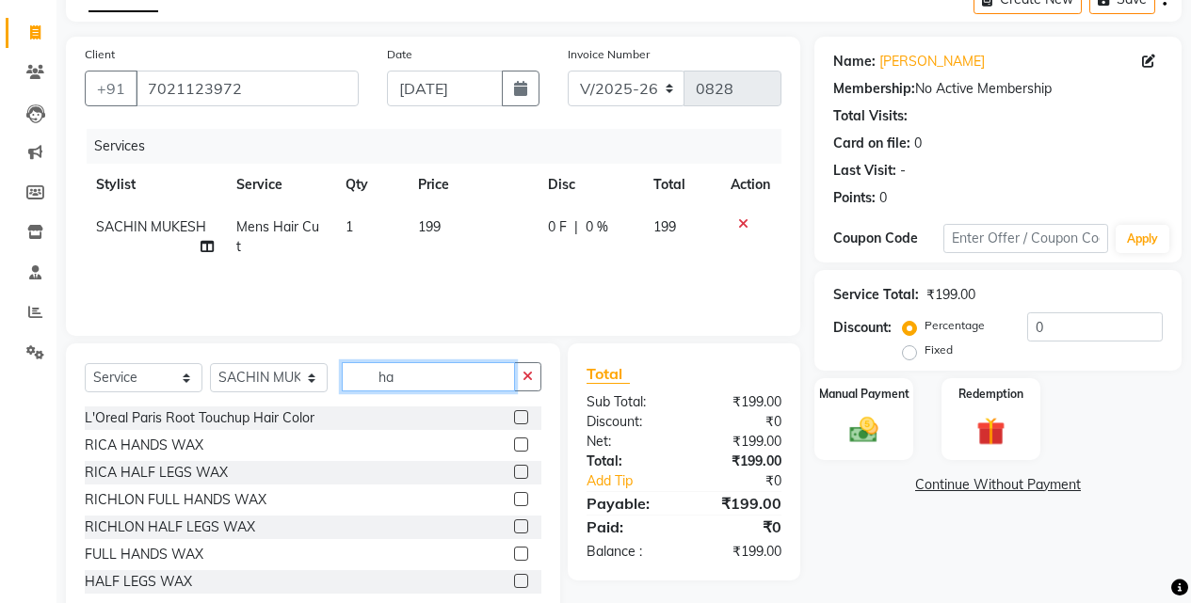
type input "h"
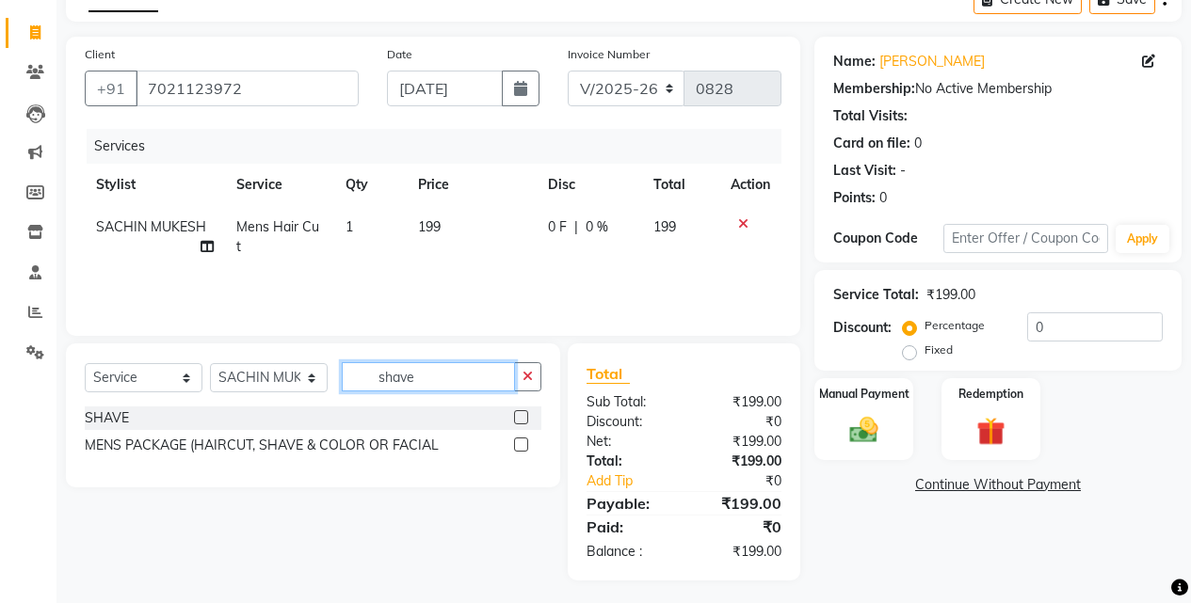
type input "shave"
click at [516, 413] on label at bounding box center [521, 417] width 14 height 14
click at [516, 413] on input "checkbox" at bounding box center [520, 418] width 12 height 12
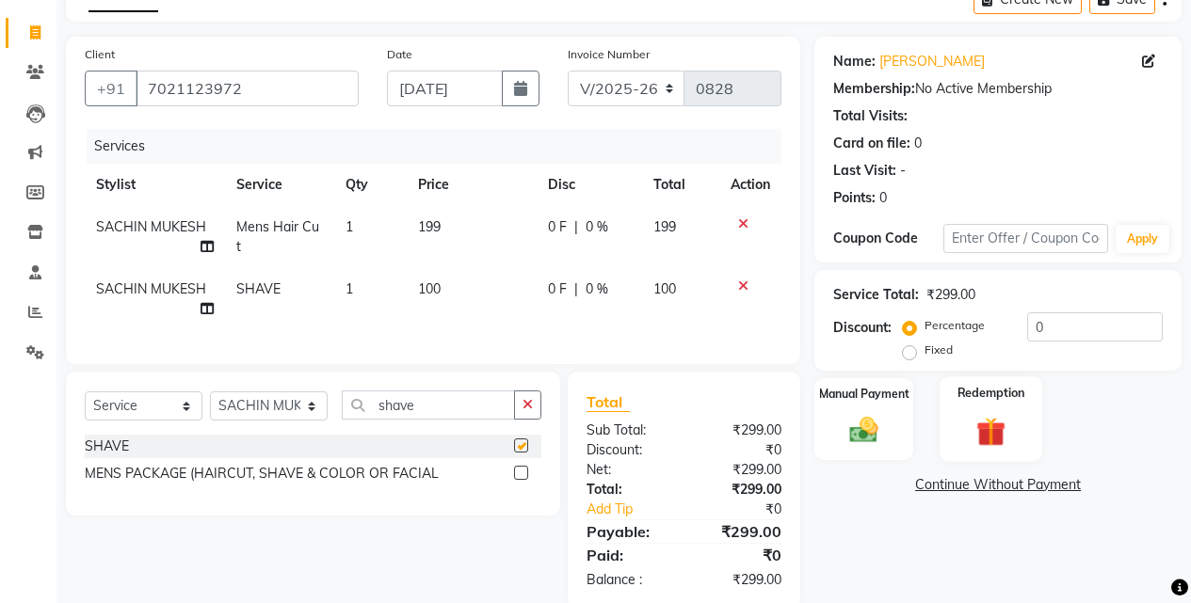
checkbox input "false"
click at [868, 447] on img at bounding box center [864, 430] width 48 height 34
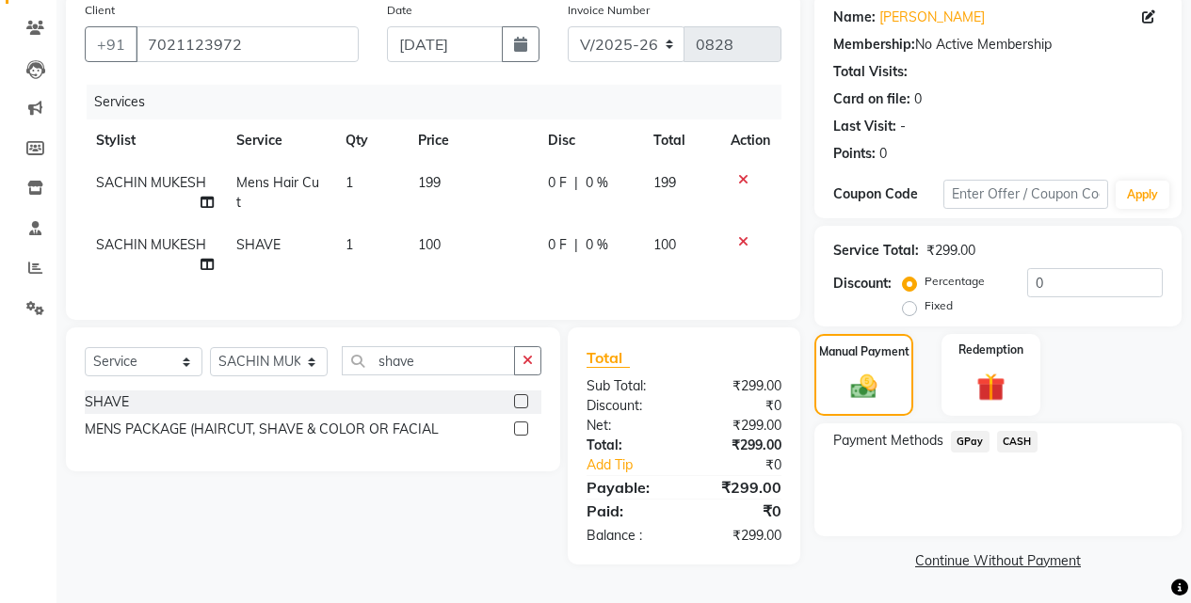
scroll to position [152, 0]
click at [969, 441] on span "GPay" at bounding box center [970, 442] width 39 height 22
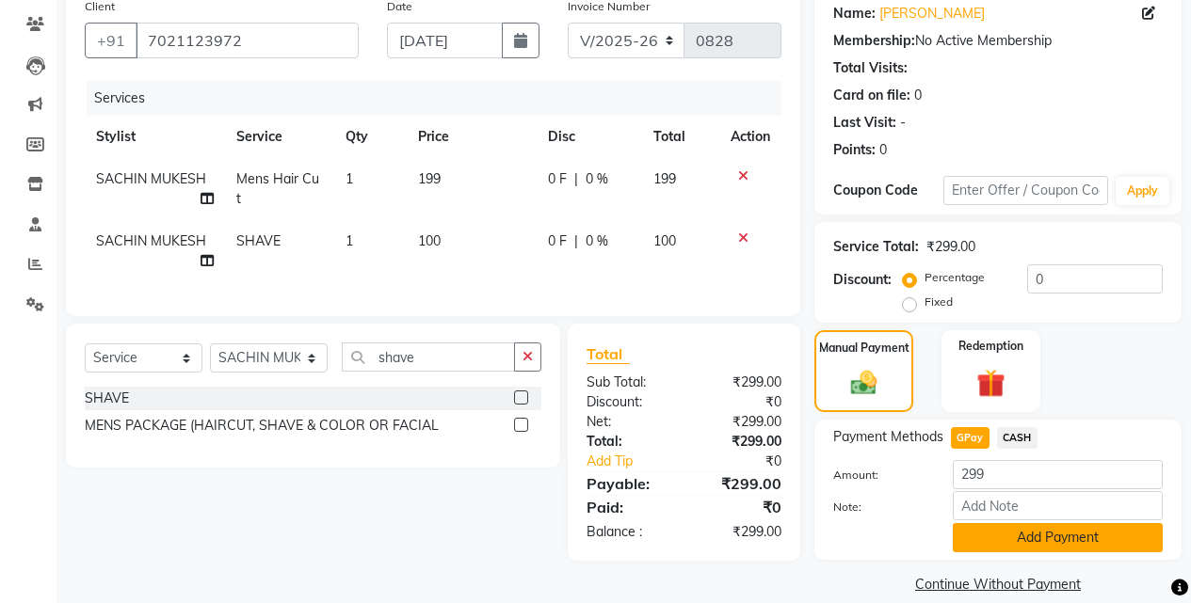
click at [1019, 538] on button "Add Payment" at bounding box center [1058, 537] width 210 height 29
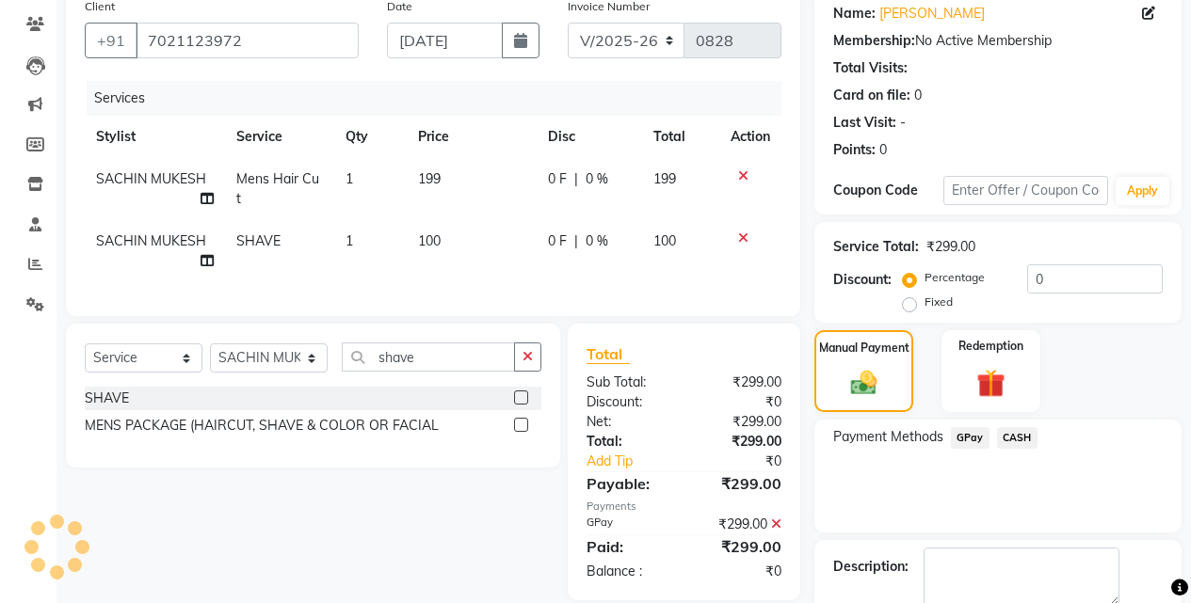
click at [975, 443] on span "GPay" at bounding box center [970, 438] width 39 height 22
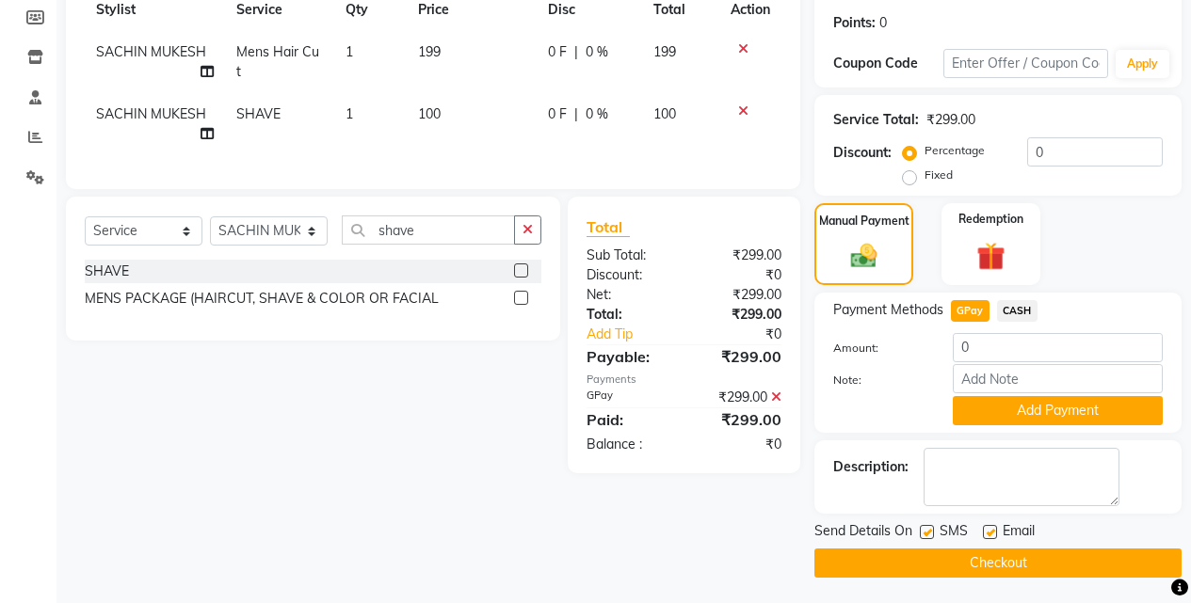
scroll to position [282, 0]
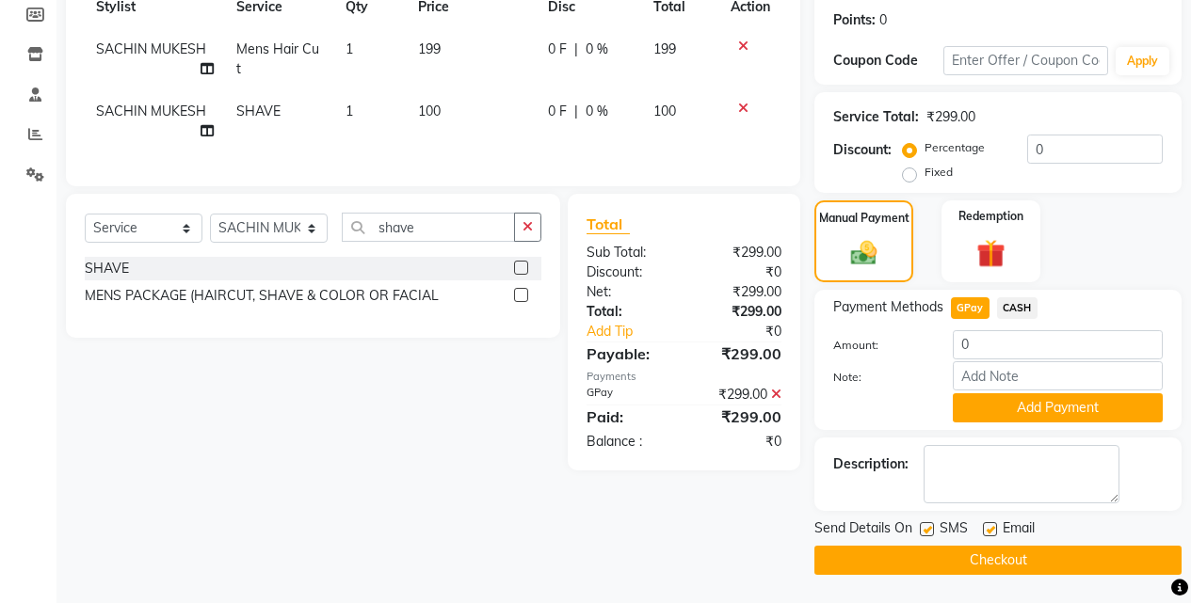
click at [1009, 558] on button "Checkout" at bounding box center [997, 560] width 367 height 29
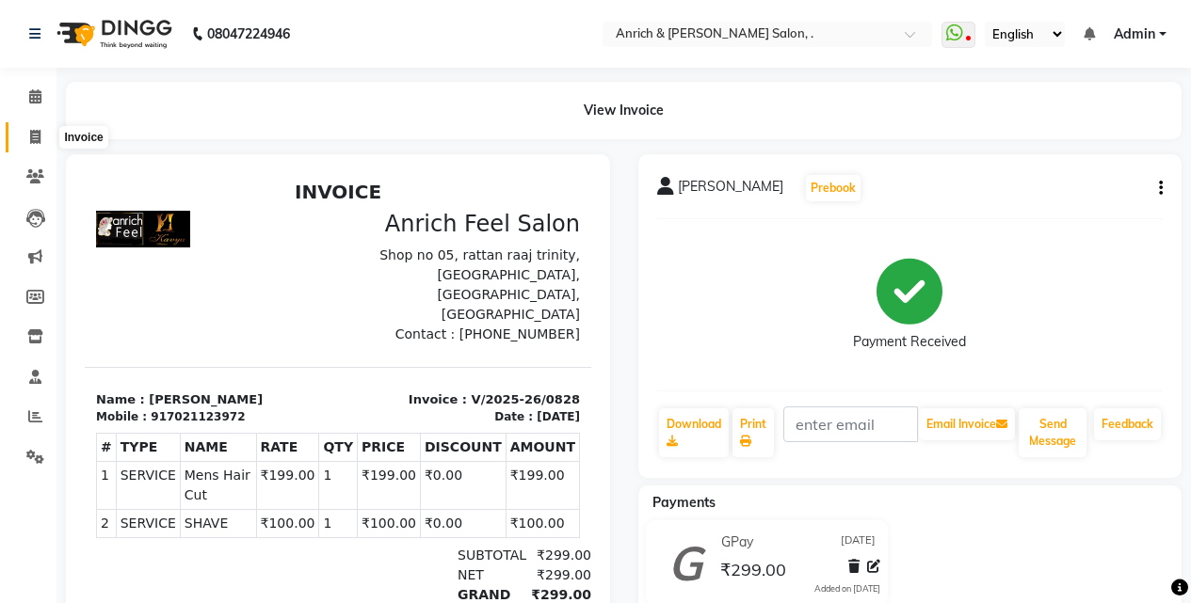
click at [39, 136] on icon at bounding box center [35, 137] width 10 height 14
select select "service"
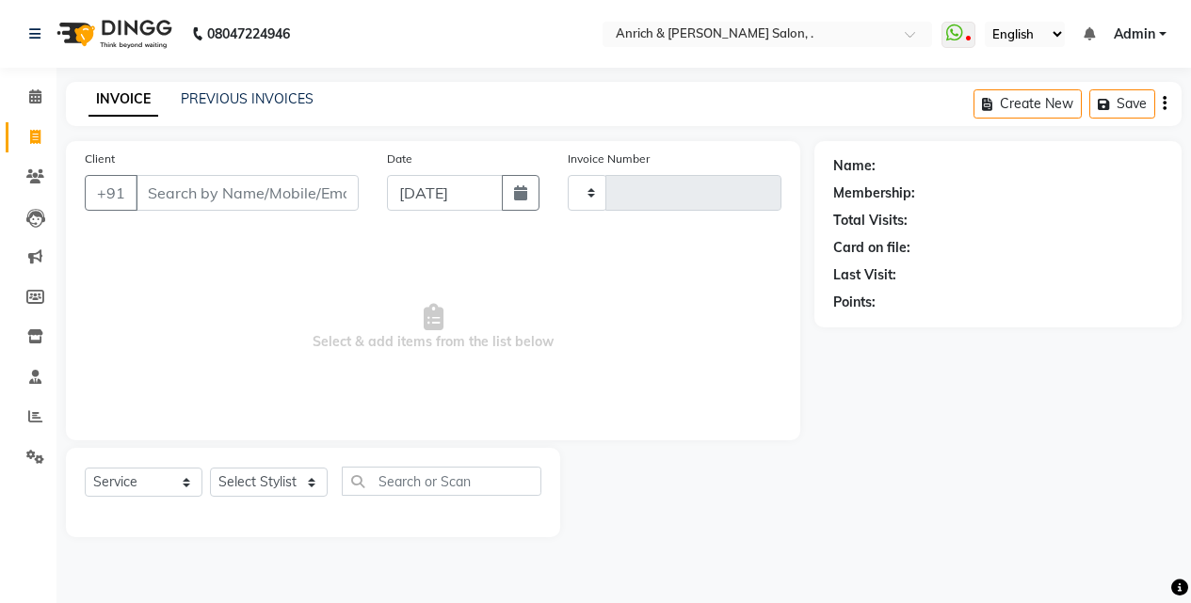
type input "0829"
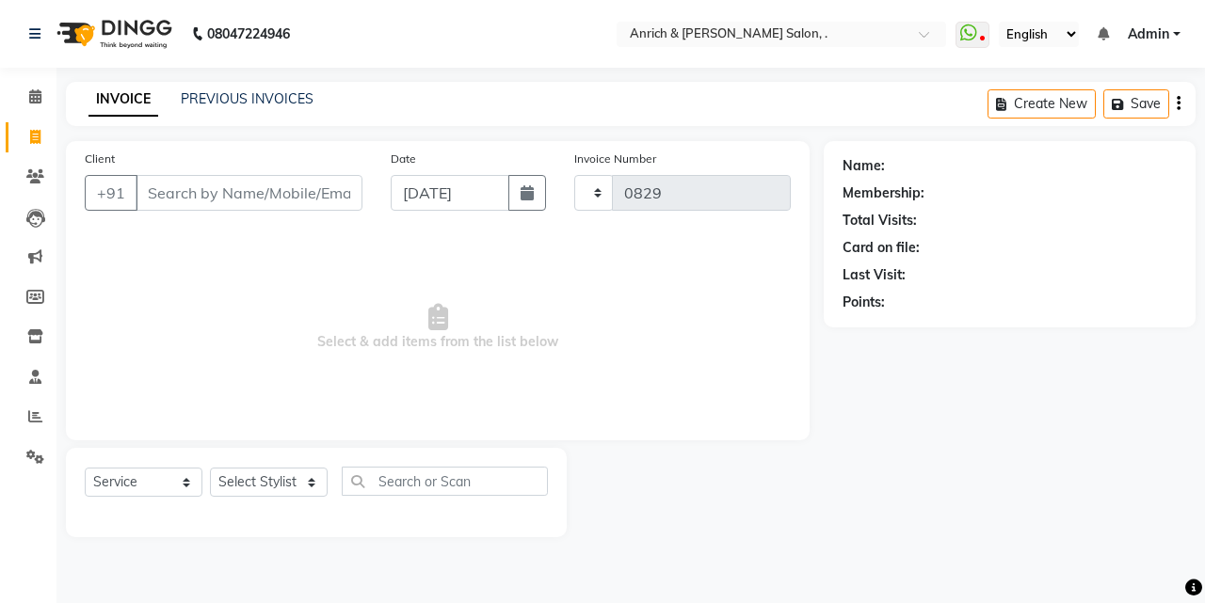
select select "5924"
click at [231, 197] on input "Client" at bounding box center [249, 193] width 227 height 36
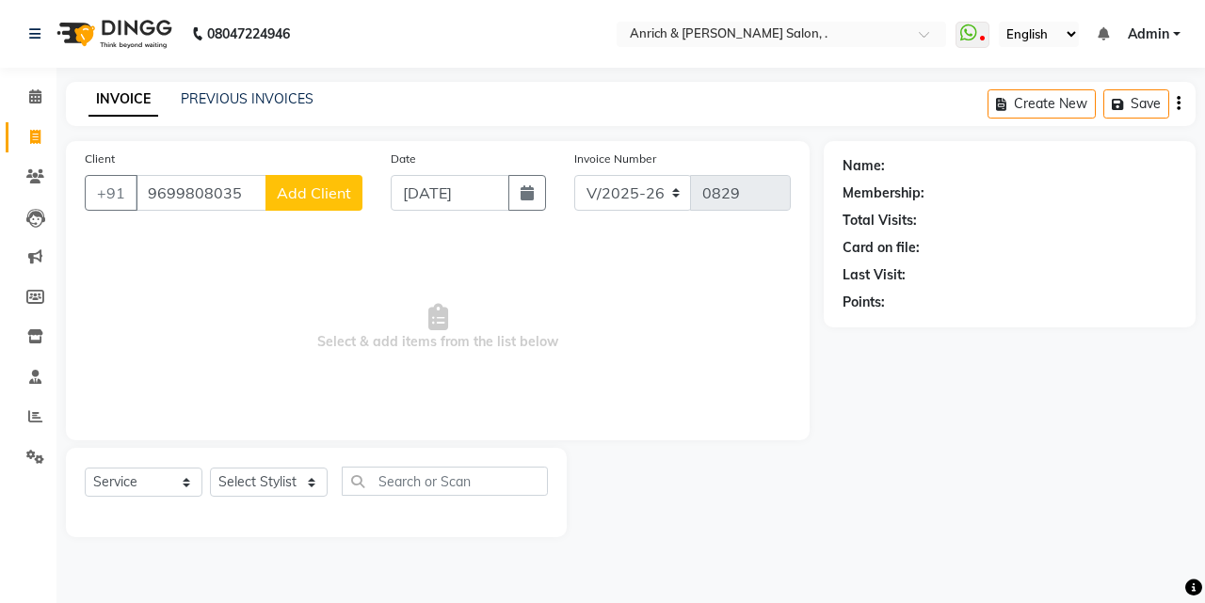
type input "9699808035"
click at [302, 191] on span "Add Client" at bounding box center [314, 193] width 74 height 19
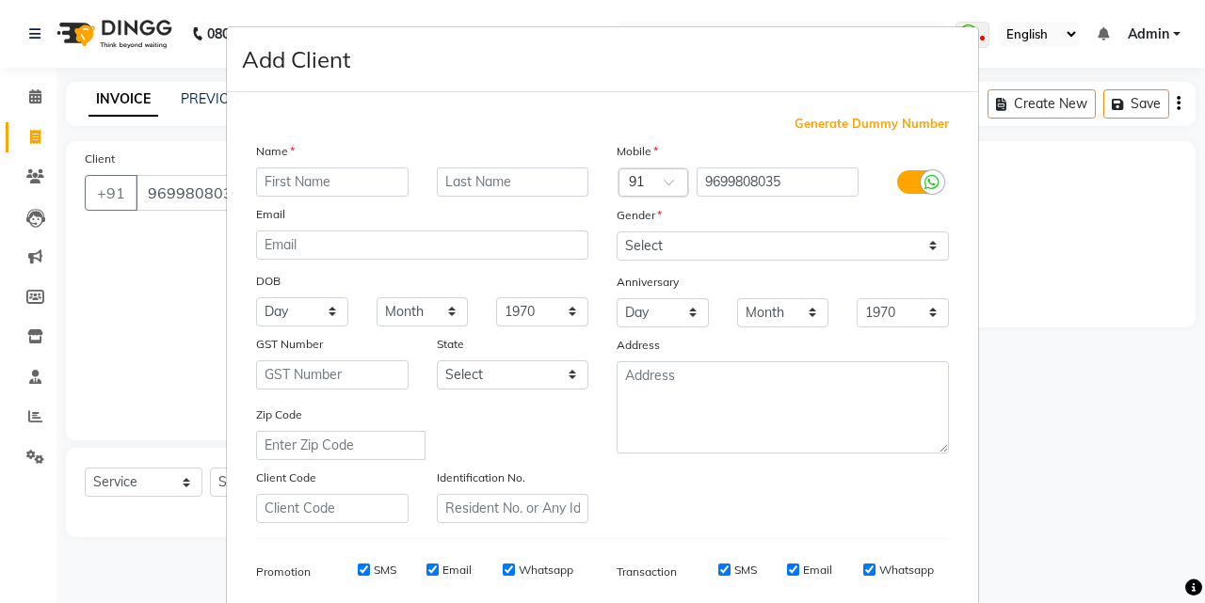
click at [361, 181] on input "text" at bounding box center [332, 182] width 152 height 29
type input "zahir"
click at [502, 179] on input "text" at bounding box center [513, 182] width 152 height 29
type input "[PERSON_NAME]"
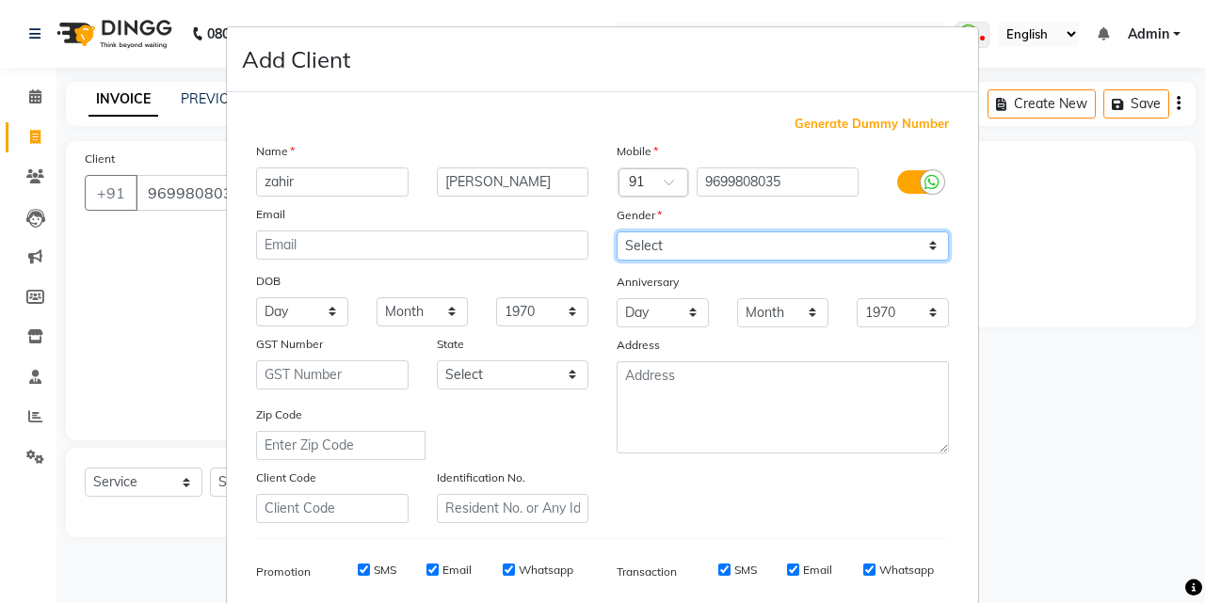
click at [925, 236] on select "Select [DEMOGRAPHIC_DATA] [DEMOGRAPHIC_DATA] Other Prefer Not To Say" at bounding box center [783, 246] width 332 height 29
select select "[DEMOGRAPHIC_DATA]"
click at [617, 232] on select "Select [DEMOGRAPHIC_DATA] [DEMOGRAPHIC_DATA] Other Prefer Not To Say" at bounding box center [783, 246] width 332 height 29
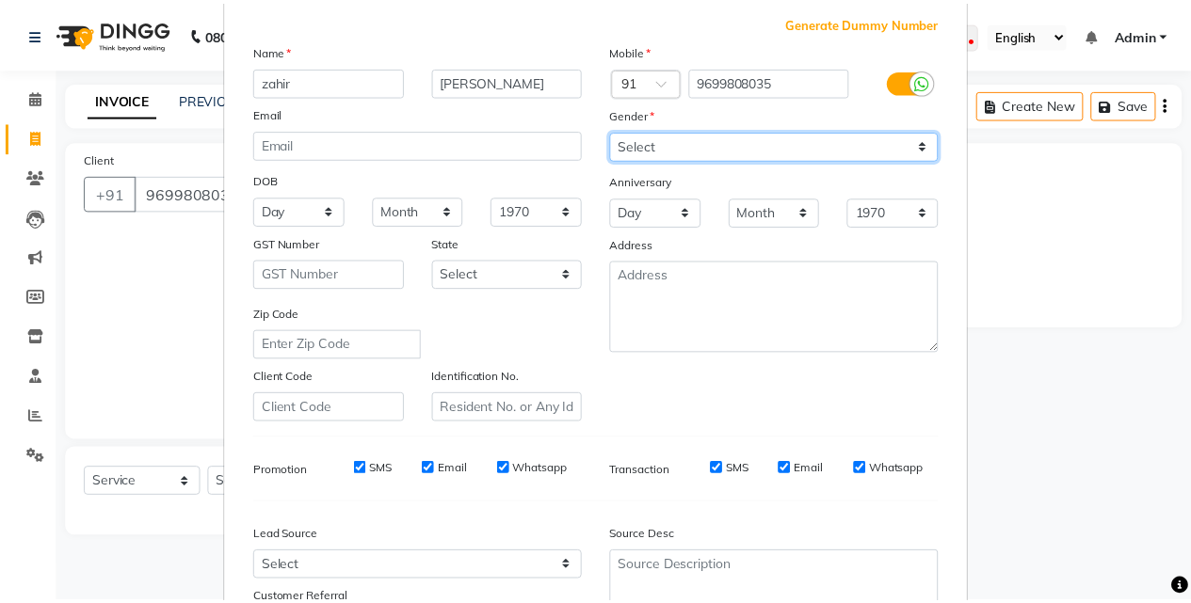
scroll to position [265, 0]
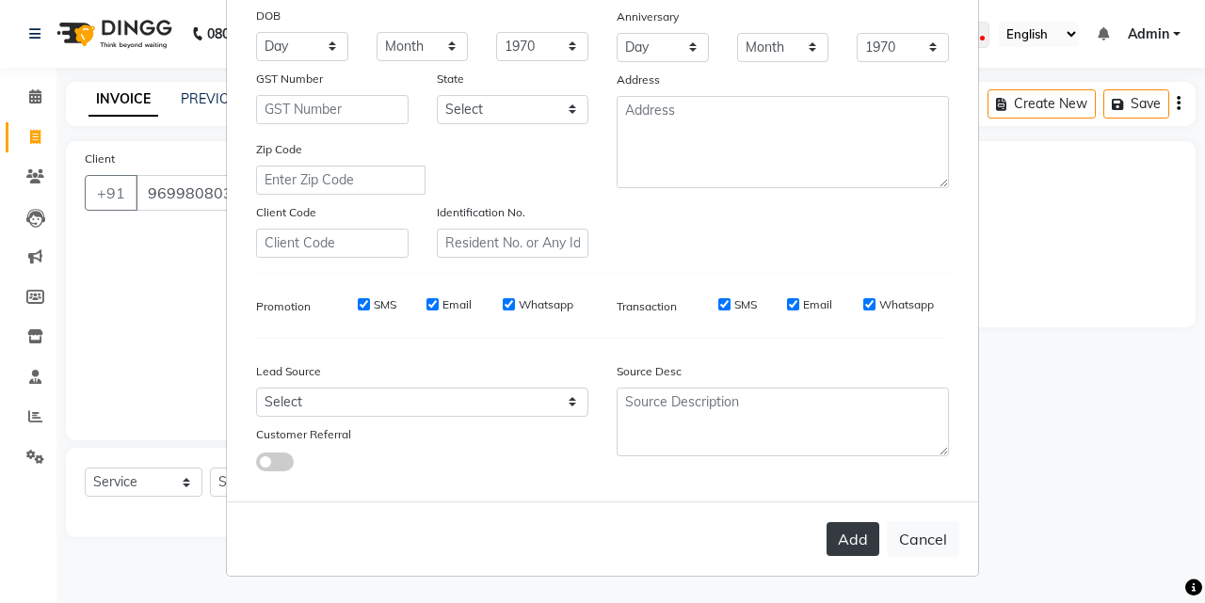
click at [853, 530] on button "Add" at bounding box center [853, 539] width 53 height 34
select select
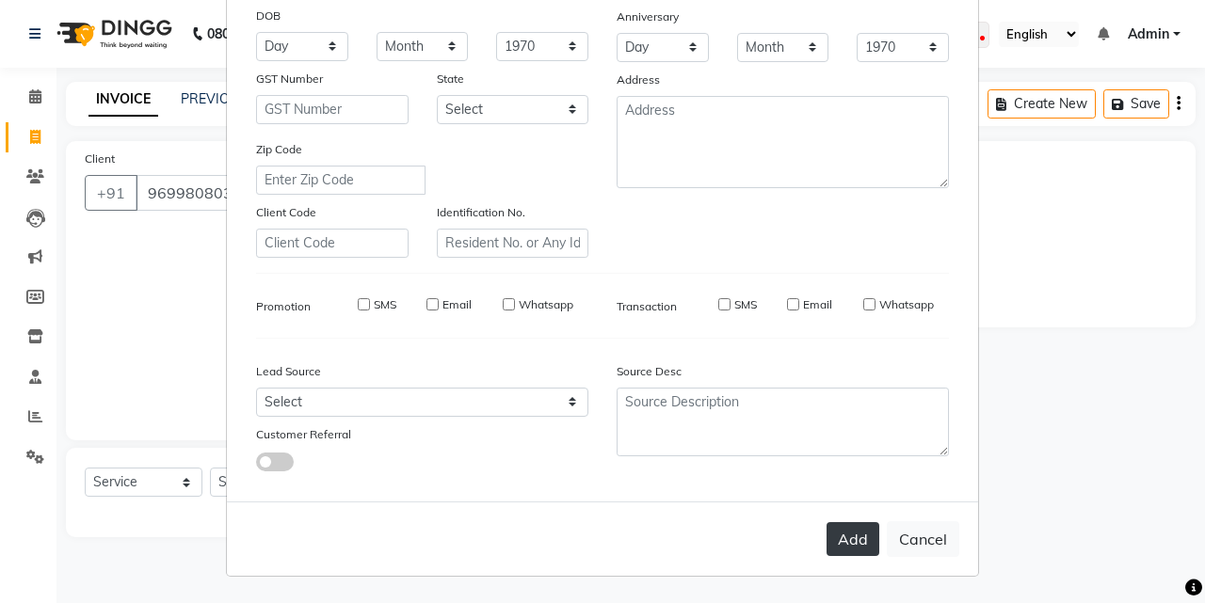
select select
checkbox input "false"
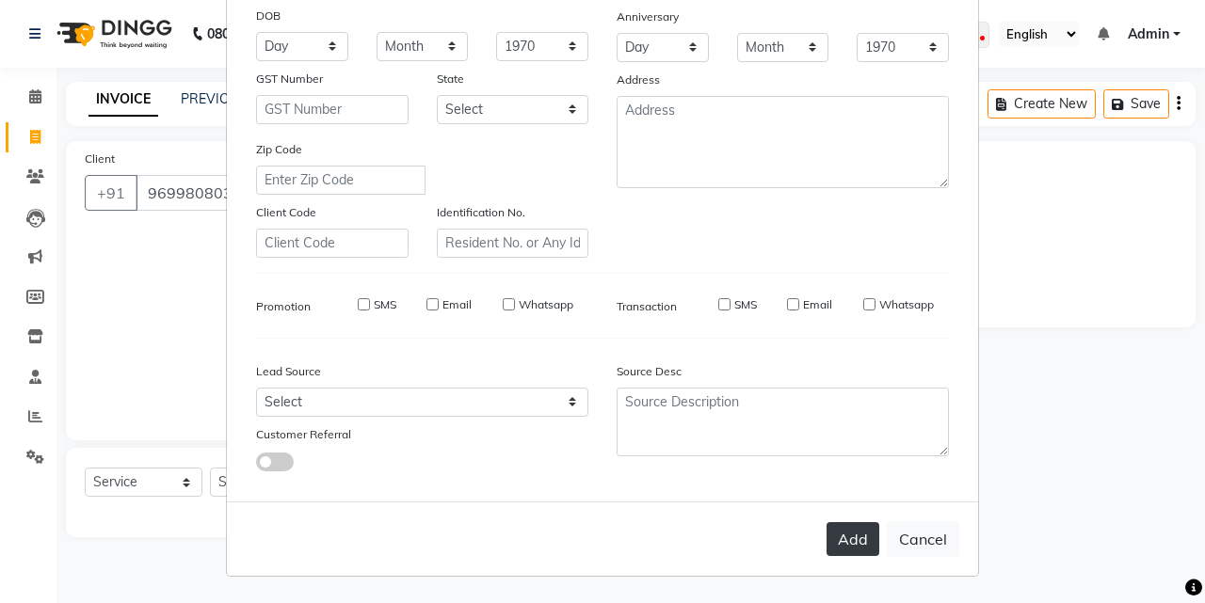
checkbox input "false"
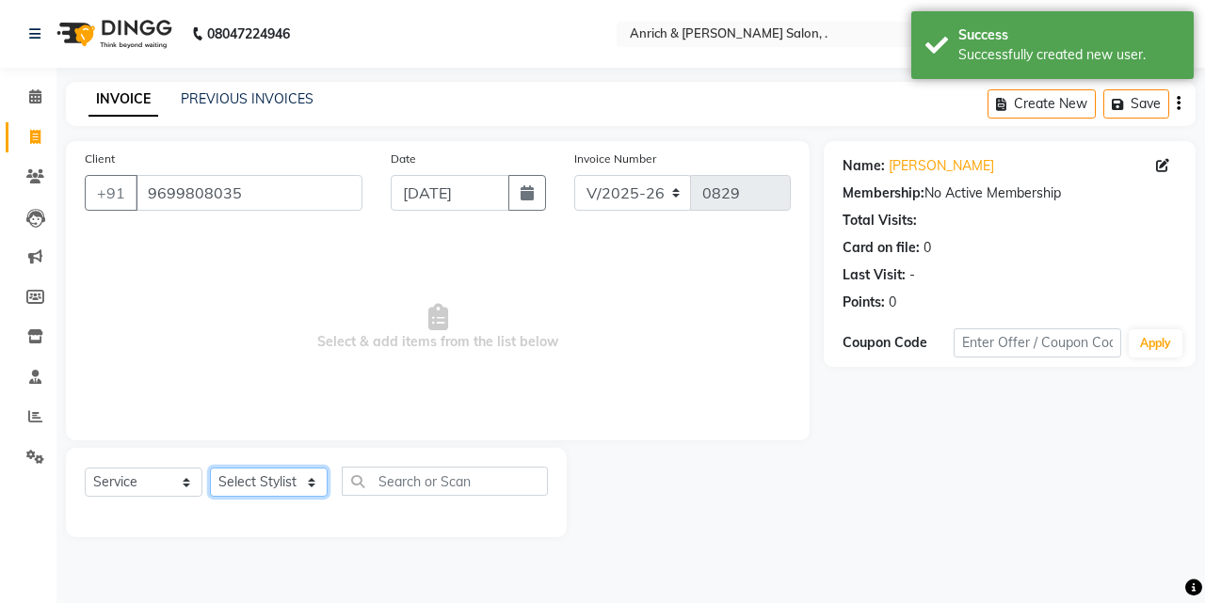
click at [281, 480] on select "Select Stylist [PERSON_NAME] Aparna borate GEETA [PERSON_NAME] [PERSON_NAME] SA…" at bounding box center [269, 482] width 118 height 29
select select "58402"
click at [210, 468] on select "Select Stylist [PERSON_NAME] Aparna borate GEETA [PERSON_NAME] [PERSON_NAME] SA…" at bounding box center [269, 482] width 118 height 29
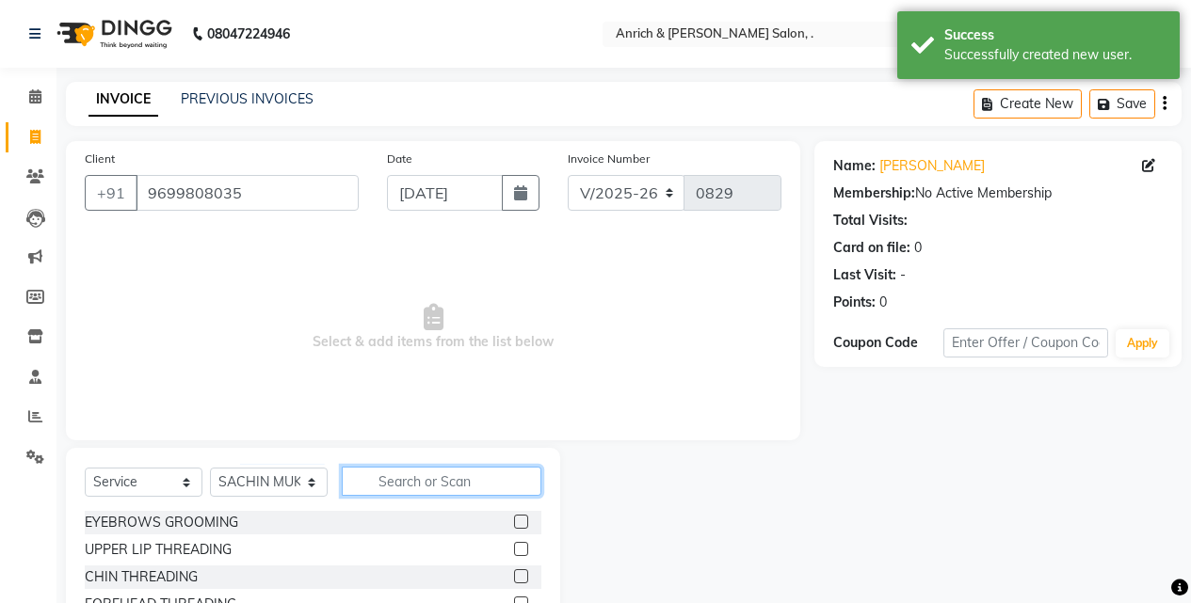
click at [460, 487] on input "text" at bounding box center [442, 481] width 200 height 29
type input "hair cut"
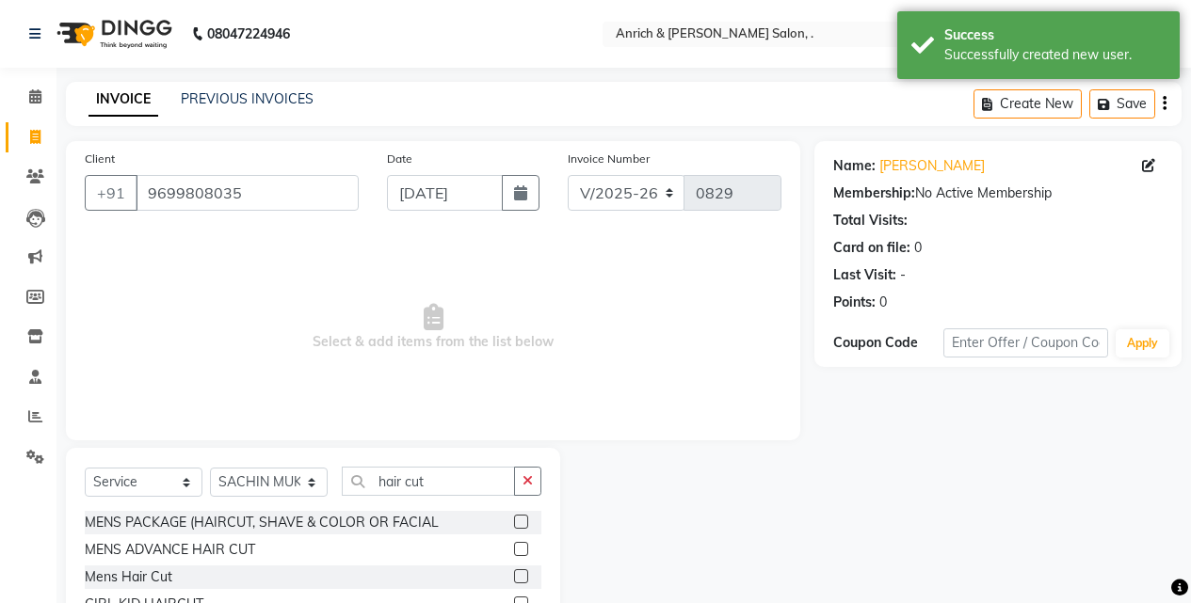
click at [514, 574] on label at bounding box center [521, 577] width 14 height 14
click at [514, 574] on input "checkbox" at bounding box center [520, 577] width 12 height 12
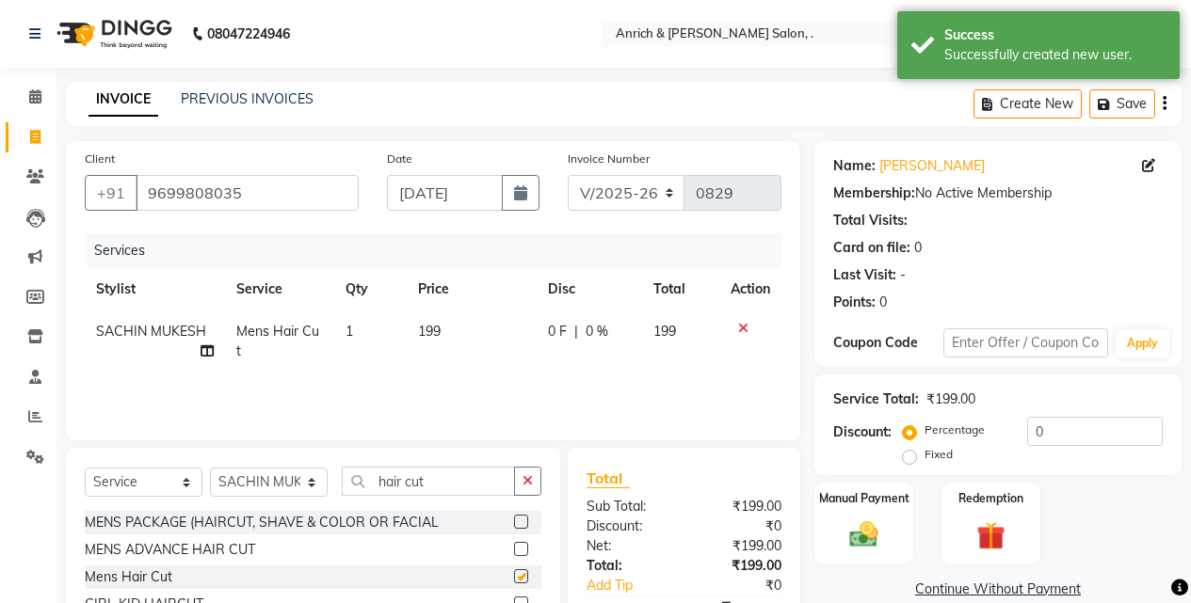
checkbox input "false"
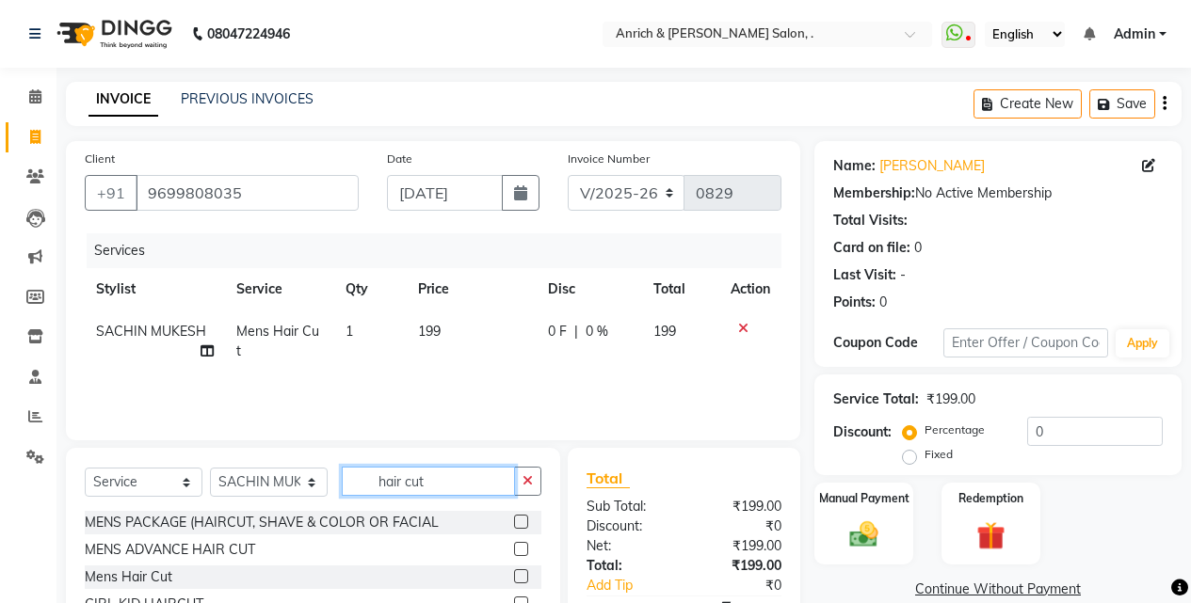
click at [456, 485] on input "hair cut" at bounding box center [428, 481] width 173 height 29
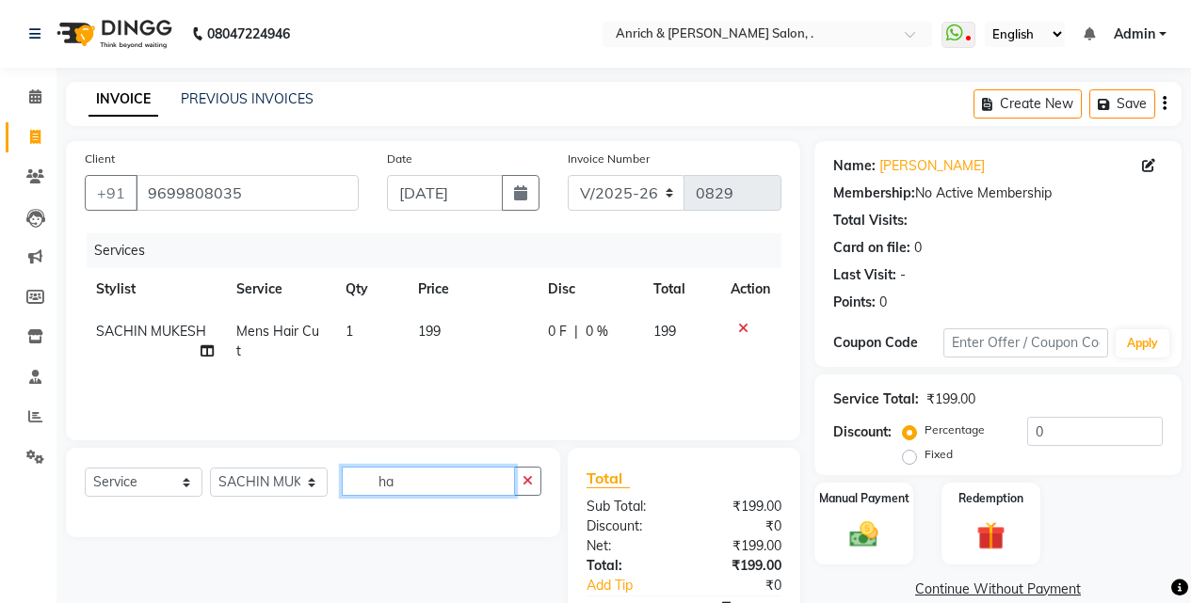
type input "h"
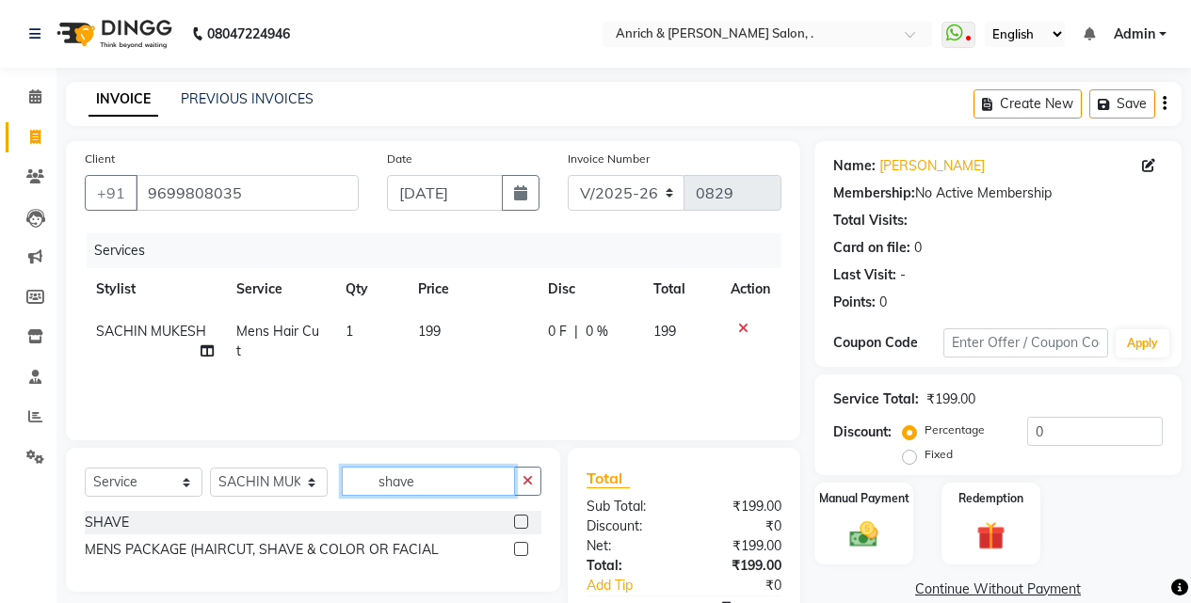
type input "shave"
click at [515, 515] on label at bounding box center [521, 522] width 14 height 14
click at [515, 517] on input "checkbox" at bounding box center [520, 523] width 12 height 12
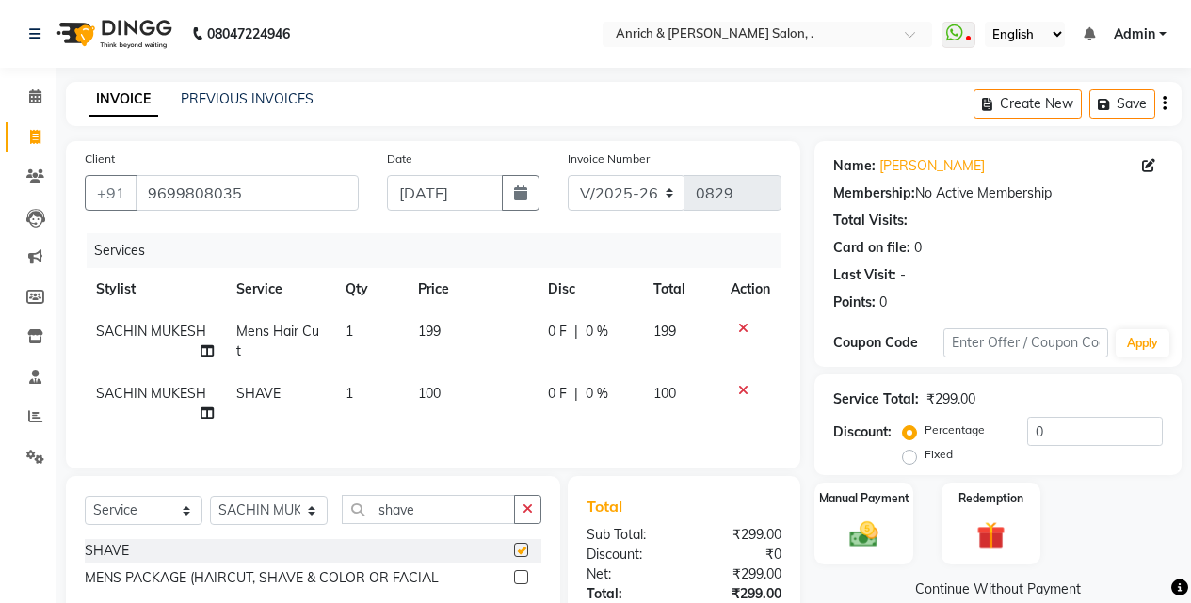
checkbox input "false"
click at [839, 540] on div "Manual Payment" at bounding box center [863, 524] width 103 height 86
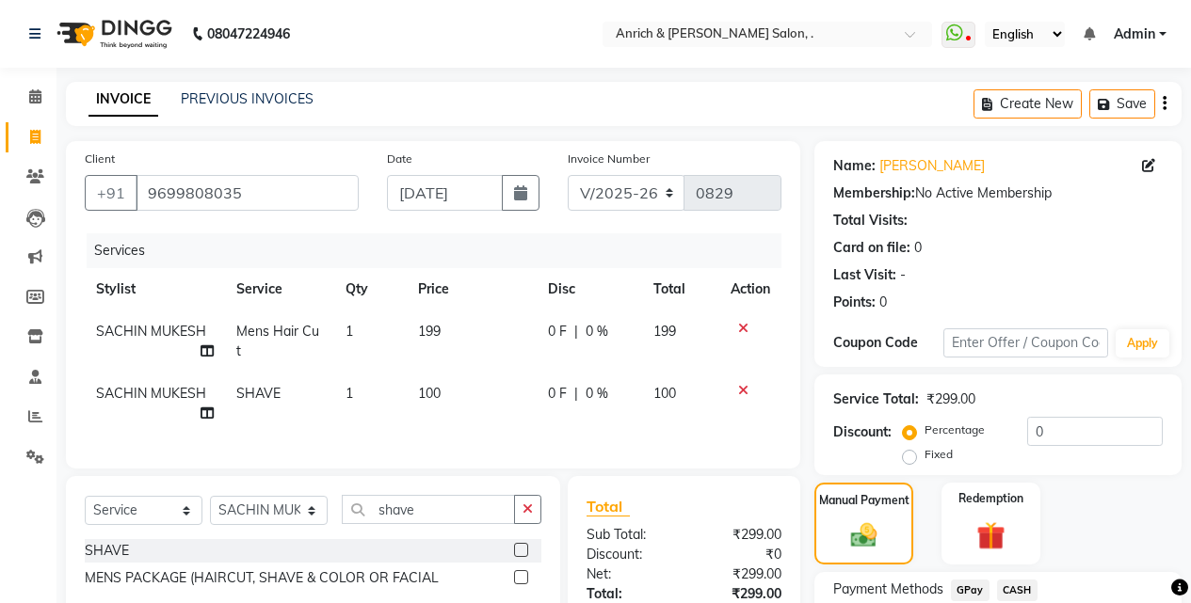
click at [967, 589] on span "GPay" at bounding box center [970, 591] width 39 height 22
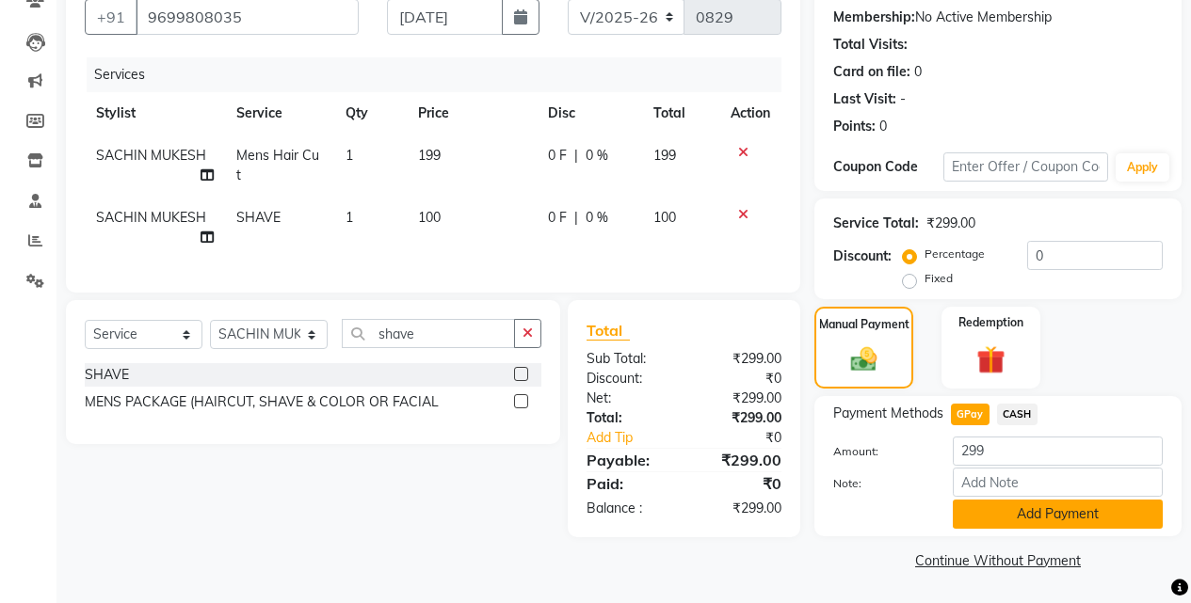
click at [1045, 517] on button "Add Payment" at bounding box center [1058, 514] width 210 height 29
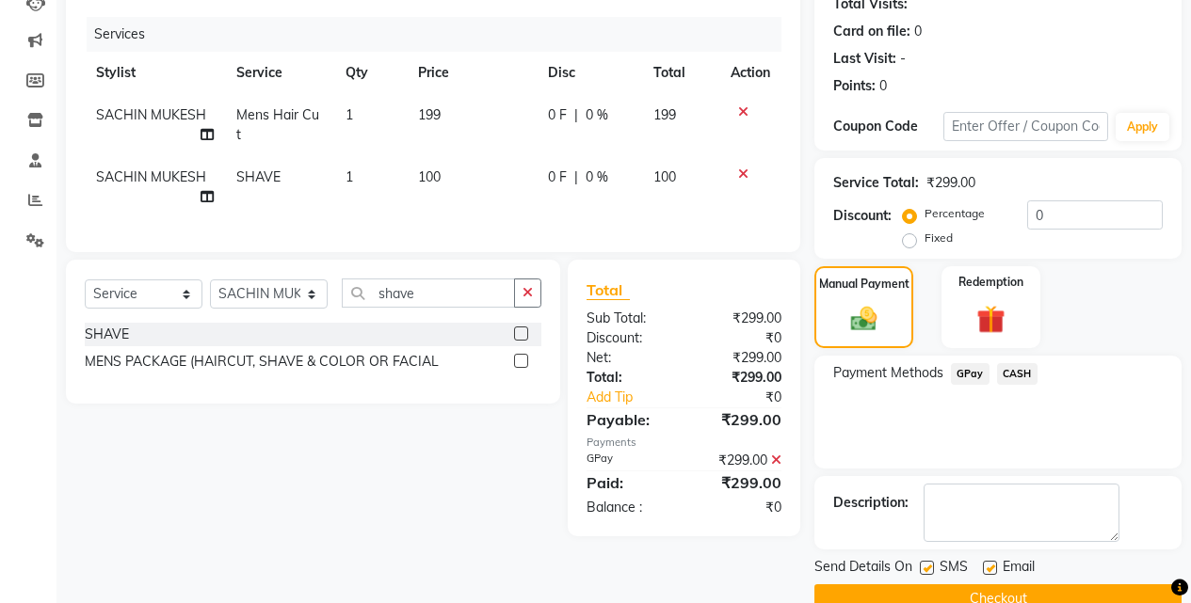
scroll to position [255, 0]
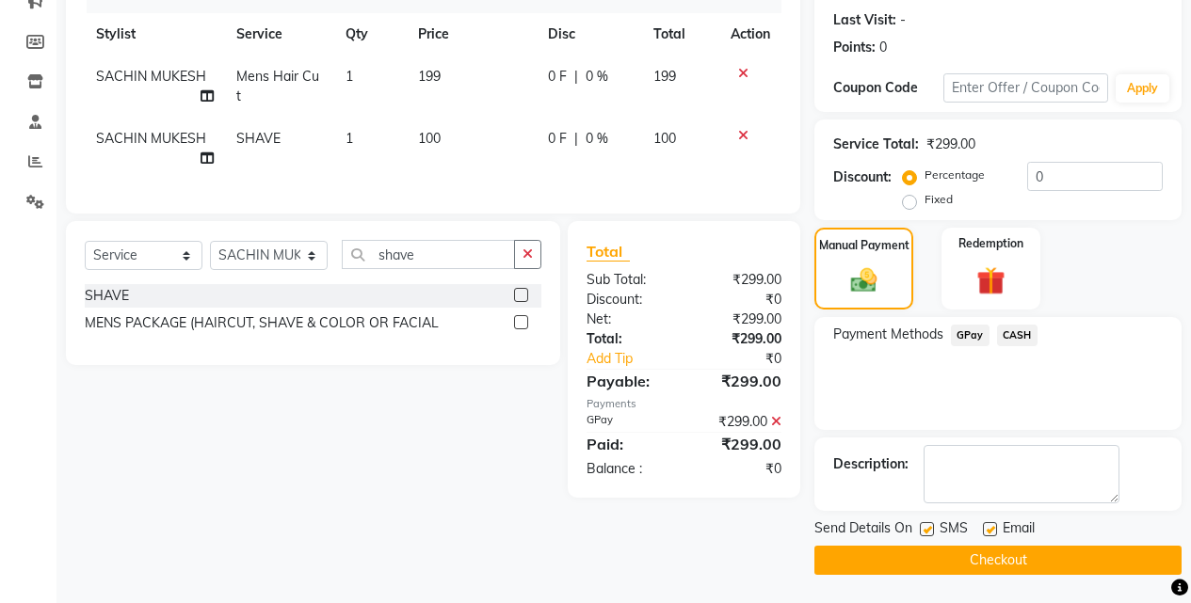
click at [1051, 564] on button "Checkout" at bounding box center [997, 560] width 367 height 29
